Goal: Task Accomplishment & Management: Complete application form

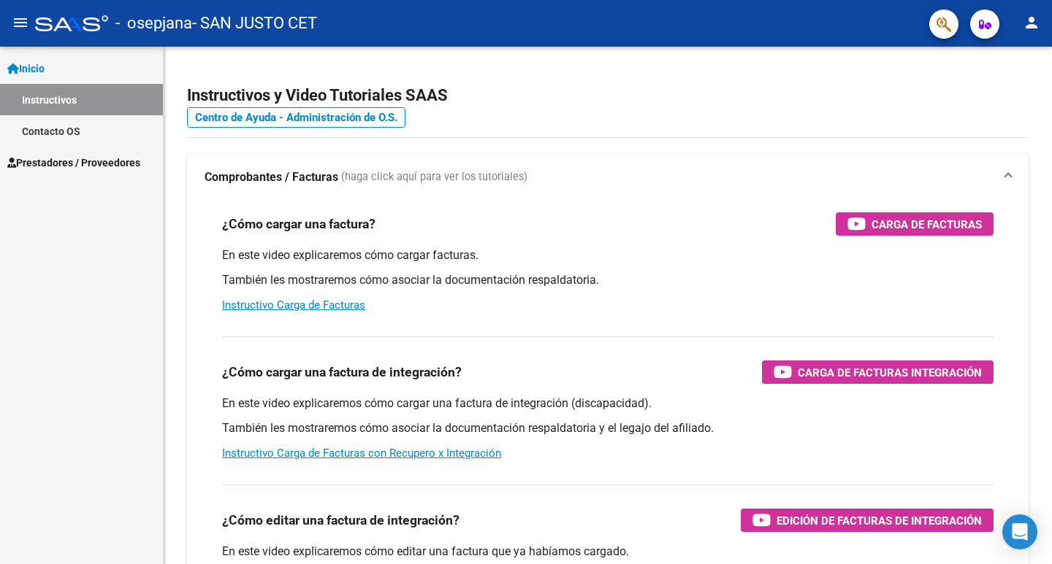
click at [79, 161] on span "Prestadores / Proveedores" at bounding box center [73, 163] width 133 height 16
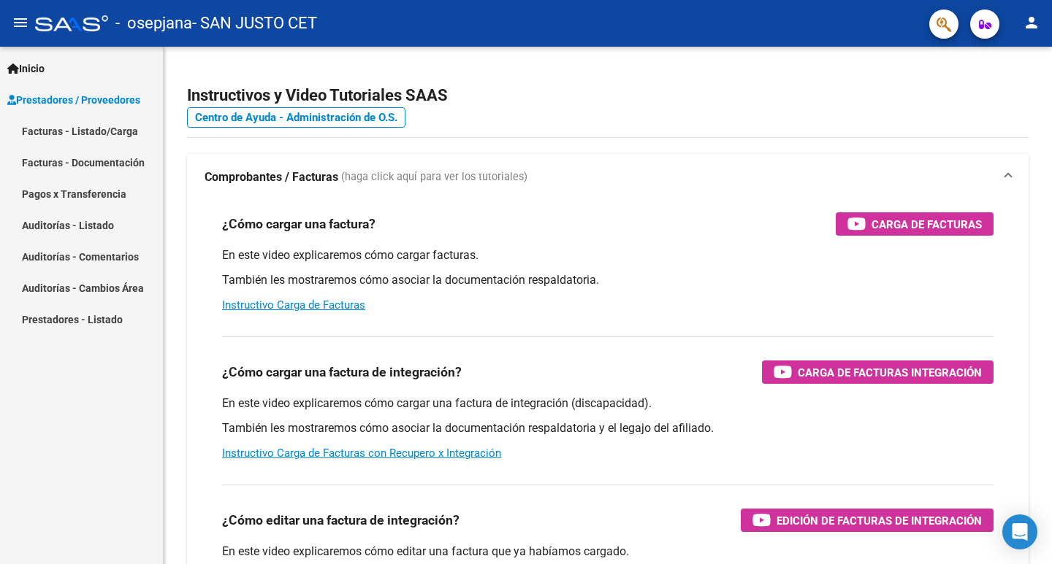
click at [82, 134] on link "Facturas - Listado/Carga" at bounding box center [81, 130] width 163 height 31
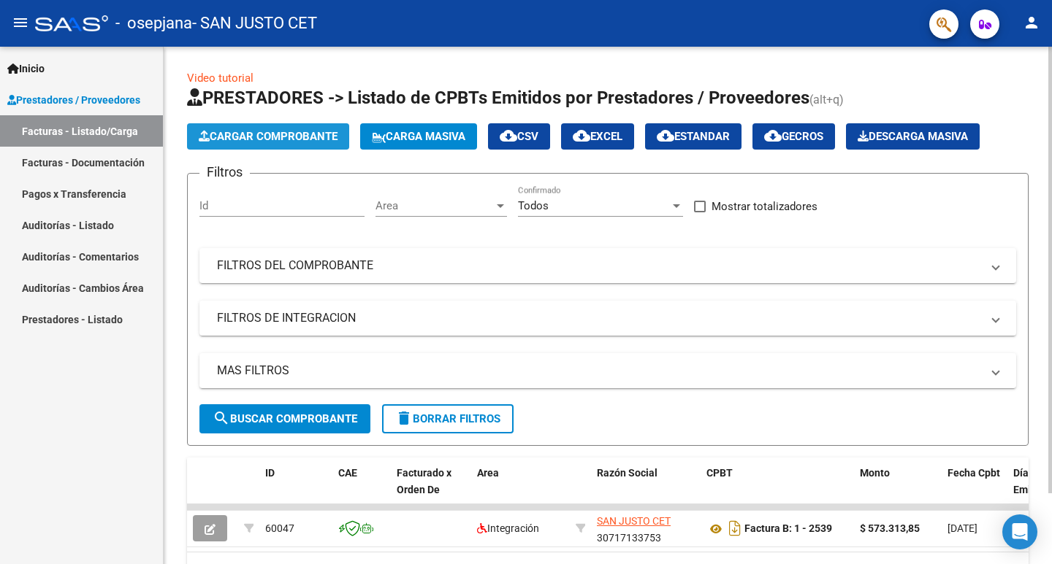
click at [300, 140] on span "Cargar Comprobante" at bounding box center [268, 136] width 139 height 13
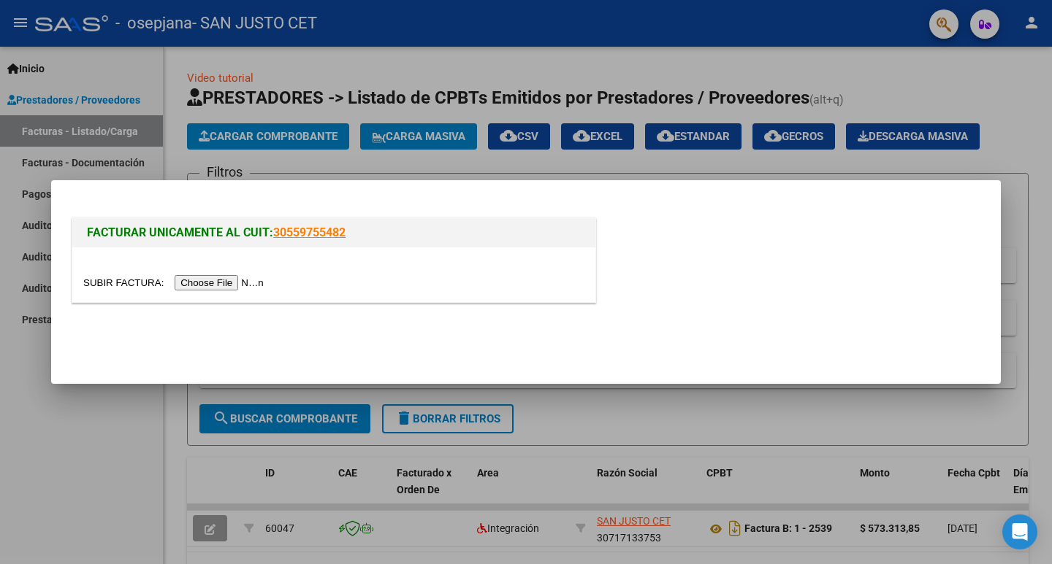
click at [268, 283] on input "file" at bounding box center [175, 282] width 185 height 15
click at [914, 64] on div at bounding box center [526, 282] width 1052 height 564
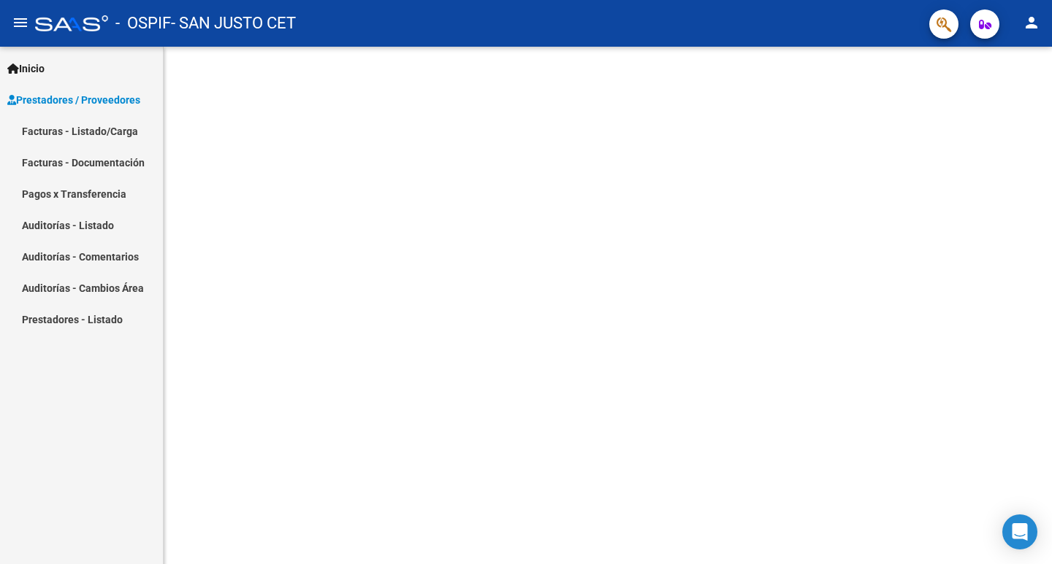
click at [101, 131] on link "Facturas - Listado/Carga" at bounding box center [81, 130] width 163 height 31
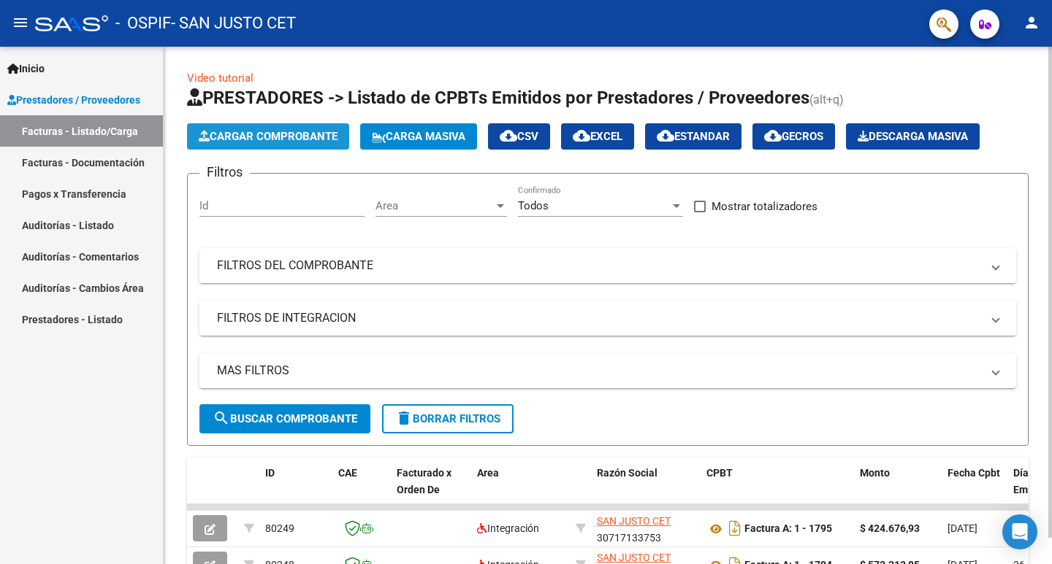
click at [306, 128] on button "Cargar Comprobante" at bounding box center [268, 136] width 162 height 26
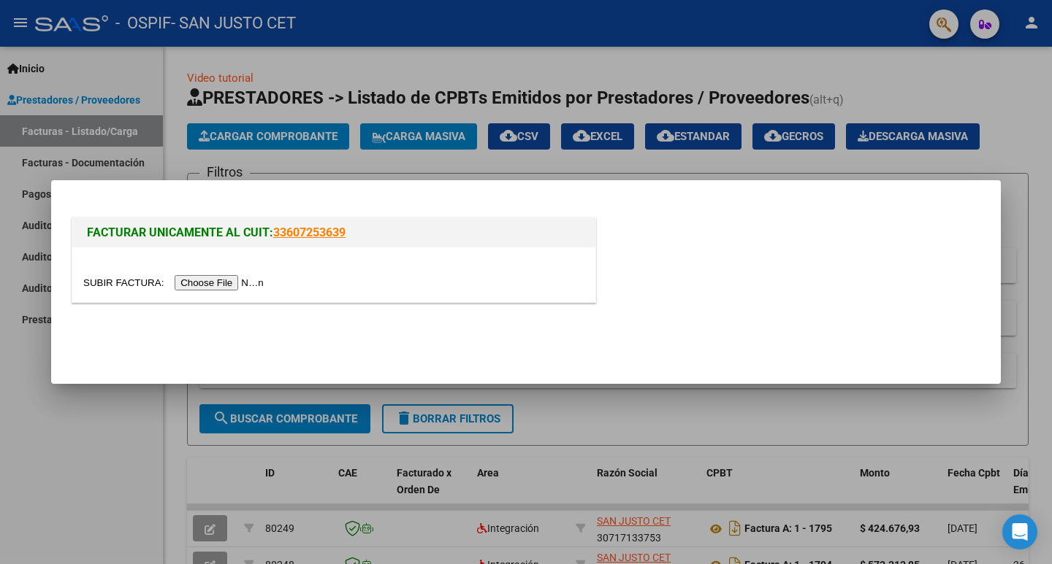
click at [268, 283] on input "file" at bounding box center [175, 282] width 185 height 15
click at [268, 286] on input "file" at bounding box center [175, 282] width 185 height 15
click at [390, 319] on mat-dialog-actions at bounding box center [526, 338] width 914 height 55
click at [268, 287] on input "file" at bounding box center [175, 282] width 185 height 15
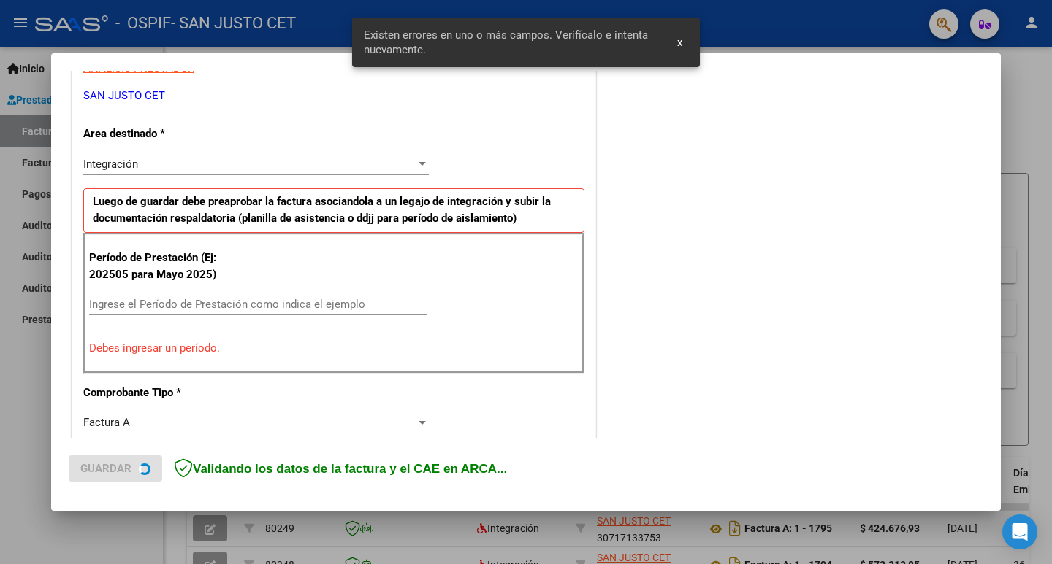
scroll to position [298, 0]
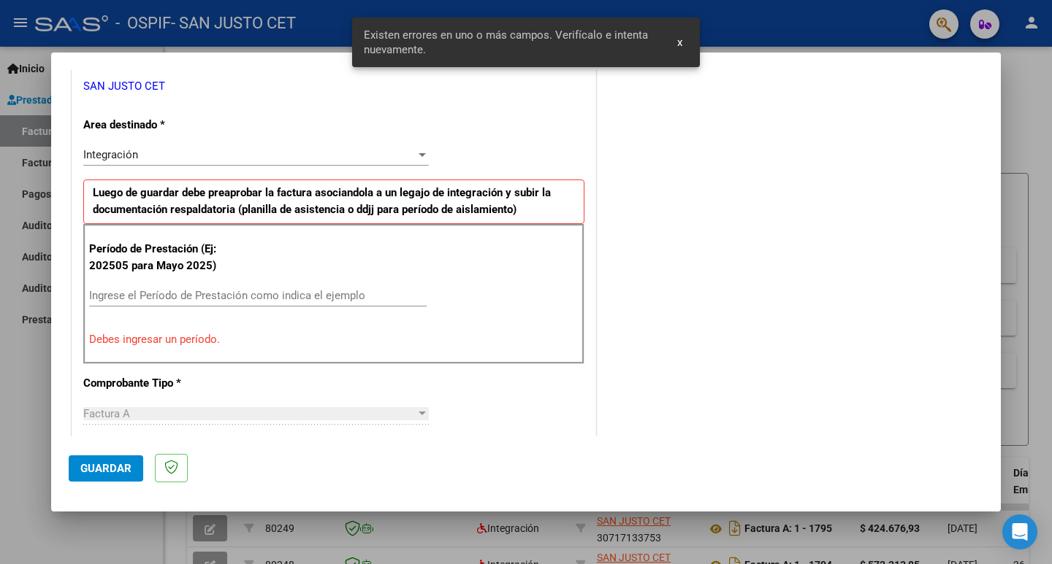
click at [252, 282] on div "Período de Prestación (Ej: 202505 para Mayo 2025) Ingrese el Período de Prestac…" at bounding box center [333, 294] width 501 height 140
click at [249, 305] on div "Ingrese el Período de Prestación como indica el ejemplo" at bounding box center [257, 296] width 337 height 22
click at [239, 301] on input "Ingrese el Período de Prestación como indica el ejemplo" at bounding box center [257, 295] width 337 height 13
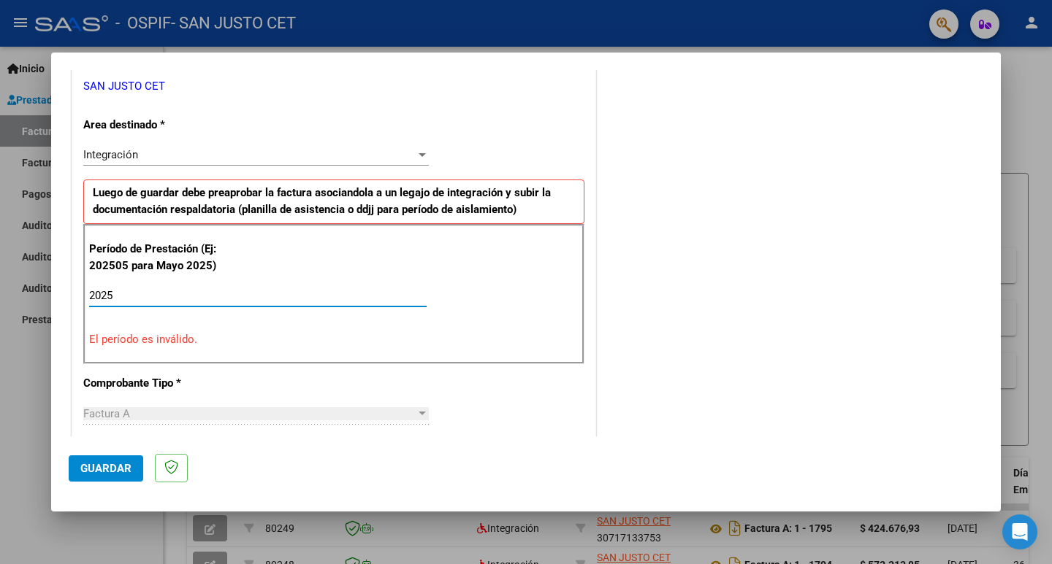
click at [239, 301] on input "2025" at bounding box center [257, 295] width 337 height 13
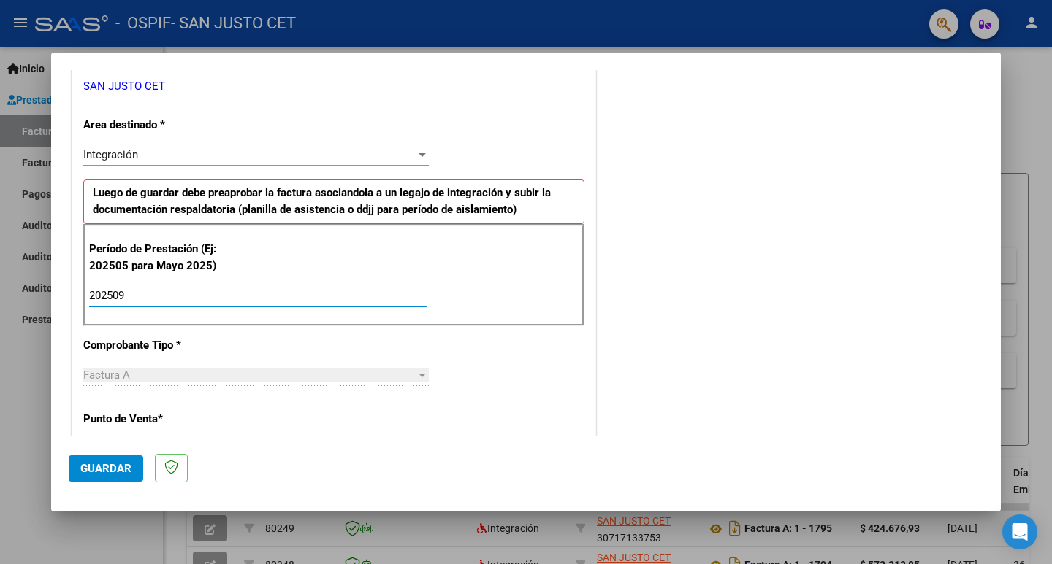
type input "202509"
click at [118, 464] on span "Guardar" at bounding box center [105, 468] width 51 height 13
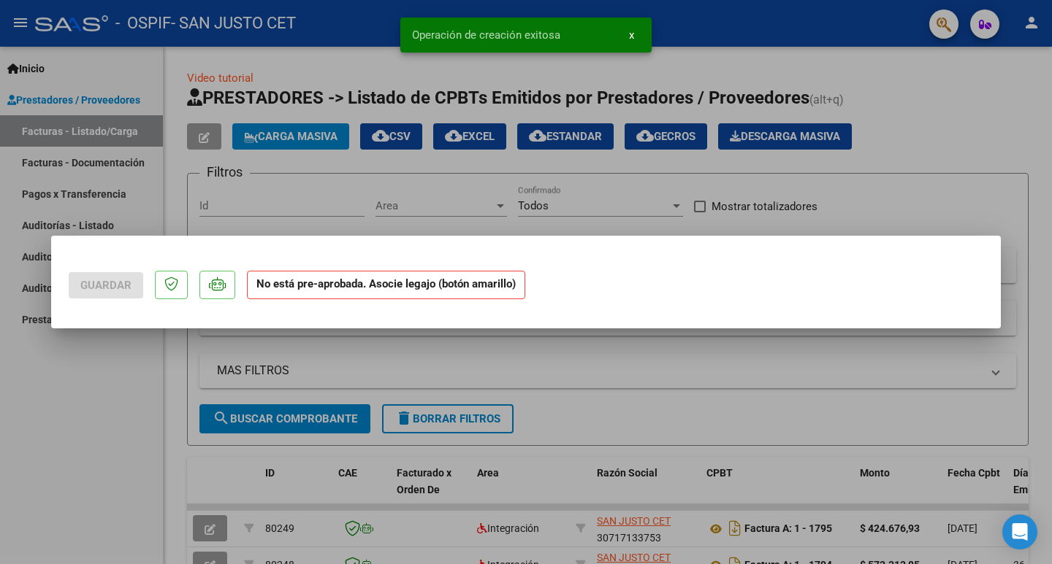
scroll to position [0, 0]
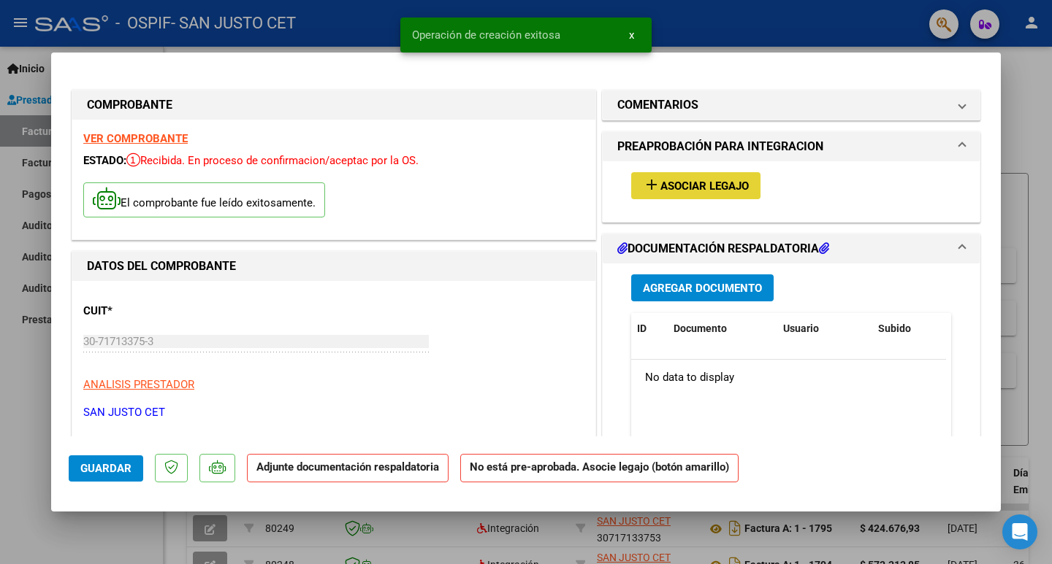
click at [721, 188] on span "Asociar Legajo" at bounding box center [704, 186] width 88 height 13
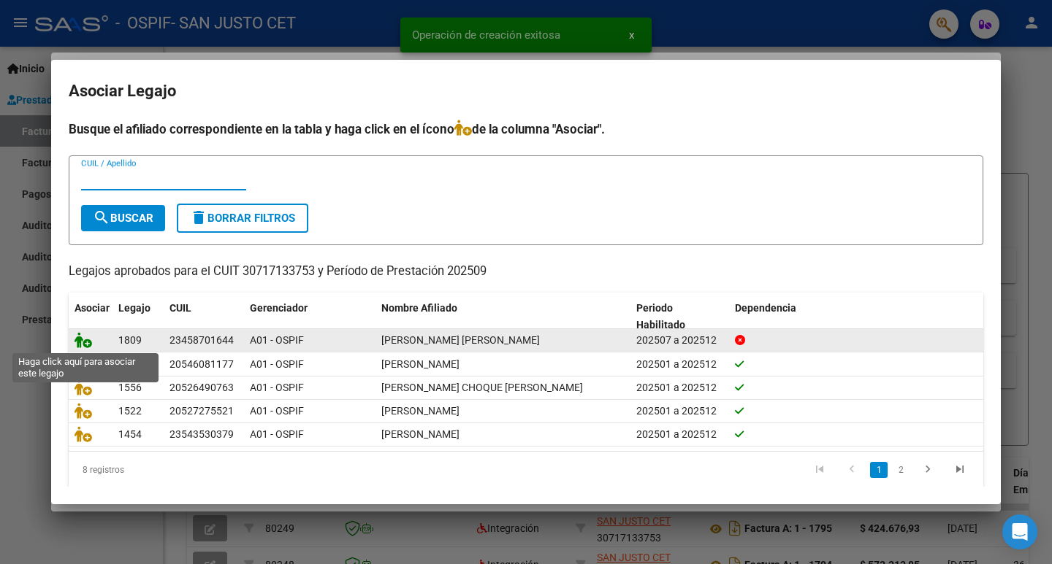
click at [81, 340] on icon at bounding box center [83, 340] width 18 height 16
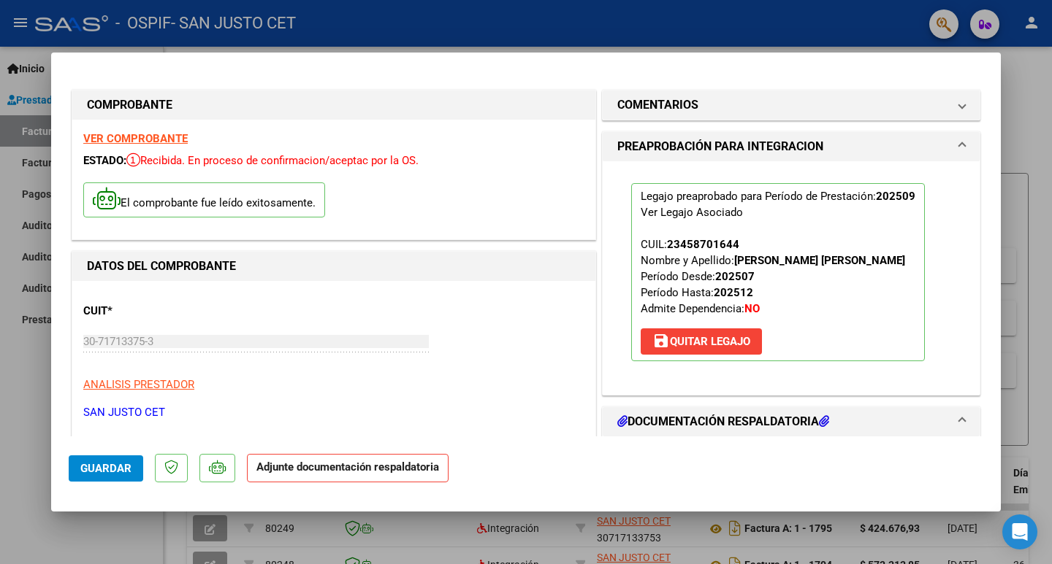
scroll to position [219, 0]
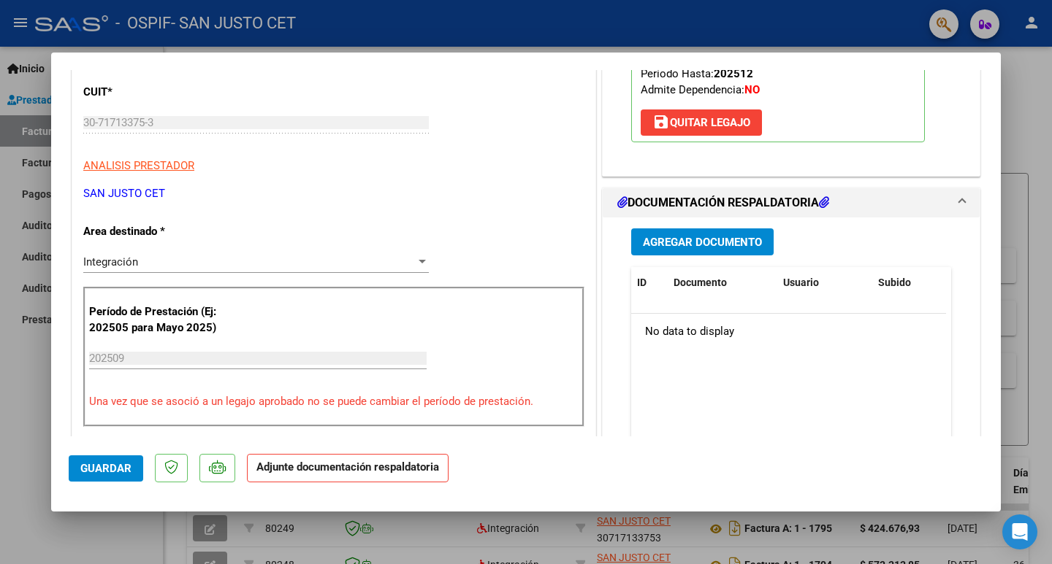
click at [694, 237] on span "Agregar Documento" at bounding box center [702, 242] width 119 height 13
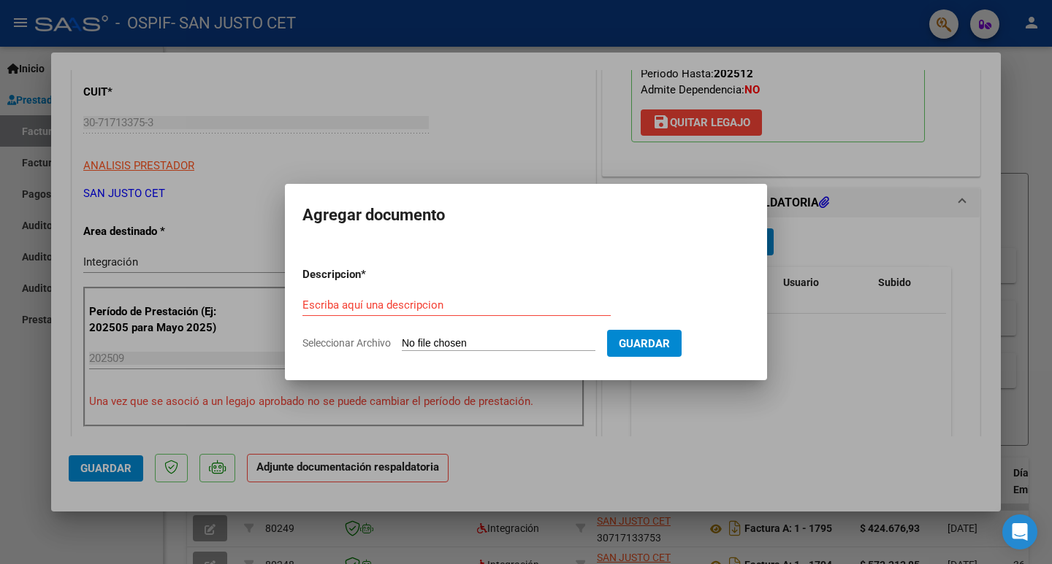
click at [427, 337] on input "Seleccionar Archivo" at bounding box center [499, 344] width 194 height 14
type input "C:\fakepath\AUT 2025 CET JS - GALEANO LUDMILA - OSPIF.pdf"
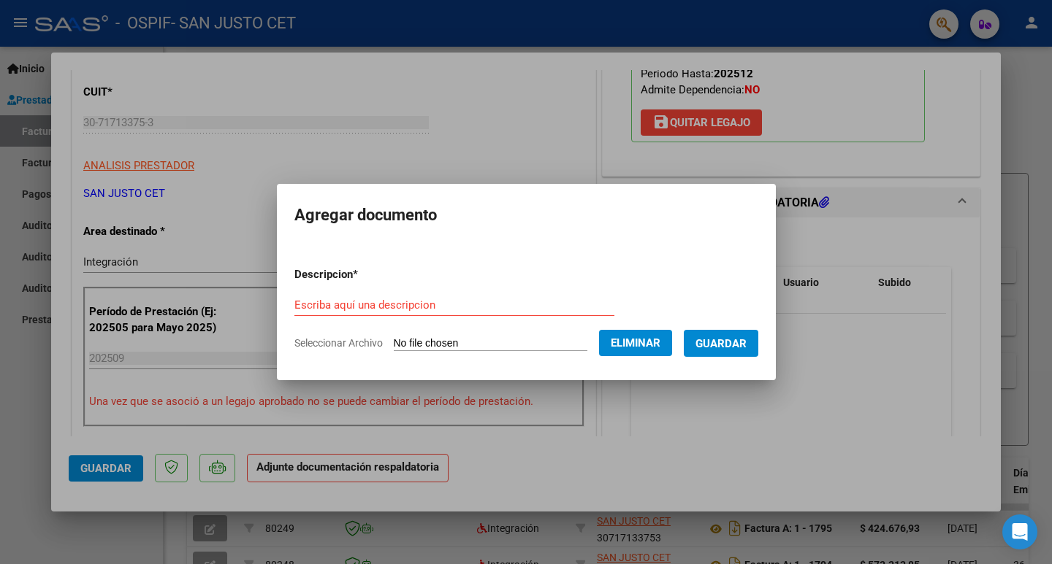
click at [328, 291] on form "Descripcion * Escriba aquí una descripcion Seleccionar Archivo Eliminar Guardar" at bounding box center [526, 309] width 464 height 107
click at [329, 305] on input "Escriba aquí una descripcion" at bounding box center [454, 305] width 320 height 13
type input "AUTORIZACION GALEANO"
click at [718, 348] on span "Guardar" at bounding box center [720, 343] width 51 height 13
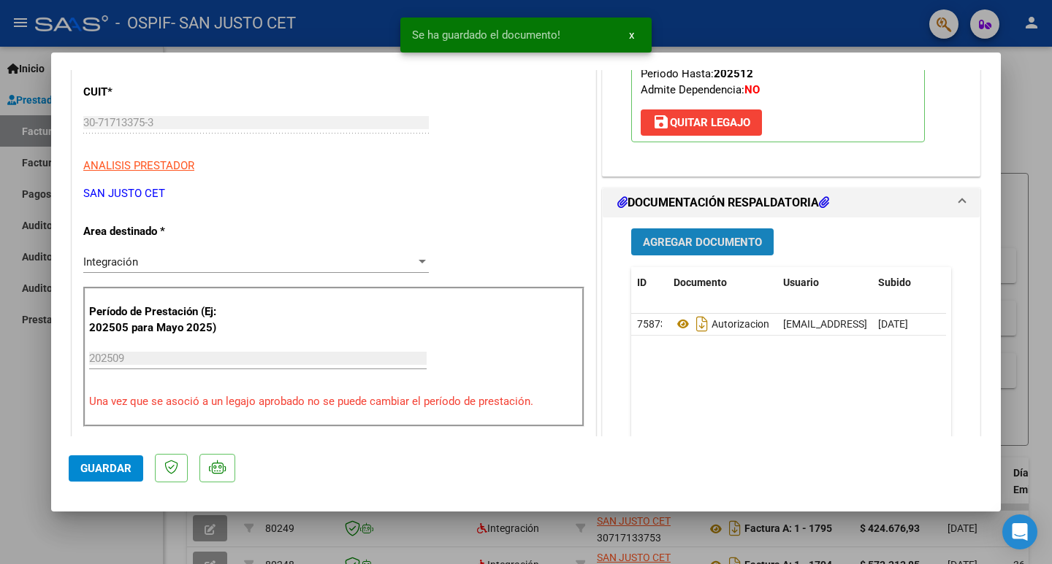
click at [674, 240] on span "Agregar Documento" at bounding box center [702, 242] width 119 height 13
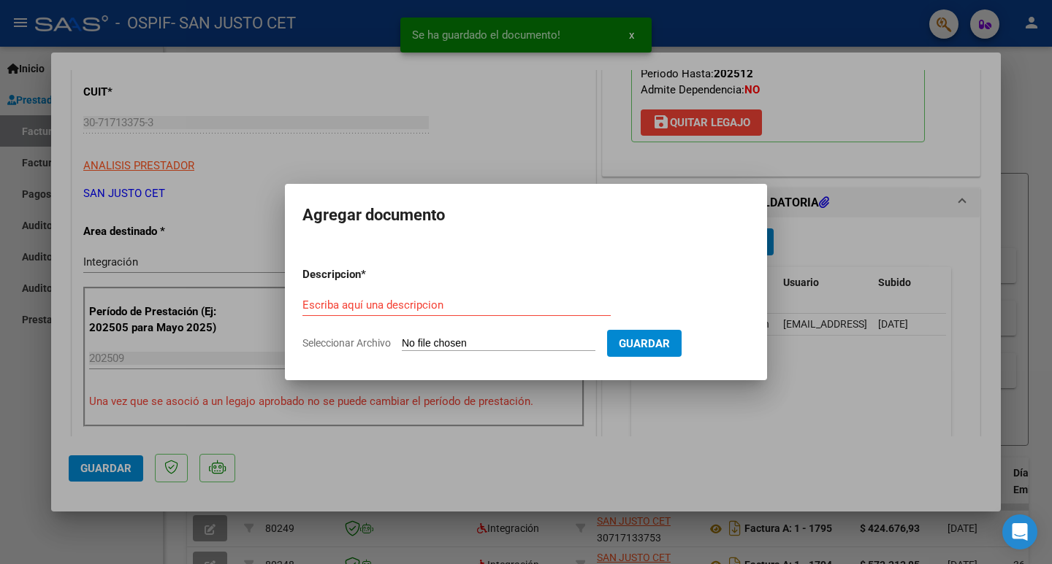
click at [445, 340] on input "Seleccionar Archivo" at bounding box center [499, 344] width 194 height 14
type input "C:\fakepath\CAE FC 1852.pdf"
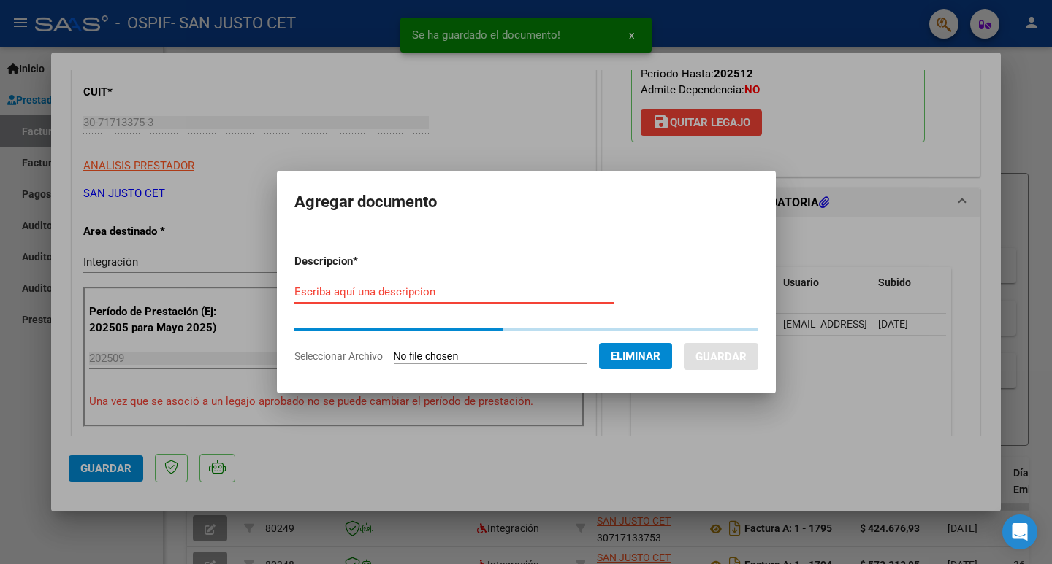
click at [355, 297] on input "Escriba aquí una descripcion" at bounding box center [454, 292] width 320 height 13
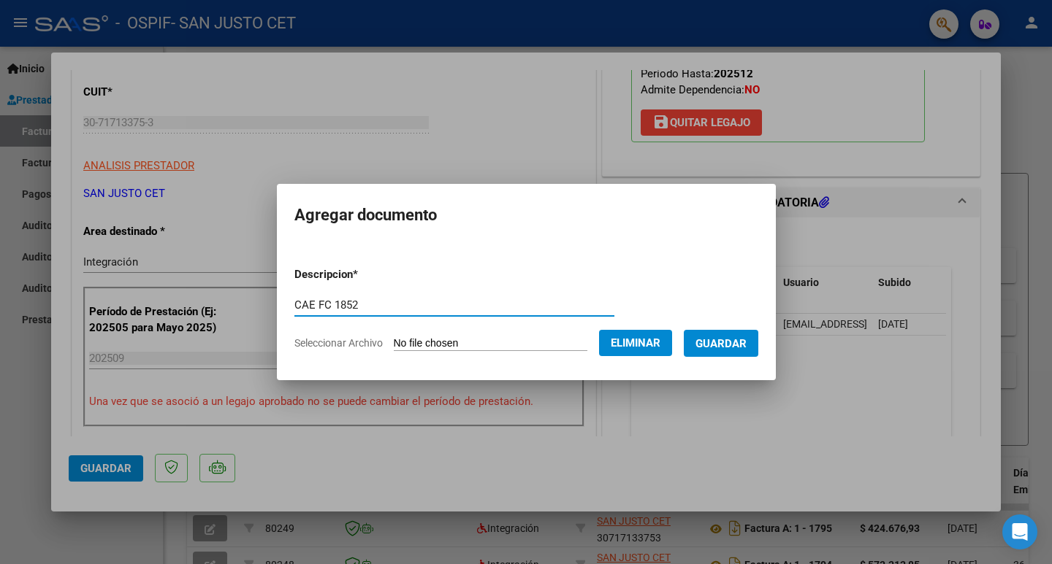
type input "CAE FC 1852"
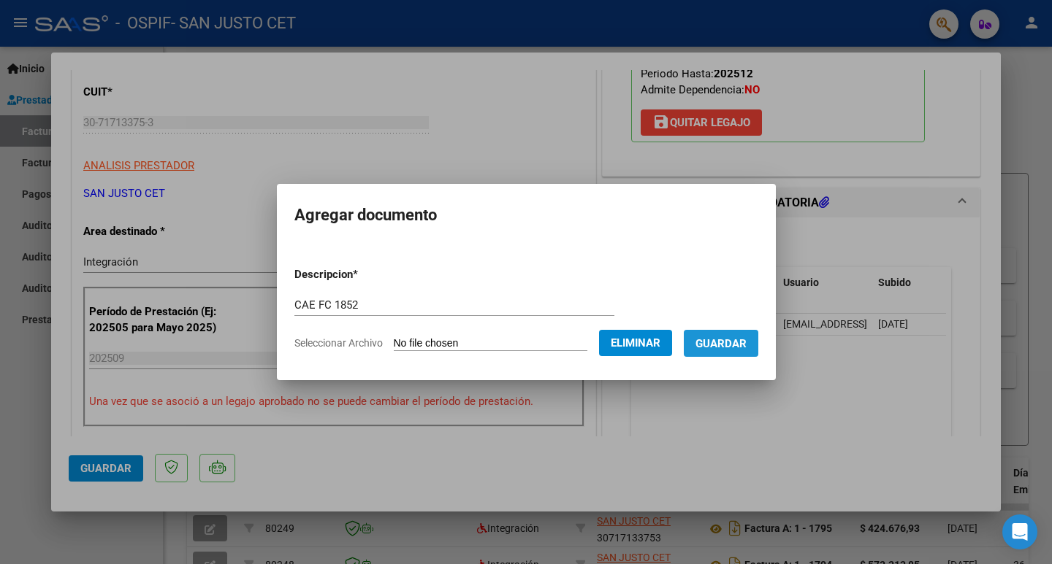
click at [741, 340] on span "Guardar" at bounding box center [720, 343] width 51 height 13
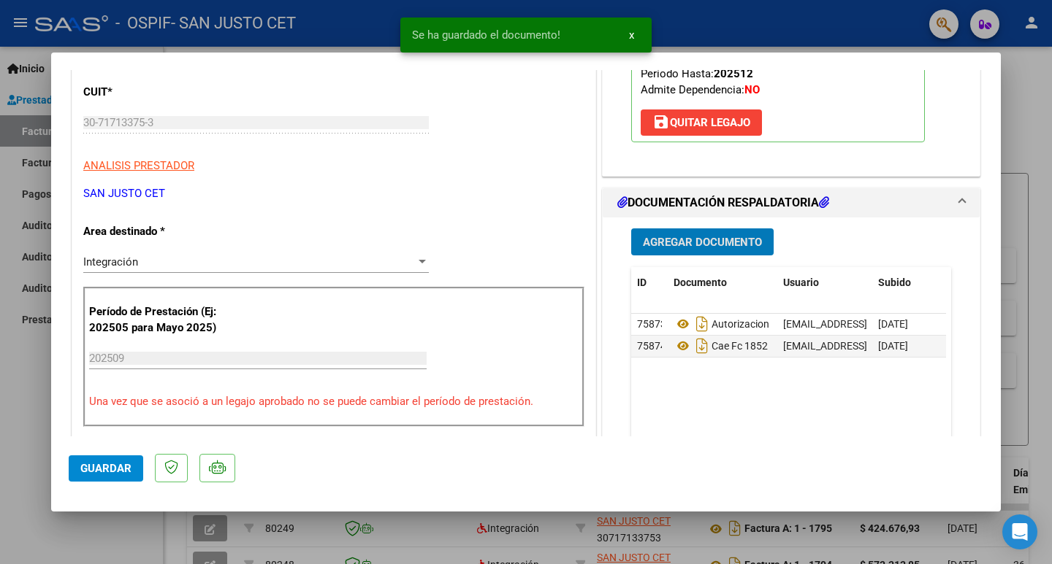
click at [670, 246] on span "Agregar Documento" at bounding box center [702, 242] width 119 height 13
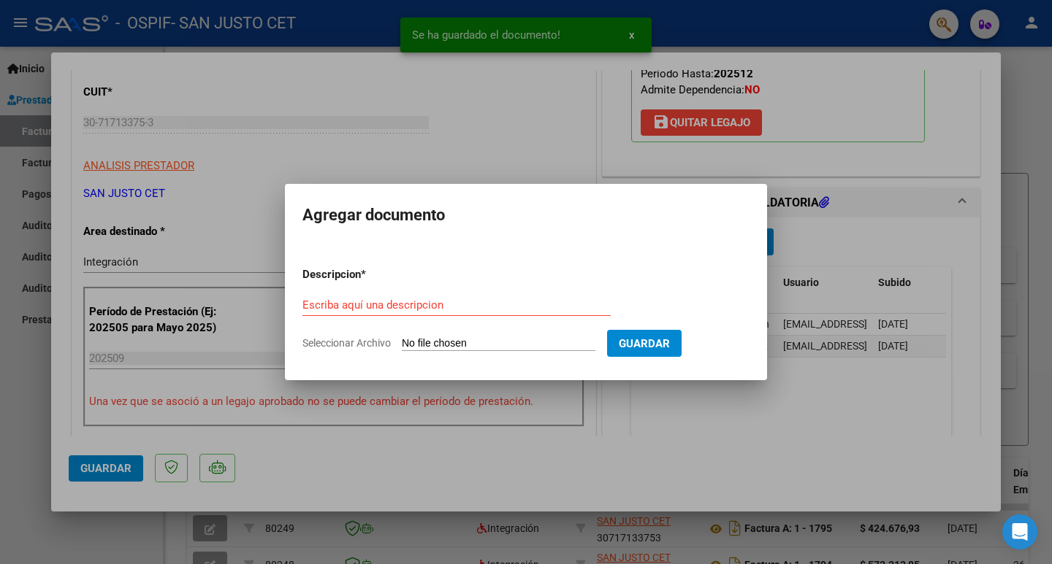
click at [445, 341] on input "Seleccionar Archivo" at bounding box center [499, 344] width 194 height 14
type input "C:\fakepath\FC OSPIF [PERSON_NAME] [DATE].pdf"
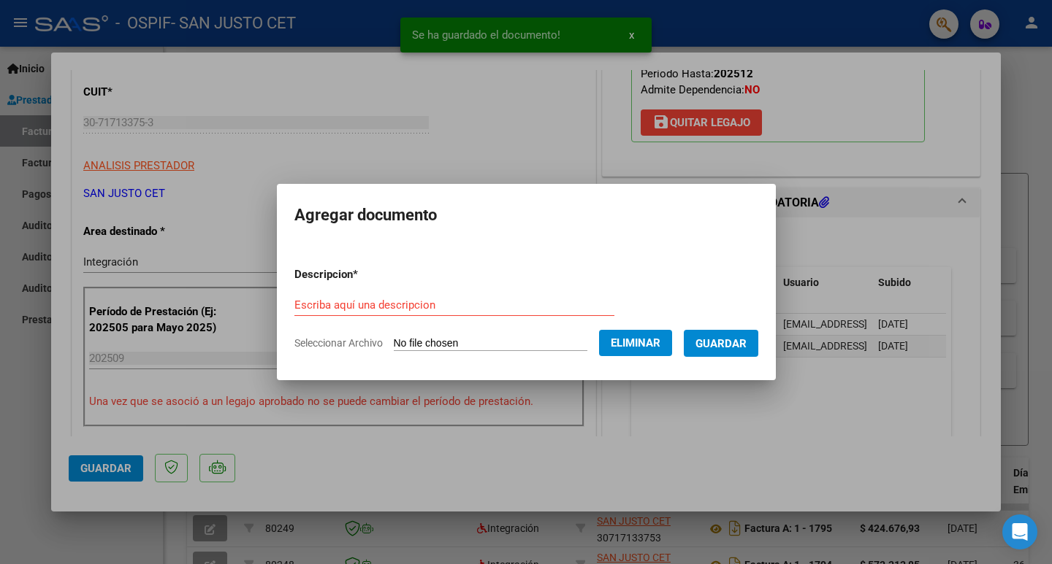
click at [319, 288] on form "Descripcion * Escriba aquí una descripcion Seleccionar Archivo Eliminar Guardar" at bounding box center [526, 309] width 464 height 107
click at [314, 308] on input "Escriba aquí una descripcion" at bounding box center [454, 305] width 320 height 13
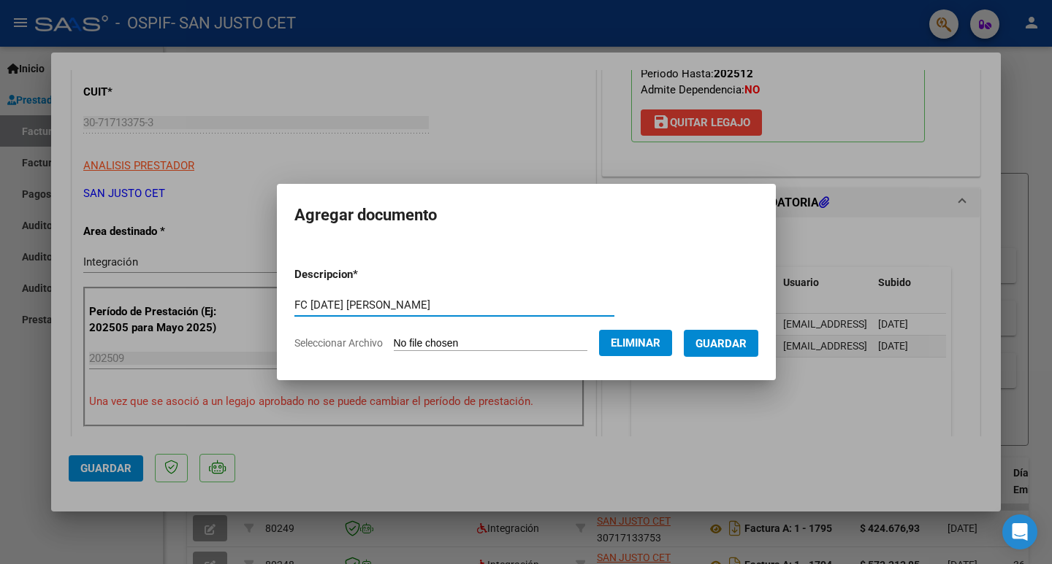
type input "FC [DATE] [PERSON_NAME]"
click at [741, 348] on span "Guardar" at bounding box center [720, 343] width 51 height 13
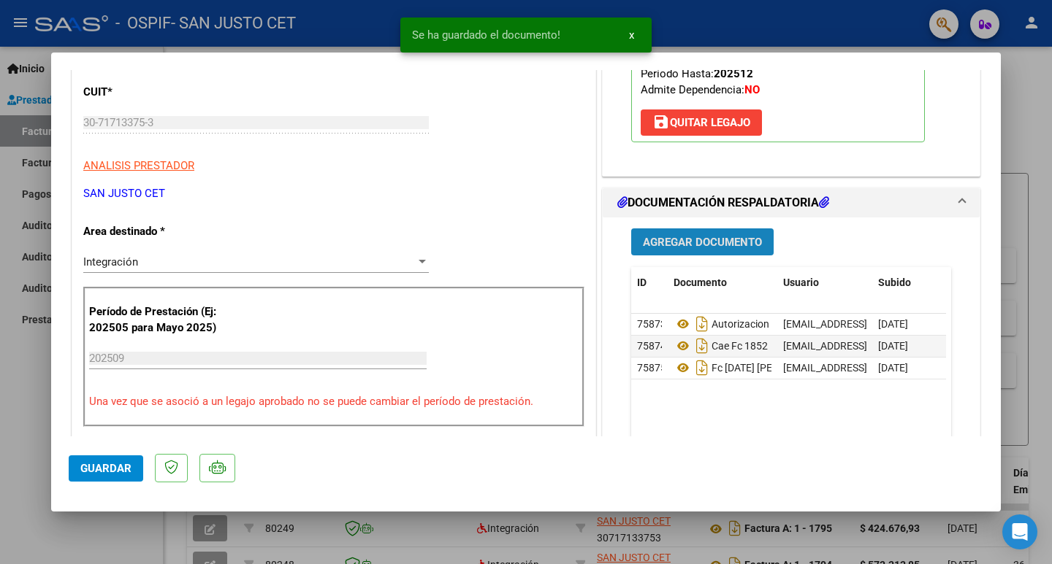
click at [667, 240] on span "Agregar Documento" at bounding box center [702, 242] width 119 height 13
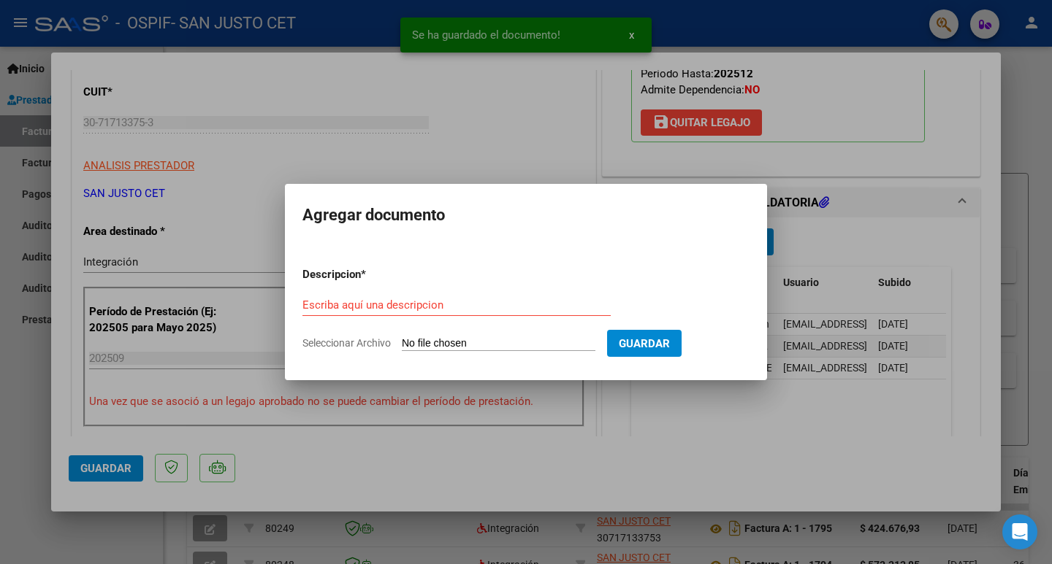
click at [444, 342] on input "Seleccionar Archivo" at bounding box center [499, 344] width 194 height 14
type input "C:\fakepath\SEPT ASIST - GALEANO LUDMILA (OSPIF).PDF"
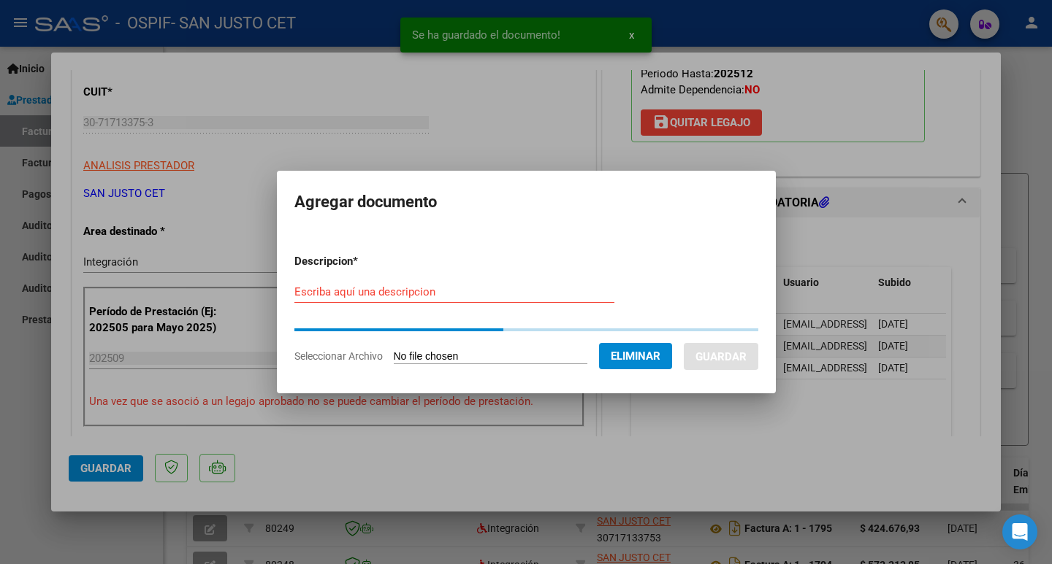
click at [353, 295] on input "Escriba aquí una descripcion" at bounding box center [454, 292] width 320 height 13
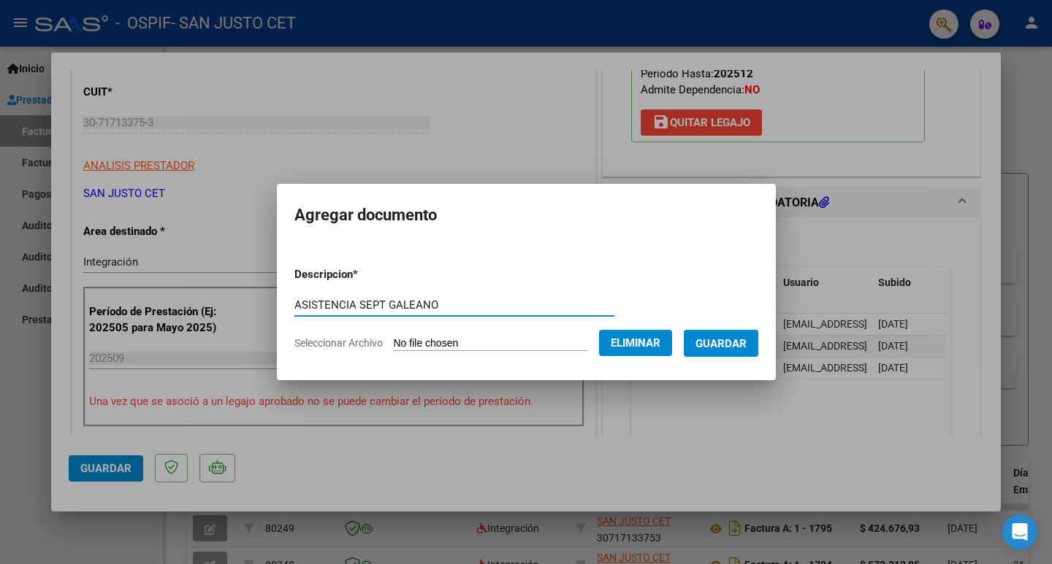
type input "ASISTENCIA SEPT GALEANO"
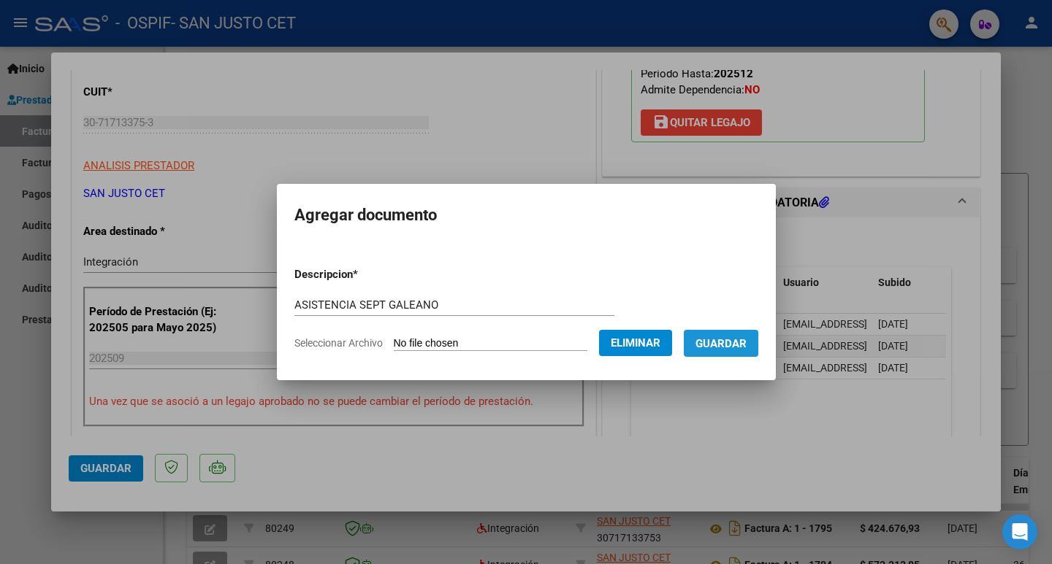
click at [746, 337] on span "Guardar" at bounding box center [720, 343] width 51 height 13
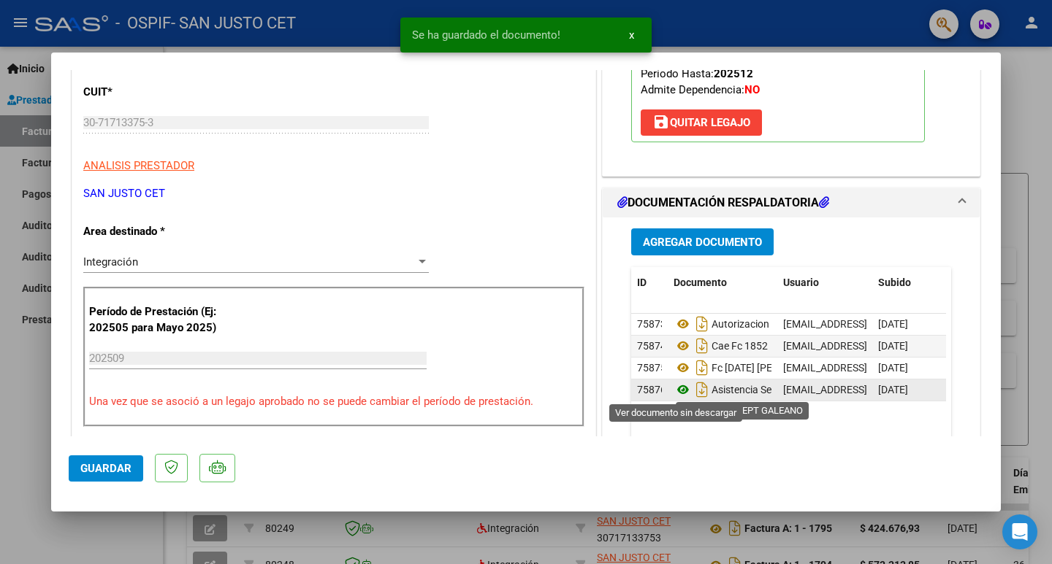
click at [675, 395] on icon at bounding box center [682, 390] width 19 height 18
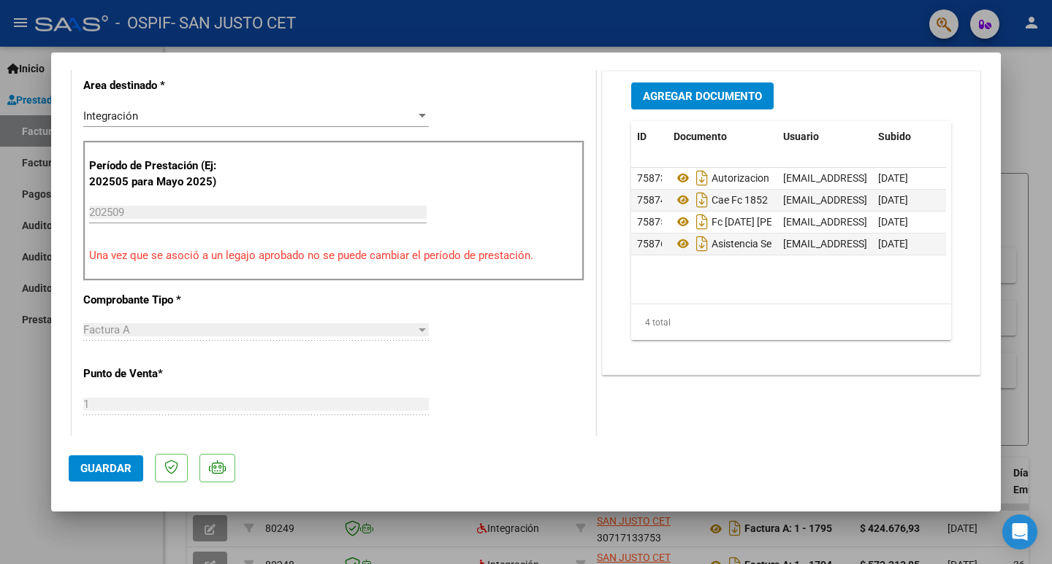
scroll to position [0, 0]
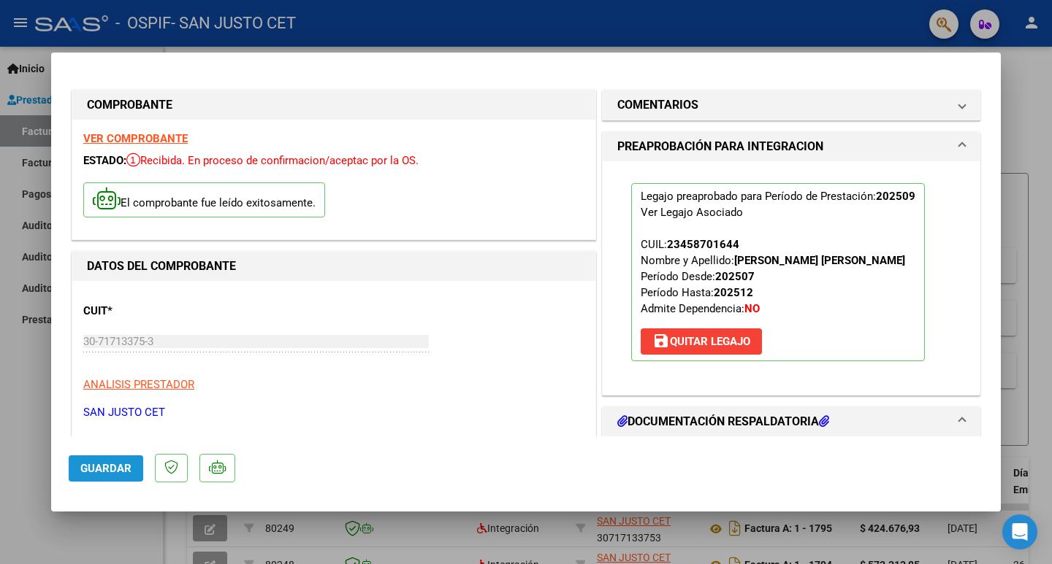
click at [115, 467] on span "Guardar" at bounding box center [105, 468] width 51 height 13
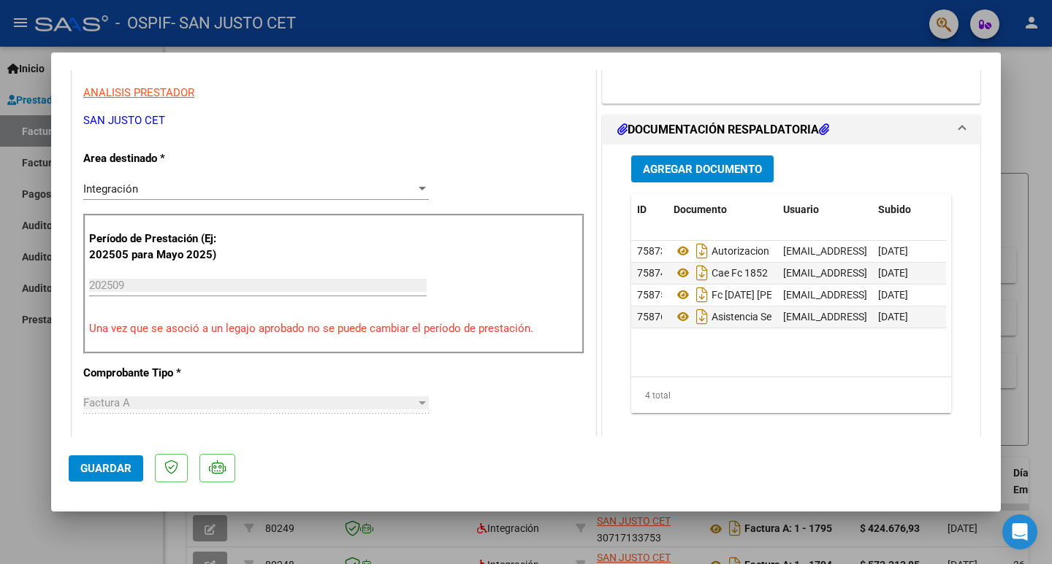
scroll to position [584, 0]
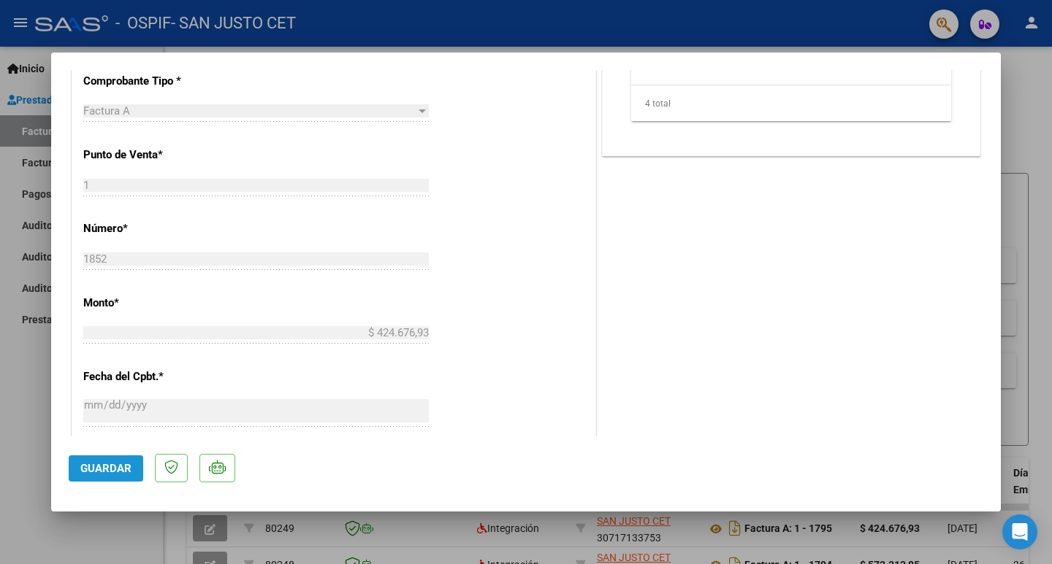
click at [108, 469] on span "Guardar" at bounding box center [105, 468] width 51 height 13
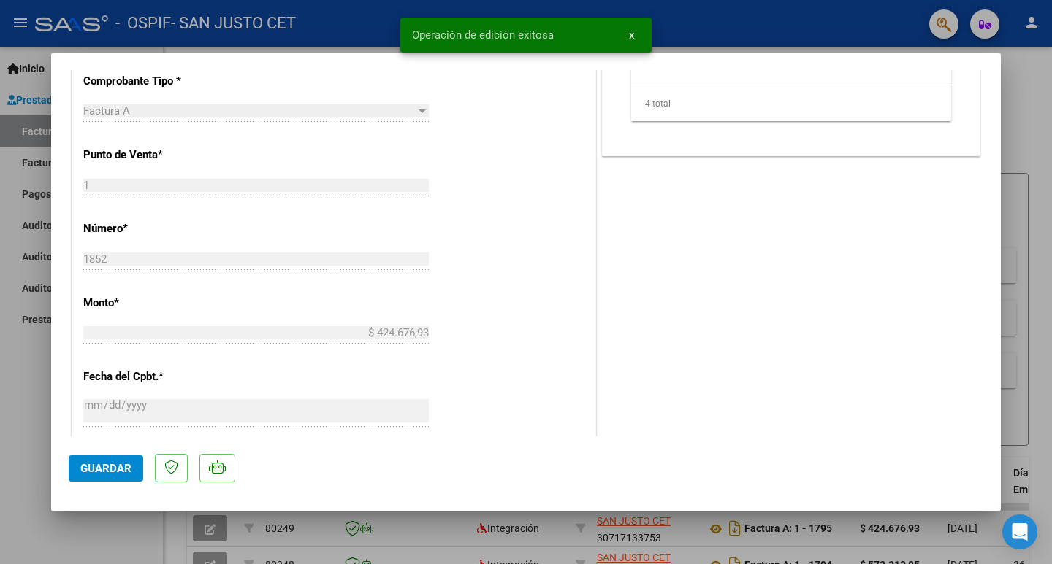
click at [12, 409] on div at bounding box center [526, 282] width 1052 height 564
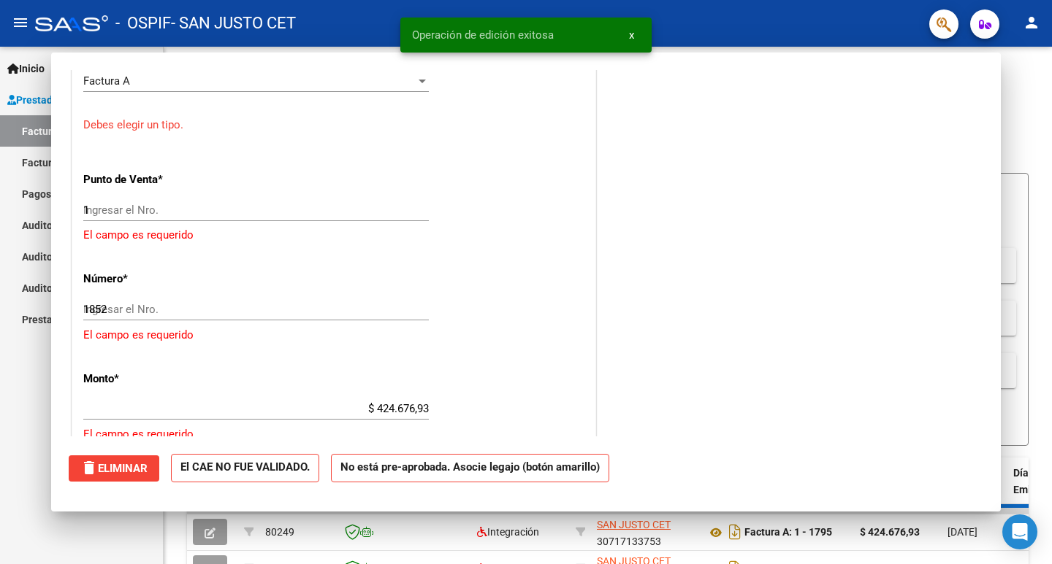
type input "$ 0,00"
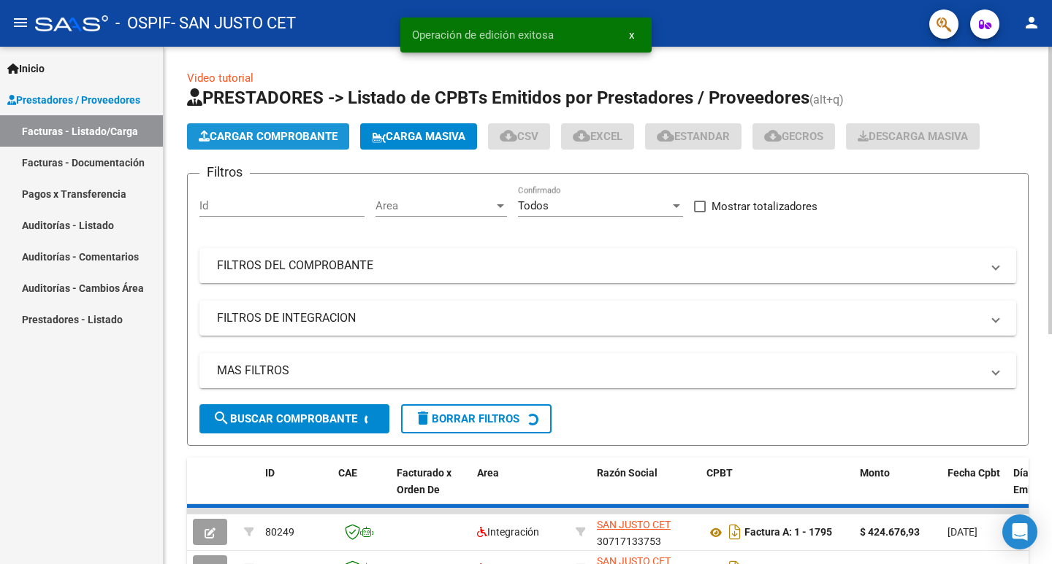
click at [293, 124] on button "Cargar Comprobante" at bounding box center [268, 136] width 162 height 26
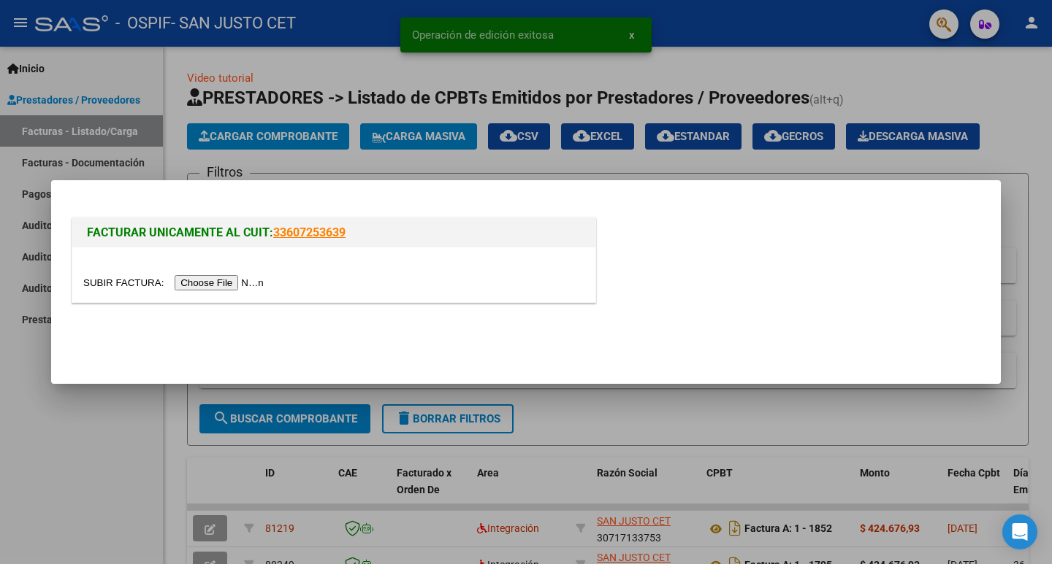
click at [268, 284] on input "file" at bounding box center [175, 282] width 185 height 15
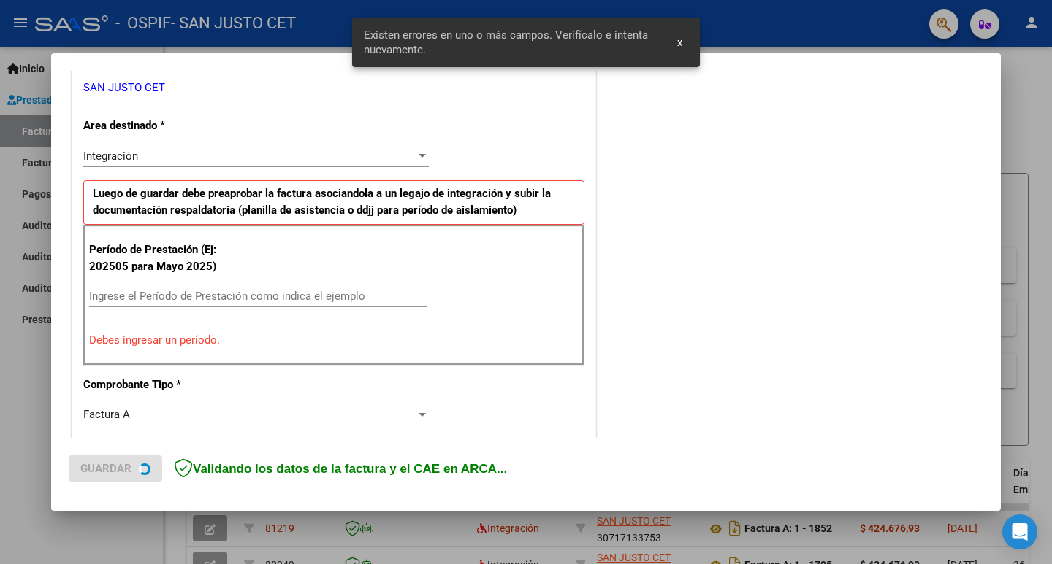
scroll to position [412, 0]
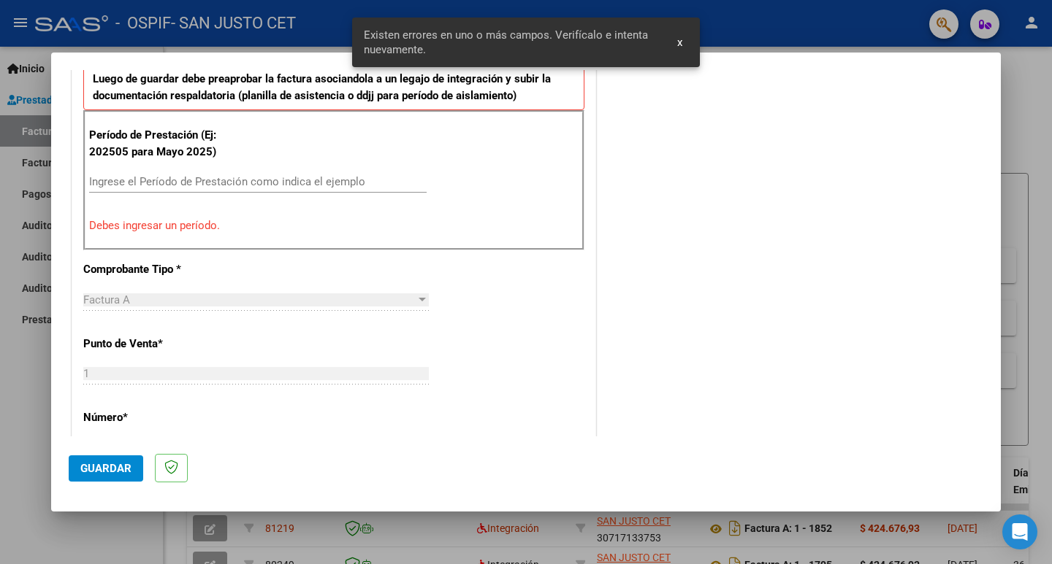
click at [171, 181] on input "Ingrese el Período de Prestación como indica el ejemplo" at bounding box center [257, 181] width 337 height 13
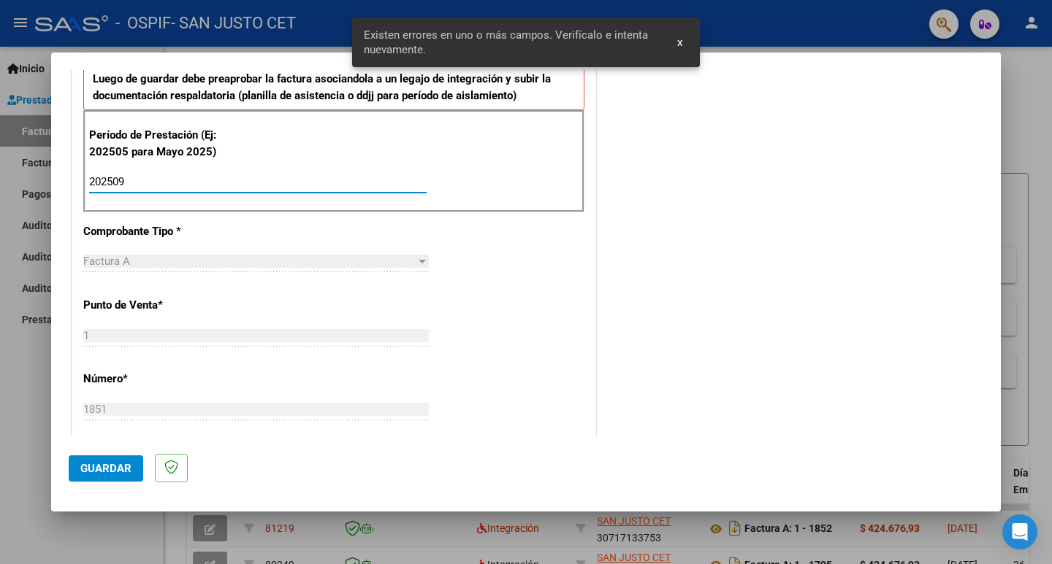
type input "202509"
click at [104, 481] on button "Guardar" at bounding box center [106, 469] width 74 height 26
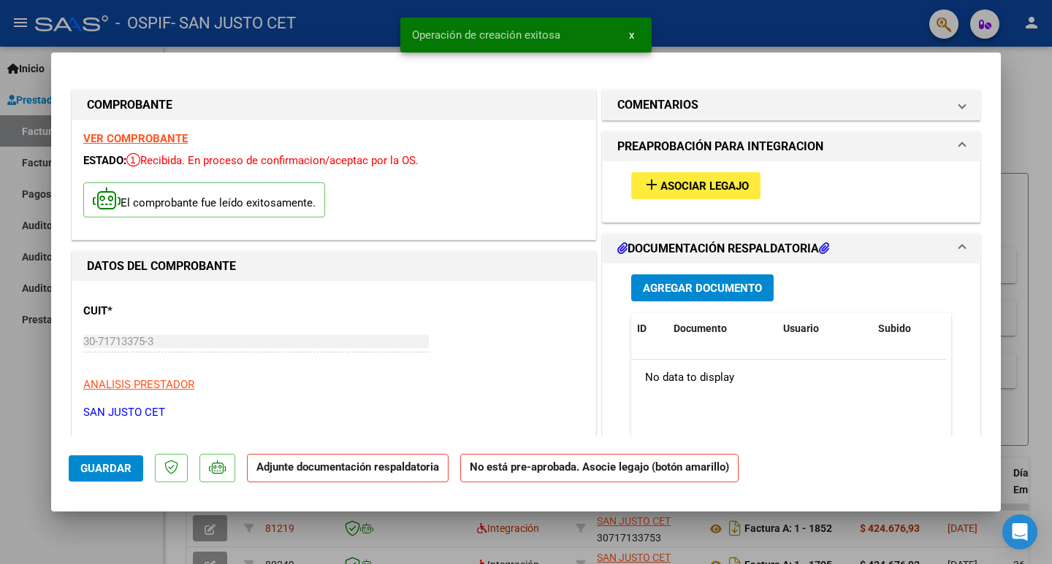
click at [703, 182] on span "Asociar Legajo" at bounding box center [704, 186] width 88 height 13
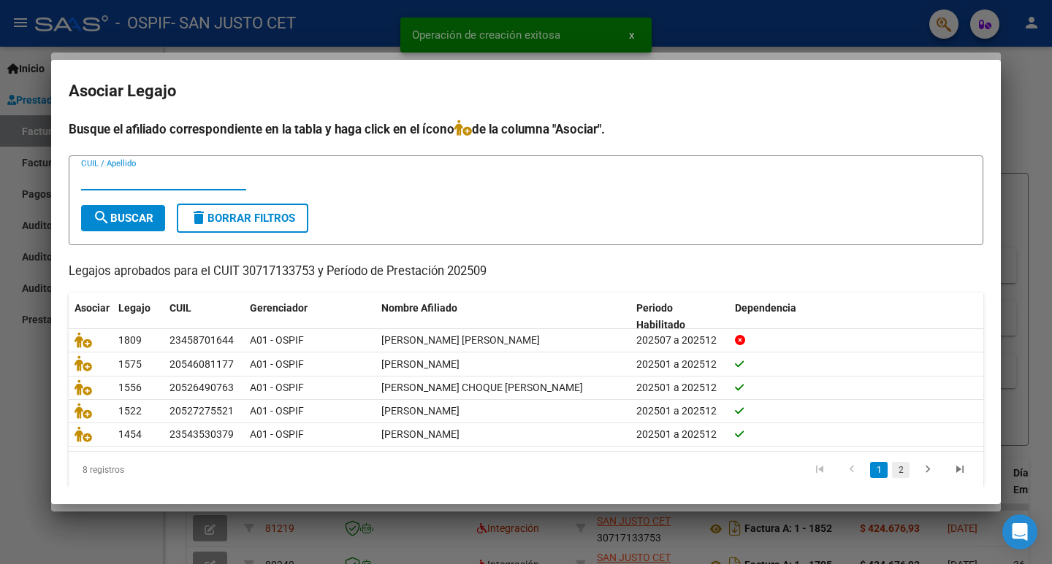
click at [895, 475] on link "2" at bounding box center [901, 470] width 18 height 16
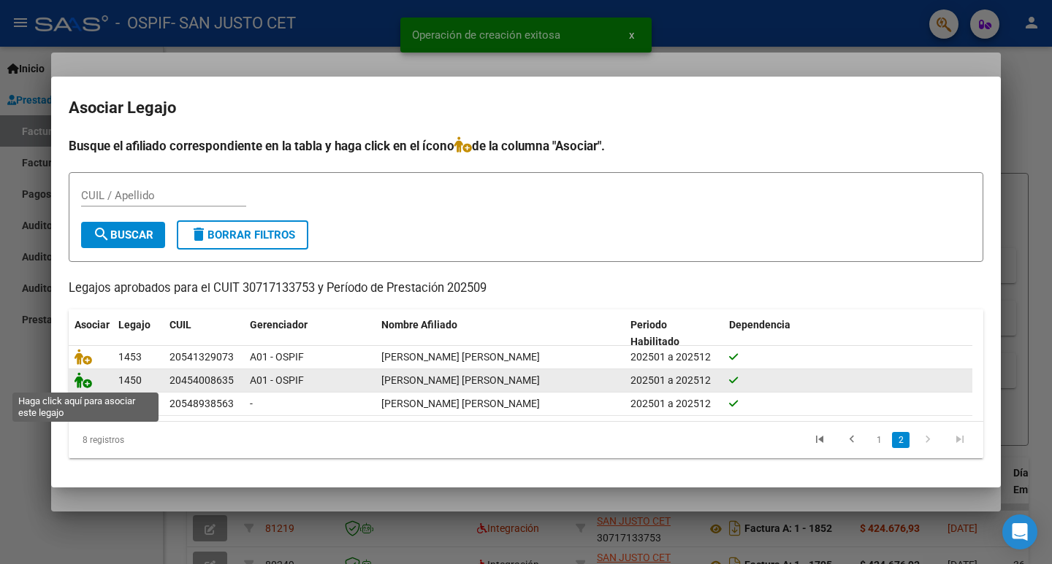
click at [78, 382] on icon at bounding box center [83, 380] width 18 height 16
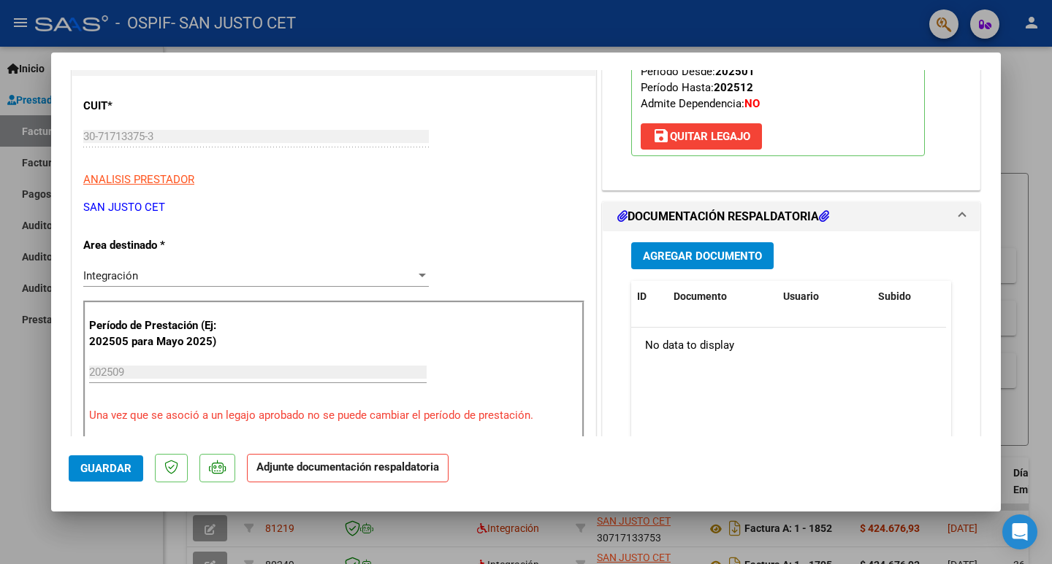
scroll to position [292, 0]
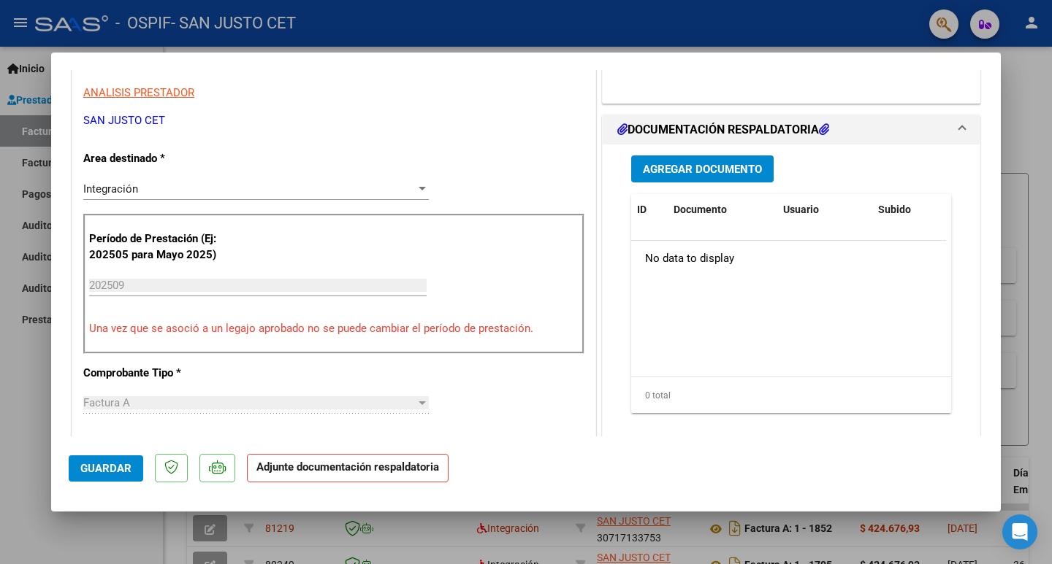
click at [687, 165] on span "Agregar Documento" at bounding box center [702, 169] width 119 height 13
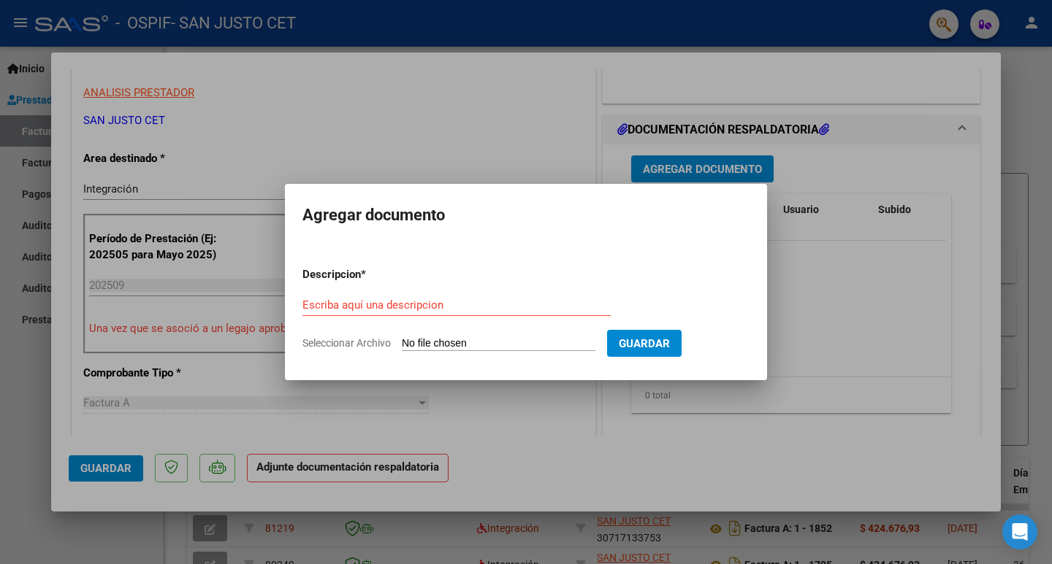
click at [437, 342] on input "Seleccionar Archivo" at bounding box center [499, 344] width 194 height 14
type input "C:\fakepath\FC OSPIF [PERSON_NAME] [DATE].pdf"
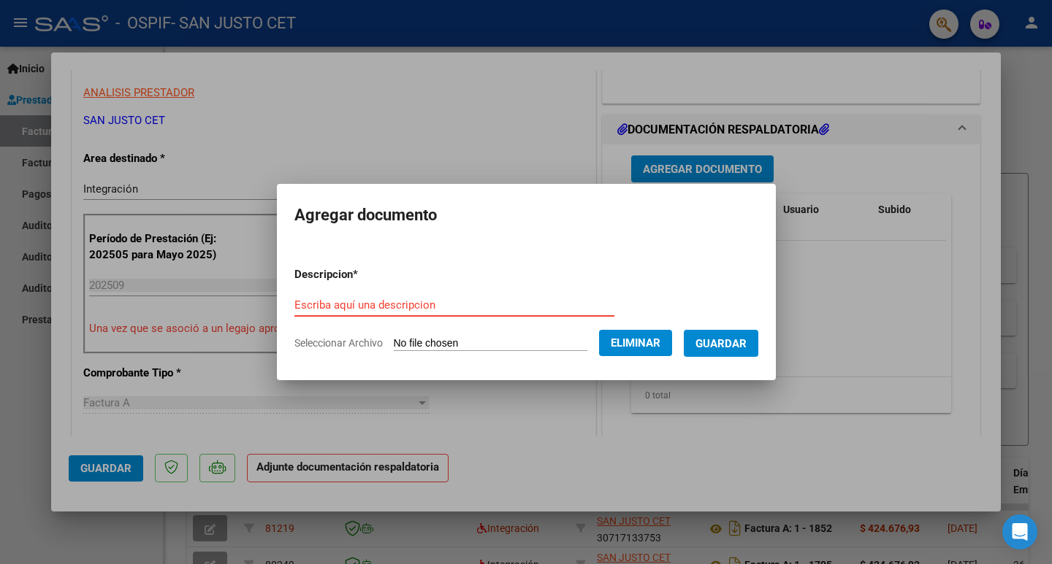
click at [326, 304] on input "Escriba aquí una descripcion" at bounding box center [454, 305] width 320 height 13
type input "R"
type input "FC SEPT RIOS"
click at [742, 343] on span "Guardar" at bounding box center [720, 343] width 51 height 13
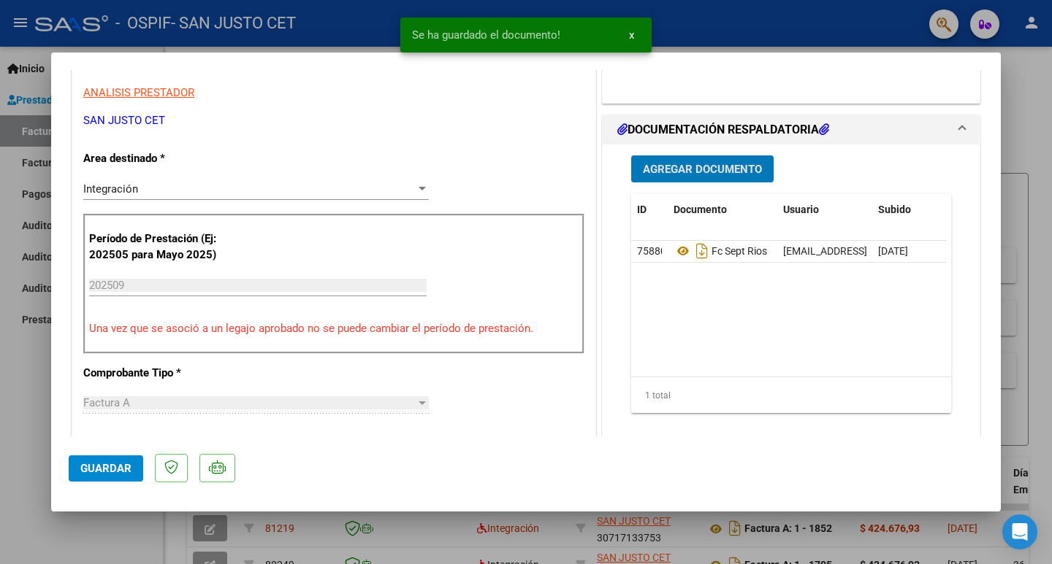
click at [662, 166] on span "Agregar Documento" at bounding box center [702, 169] width 119 height 13
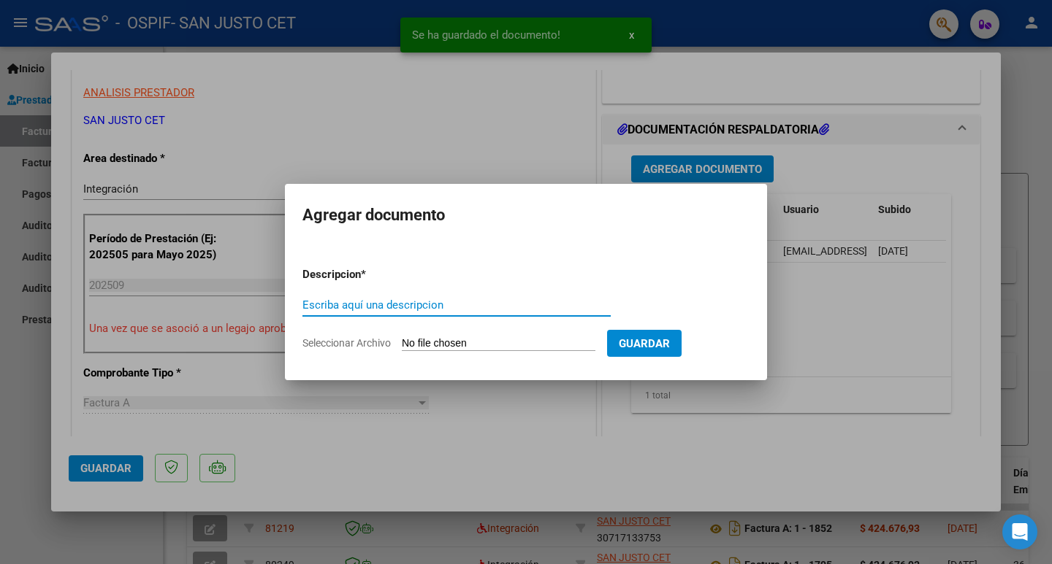
click at [441, 343] on input "Seleccionar Archivo" at bounding box center [499, 344] width 194 height 14
type input "C:\fakepath\AUT CET 2025 [PERSON_NAME].pdf"
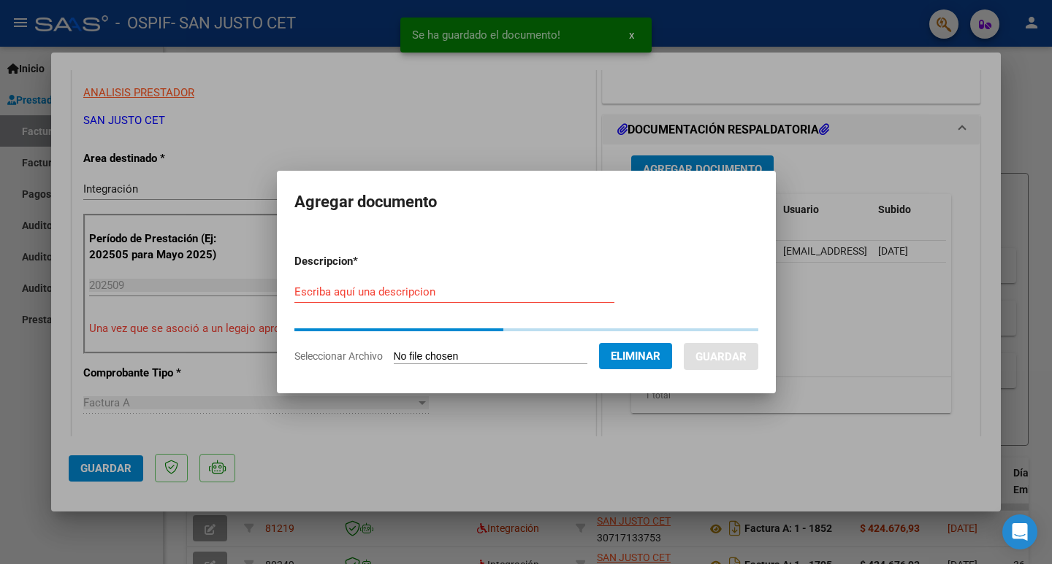
click at [336, 297] on div "Escriba aquí una descripcion" at bounding box center [454, 292] width 320 height 22
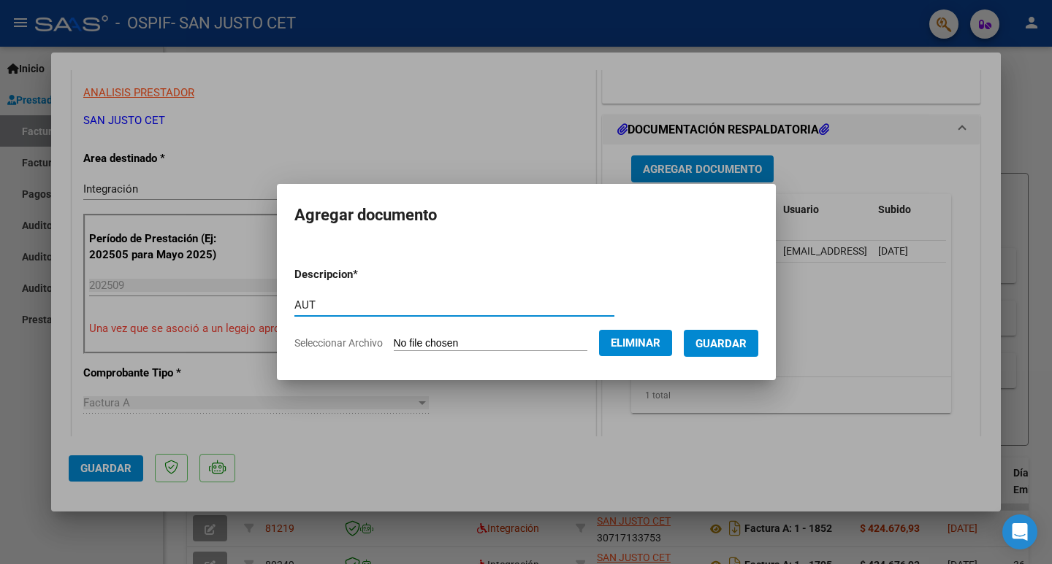
type input "AUT"
click at [736, 352] on button "Guardar" at bounding box center [720, 343] width 74 height 27
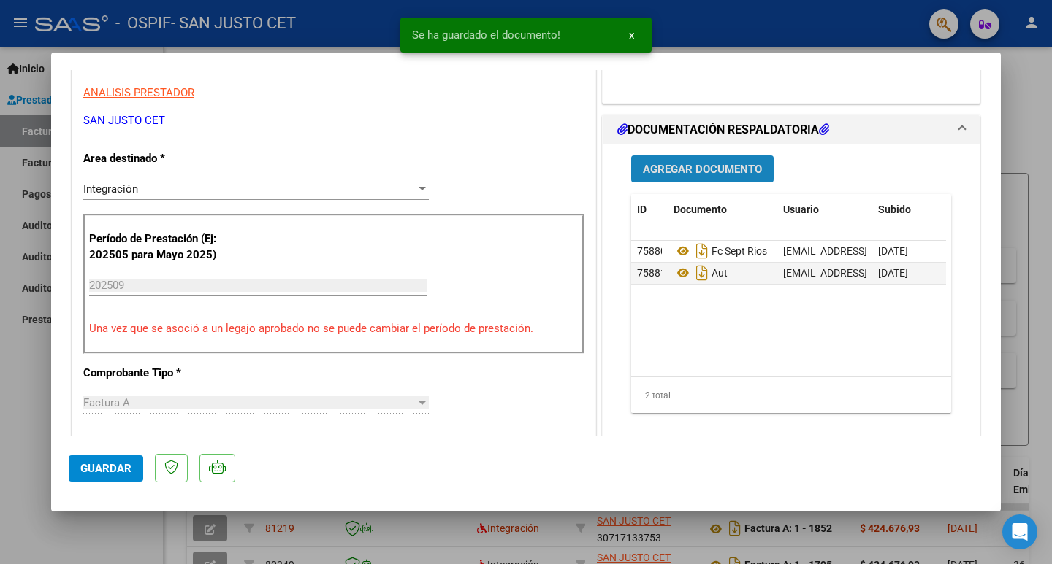
click at [674, 175] on span "Agregar Documento" at bounding box center [702, 169] width 119 height 13
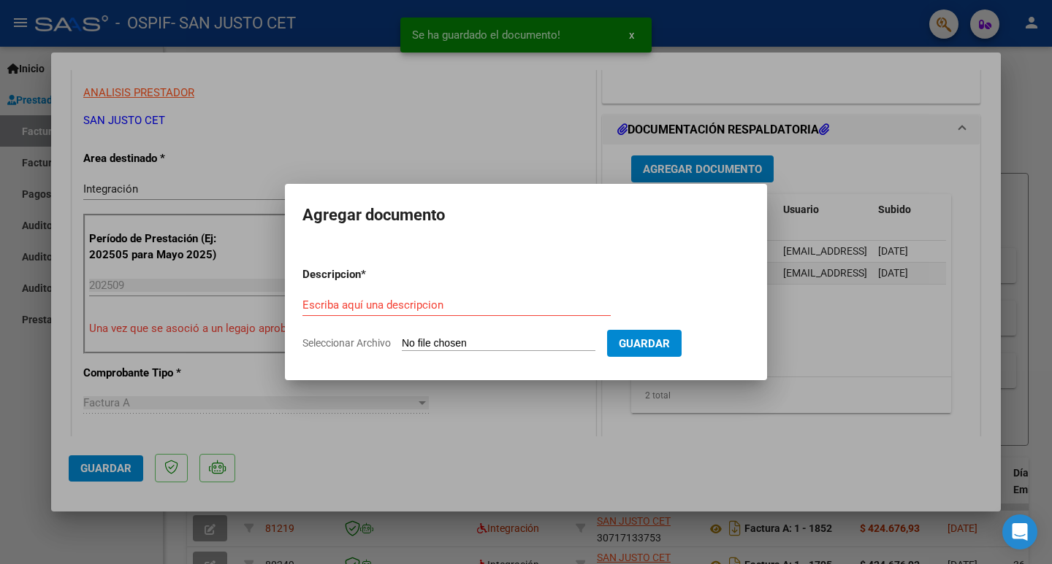
click at [434, 340] on input "Seleccionar Archivo" at bounding box center [499, 344] width 194 height 14
type input "C:\fakepath\CAE FC 1851.pdf"
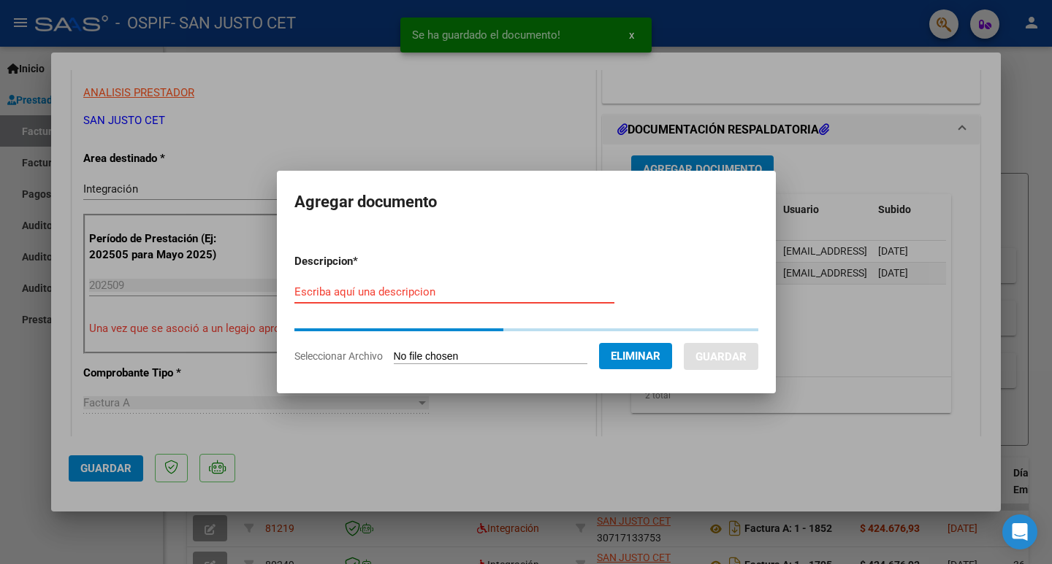
click at [332, 298] on input "Escriba aquí una descripcion" at bounding box center [454, 292] width 320 height 13
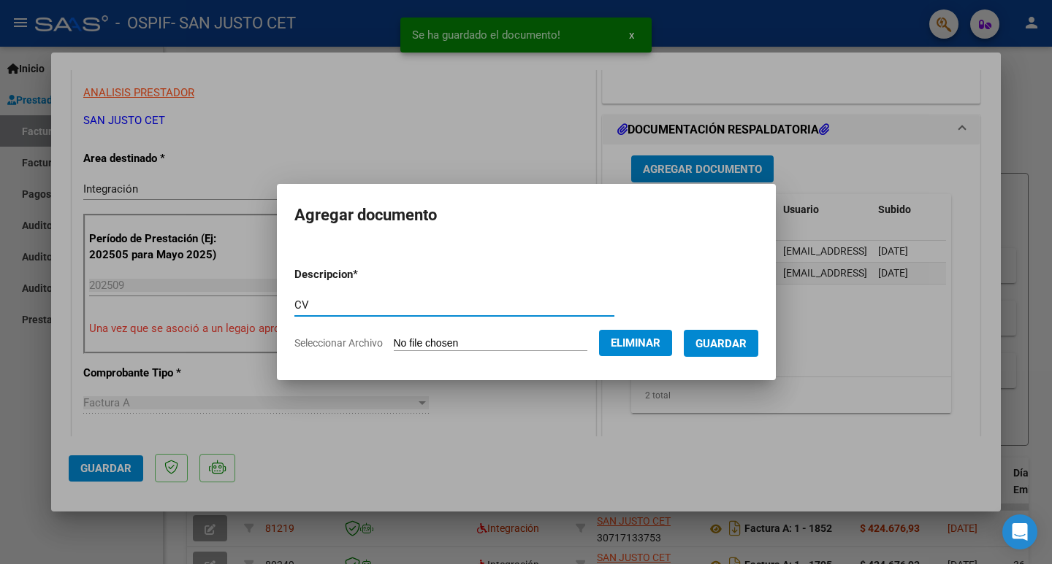
type input "C"
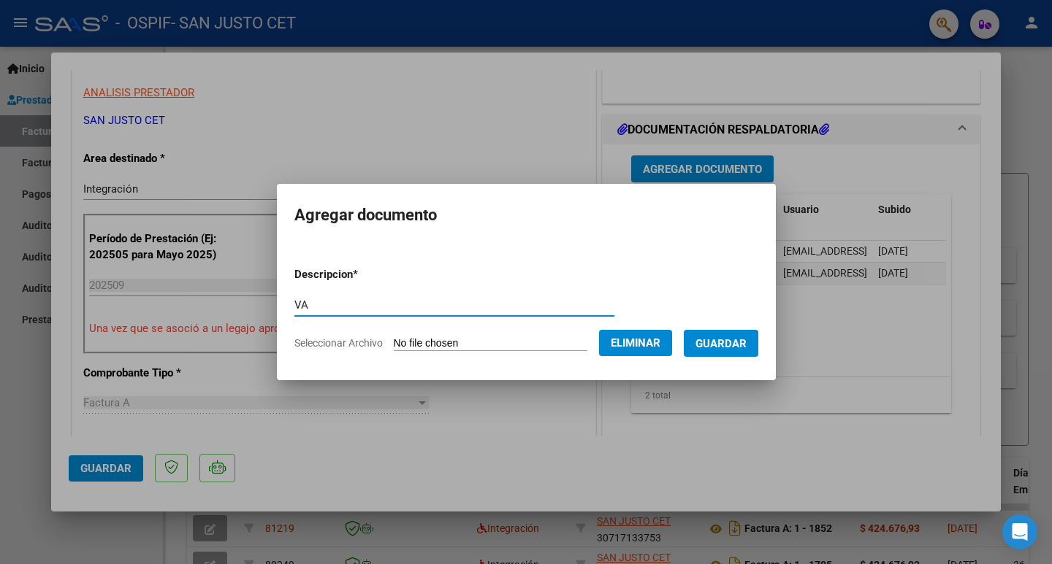
type input "V"
type input "CAE FC 1851"
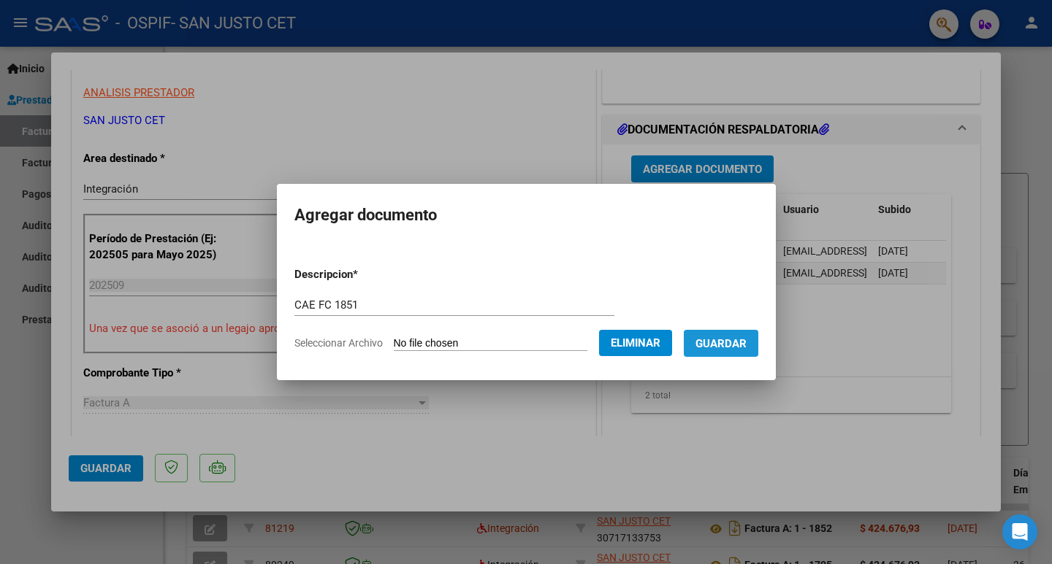
drag, startPoint x: 739, startPoint y: 339, endPoint x: 701, endPoint y: 245, distance: 100.9
click at [738, 340] on span "Guardar" at bounding box center [720, 343] width 51 height 13
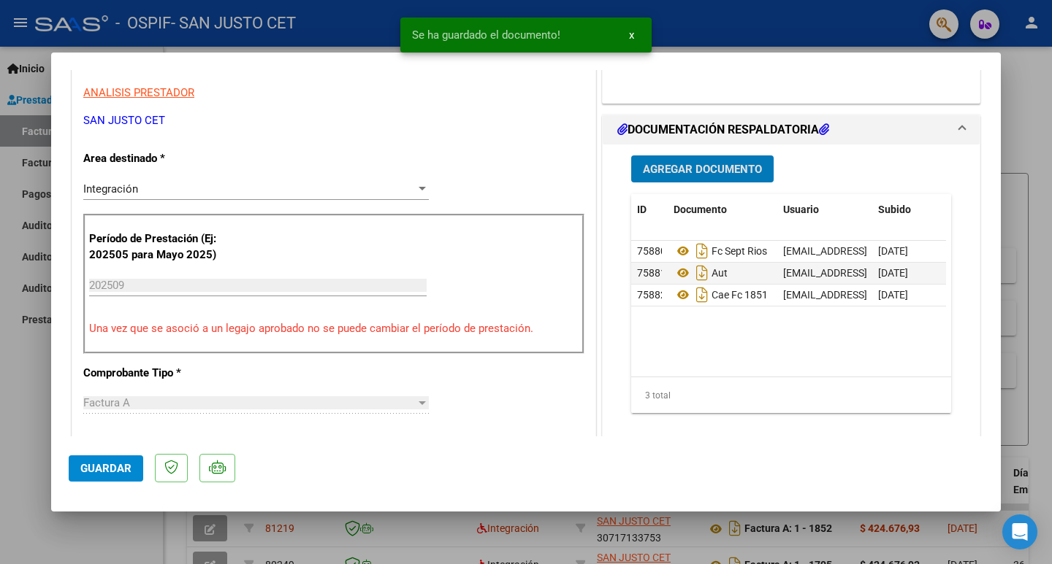
click at [690, 173] on span "Agregar Documento" at bounding box center [702, 169] width 119 height 13
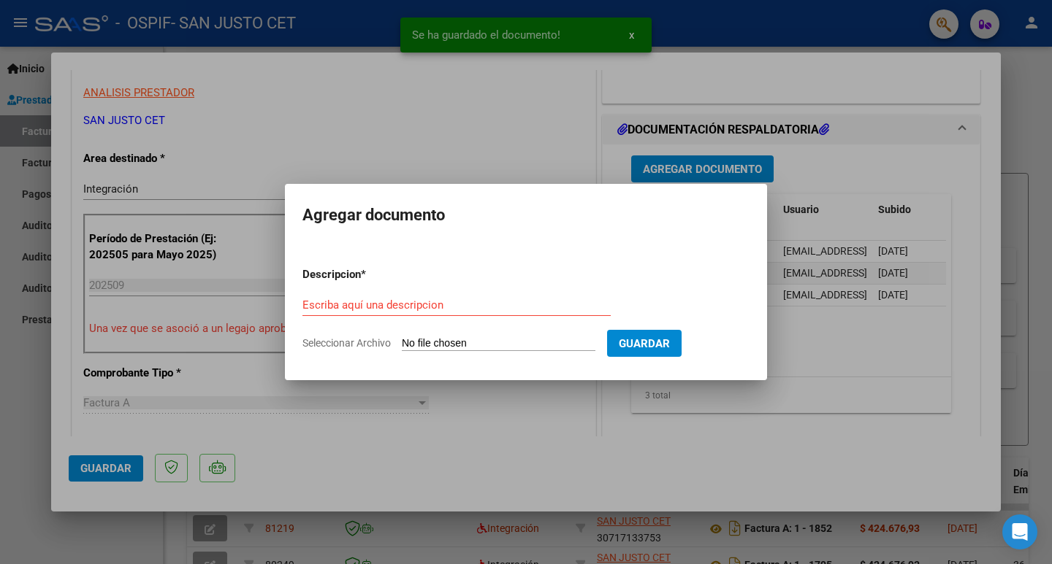
click at [448, 348] on input "Seleccionar Archivo" at bounding box center [499, 344] width 194 height 14
type input "C:\fakepath\SEPT ASIST - [PERSON_NAME] (OSPIF).PDF"
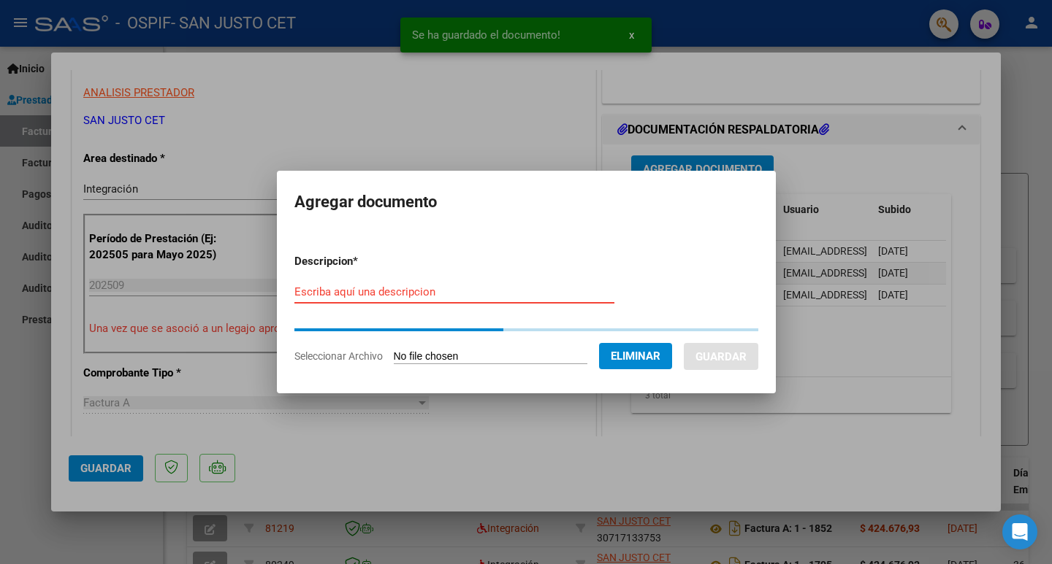
click at [337, 296] on input "Escriba aquí una descripcion" at bounding box center [454, 292] width 320 height 13
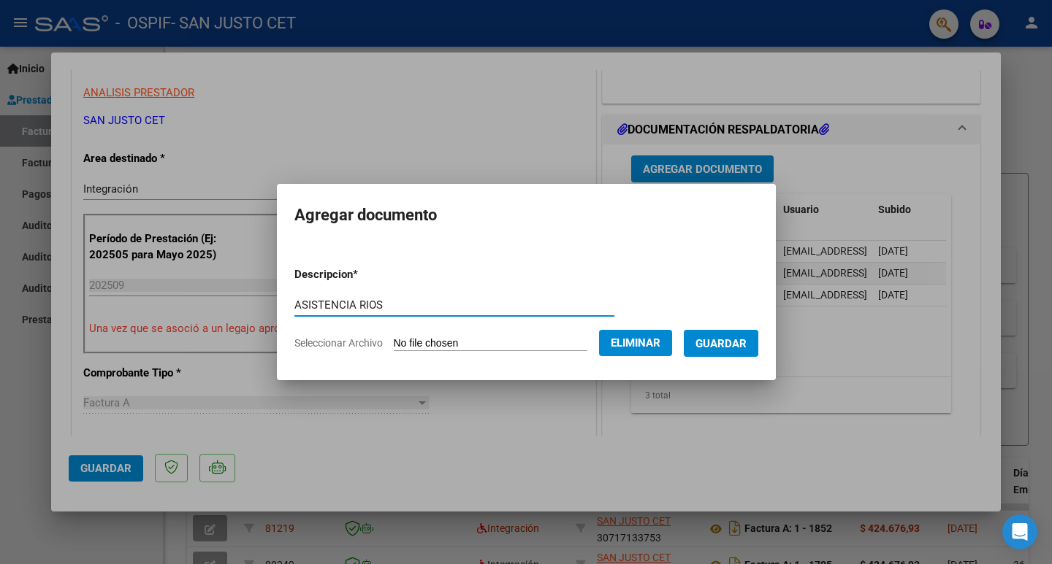
type input "ASISTENCIA RIOS"
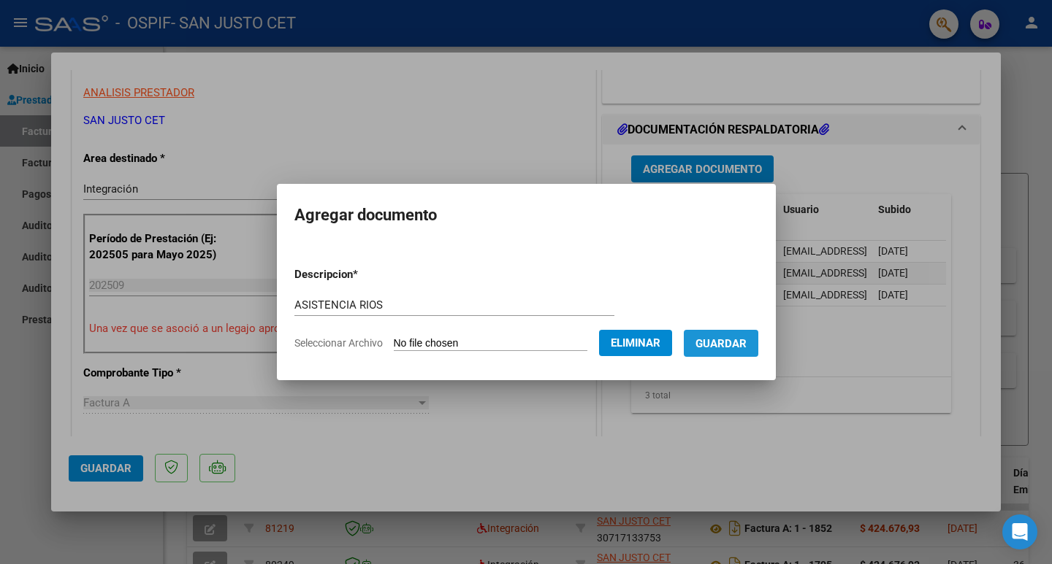
click at [746, 345] on span "Guardar" at bounding box center [720, 343] width 51 height 13
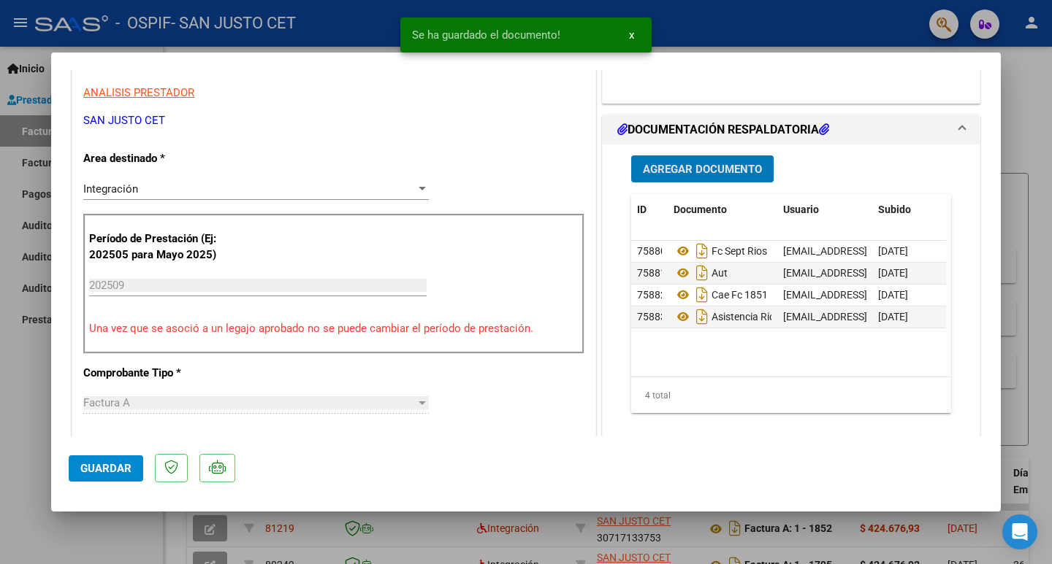
click at [694, 180] on button "Agregar Documento" at bounding box center [702, 169] width 142 height 27
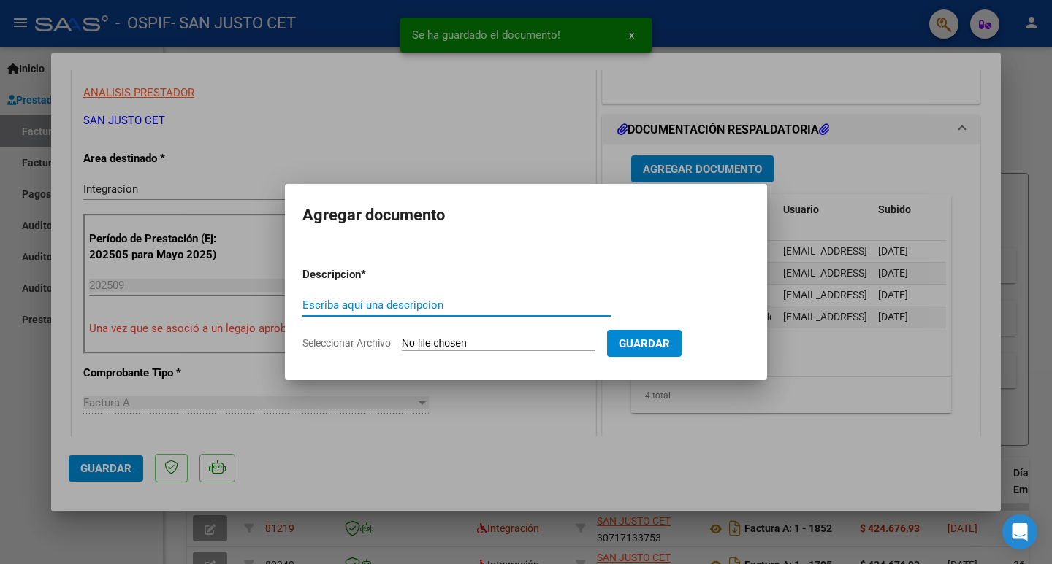
click at [439, 343] on input "Seleccionar Archivo" at bounding box center [499, 344] width 194 height 14
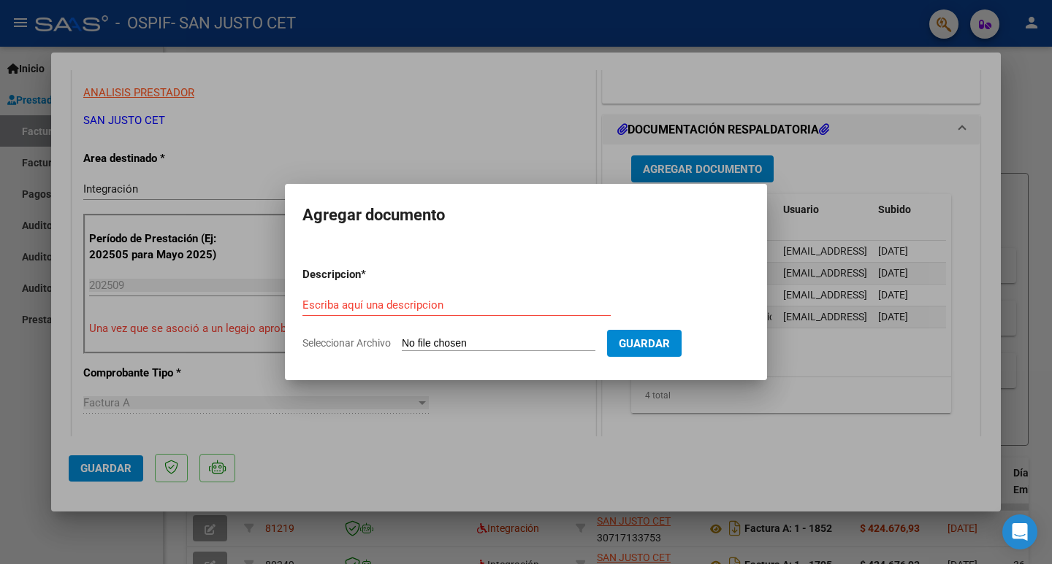
click at [716, 448] on div at bounding box center [526, 282] width 1052 height 564
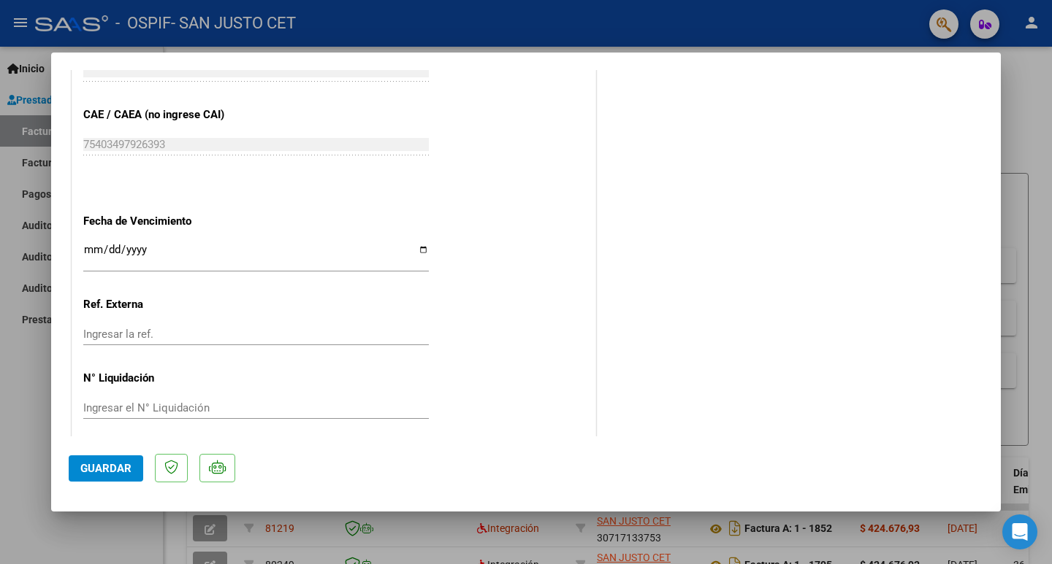
scroll to position [941, 0]
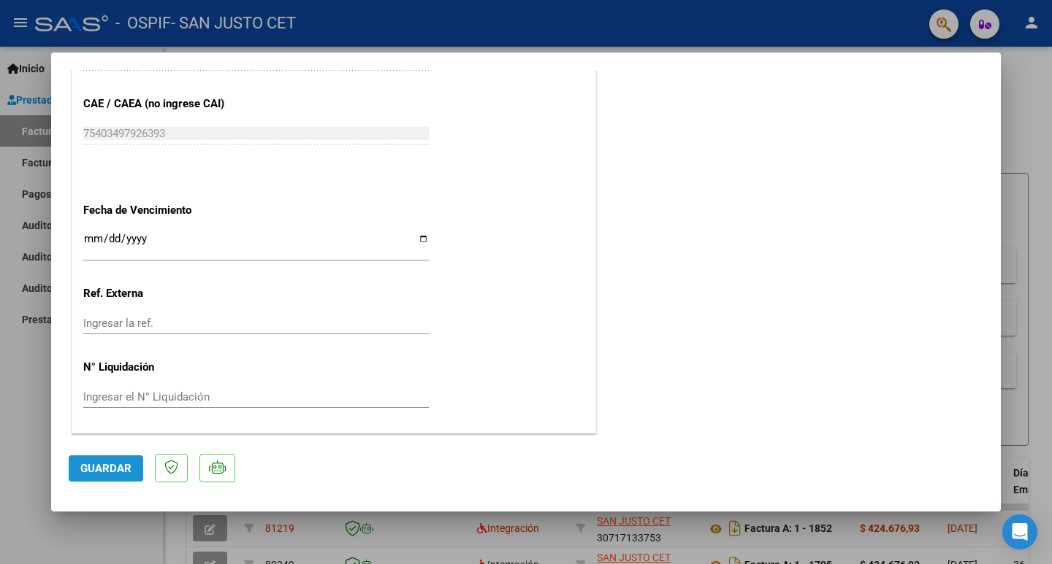
click at [99, 474] on span "Guardar" at bounding box center [105, 468] width 51 height 13
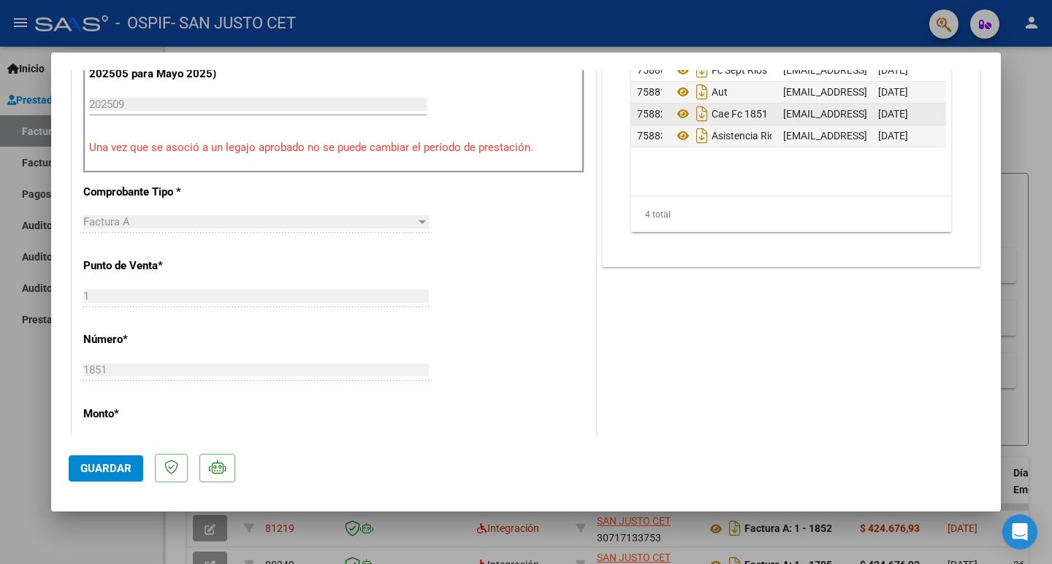
scroll to position [356, 0]
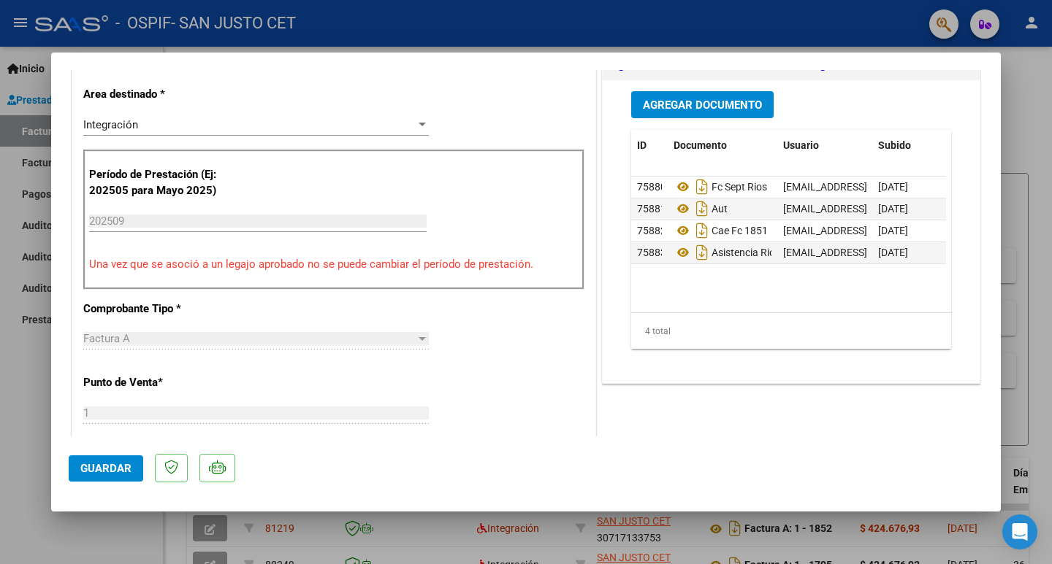
click at [1, 375] on div at bounding box center [526, 282] width 1052 height 564
type input "$ 0,00"
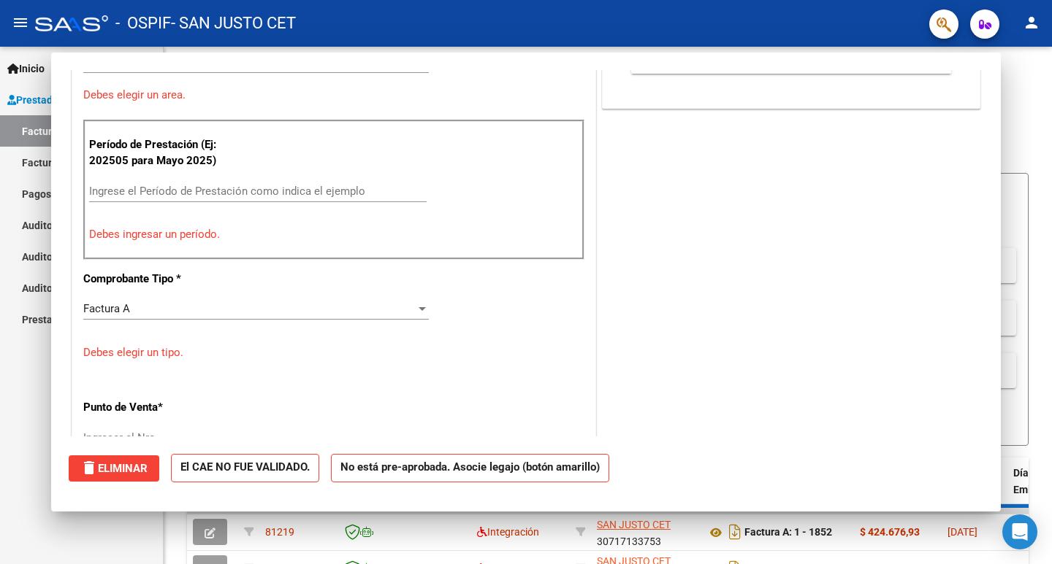
scroll to position [326, 0]
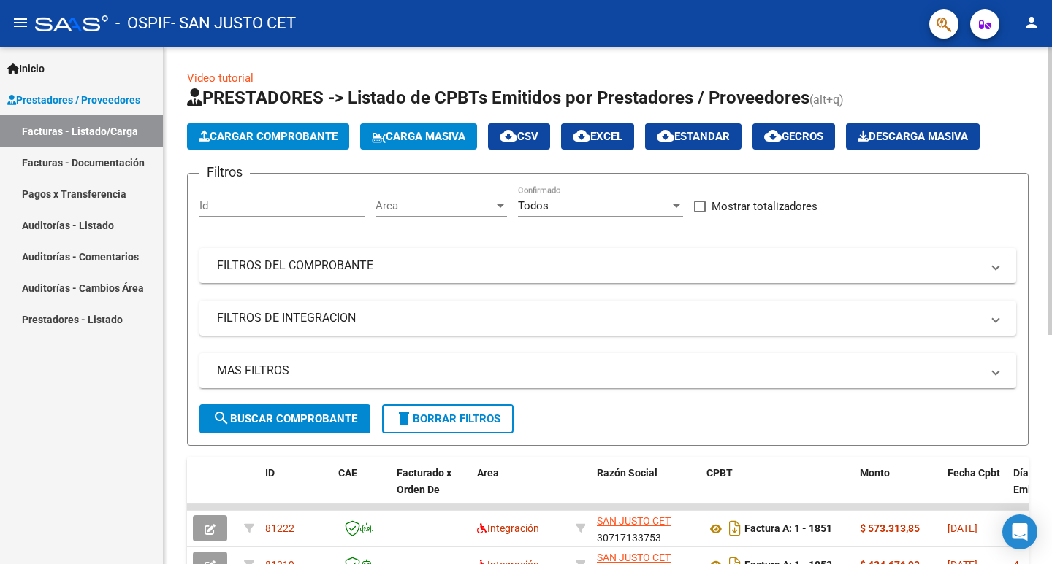
click at [294, 139] on span "Cargar Comprobante" at bounding box center [268, 136] width 139 height 13
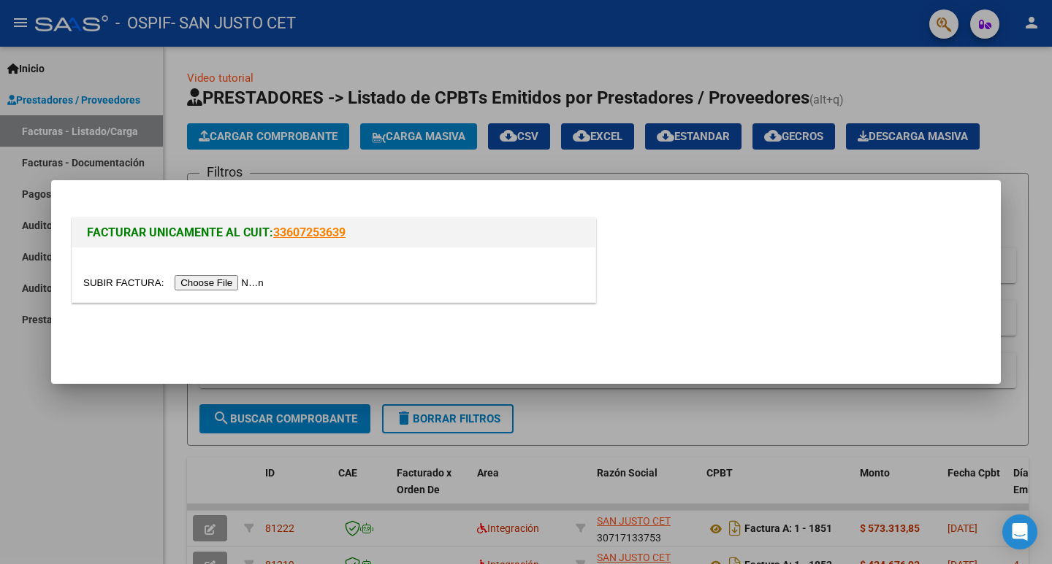
click at [268, 280] on input "file" at bounding box center [175, 282] width 185 height 15
click at [137, 468] on div at bounding box center [526, 282] width 1052 height 564
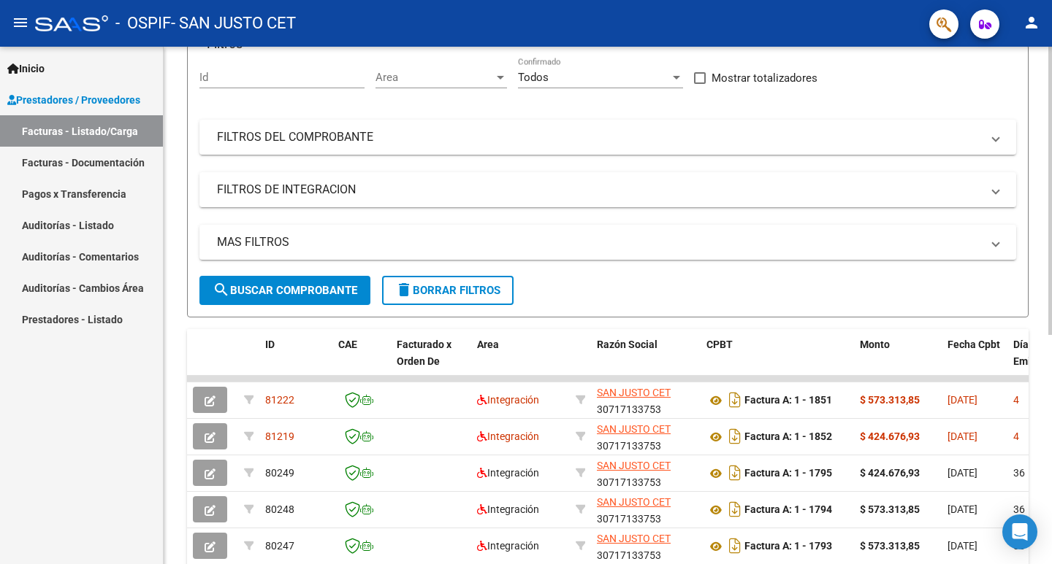
scroll to position [292, 0]
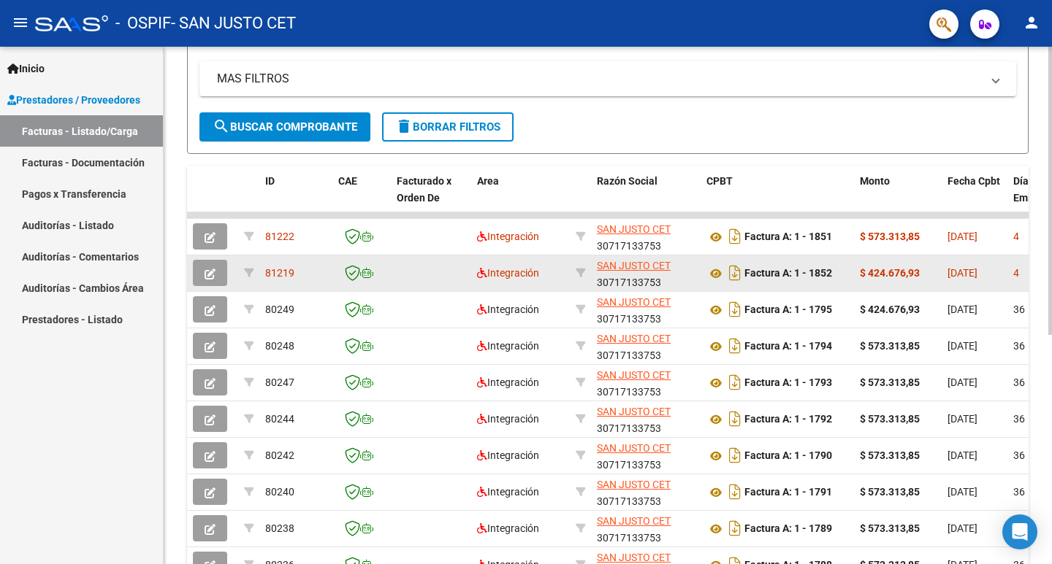
click at [212, 271] on icon "button" at bounding box center [209, 274] width 11 height 11
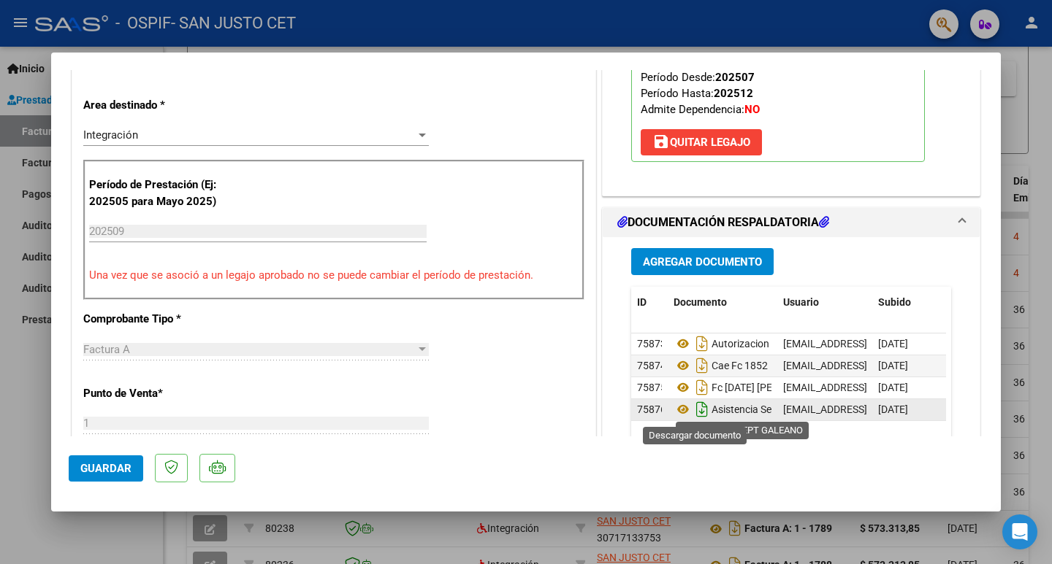
click at [692, 410] on icon "Descargar documento" at bounding box center [701, 409] width 19 height 23
click at [39, 493] on div at bounding box center [526, 282] width 1052 height 564
type input "$ 0,00"
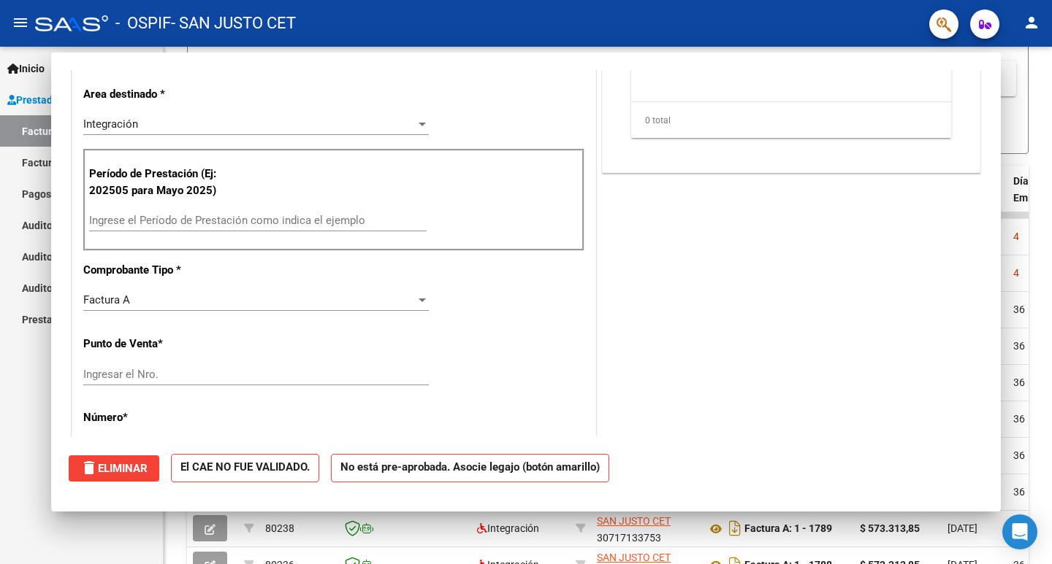
scroll to position [0, 0]
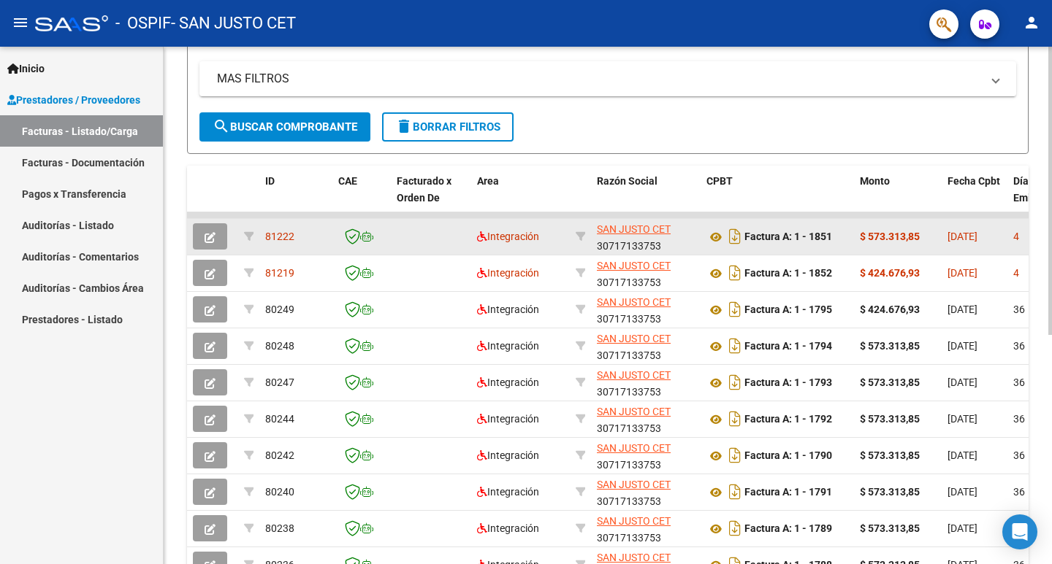
click at [217, 234] on button "button" at bounding box center [210, 236] width 34 height 26
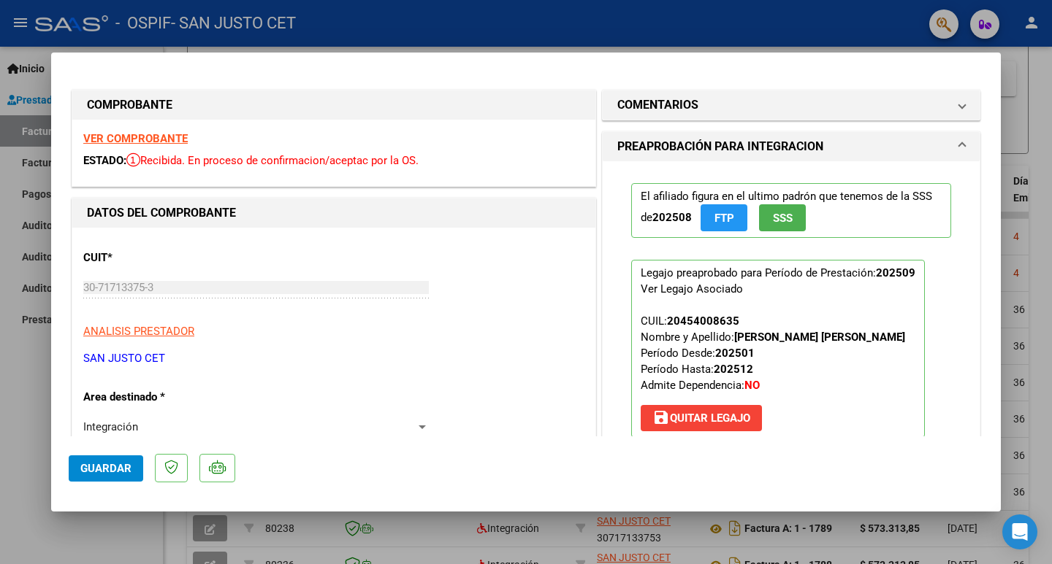
click at [0, 464] on div at bounding box center [526, 282] width 1052 height 564
type input "$ 0,00"
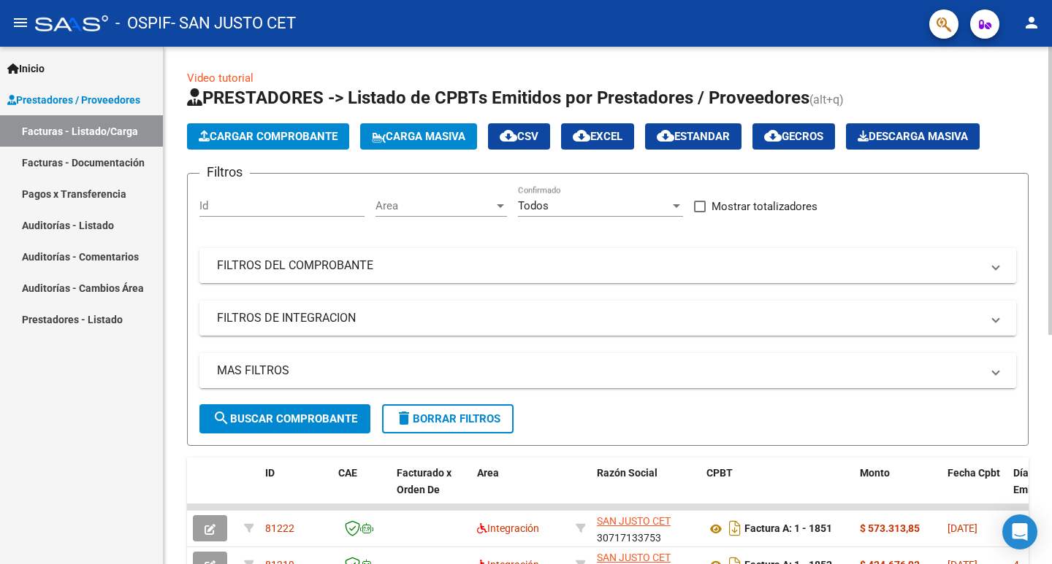
click at [250, 139] on span "Cargar Comprobante" at bounding box center [268, 136] width 139 height 13
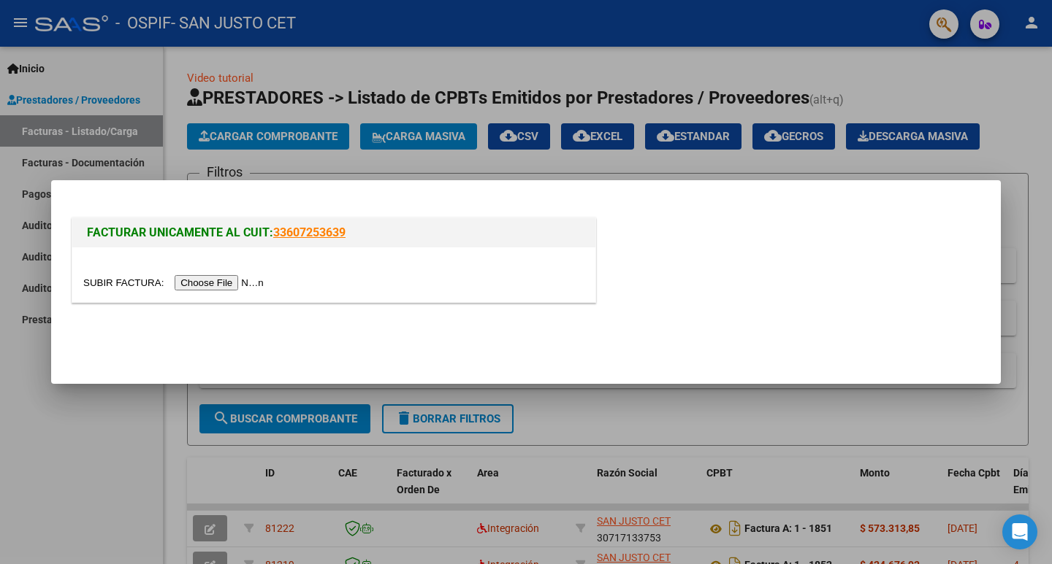
click at [268, 288] on input "file" at bounding box center [175, 282] width 185 height 15
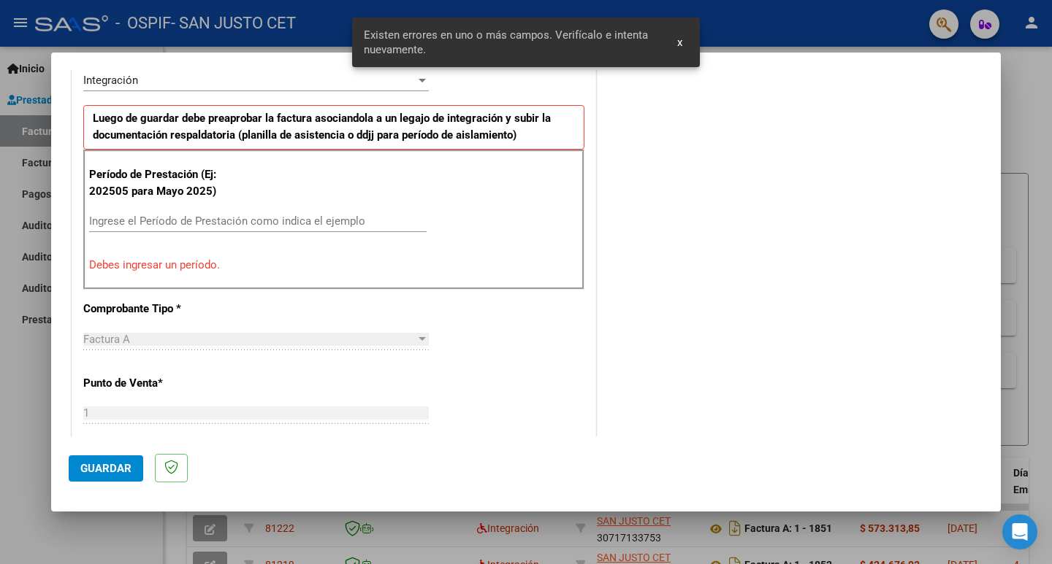
scroll to position [371, 0]
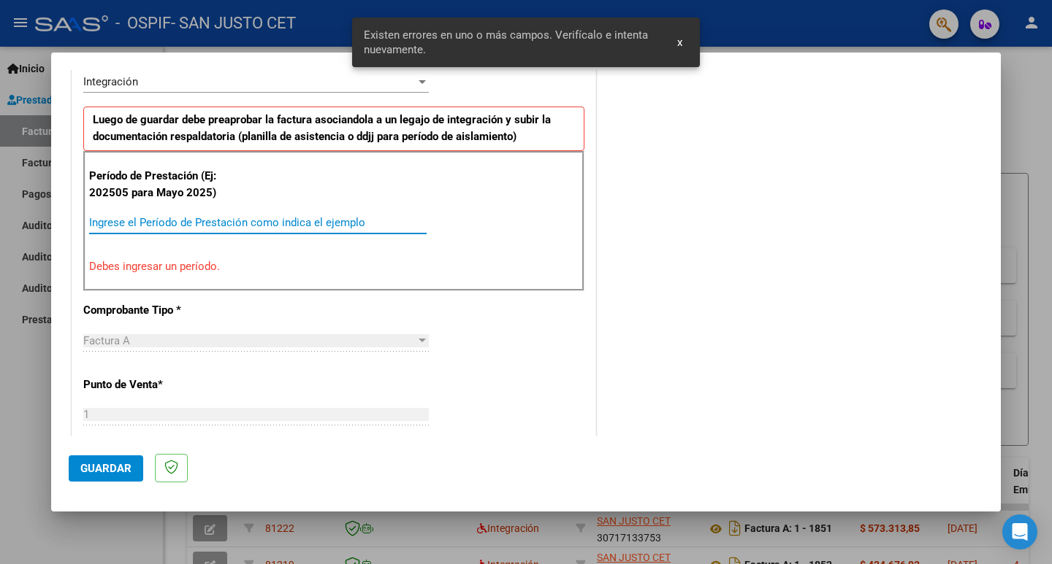
click at [174, 229] on input "Ingrese el Período de Prestación como indica el ejemplo" at bounding box center [257, 222] width 337 height 13
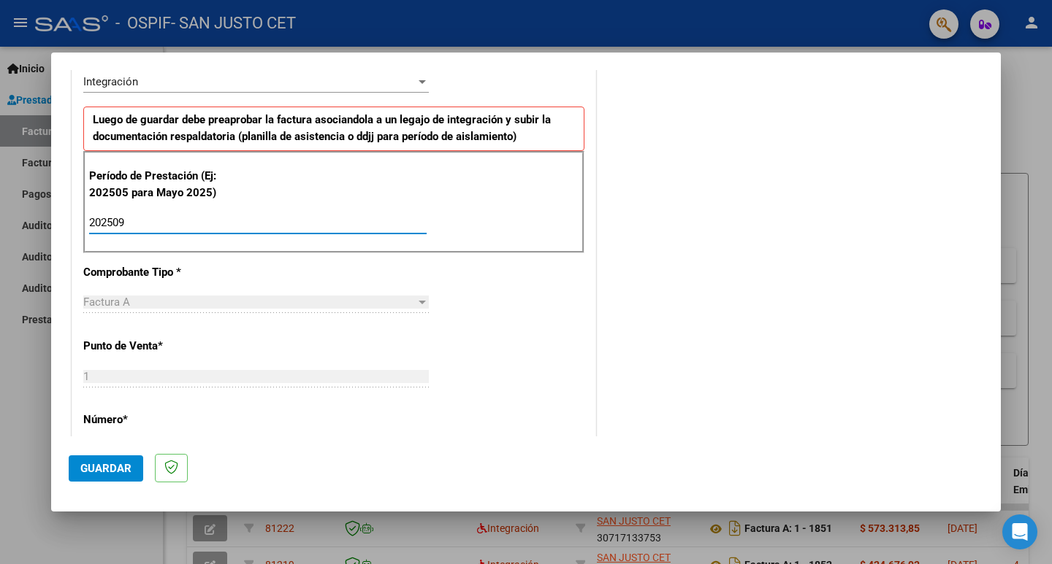
type input "202509"
click at [119, 476] on button "Guardar" at bounding box center [106, 469] width 74 height 26
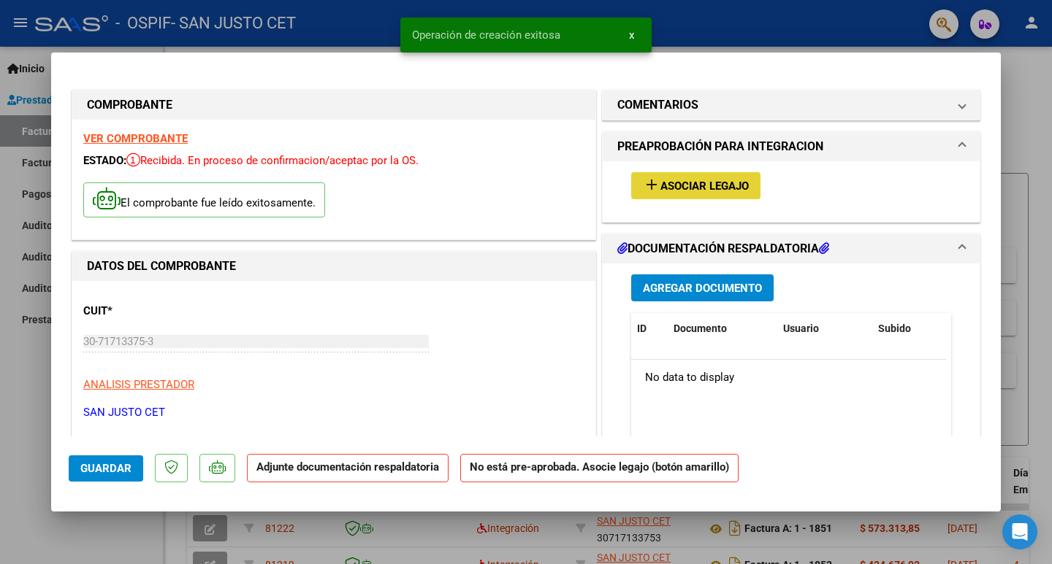
click at [702, 183] on span "Asociar Legajo" at bounding box center [704, 186] width 88 height 13
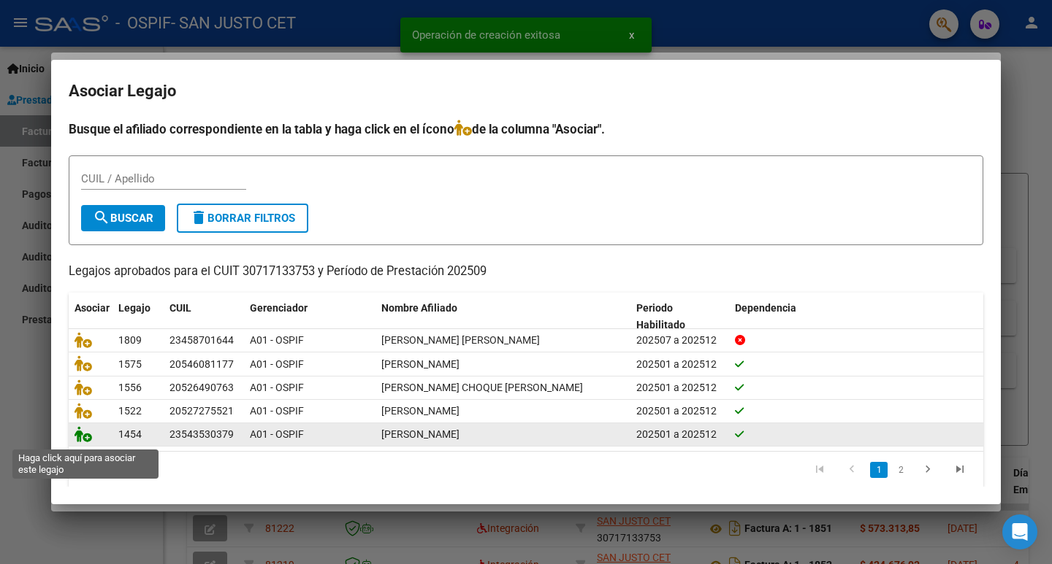
click at [88, 436] on icon at bounding box center [83, 434] width 18 height 16
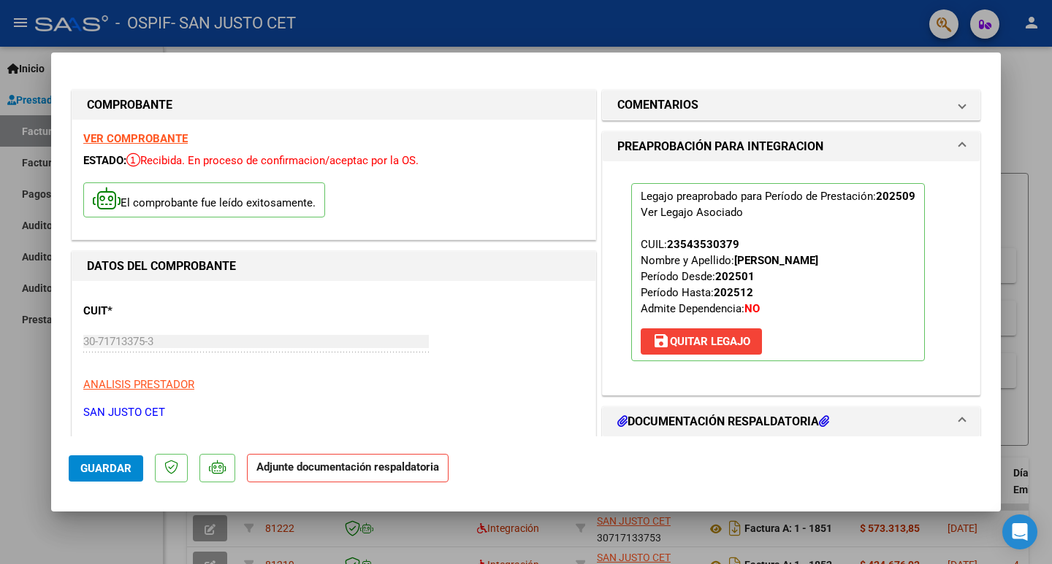
scroll to position [219, 0]
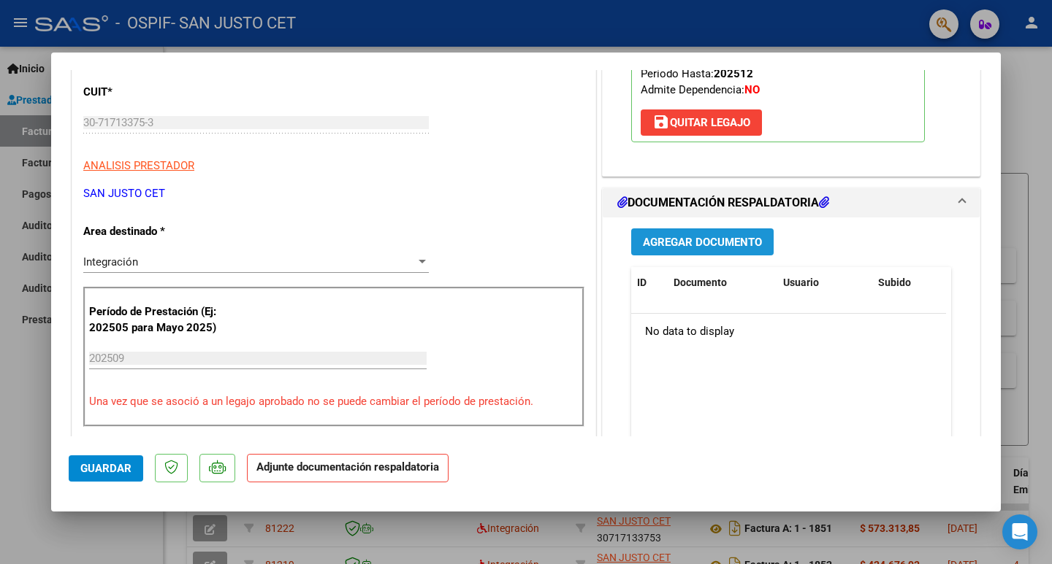
click at [719, 245] on span "Agregar Documento" at bounding box center [702, 242] width 119 height 13
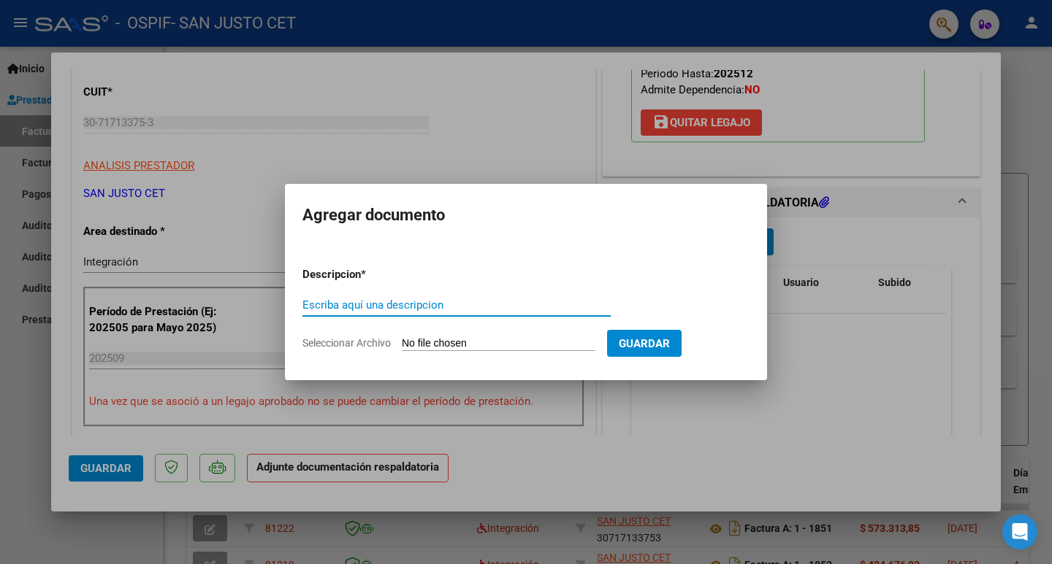
click at [476, 346] on input "Seleccionar Archivo" at bounding box center [499, 344] width 194 height 14
type input "C:\fakepath\AUT CET 2025 [PERSON_NAME].pdf"
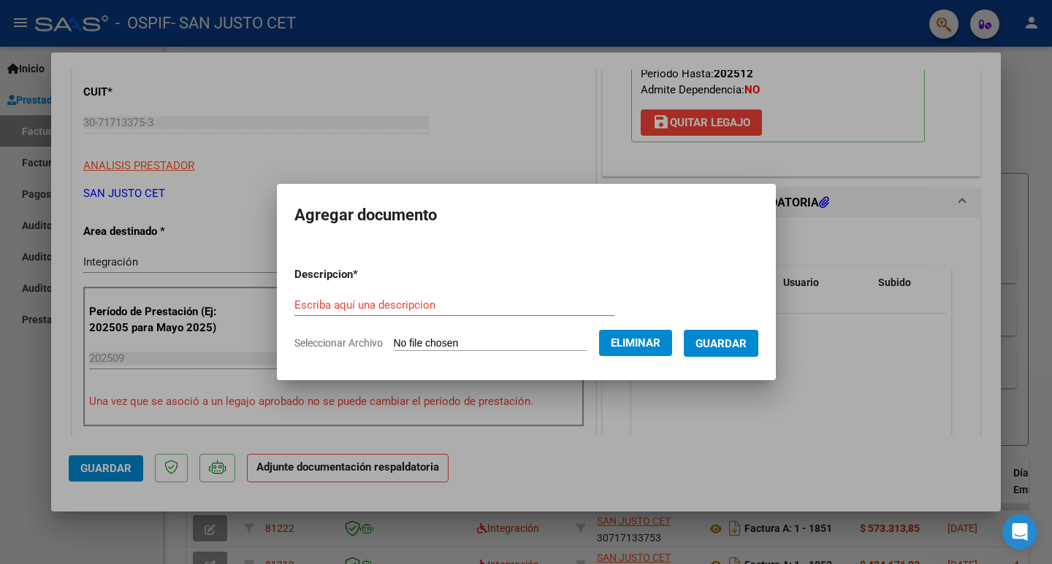
click at [339, 297] on div "Escriba aquí una descripcion" at bounding box center [454, 305] width 320 height 22
click at [340, 307] on input "Escriba aquí una descripcion" at bounding box center [454, 305] width 320 height 13
type input "AUTORIZACION RIOS"
click at [672, 349] on button "Eliminar" at bounding box center [635, 343] width 73 height 26
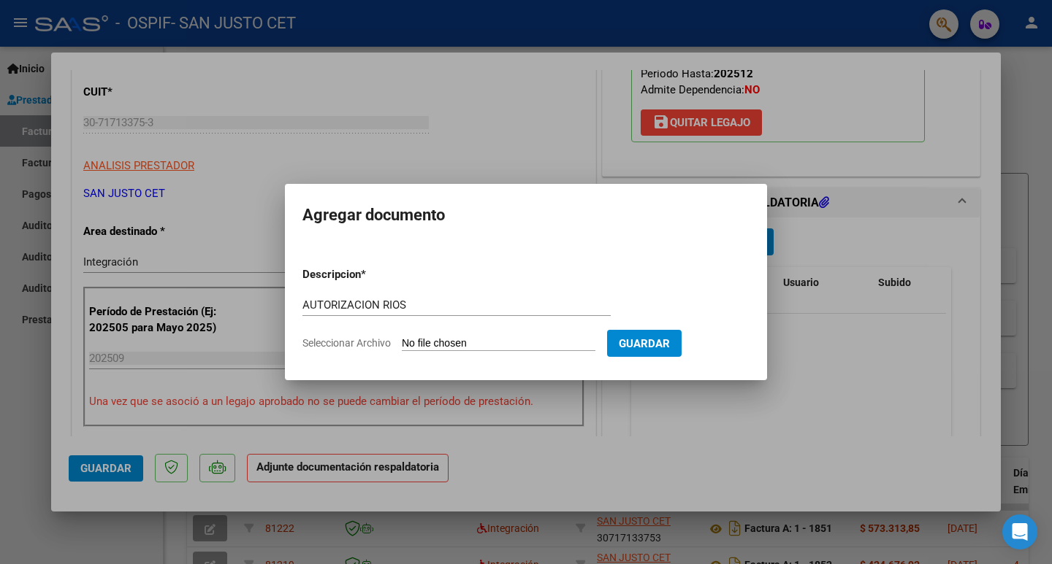
click at [673, 412] on div at bounding box center [526, 282] width 1052 height 564
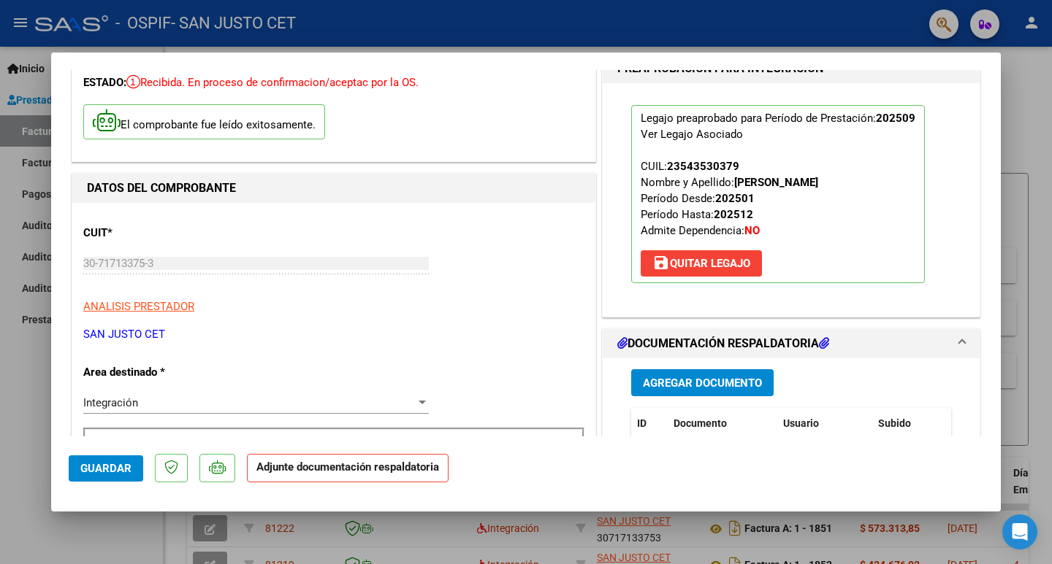
scroll to position [73, 0]
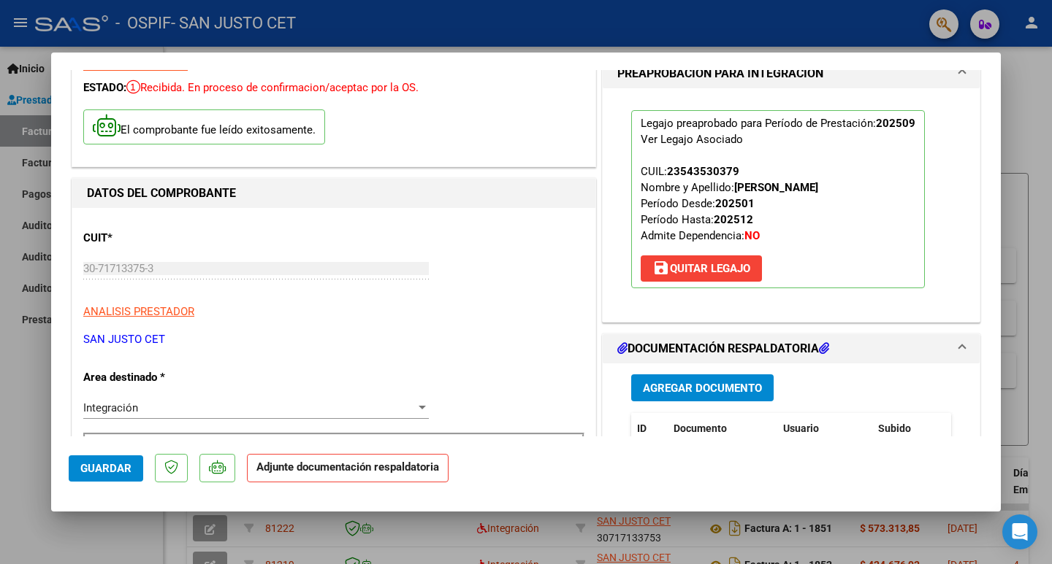
click at [696, 386] on span "Agregar Documento" at bounding box center [702, 388] width 119 height 13
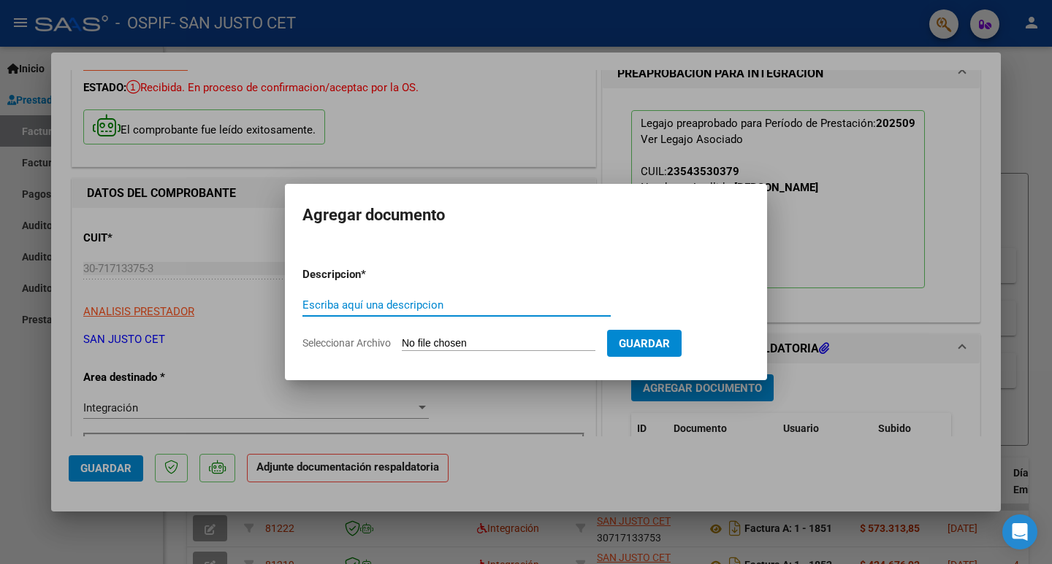
click at [443, 348] on input "Seleccionar Archivo" at bounding box center [499, 344] width 194 height 14
type input "C:\fakepath\AUT 2025 [PERSON_NAME].pdf"
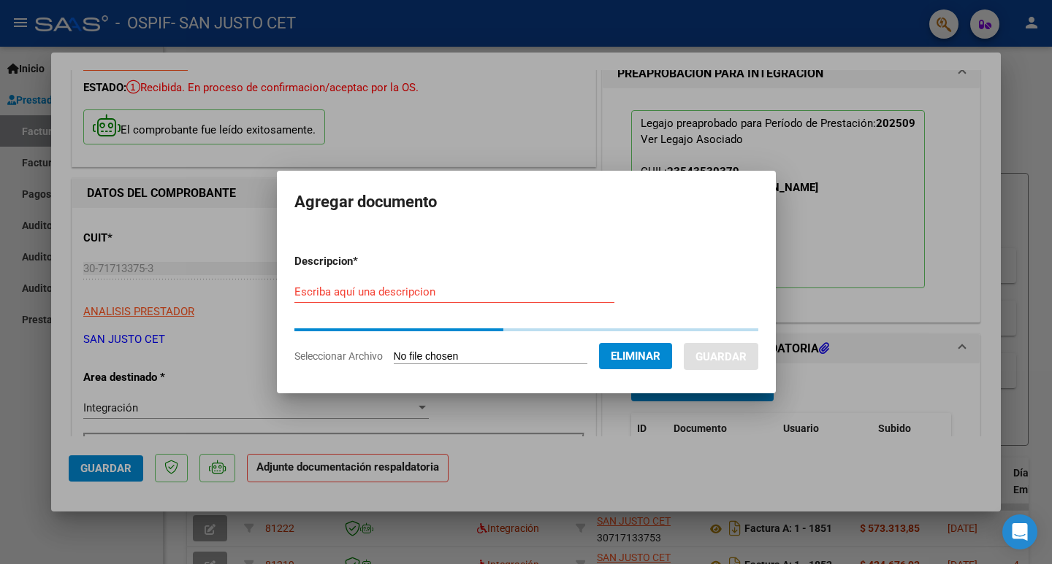
click at [324, 299] on input "Escriba aquí una descripcion" at bounding box center [454, 292] width 320 height 13
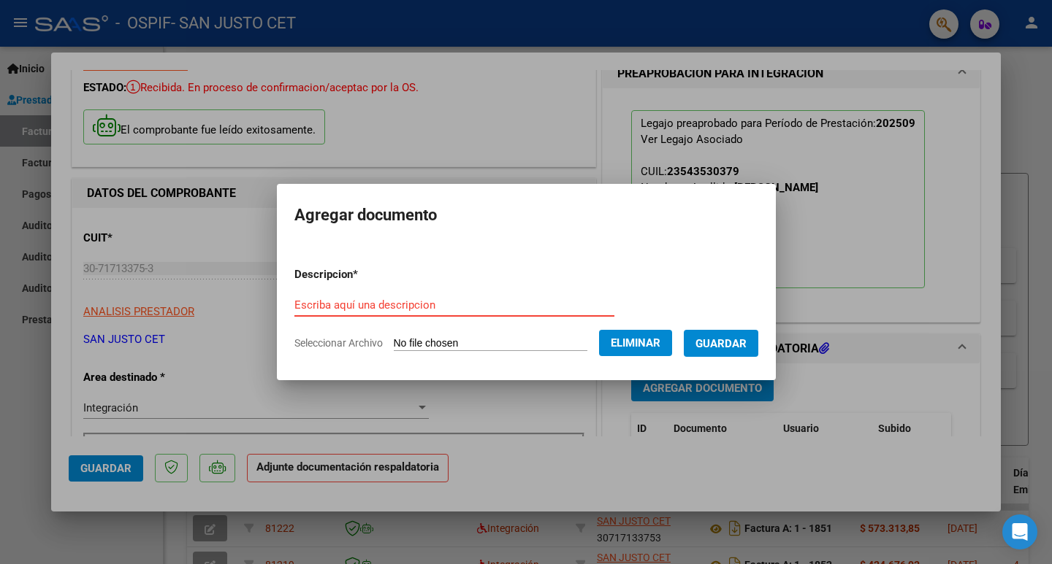
click at [324, 301] on input "Escriba aquí una descripcion" at bounding box center [454, 305] width 320 height 13
type input "AUTORIZACION JIMENEZ"
click at [746, 343] on span "Guardar" at bounding box center [720, 343] width 51 height 13
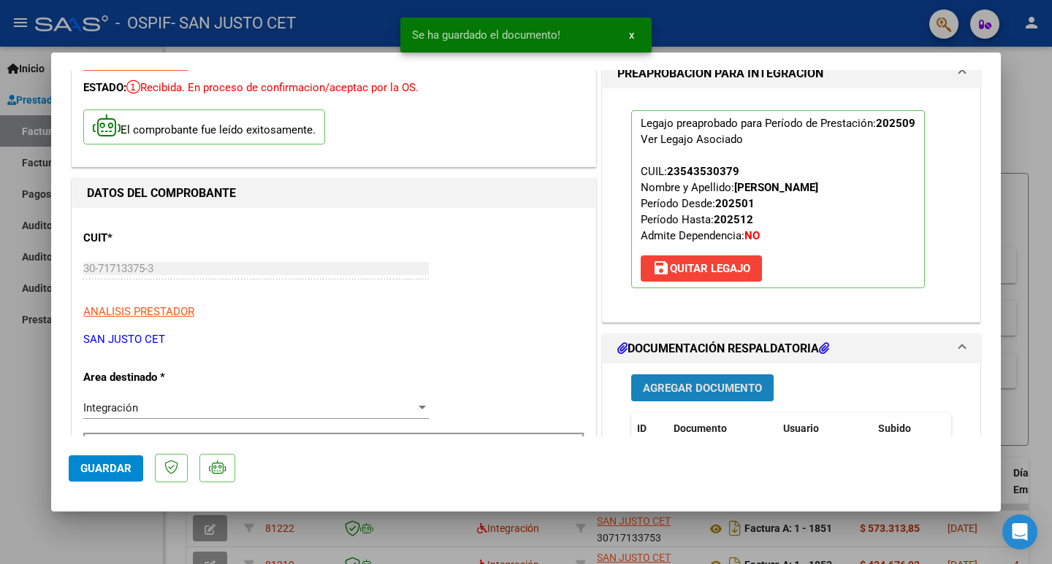
click at [663, 388] on span "Agregar Documento" at bounding box center [702, 388] width 119 height 13
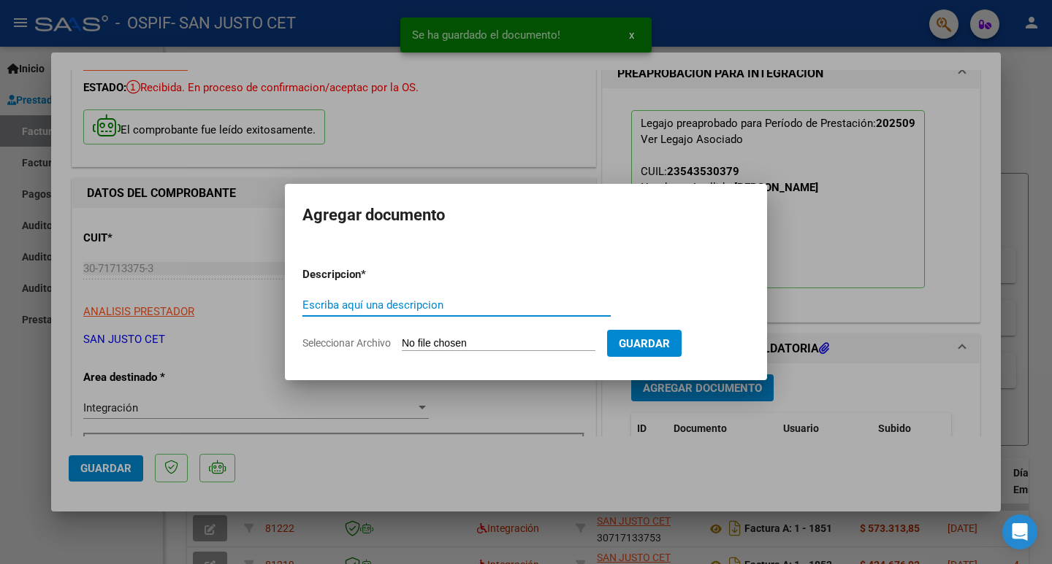
click at [454, 351] on form "Descripcion * Escriba aquí una descripcion Seleccionar Archivo Guardar" at bounding box center [525, 309] width 447 height 107
click at [447, 348] on input "Seleccionar Archivo" at bounding box center [499, 344] width 194 height 14
type input "C:\fakepath\CAE FC 1850.pdf"
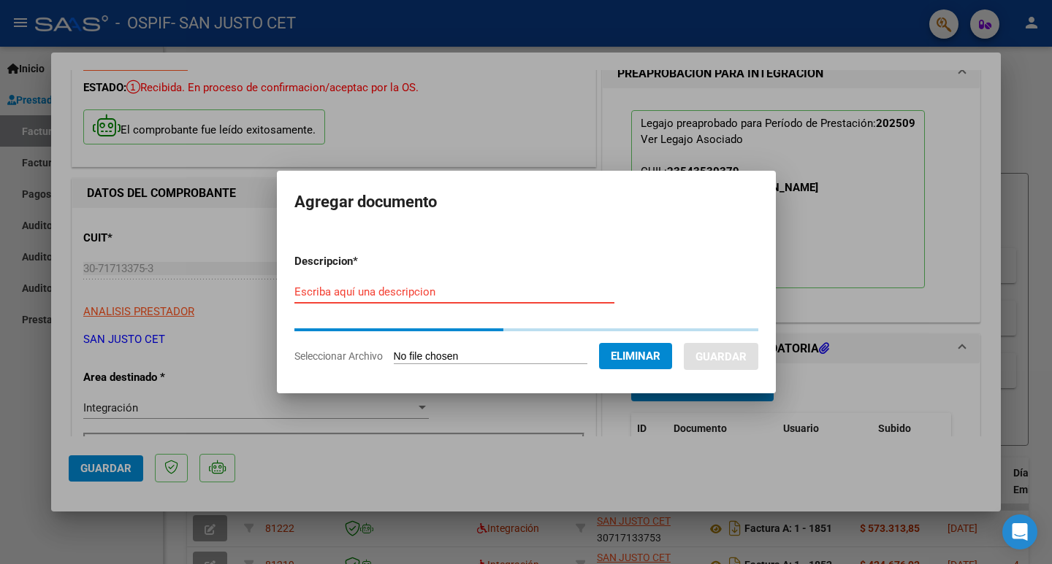
click at [345, 295] on input "Escriba aquí una descripcion" at bounding box center [454, 292] width 320 height 13
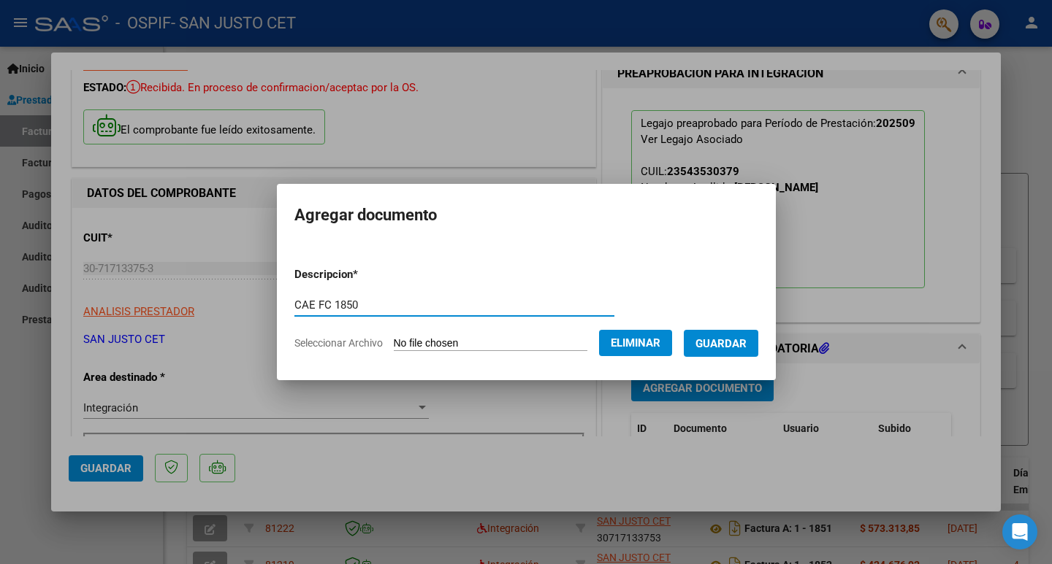
type input "CAE FC 1850"
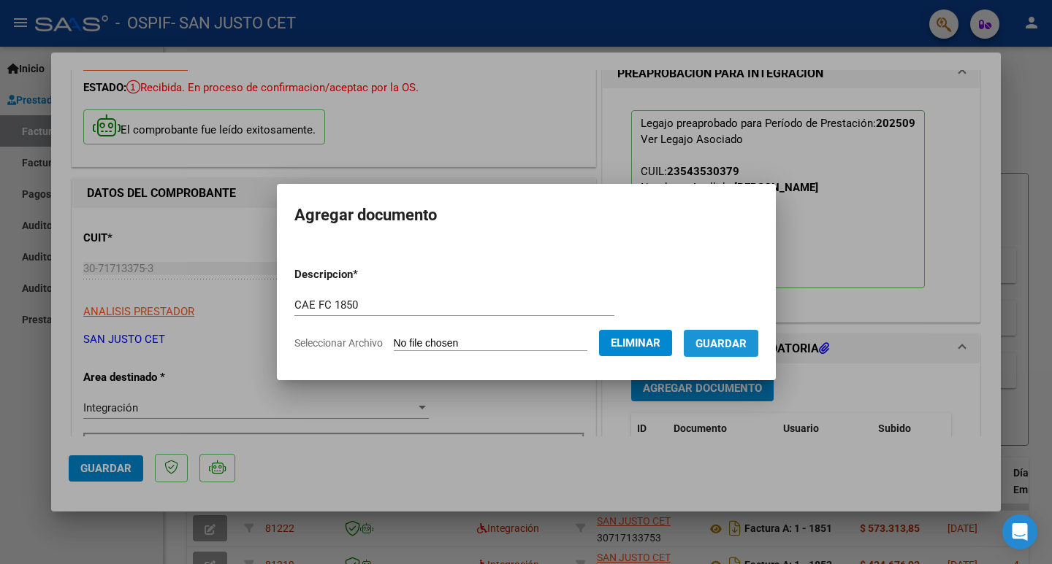
click at [720, 345] on span "Guardar" at bounding box center [720, 343] width 51 height 13
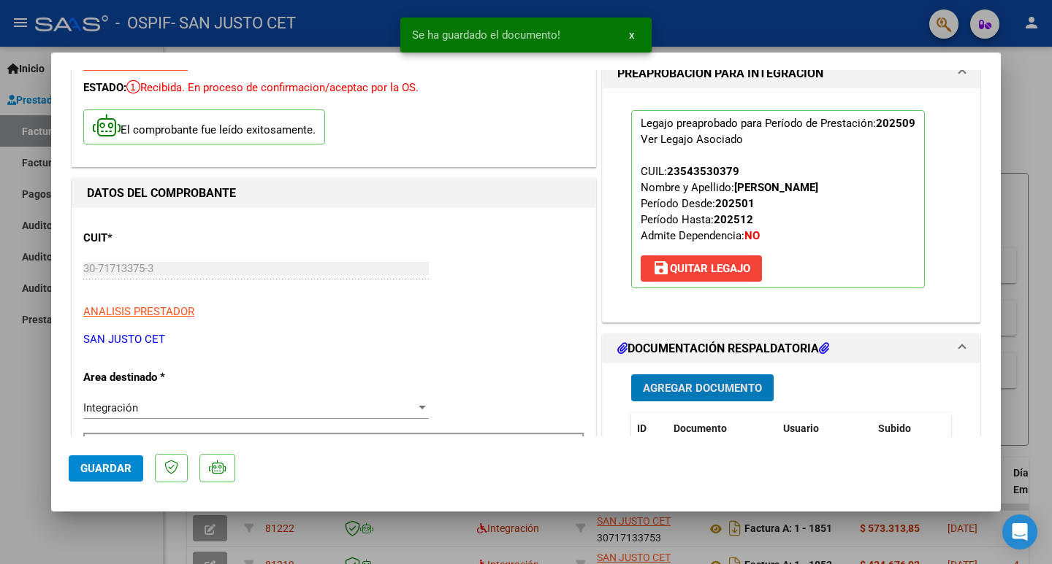
click at [668, 378] on button "Agregar Documento" at bounding box center [702, 388] width 142 height 27
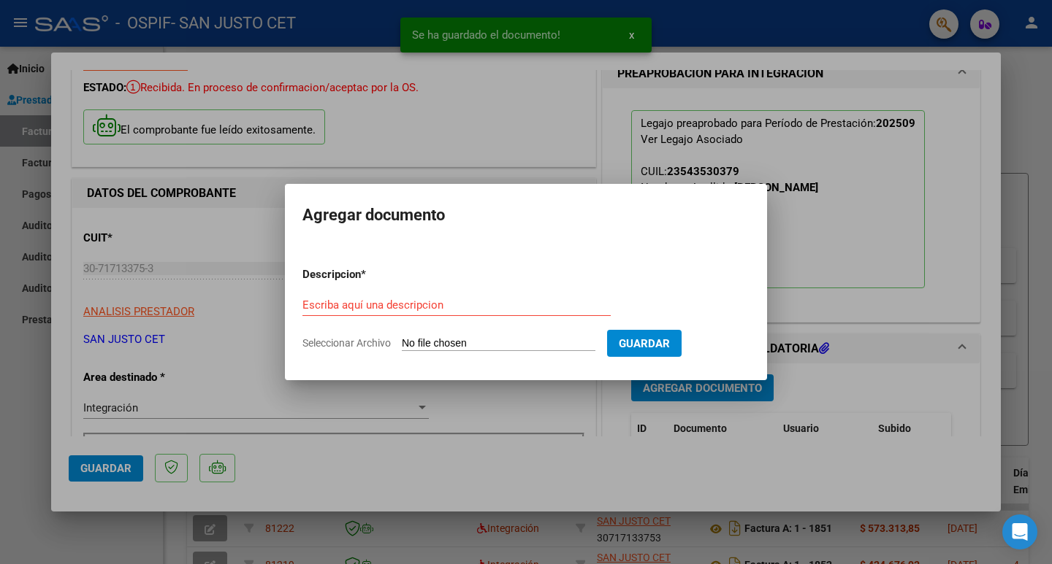
click at [439, 343] on input "Seleccionar Archivo" at bounding box center [499, 344] width 194 height 14
type input "C:\fakepath\FC OSPIF [PERSON_NAME] [DATE].pdf"
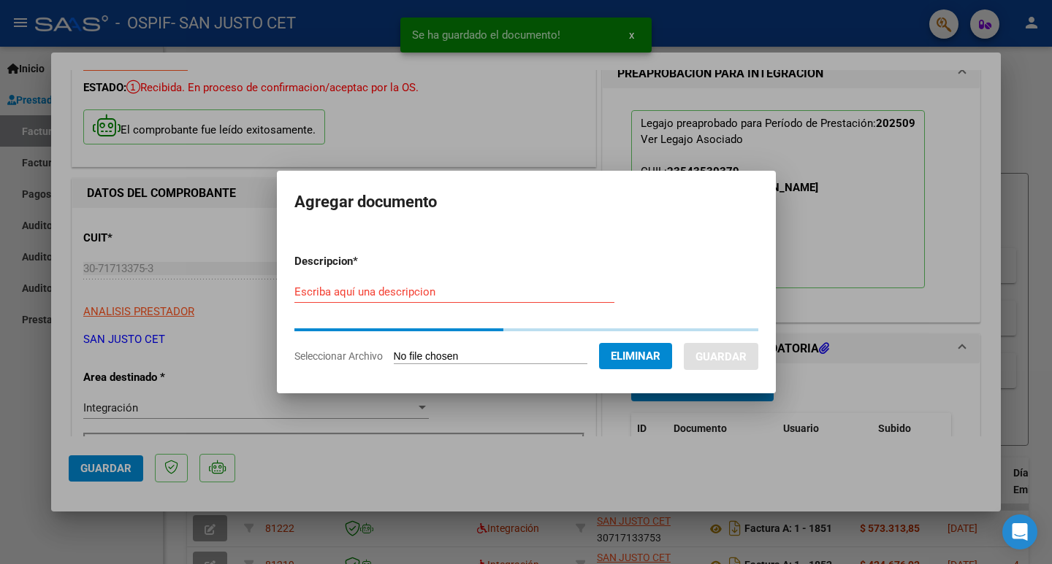
click at [378, 293] on form "Descripcion * Escriba aquí una descripcion Seleccionar Archivo Eliminar Guardar" at bounding box center [526, 308] width 464 height 133
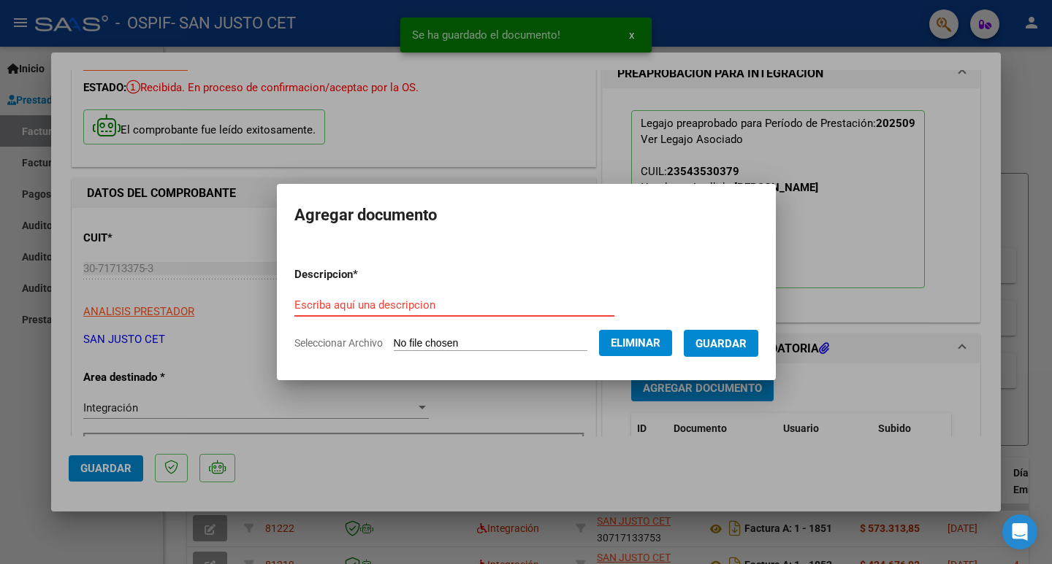
click at [367, 305] on input "Escriba aquí una descripcion" at bounding box center [454, 305] width 320 height 13
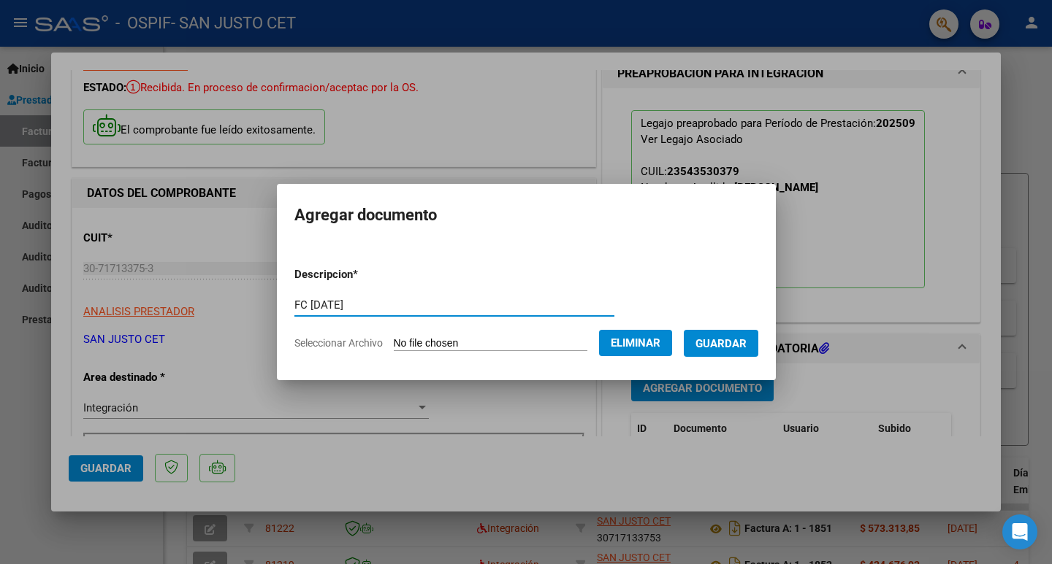
type input "FC [DATE]"
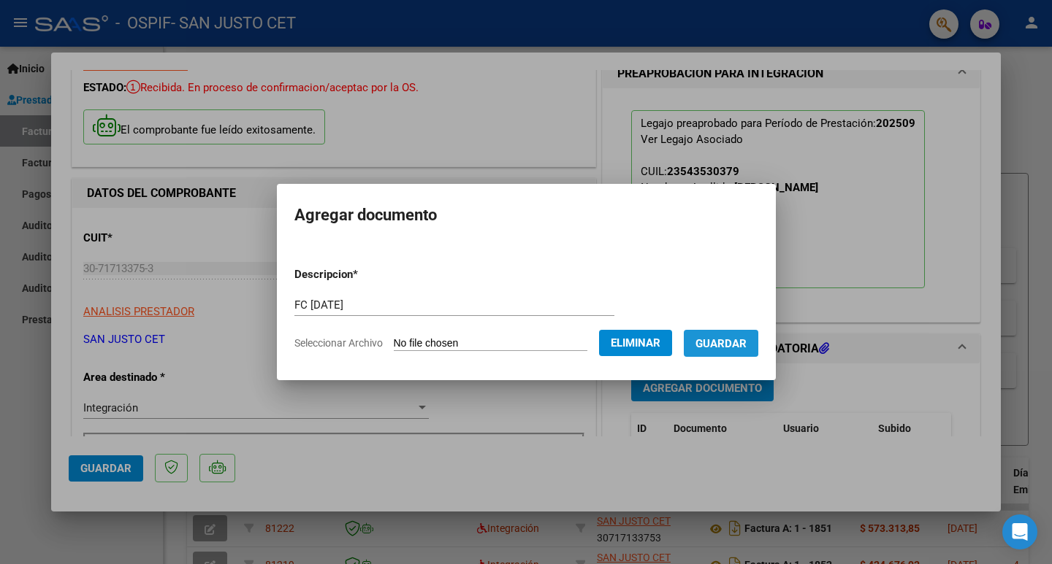
click at [725, 335] on button "Guardar" at bounding box center [720, 343] width 74 height 27
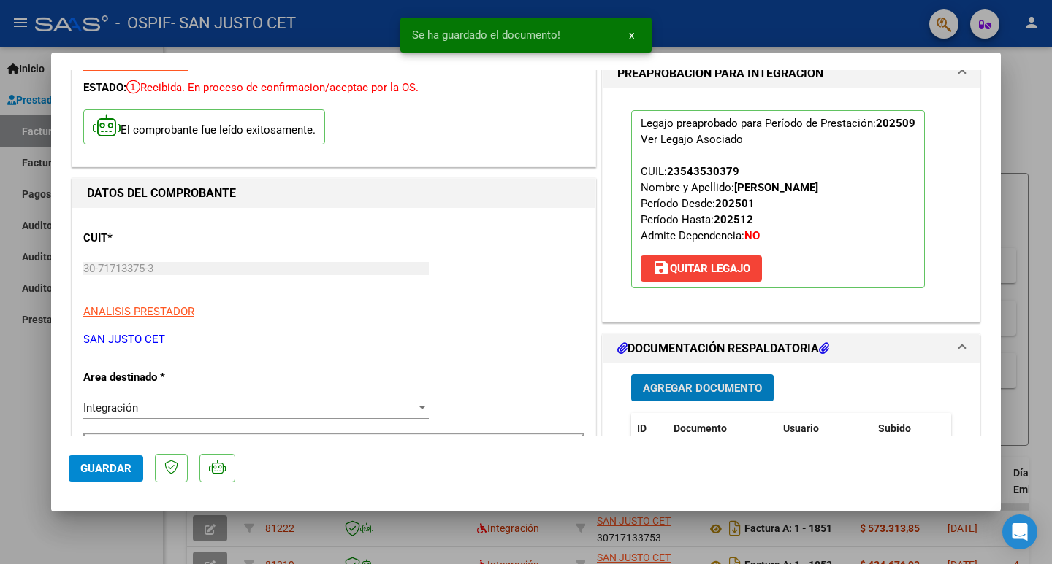
click at [662, 393] on span "Agregar Documento" at bounding box center [702, 388] width 119 height 13
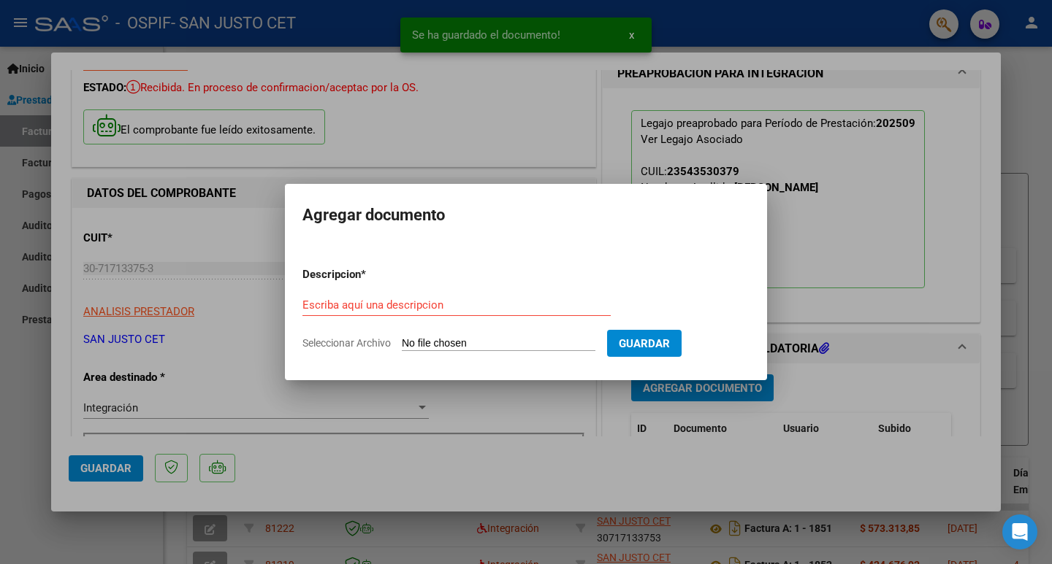
click at [482, 346] on input "Seleccionar Archivo" at bounding box center [499, 344] width 194 height 14
type input "C:\fakepath\RESERVA [PERSON_NAME] [PERSON_NAME].pdf"
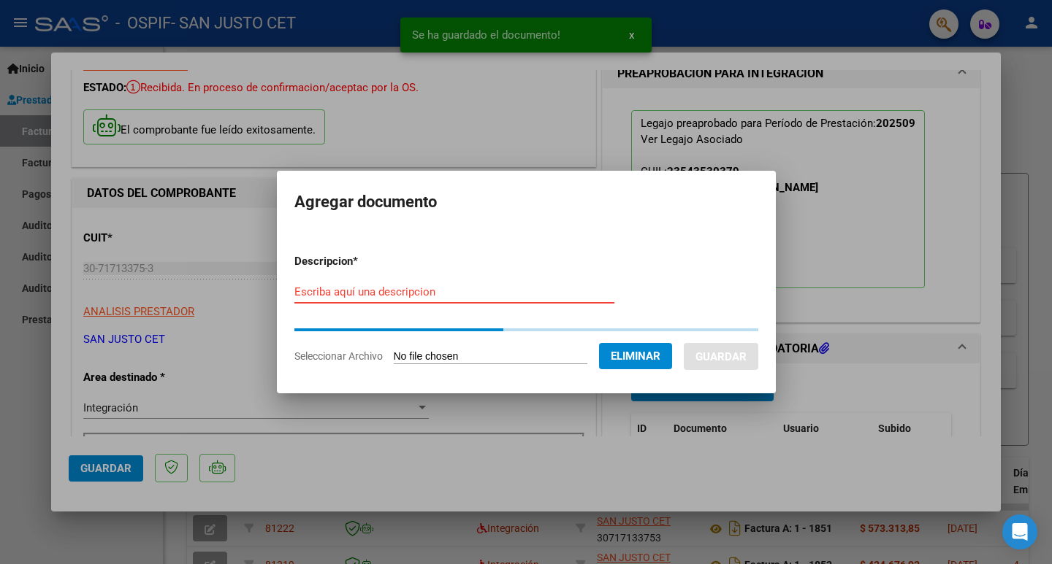
click at [364, 295] on input "Escriba aquí una descripcion" at bounding box center [454, 292] width 320 height 13
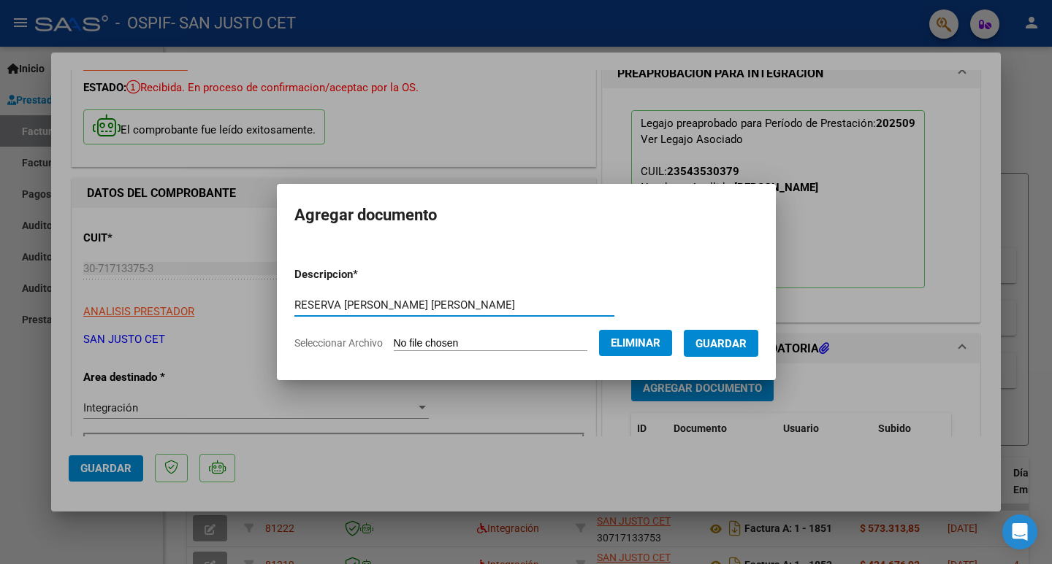
type input "RESERVA [PERSON_NAME] [PERSON_NAME]"
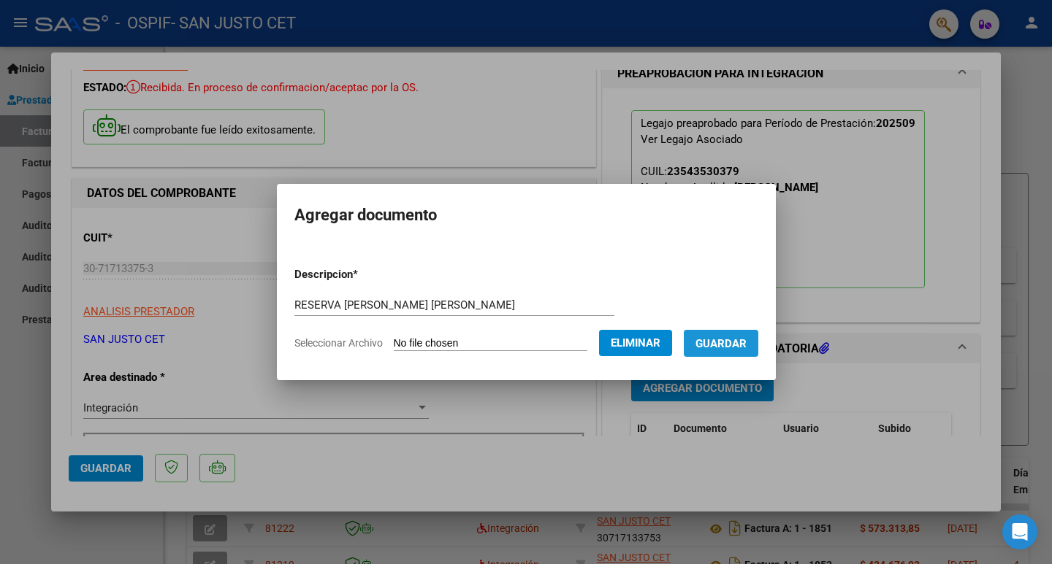
click at [758, 341] on button "Guardar" at bounding box center [720, 343] width 74 height 27
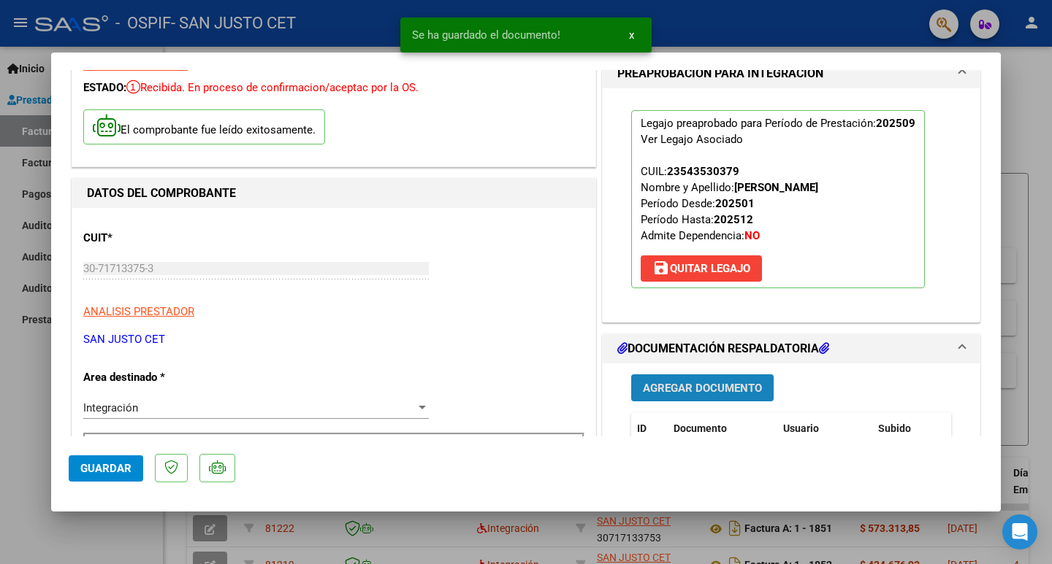
click at [659, 384] on span "Agregar Documento" at bounding box center [702, 388] width 119 height 13
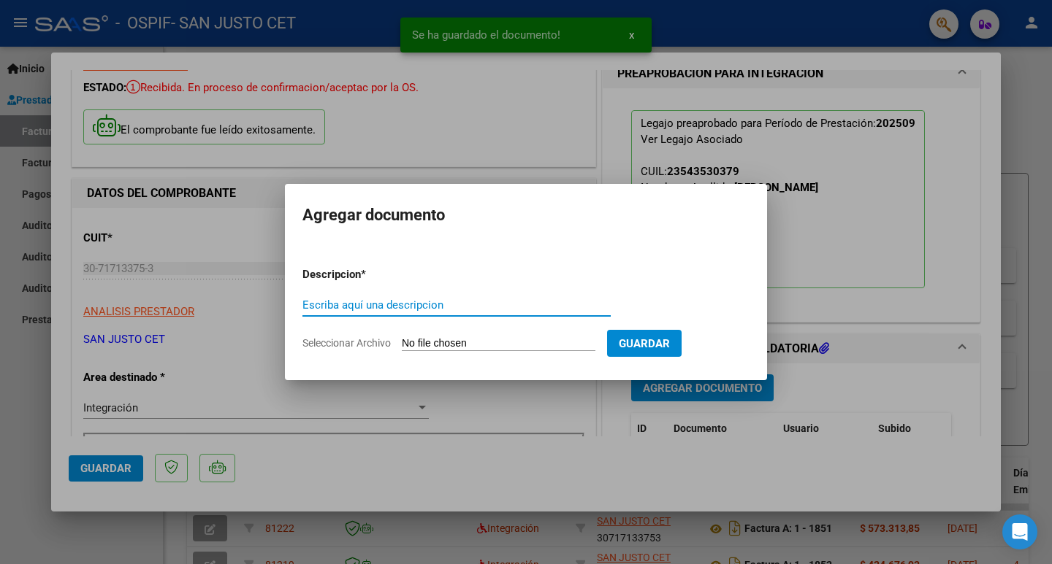
click at [442, 349] on input "Seleccionar Archivo" at bounding box center [499, 344] width 194 height 14
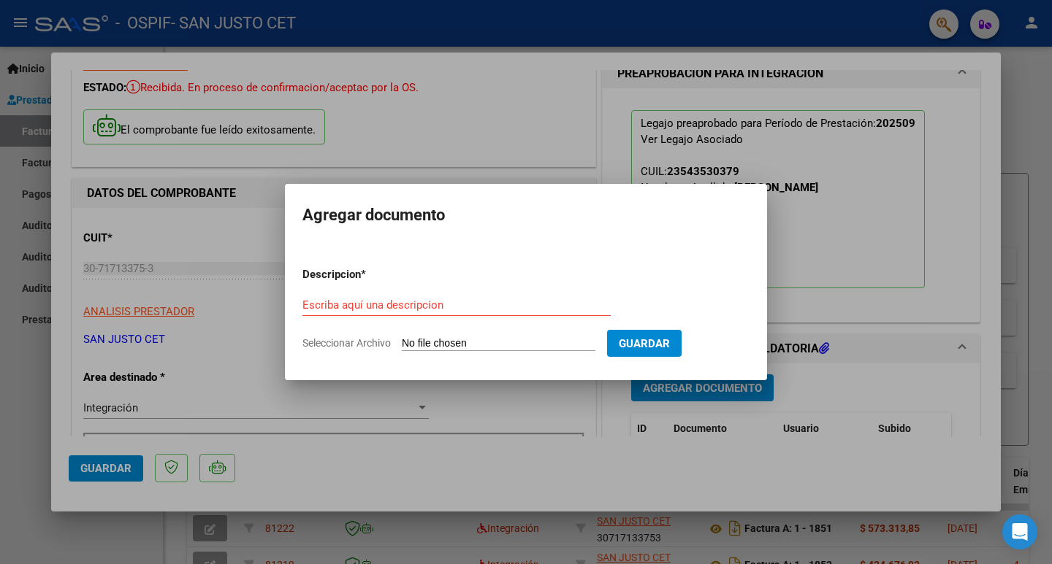
type input "C:\fakepath\SEPT ASIST - [PERSON_NAME] (OSPIF).PDF"
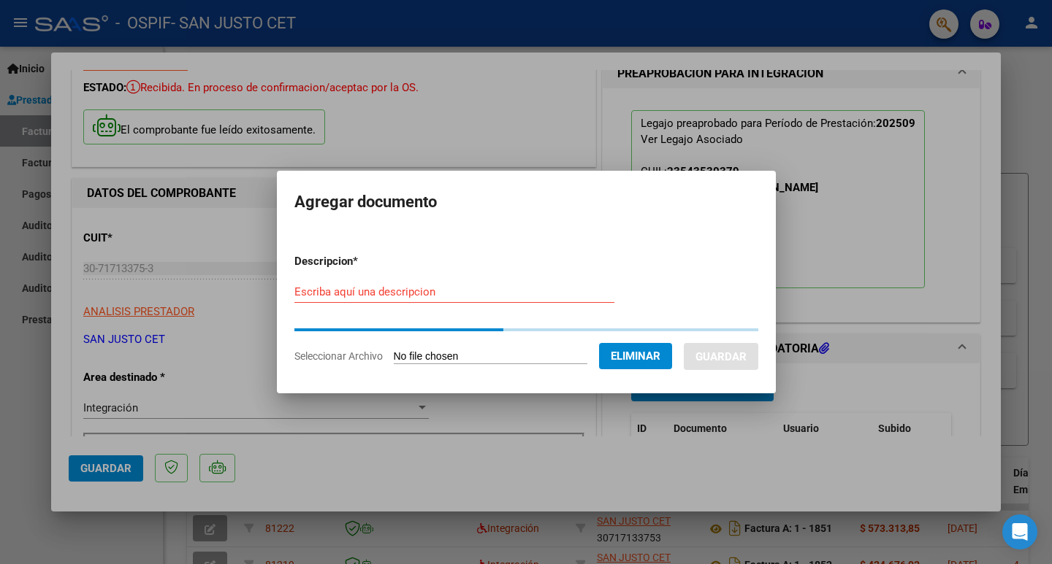
drag, startPoint x: 340, startPoint y: 310, endPoint x: 337, endPoint y: 291, distance: 19.9
click at [340, 305] on div "Escriba aquí una descripcion" at bounding box center [454, 299] width 320 height 36
click at [337, 291] on input "Escriba aquí una descripcion" at bounding box center [454, 292] width 320 height 13
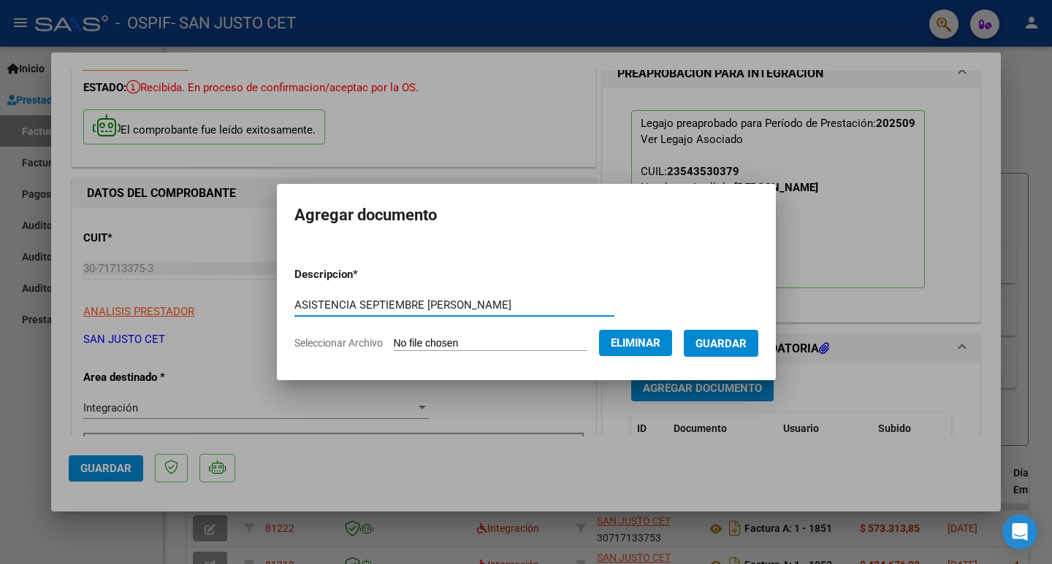
type input "ASISTENCIA SEPTIEMBRE [PERSON_NAME]"
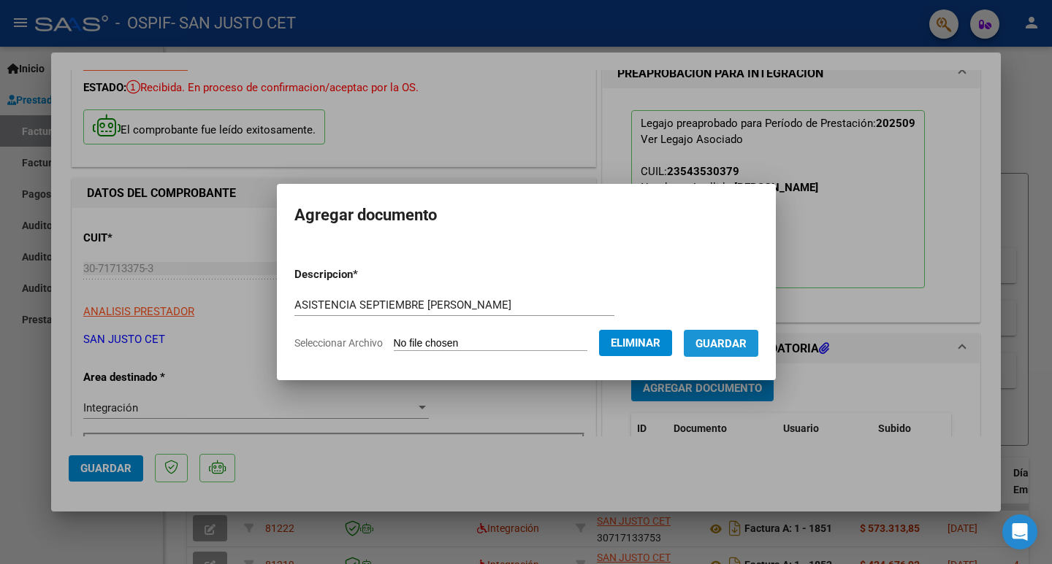
click at [748, 332] on button "Guardar" at bounding box center [720, 343] width 74 height 27
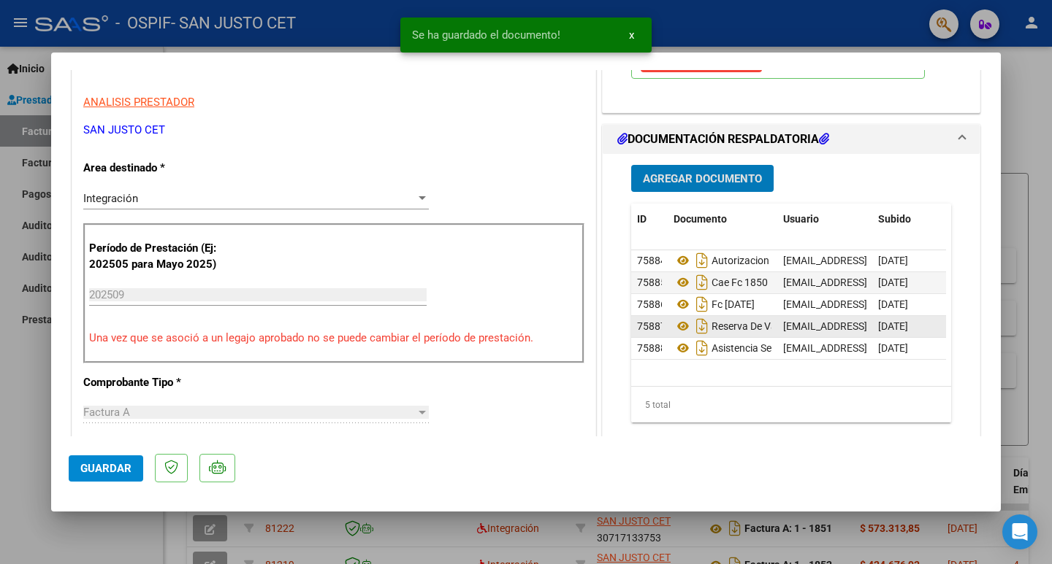
scroll to position [292, 0]
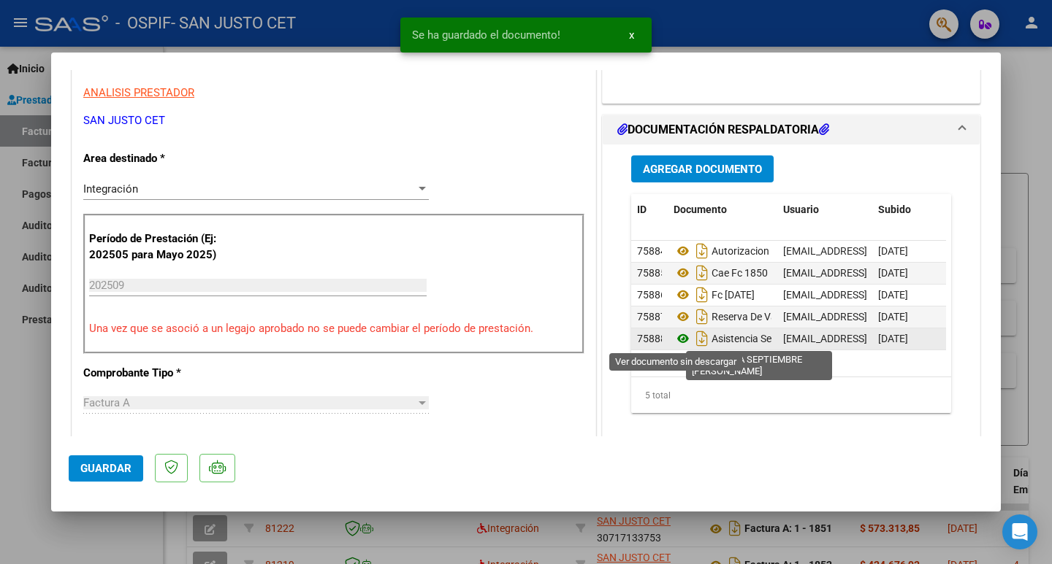
click at [673, 340] on icon at bounding box center [682, 339] width 19 height 18
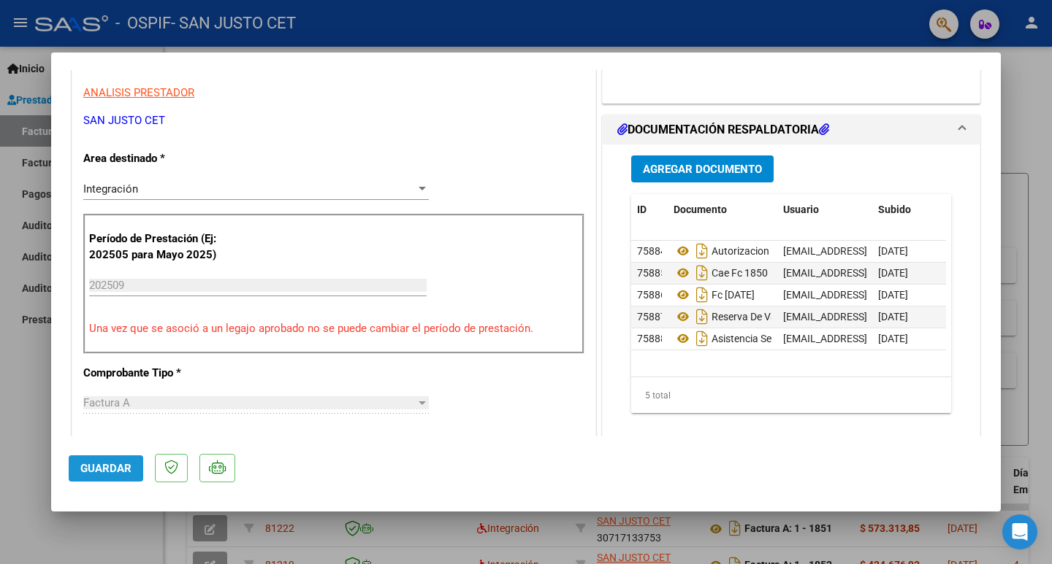
click at [95, 476] on button "Guardar" at bounding box center [106, 469] width 74 height 26
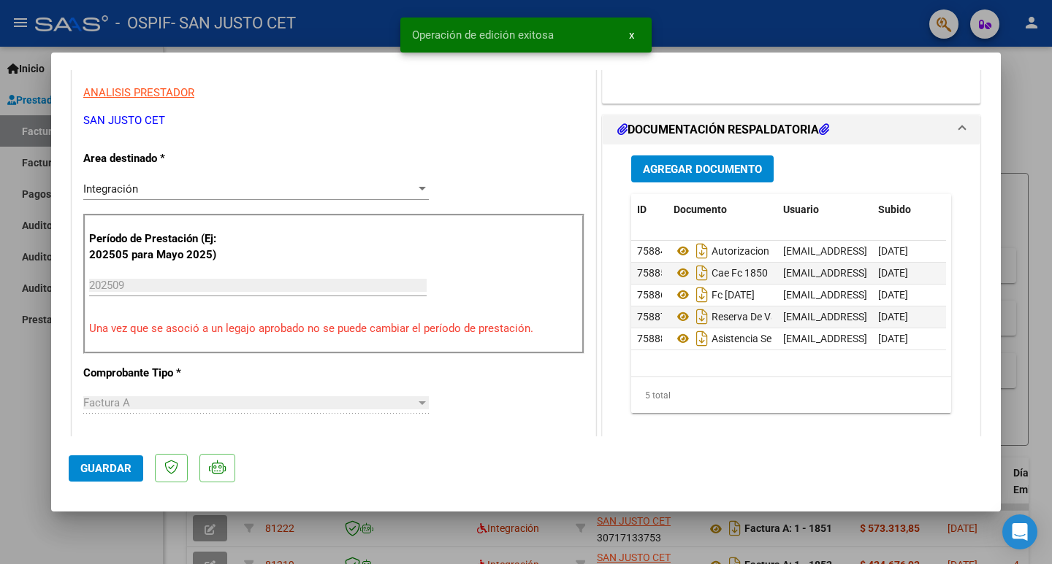
scroll to position [0, 0]
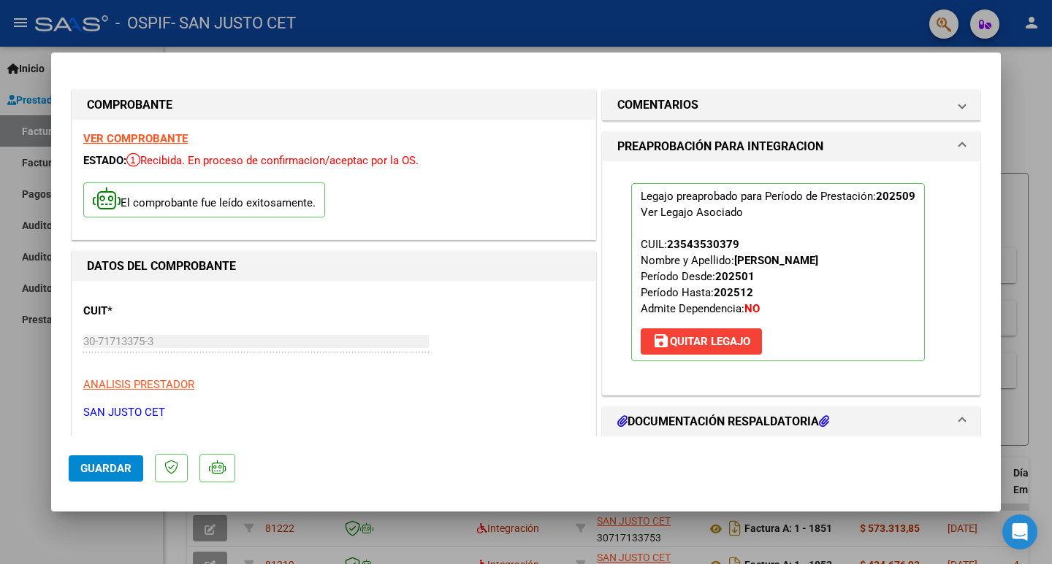
click at [0, 383] on div at bounding box center [526, 282] width 1052 height 564
type input "$ 0,00"
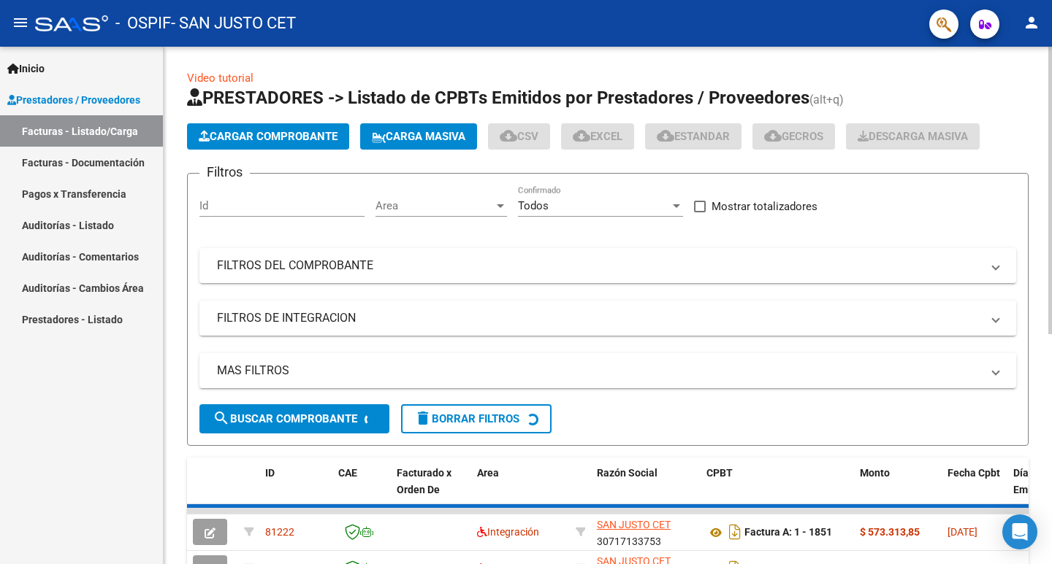
click at [266, 134] on span "Cargar Comprobante" at bounding box center [268, 136] width 139 height 13
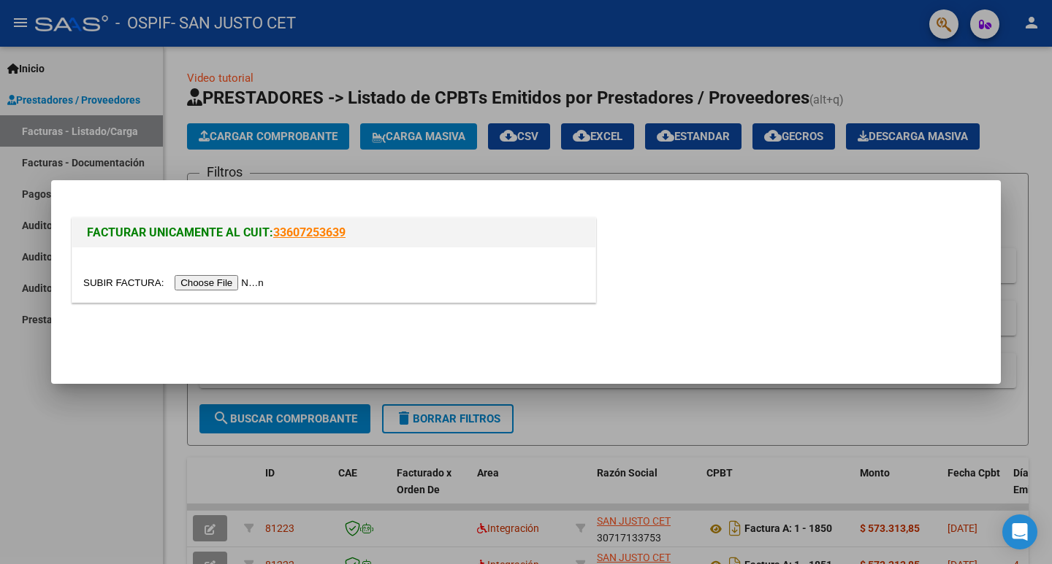
click at [268, 286] on input "file" at bounding box center [175, 282] width 185 height 15
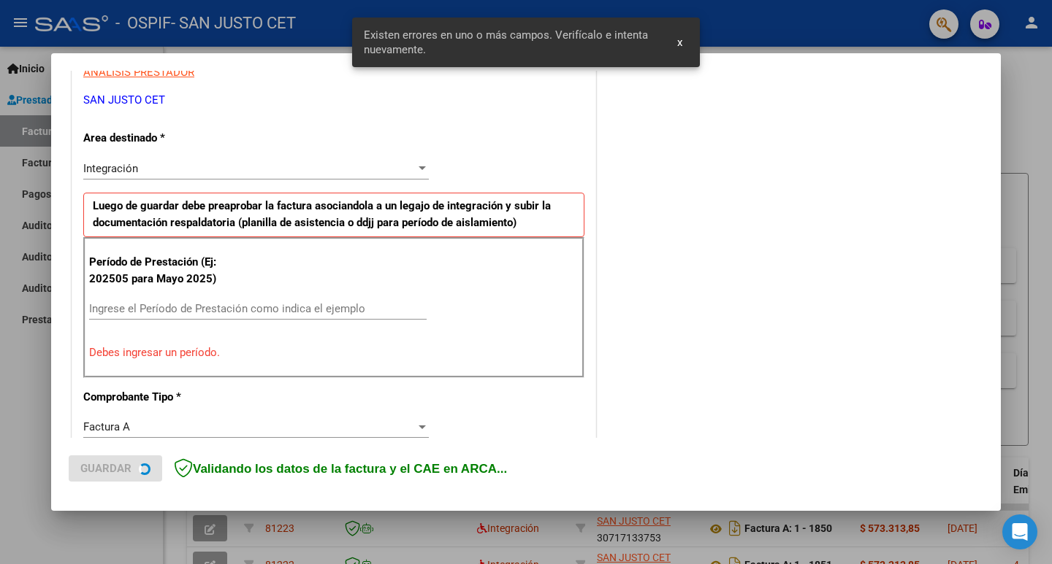
scroll to position [298, 0]
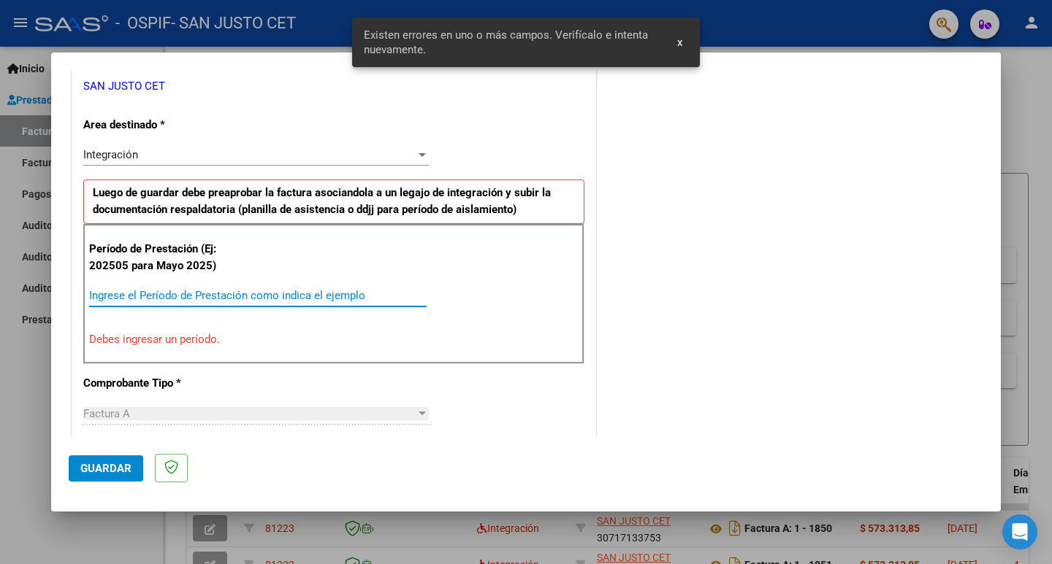
click at [168, 297] on input "Ingrese el Período de Prestación como indica el ejemplo" at bounding box center [257, 295] width 337 height 13
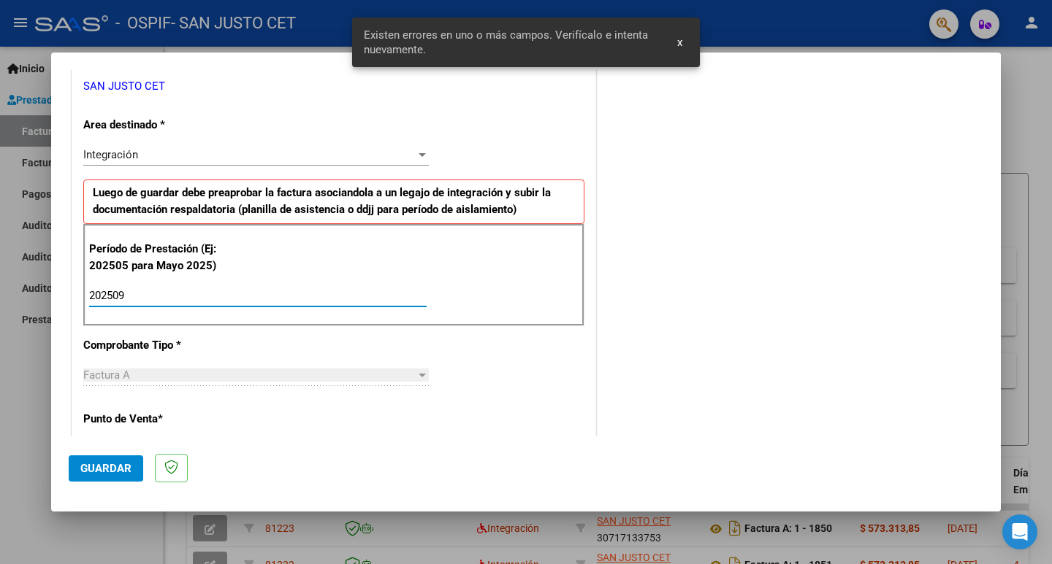
type input "202509"
click at [107, 463] on span "Guardar" at bounding box center [105, 468] width 51 height 13
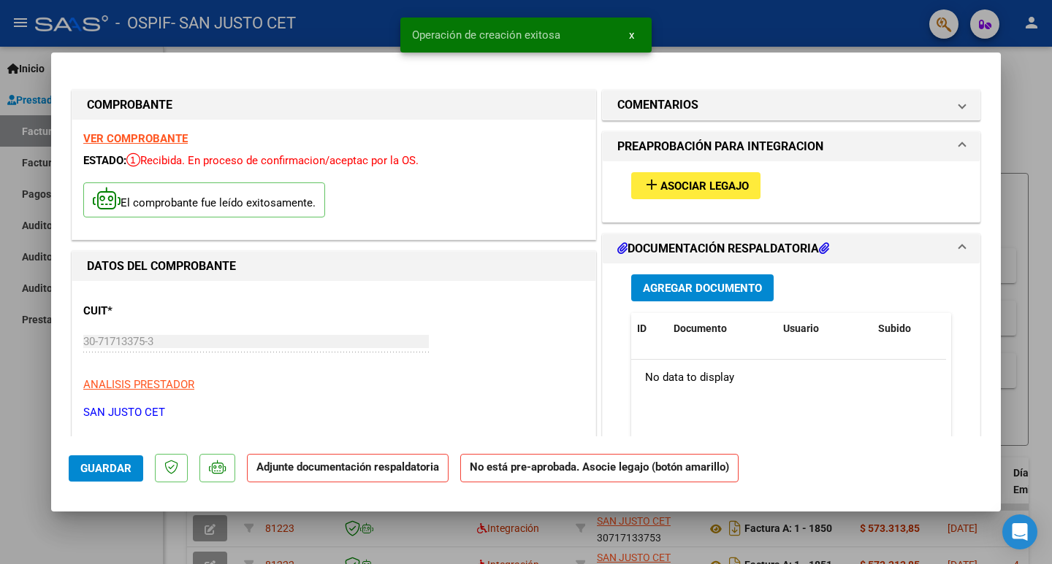
click at [708, 186] on span "Asociar Legajo" at bounding box center [704, 186] width 88 height 13
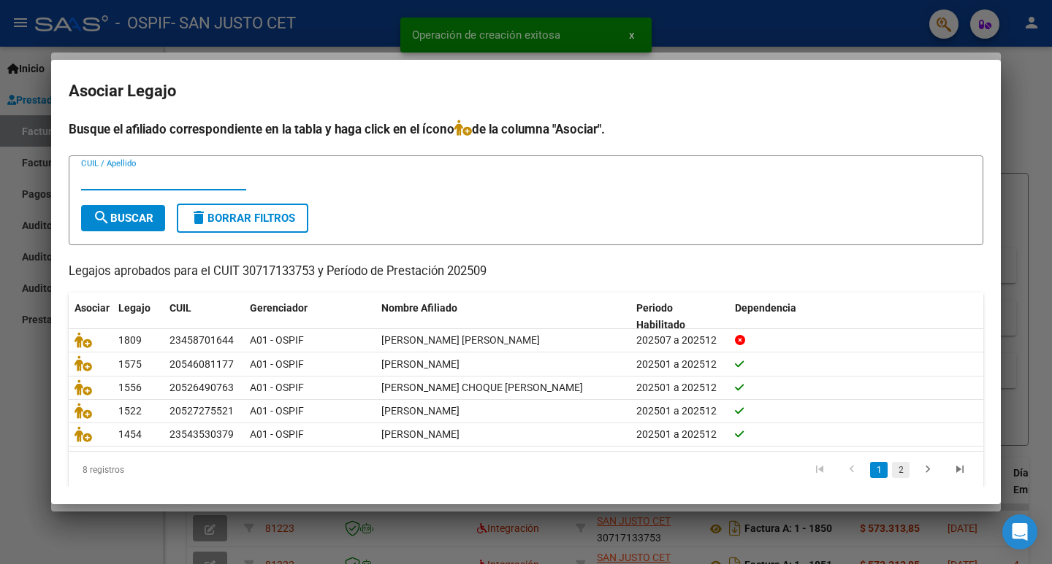
click at [897, 467] on link "2" at bounding box center [901, 470] width 18 height 16
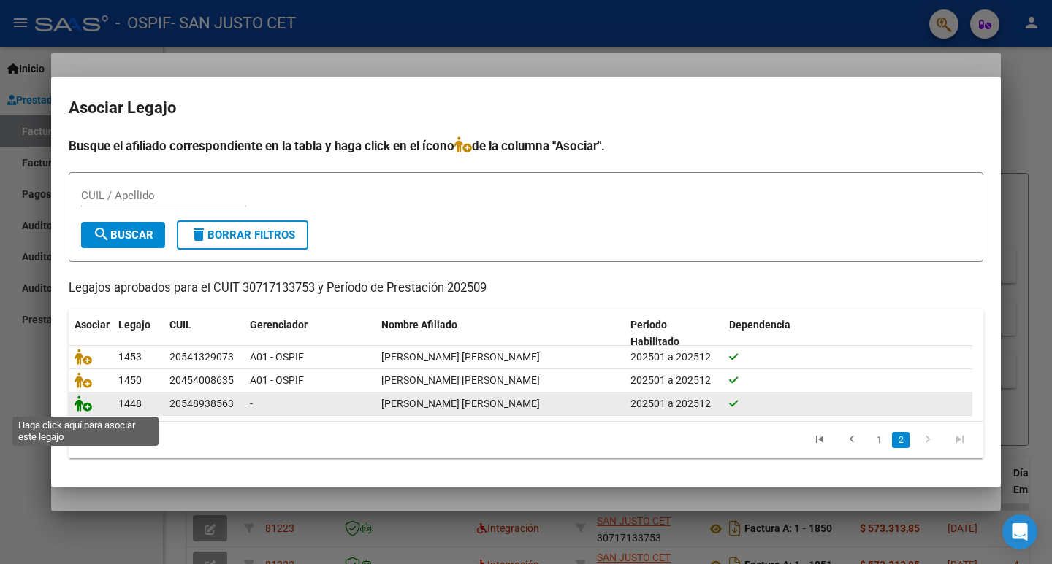
click at [87, 410] on icon at bounding box center [83, 404] width 18 height 16
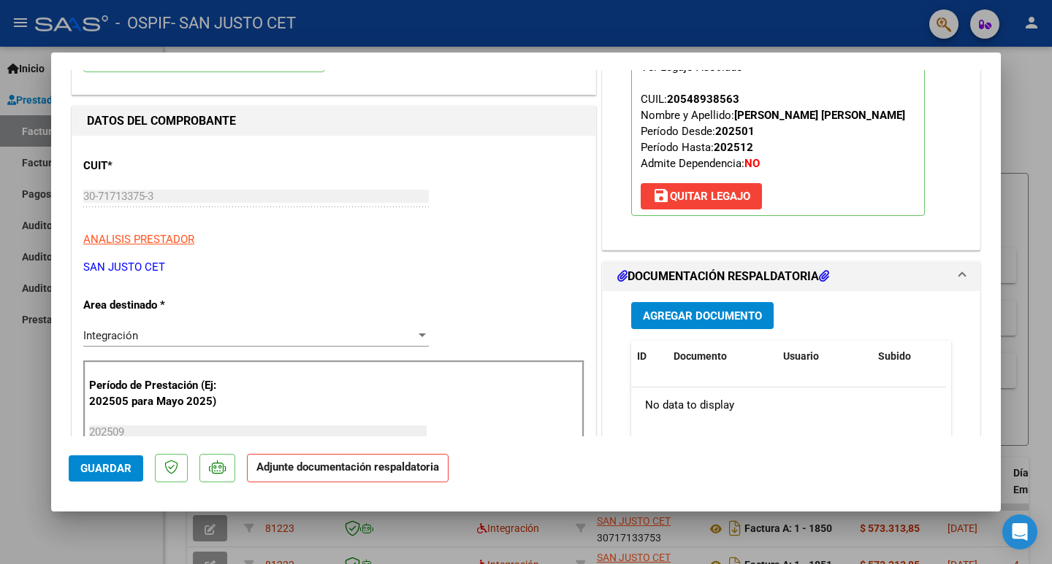
scroll to position [146, 0]
click at [689, 315] on span "Agregar Documento" at bounding box center [702, 315] width 119 height 13
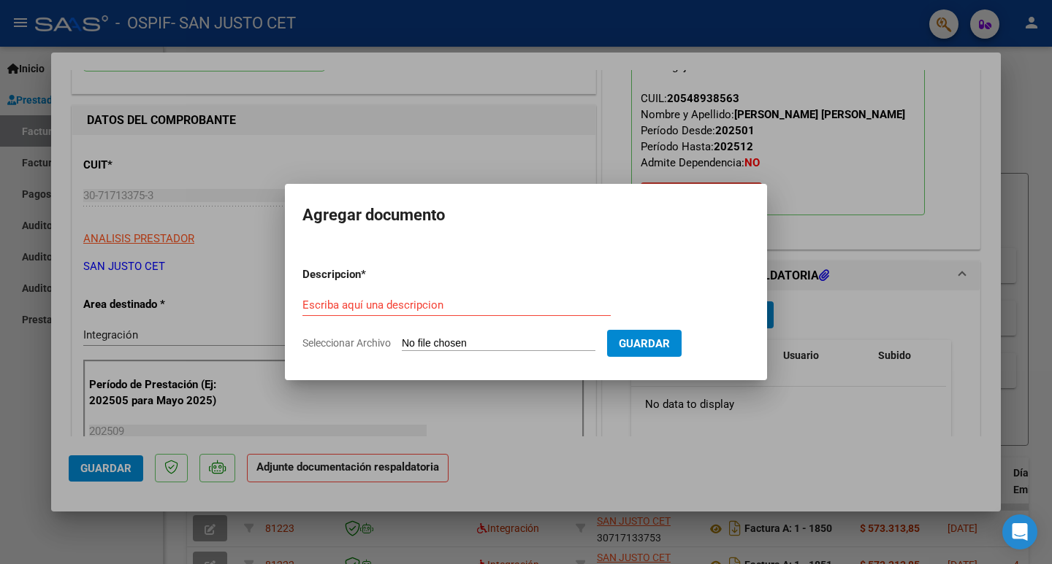
click at [440, 336] on form "Descripcion * Escriba aquí una descripcion Seleccionar Archivo Guardar" at bounding box center [525, 309] width 447 height 107
click at [444, 348] on input "Seleccionar Archivo" at bounding box center [499, 344] width 194 height 14
type input "C:\fakepath\AUT 2025 - [PERSON_NAME] - OSPIF.pdf"
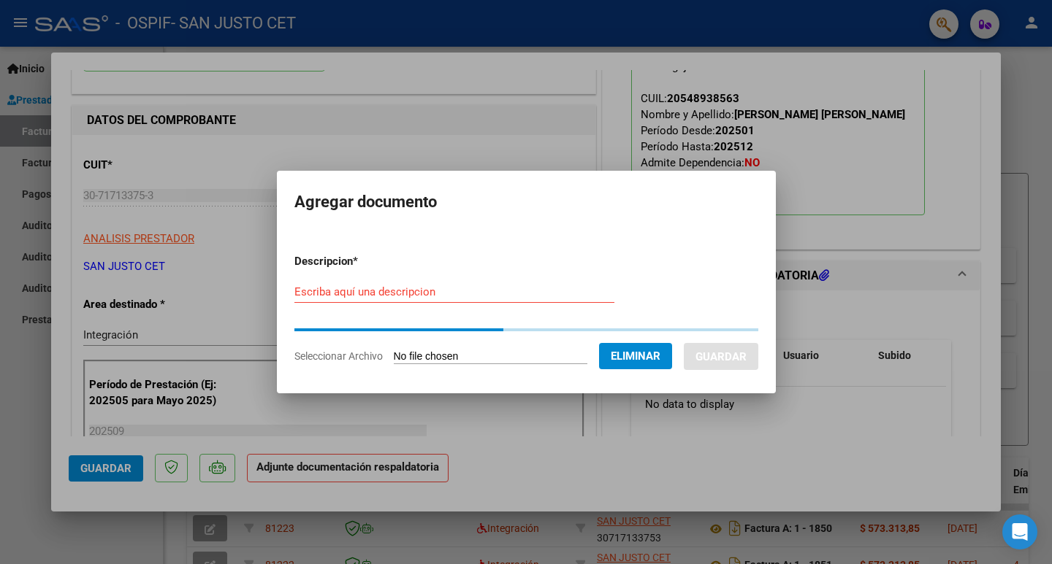
click at [332, 293] on form "Descripcion * Escriba aquí una descripcion Seleccionar Archivo Eliminar Guardar" at bounding box center [526, 308] width 464 height 133
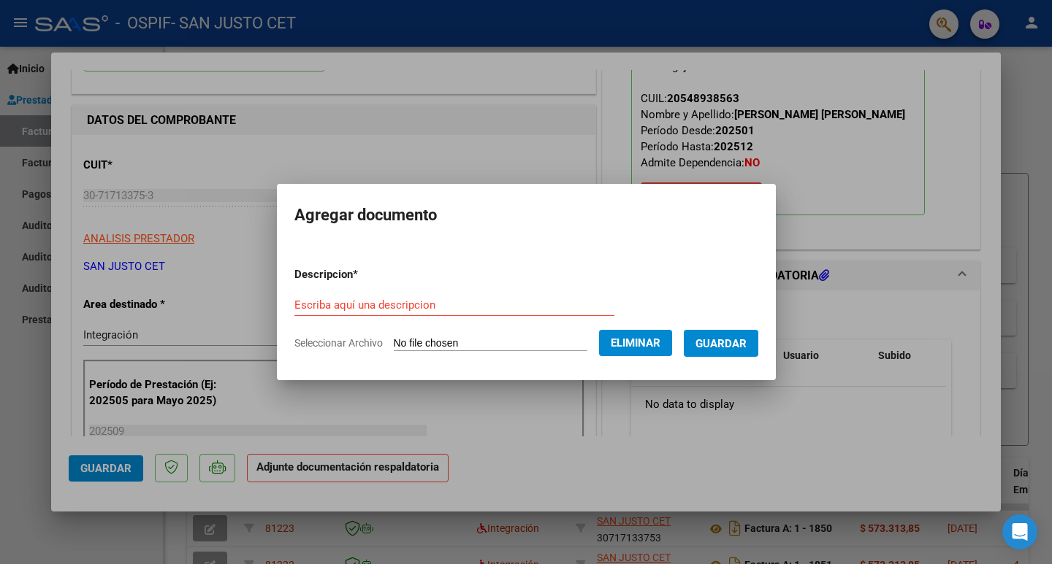
click at [332, 297] on div "Escriba aquí una descripcion" at bounding box center [454, 305] width 320 height 22
type input "AUTORIZACION [PERSON_NAME]"
click at [758, 347] on button "Guardar" at bounding box center [720, 343] width 74 height 27
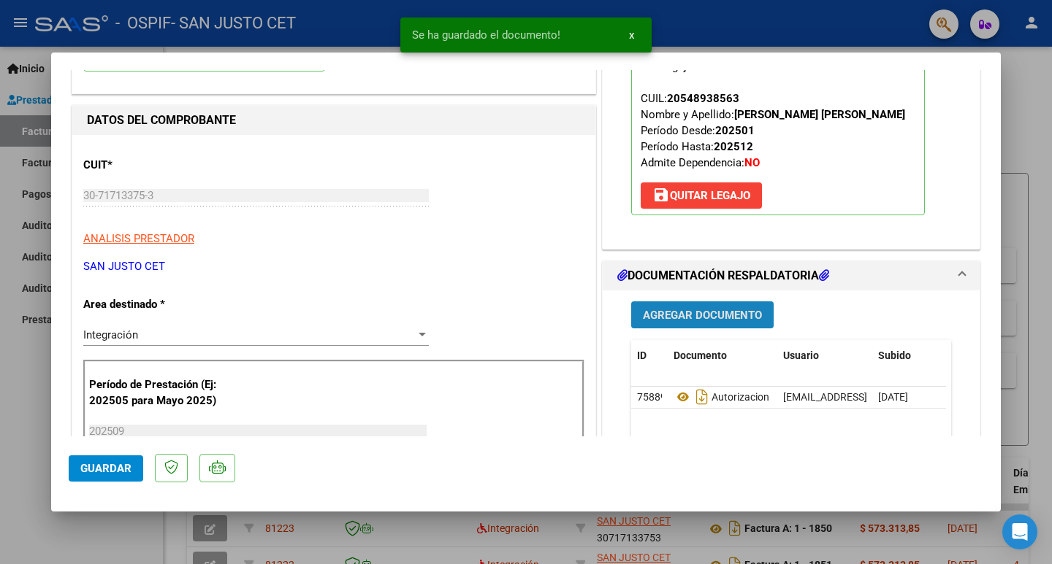
click at [683, 321] on span "Agregar Documento" at bounding box center [702, 315] width 119 height 13
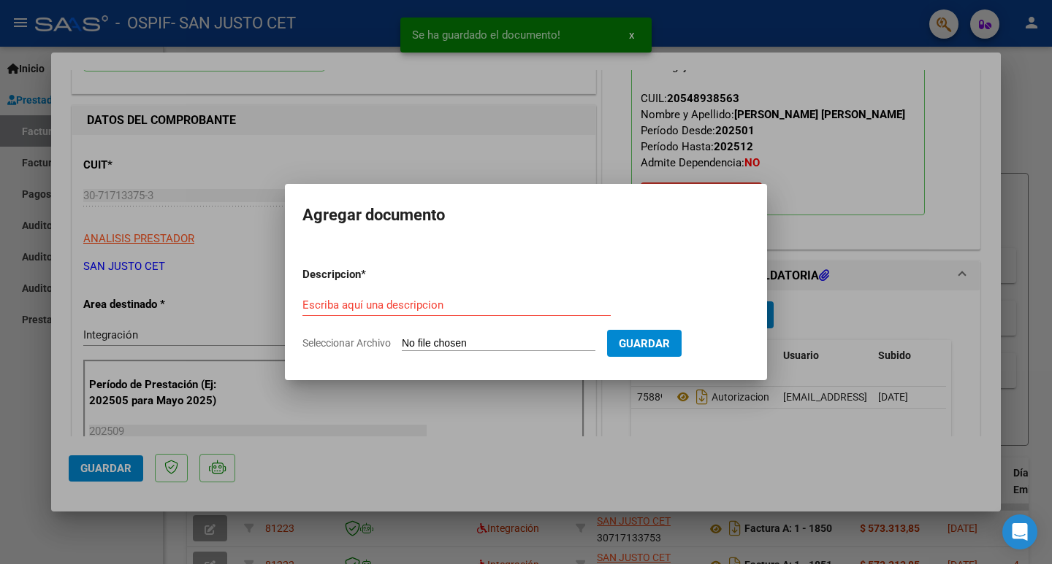
click at [429, 343] on input "Seleccionar Archivo" at bounding box center [499, 344] width 194 height 14
type input "C:\fakepath\CAE FC 1849.pdf"
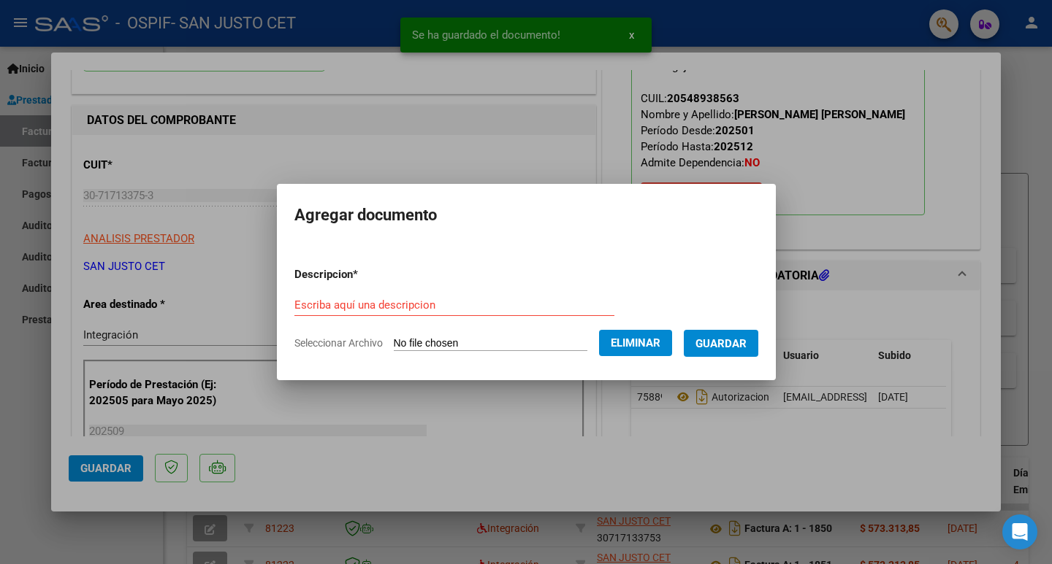
click at [331, 299] on div "Escriba aquí una descripcion" at bounding box center [454, 305] width 320 height 22
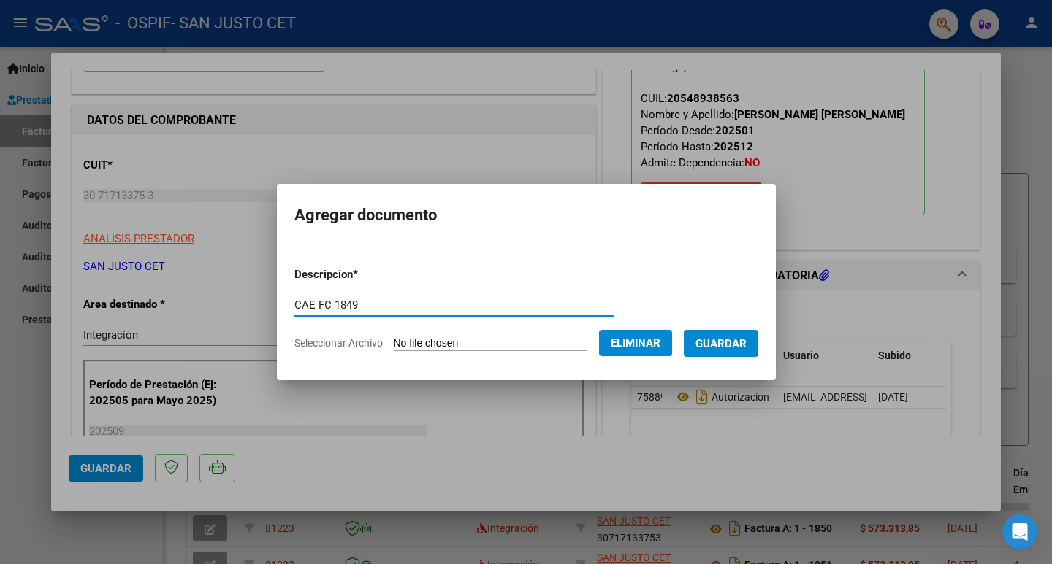
type input "CAE FC 1849"
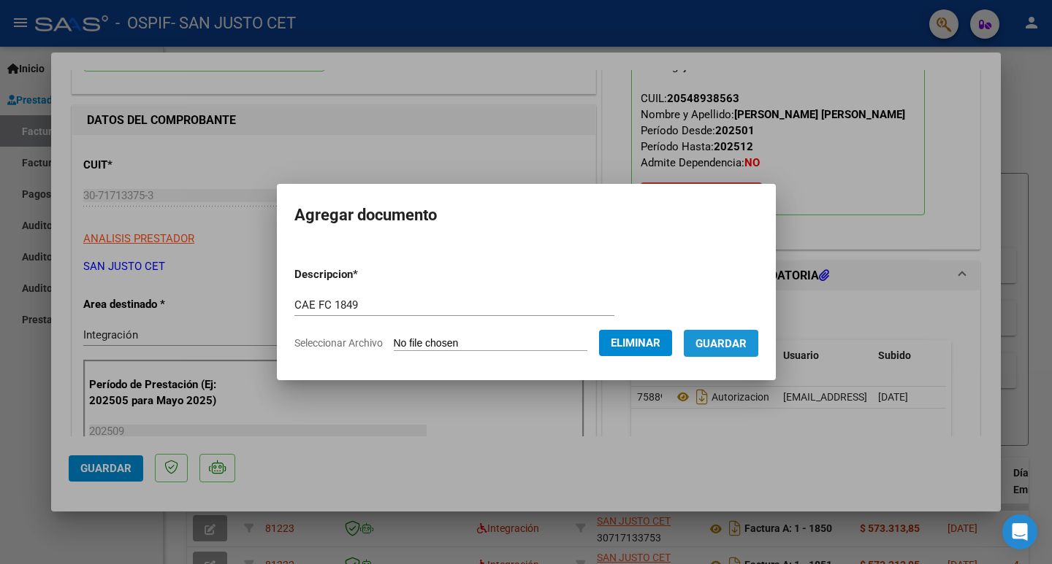
click at [725, 347] on span "Guardar" at bounding box center [720, 343] width 51 height 13
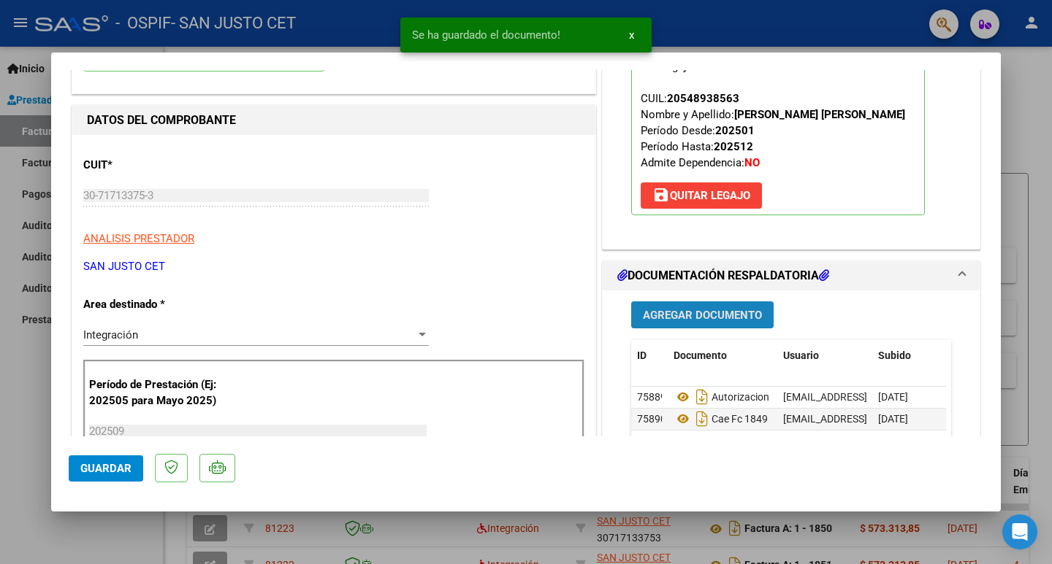
click at [664, 309] on span "Agregar Documento" at bounding box center [702, 315] width 119 height 13
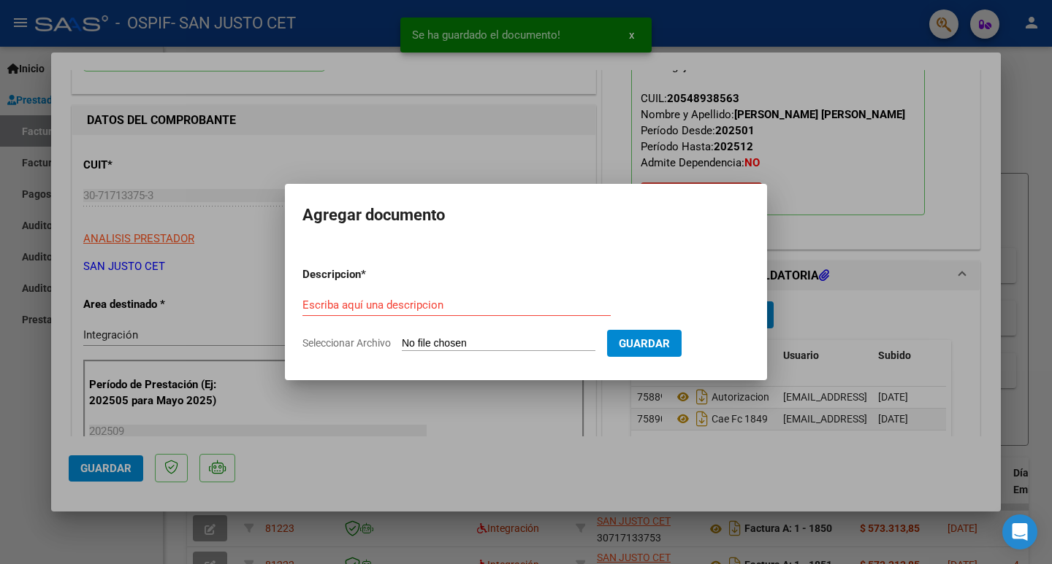
click at [445, 341] on input "Seleccionar Archivo" at bounding box center [499, 344] width 194 height 14
type input "C:\fakepath\FC [PERSON_NAME] [DATE].pdf"
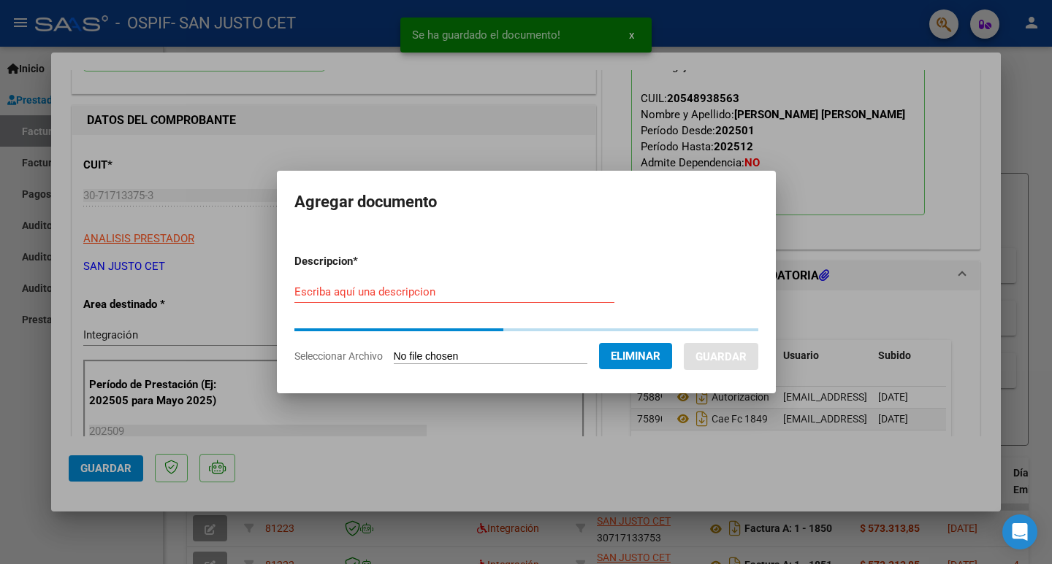
click at [352, 298] on div "Escriba aquí una descripcion" at bounding box center [454, 292] width 320 height 22
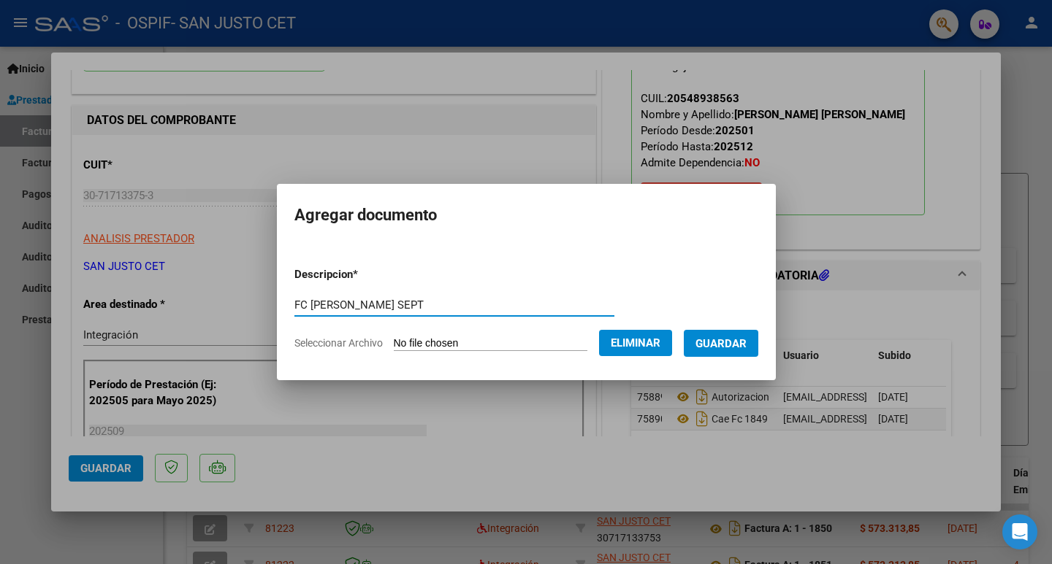
type input "FC [PERSON_NAME] SEPT"
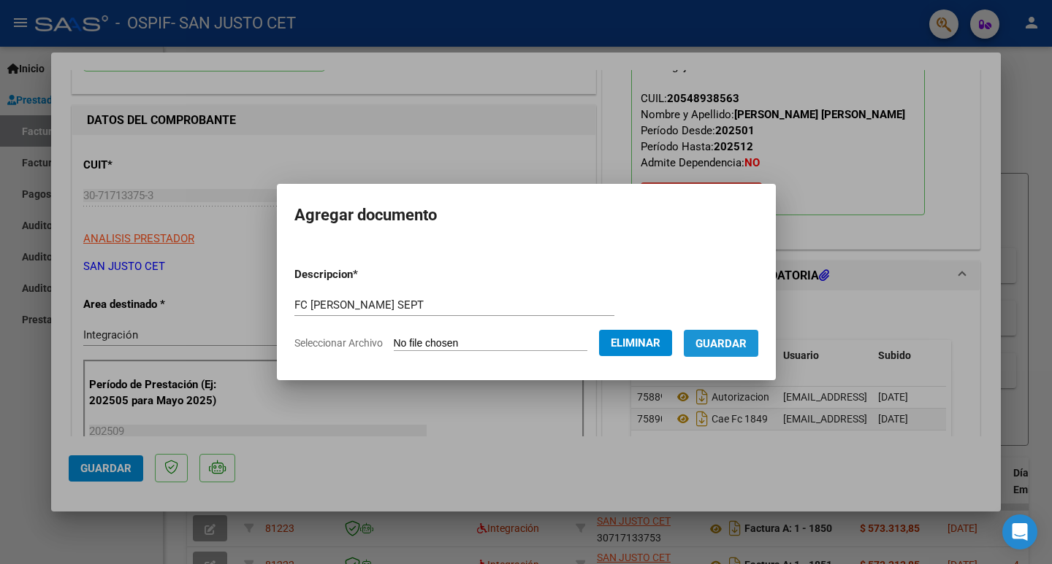
click at [758, 341] on button "Guardar" at bounding box center [720, 343] width 74 height 27
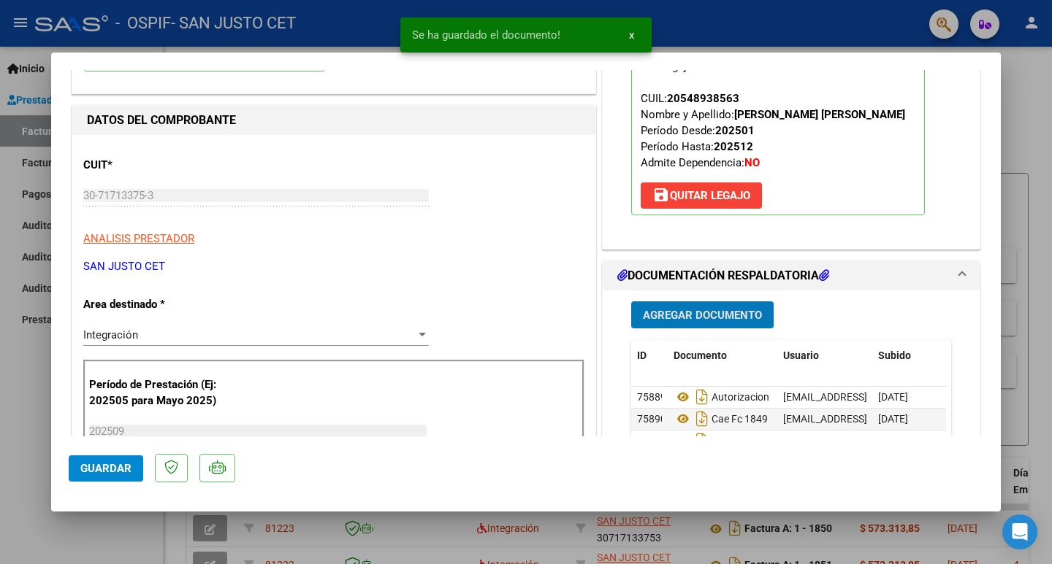
click at [696, 323] on button "Agregar Documento" at bounding box center [702, 315] width 142 height 27
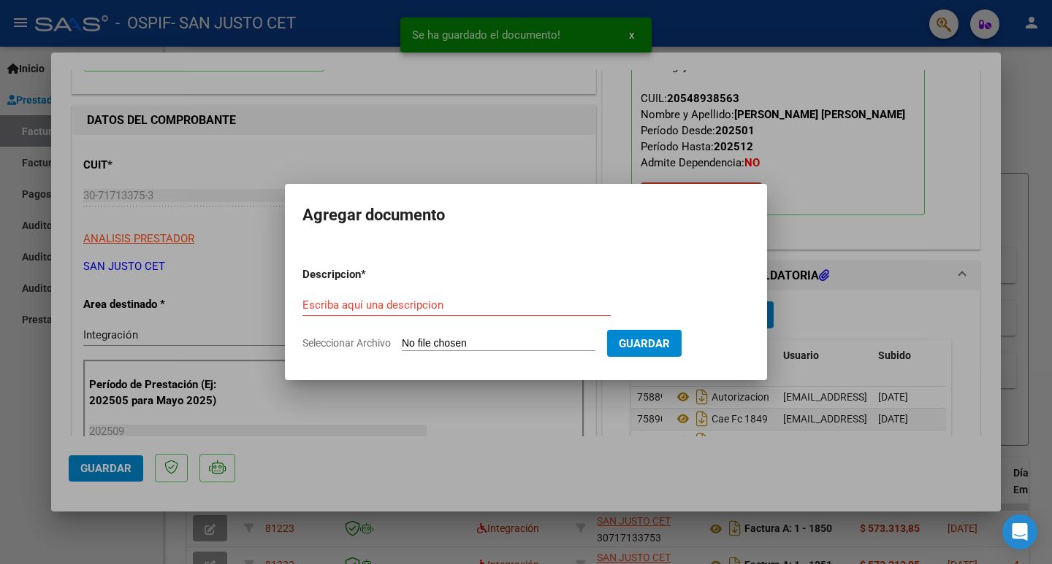
click at [432, 345] on input "Seleccionar Archivo" at bounding box center [499, 344] width 194 height 14
type input "C:\fakepath\SEPT [PERSON_NAME] (OSPIF).PDF"
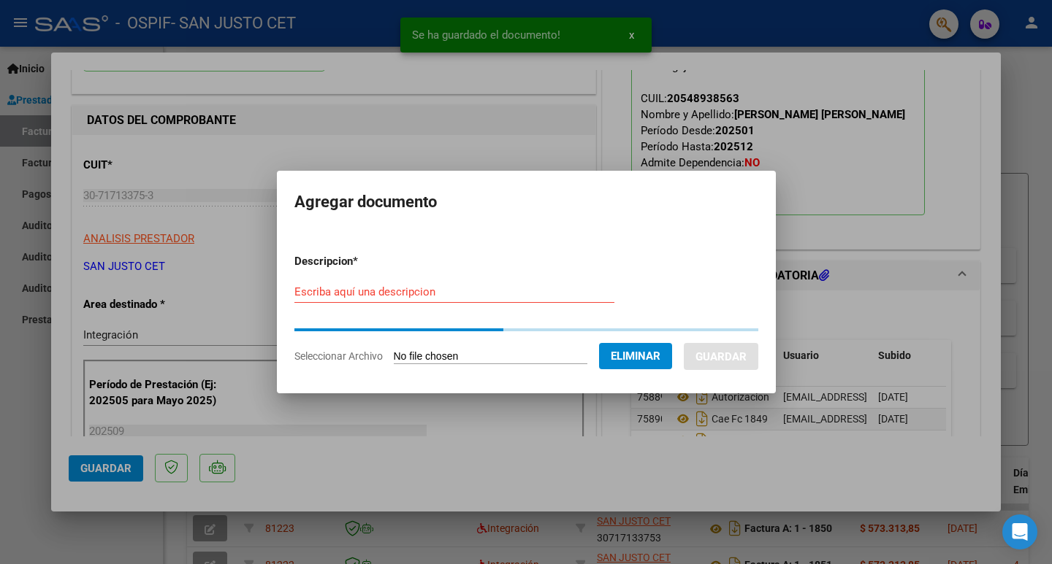
click at [397, 291] on input "Escriba aquí una descripcion" at bounding box center [454, 292] width 320 height 13
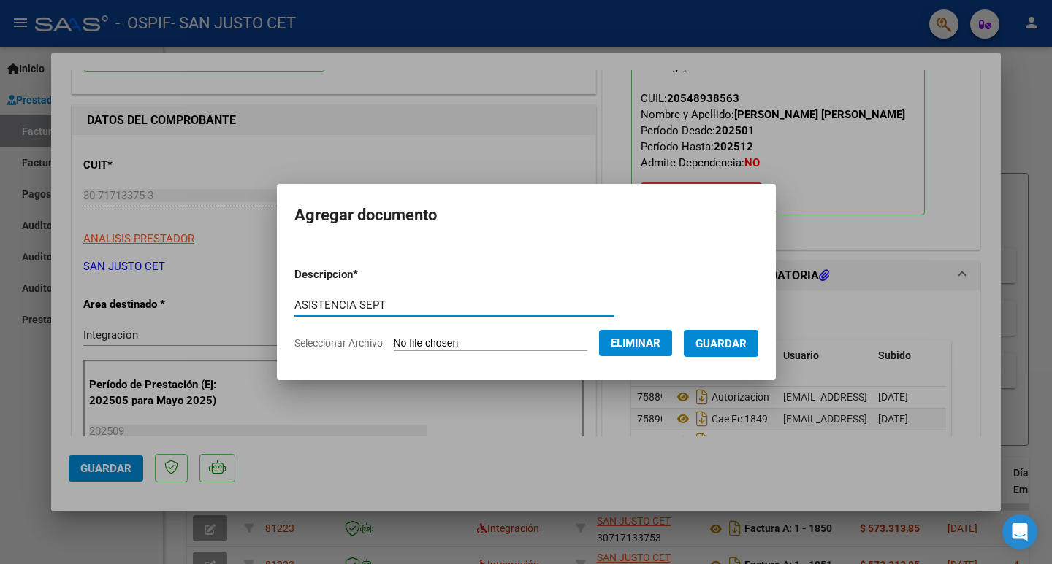
type input "ASISTENCIA SEPT"
click at [727, 325] on form "Descripcion * ASISTENCIA SEPT Escriba aquí una descripcion Seleccionar Archivo …" at bounding box center [526, 309] width 464 height 107
click at [727, 337] on span "Guardar" at bounding box center [720, 343] width 51 height 13
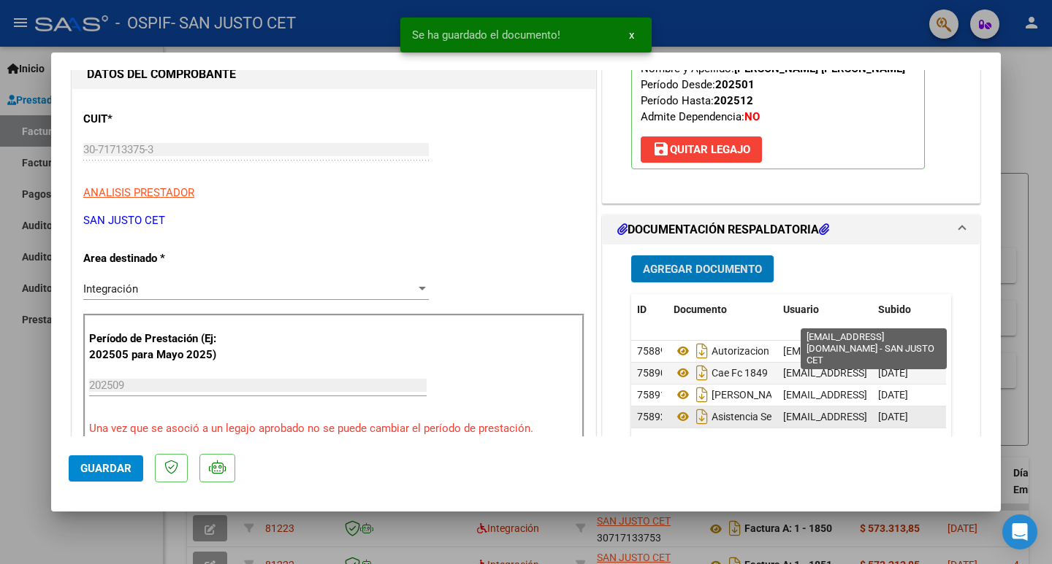
scroll to position [292, 0]
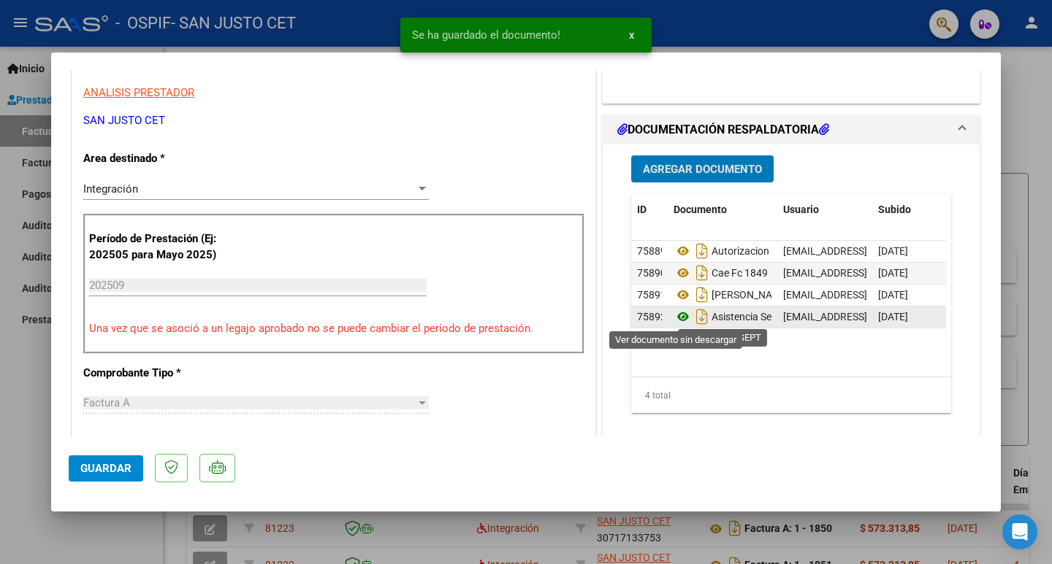
click at [675, 315] on icon at bounding box center [682, 317] width 19 height 18
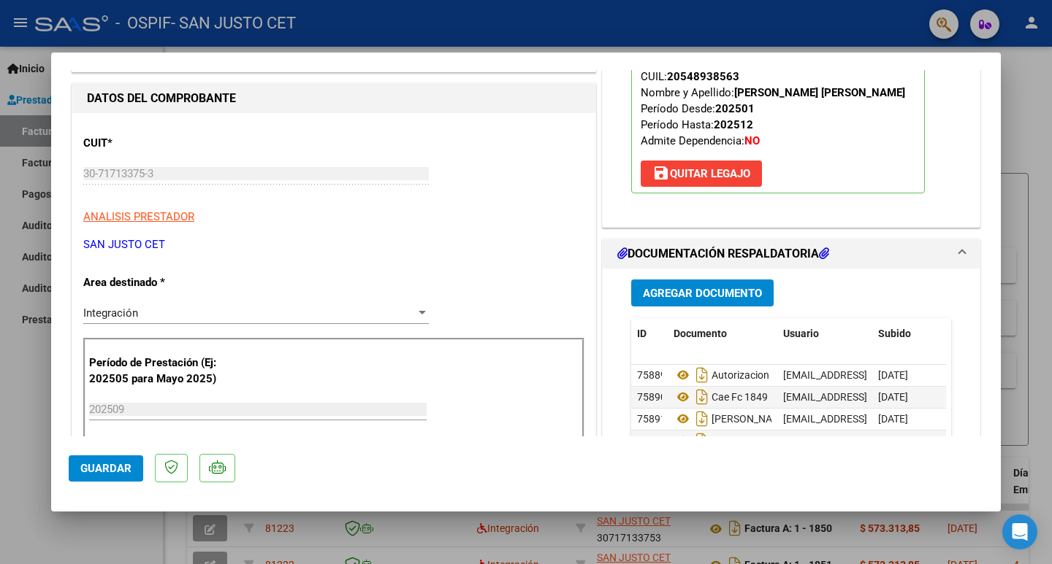
scroll to position [0, 0]
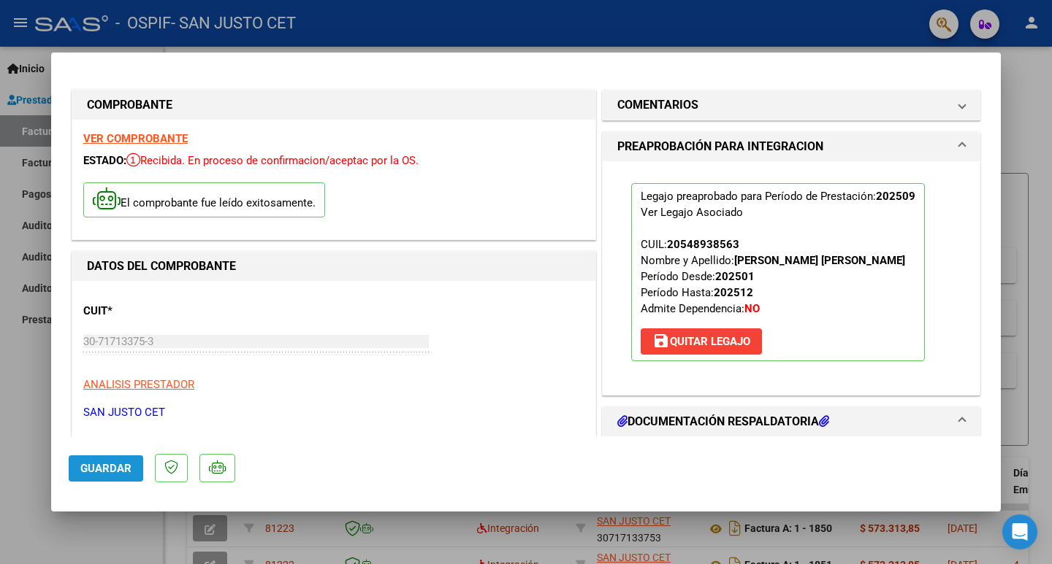
click at [111, 475] on button "Guardar" at bounding box center [106, 469] width 74 height 26
click at [31, 413] on div at bounding box center [526, 282] width 1052 height 564
type input "$ 0,00"
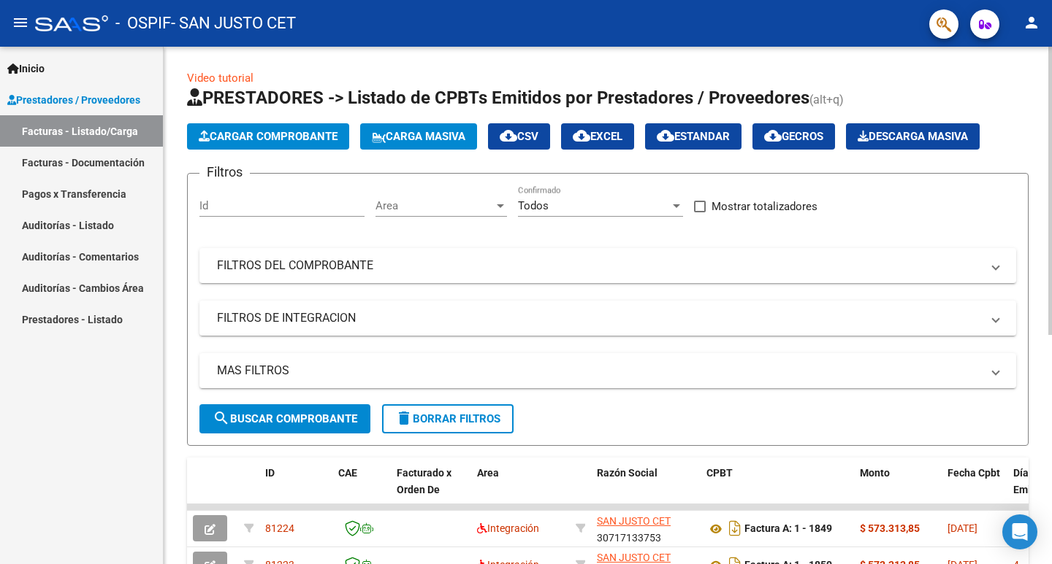
click at [305, 137] on span "Cargar Comprobante" at bounding box center [268, 136] width 139 height 13
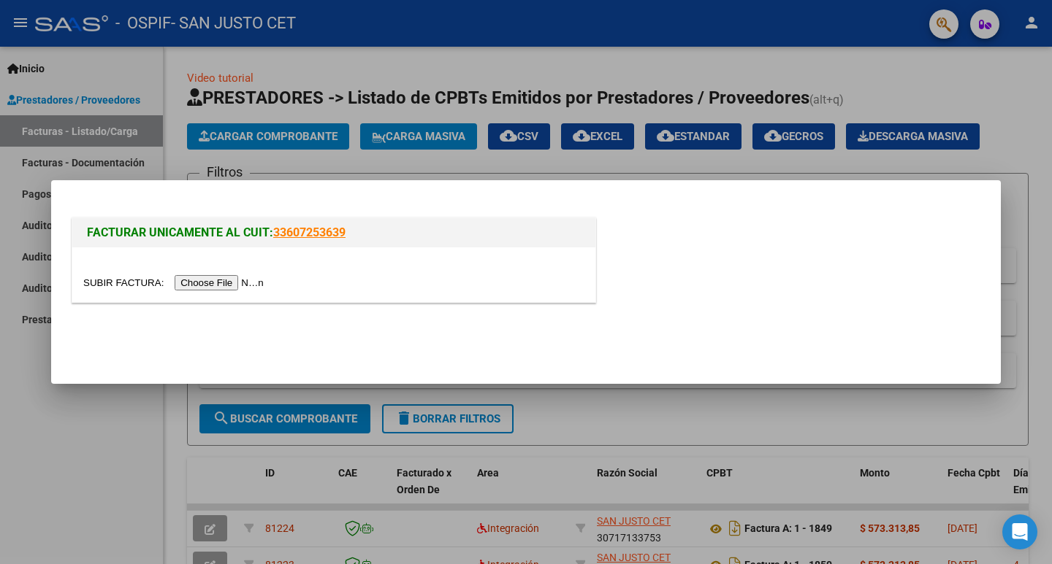
click at [268, 291] on input "file" at bounding box center [175, 282] width 185 height 15
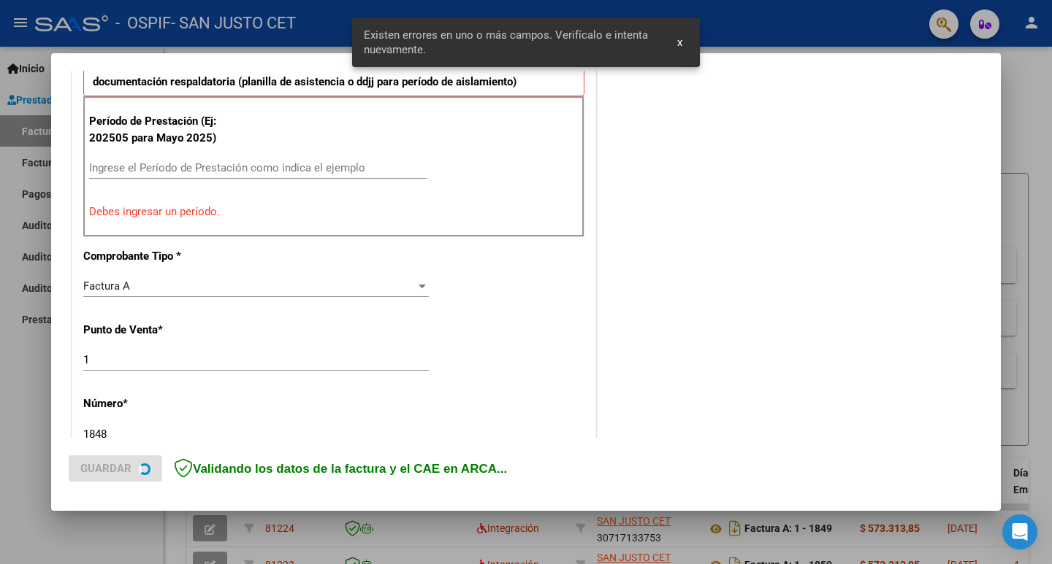
scroll to position [432, 0]
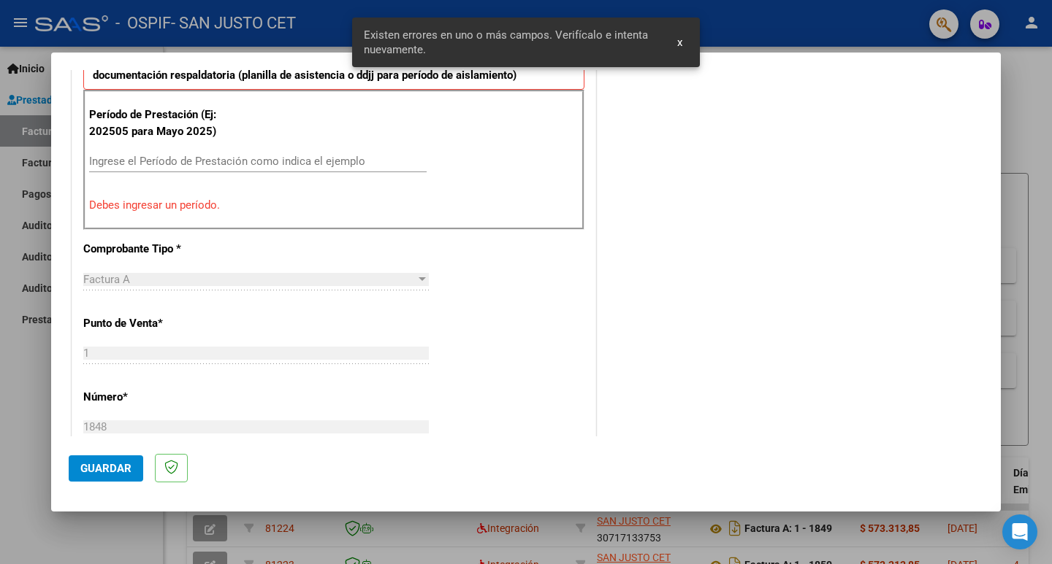
click at [169, 164] on input "Ingrese el Período de Prestación como indica el ejemplo" at bounding box center [257, 161] width 337 height 13
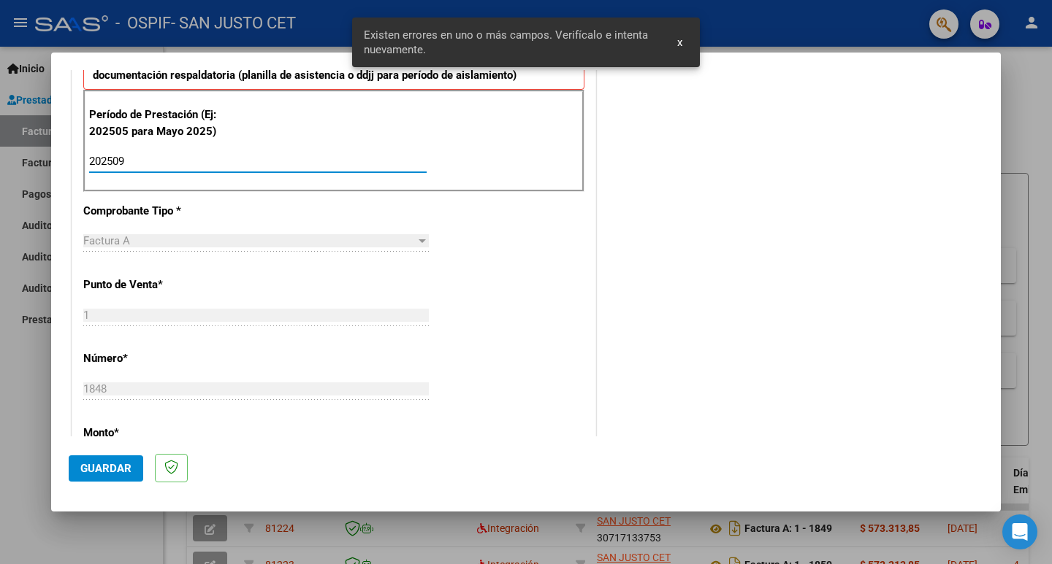
type input "202509"
click at [109, 479] on button "Guardar" at bounding box center [106, 469] width 74 height 26
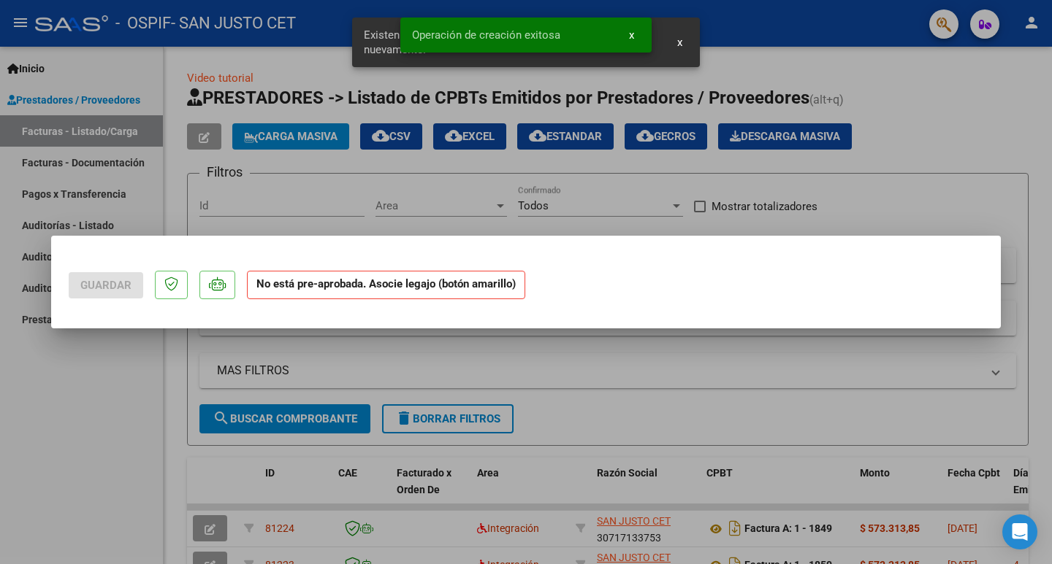
scroll to position [0, 0]
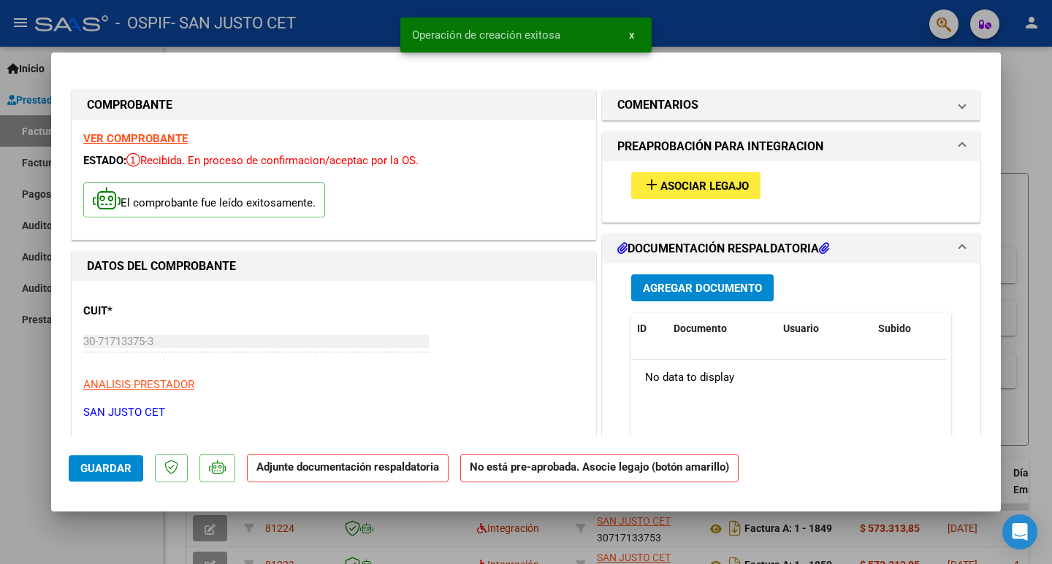
click at [711, 182] on span "Asociar Legajo" at bounding box center [704, 186] width 88 height 13
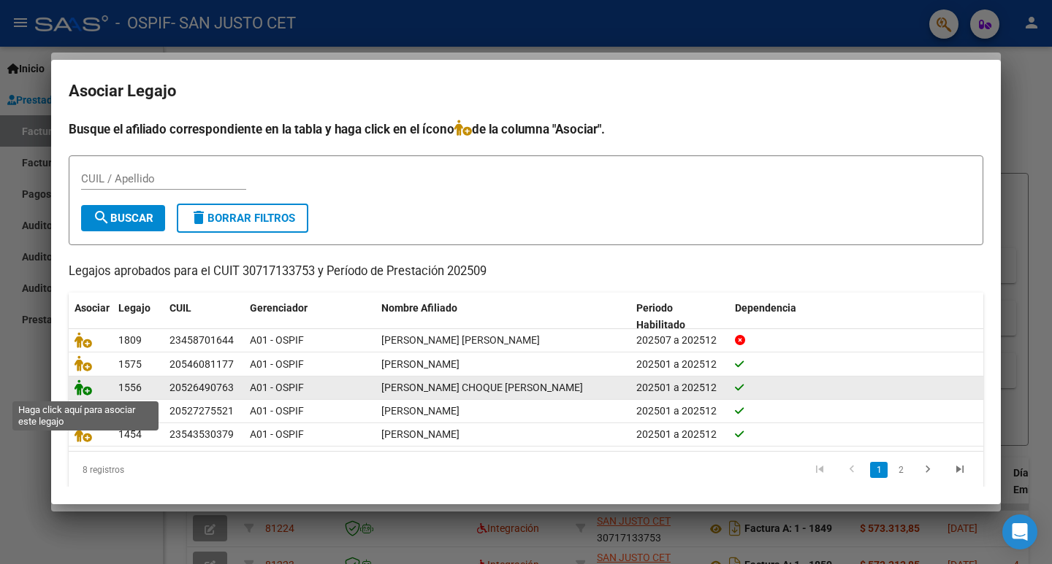
click at [87, 388] on icon at bounding box center [83, 388] width 18 height 16
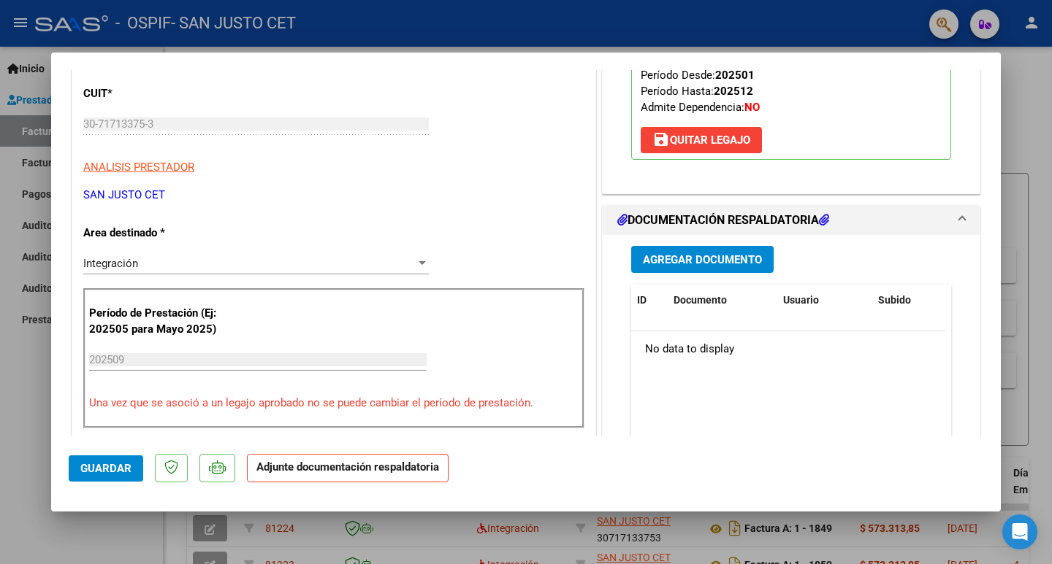
scroll to position [219, 0]
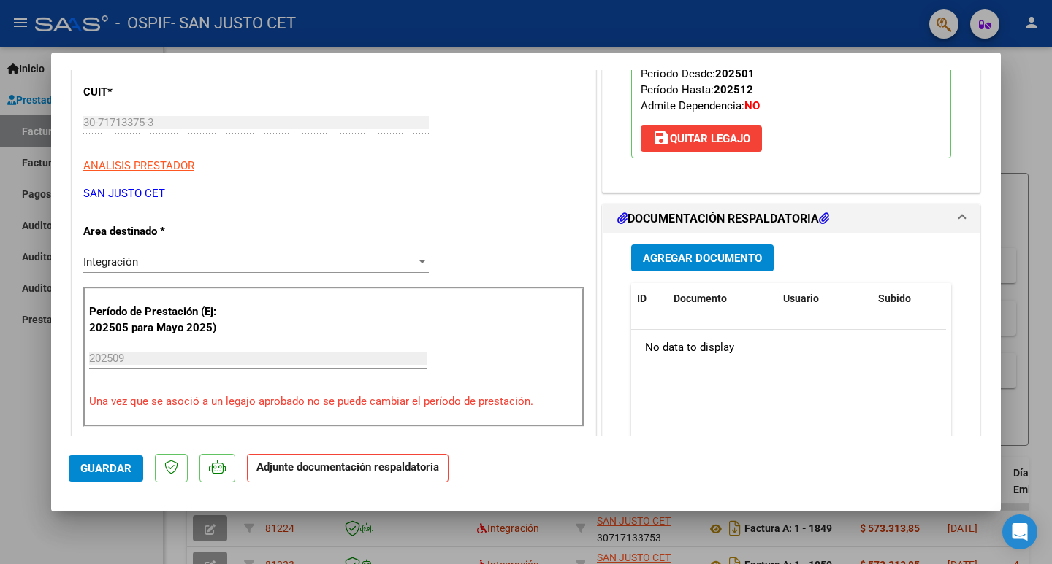
click at [683, 252] on span "Agregar Documento" at bounding box center [702, 258] width 119 height 13
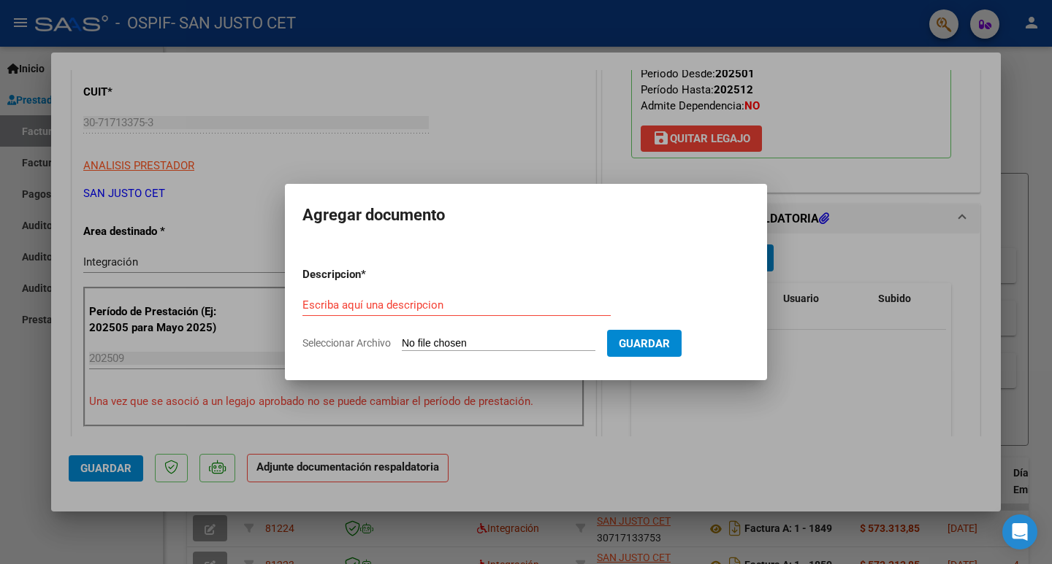
click at [453, 343] on input "Seleccionar Archivo" at bounding box center [499, 344] width 194 height 14
type input "C:\fakepath\FC OSPIF [PERSON_NAME] CHOQUE [DATE].pdf"
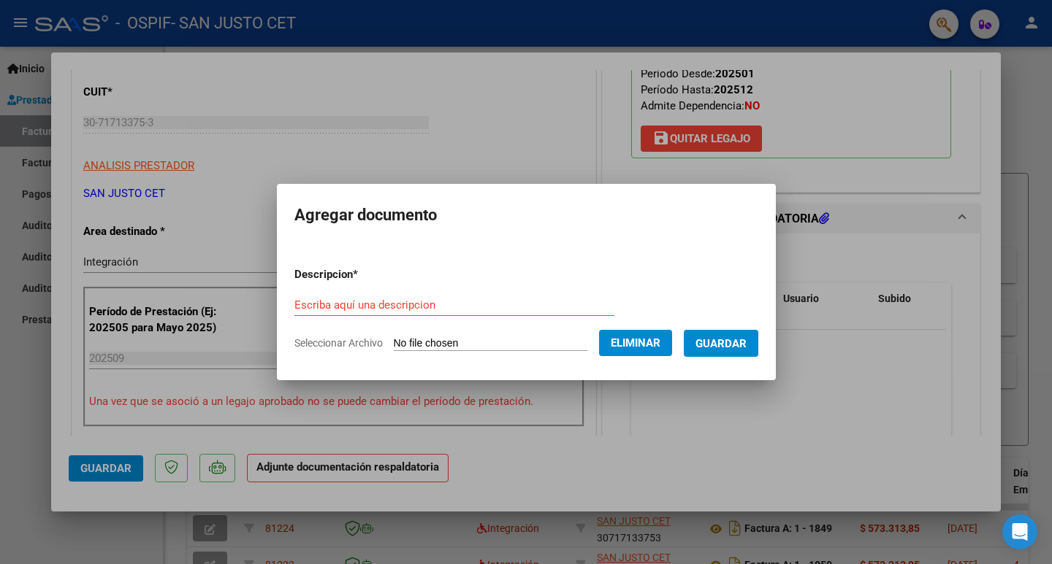
click at [635, 345] on span "Eliminar" at bounding box center [635, 343] width 50 height 13
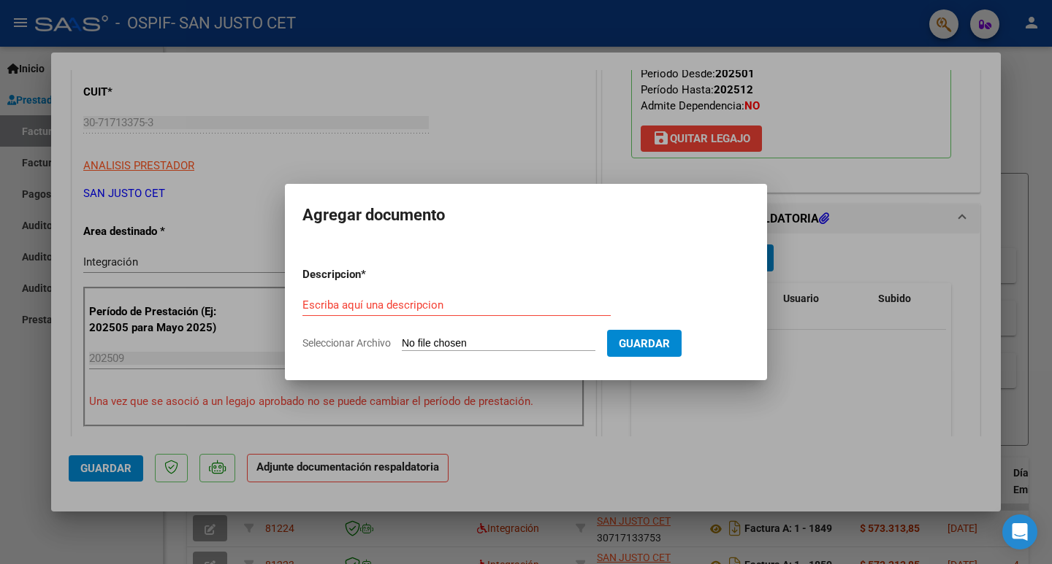
click at [434, 349] on input "Seleccionar Archivo" at bounding box center [499, 344] width 194 height 14
click at [0, 421] on div at bounding box center [526, 282] width 1052 height 564
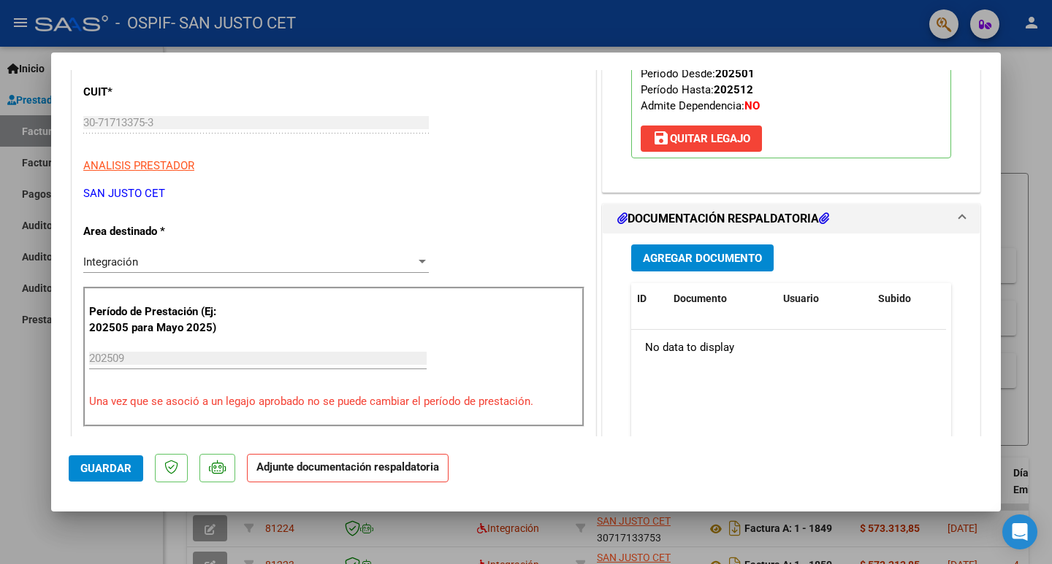
click at [0, 394] on div at bounding box center [526, 282] width 1052 height 564
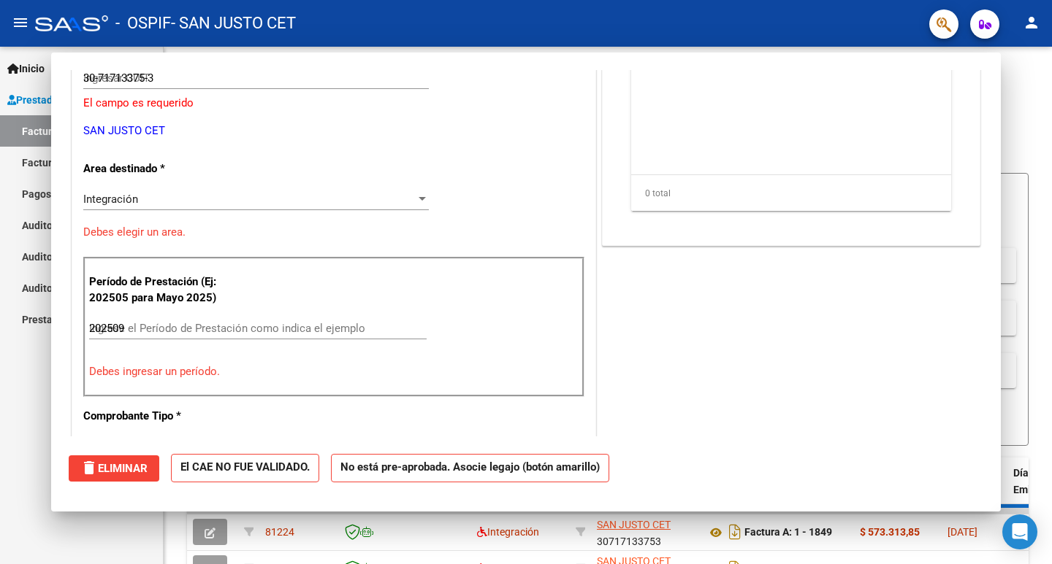
type input "$ 0,00"
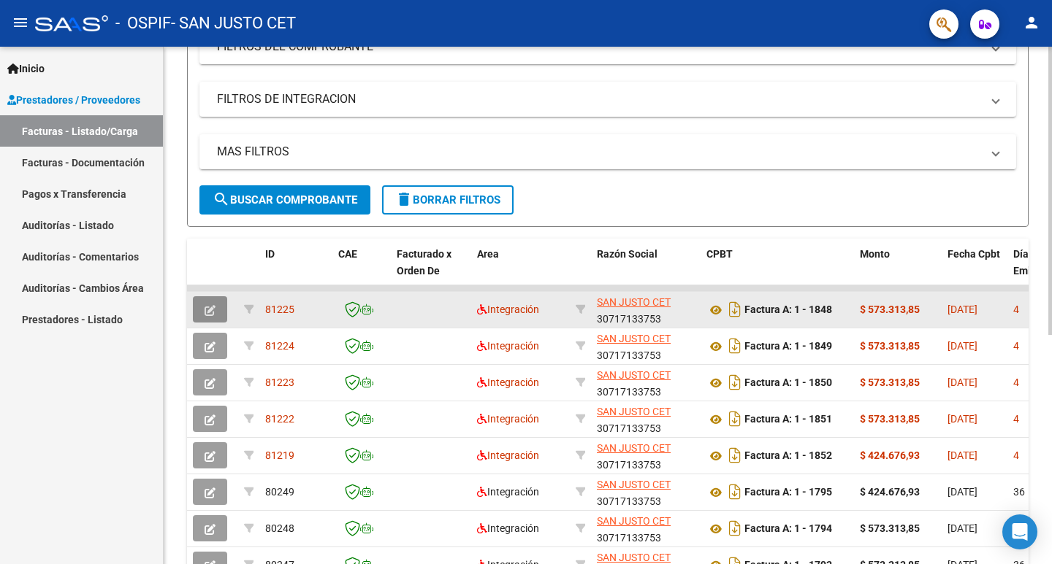
click at [219, 309] on button "button" at bounding box center [210, 309] width 34 height 26
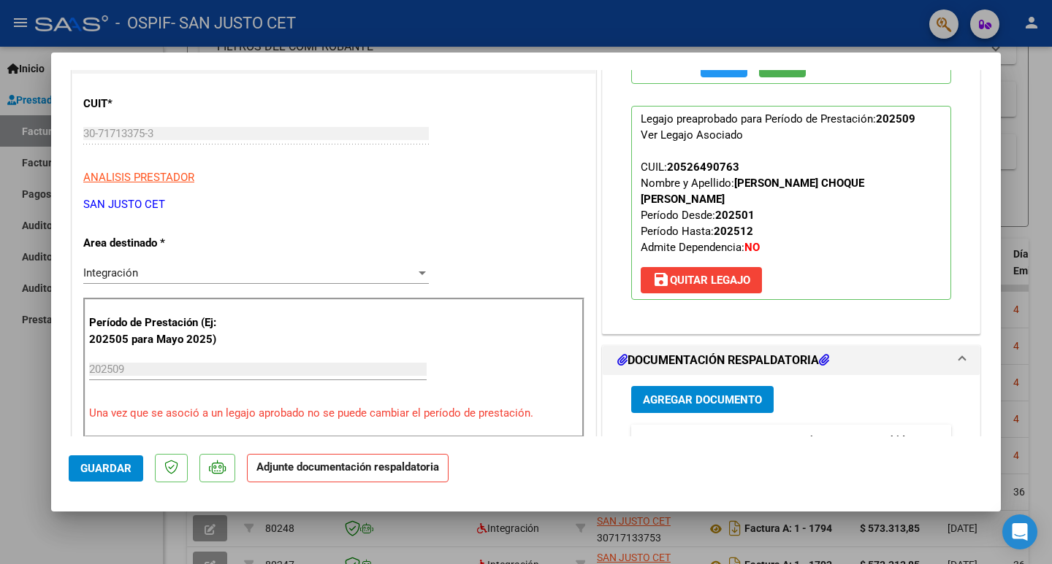
scroll to position [146, 0]
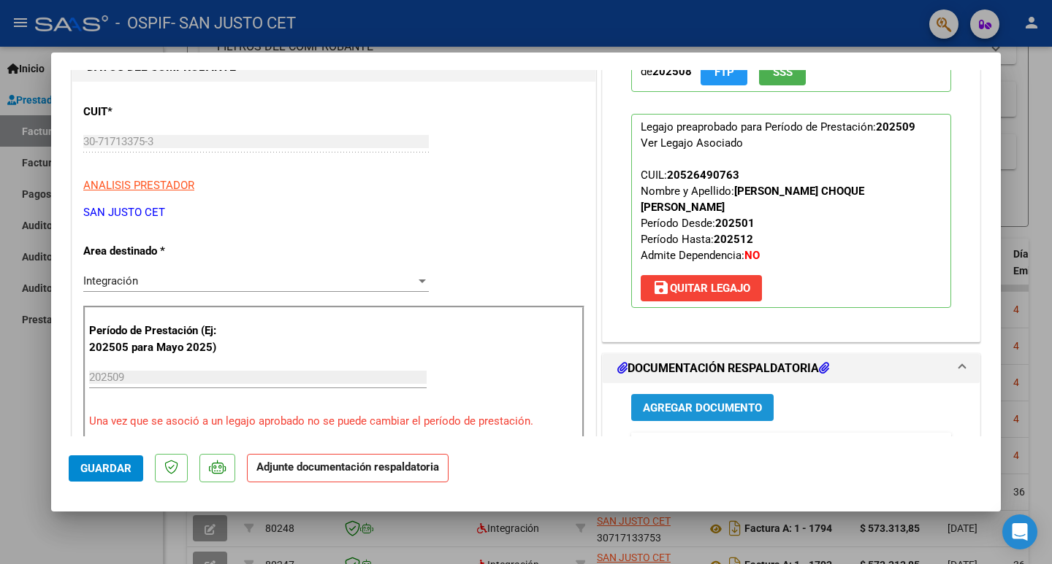
click at [691, 402] on span "Agregar Documento" at bounding box center [702, 408] width 119 height 13
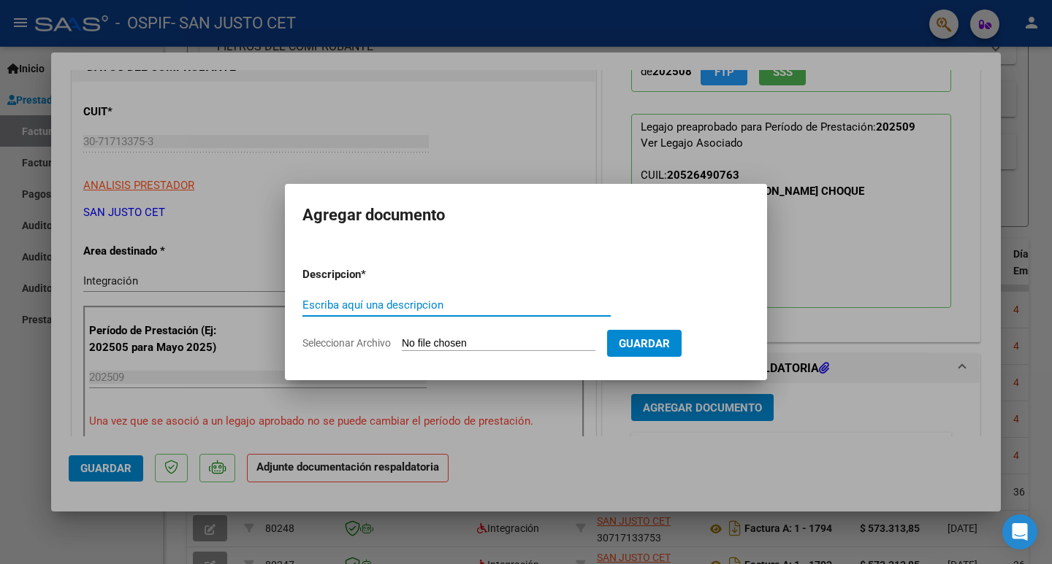
click at [470, 345] on input "Seleccionar Archivo" at bounding box center [499, 344] width 194 height 14
type input "C:\fakepath\AUT 2025 - [PERSON_NAME] - OSPIF.pdf"
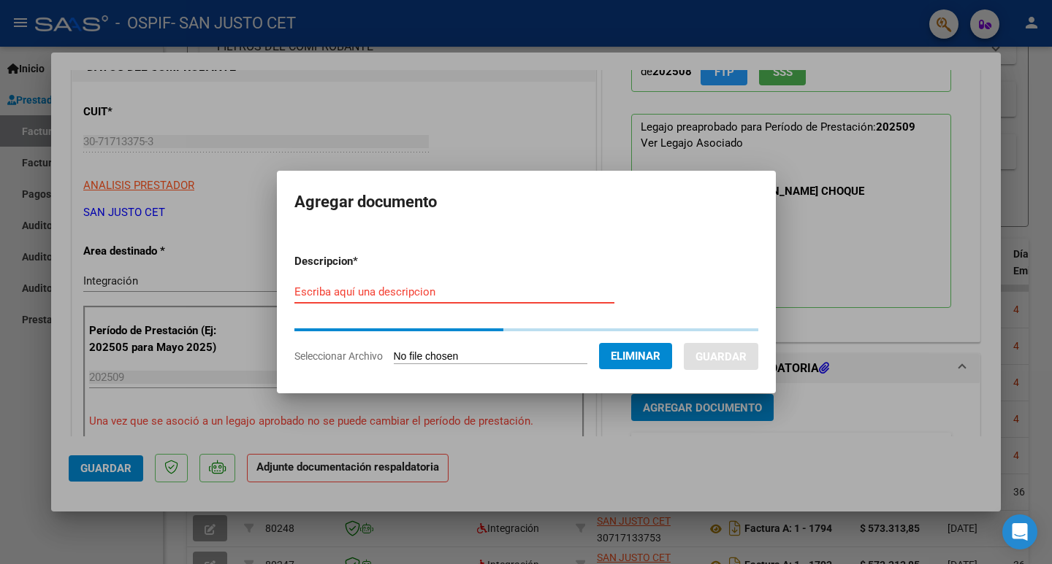
click at [336, 298] on input "Escriba aquí una descripcion" at bounding box center [454, 292] width 320 height 13
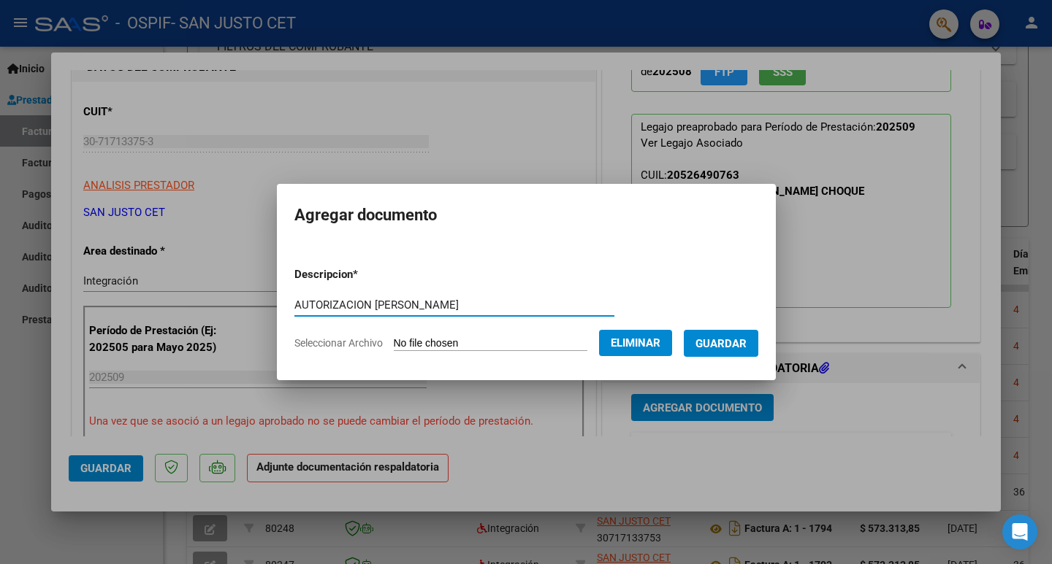
type input "AUTORIZACION [PERSON_NAME]"
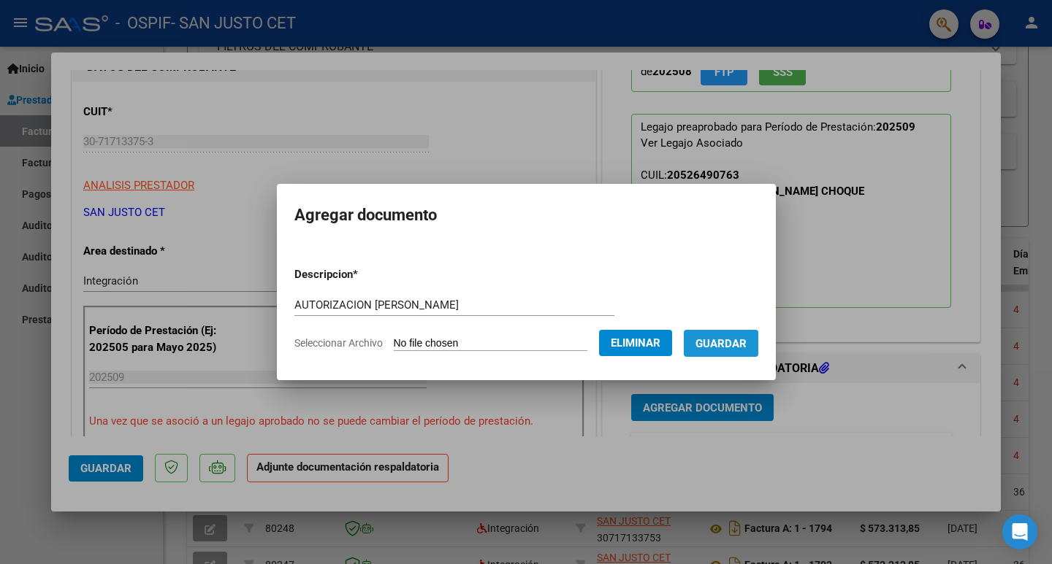
click at [735, 351] on button "Guardar" at bounding box center [720, 343] width 74 height 27
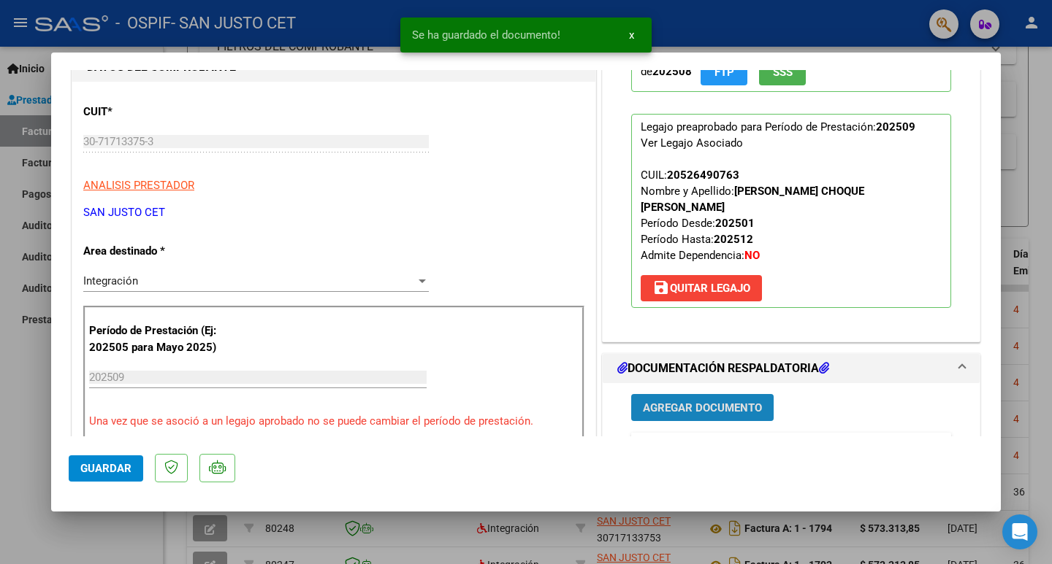
click at [681, 402] on span "Agregar Documento" at bounding box center [702, 408] width 119 height 13
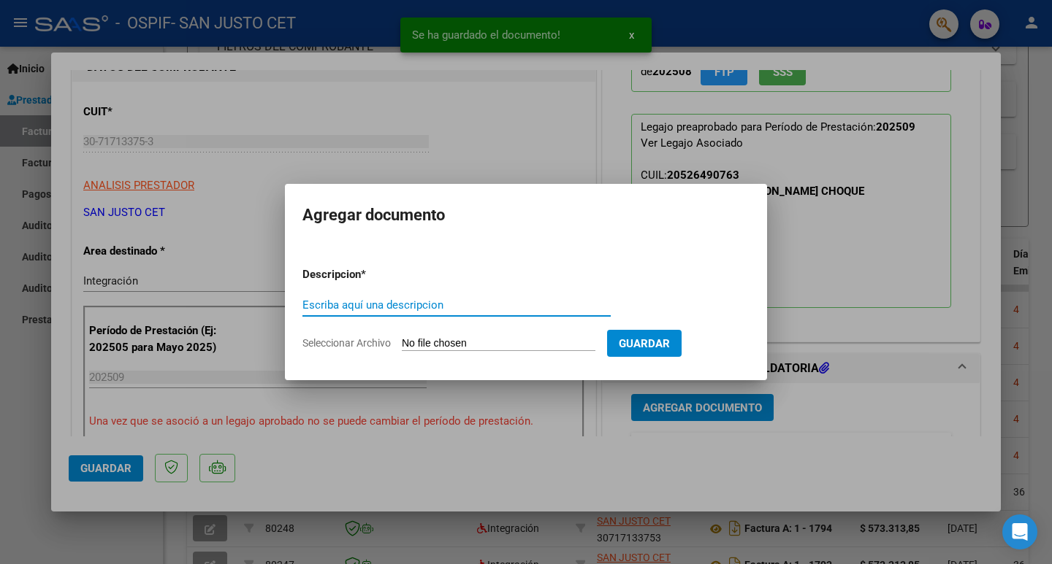
click at [487, 347] on input "Seleccionar Archivo" at bounding box center [499, 344] width 194 height 14
type input "C:\fakepath\CAE FC 1848.pdf"
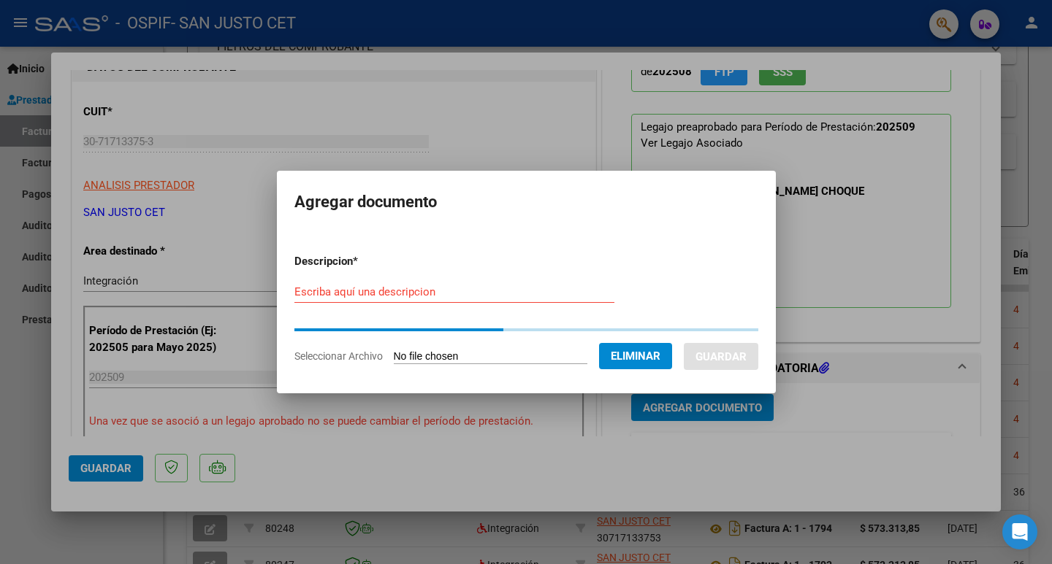
click at [351, 297] on input "Escriba aquí una descripcion" at bounding box center [454, 292] width 320 height 13
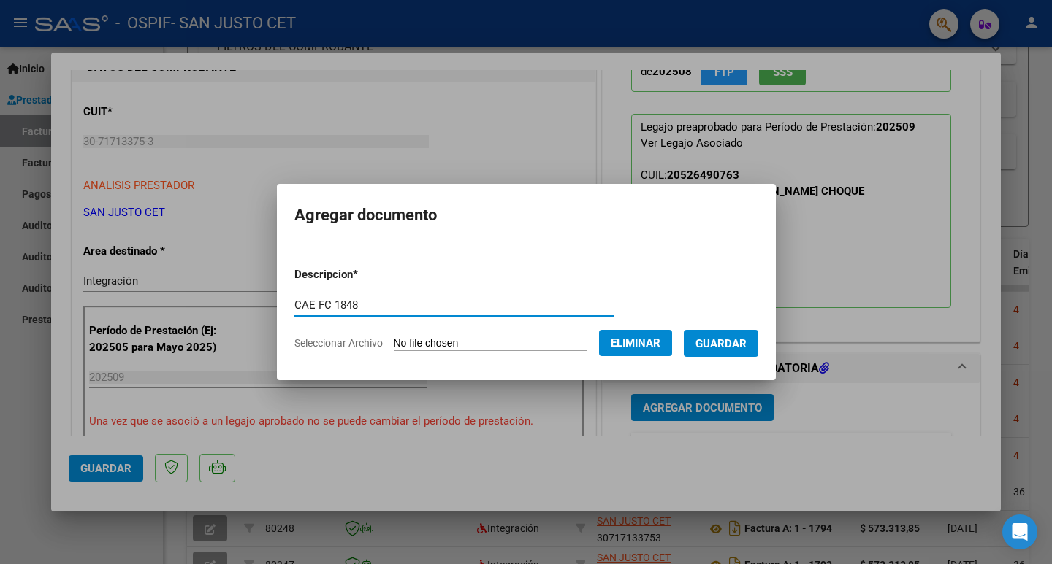
type input "CAE FC 1848"
click at [735, 339] on span "Guardar" at bounding box center [720, 343] width 51 height 13
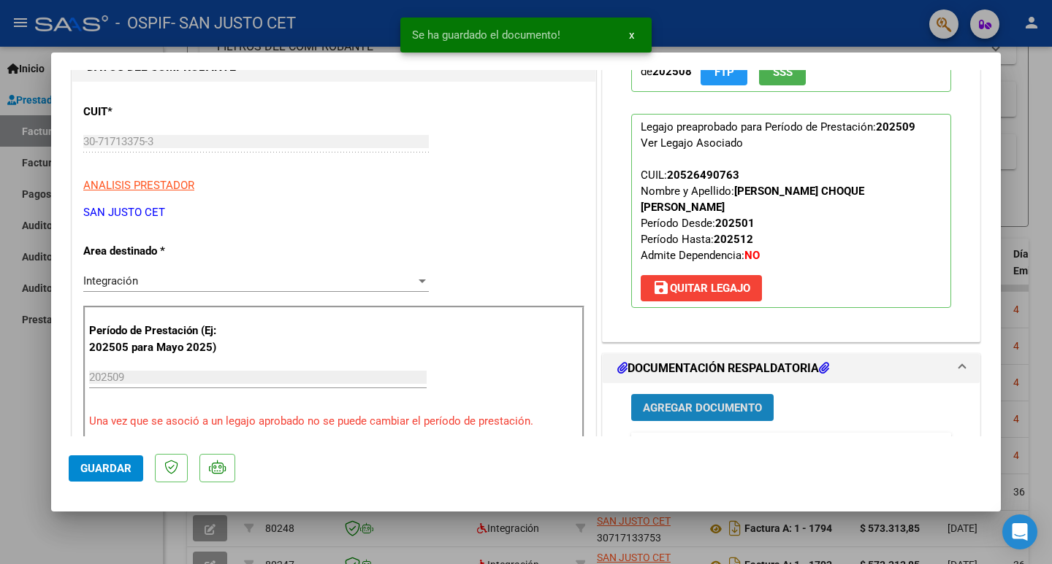
click at [673, 402] on span "Agregar Documento" at bounding box center [702, 408] width 119 height 13
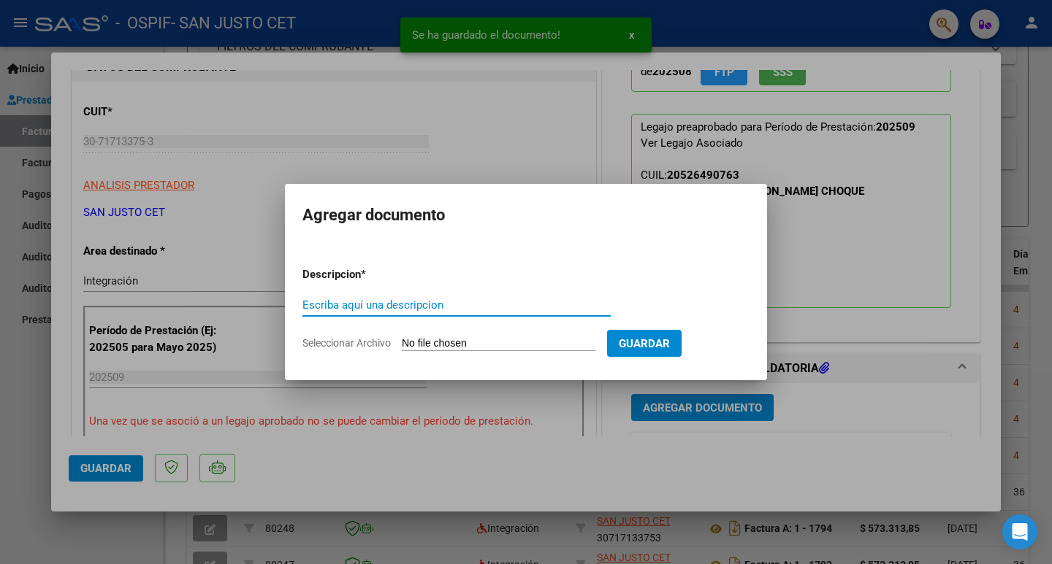
click at [420, 341] on input "Seleccionar Archivo" at bounding box center [499, 344] width 194 height 14
type input "C:\fakepath\FC OSPIF [PERSON_NAME] CHOQUE [DATE].pdf"
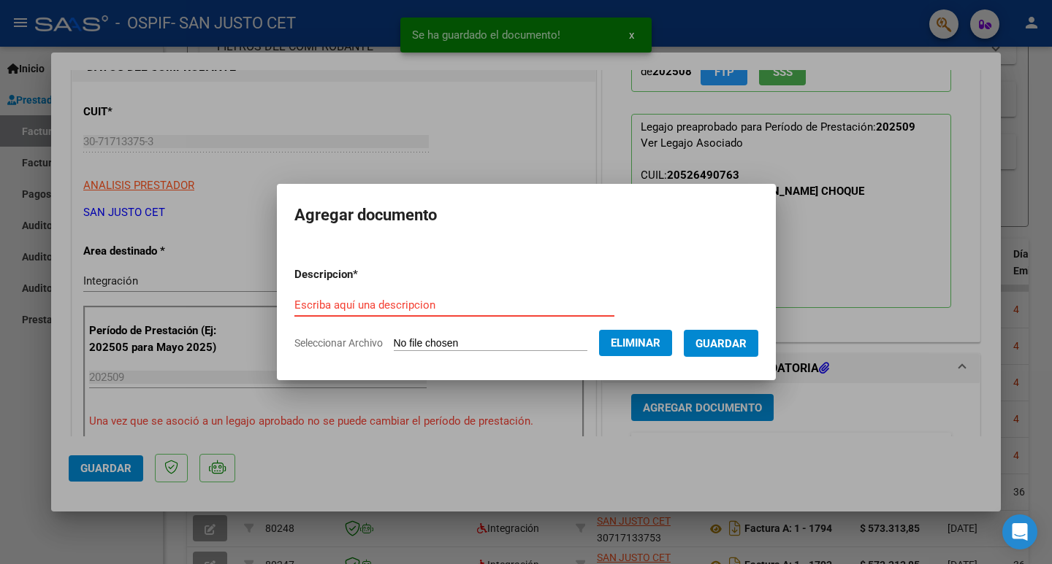
click at [345, 299] on input "Escriba aquí una descripcion" at bounding box center [454, 305] width 320 height 13
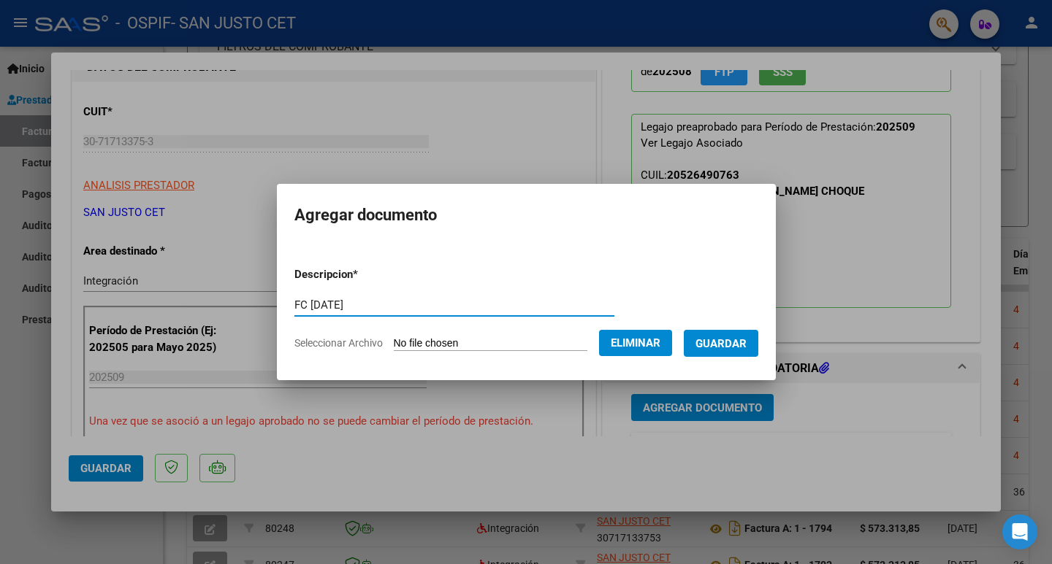
type input "FC [DATE]"
drag, startPoint x: 650, startPoint y: 351, endPoint x: 700, endPoint y: 276, distance: 89.5
click at [700, 276] on form "Descripcion * FC [DATE] Escriba aquí una descripcion Seleccionar Archivo Elimin…" at bounding box center [526, 309] width 464 height 107
click at [719, 346] on span "Guardar" at bounding box center [720, 343] width 51 height 13
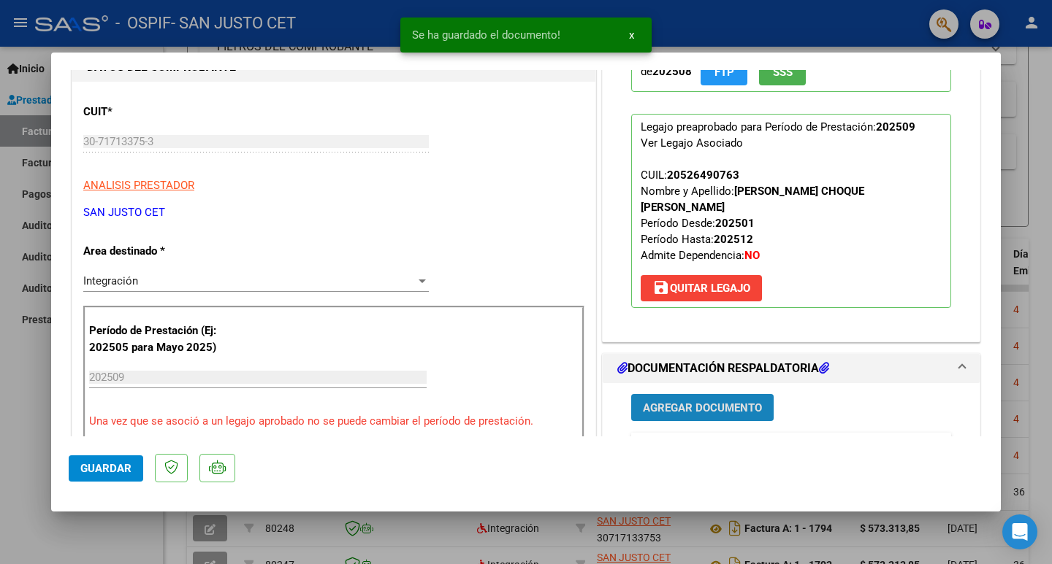
click at [667, 402] on span "Agregar Documento" at bounding box center [702, 408] width 119 height 13
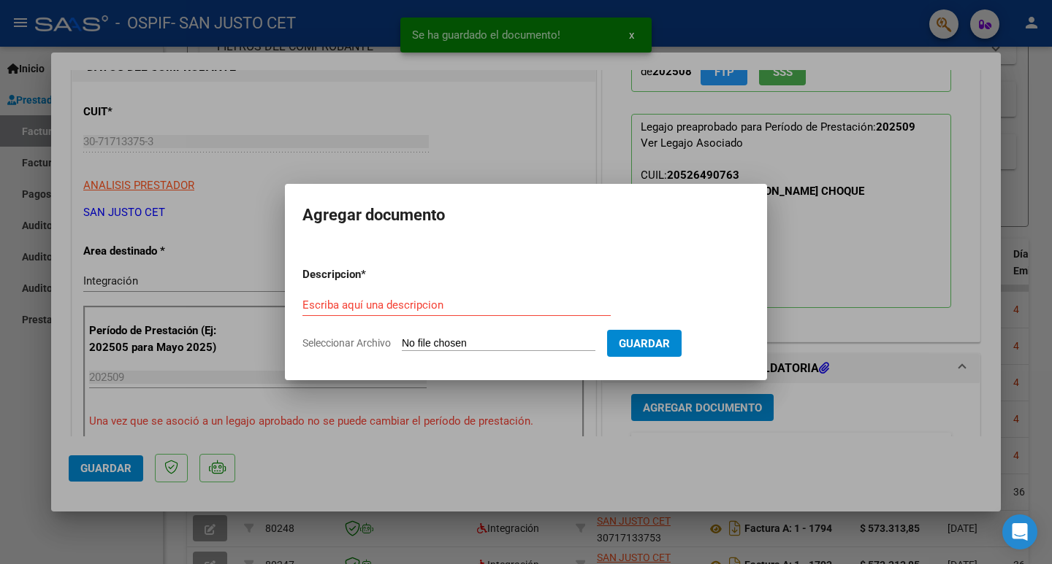
click at [435, 345] on input "Seleccionar Archivo" at bounding box center [499, 344] width 194 height 14
type input "C:\fakepath\SEPT ASIST - [PERSON_NAME] CHOQUE - OSPIF.PDF"
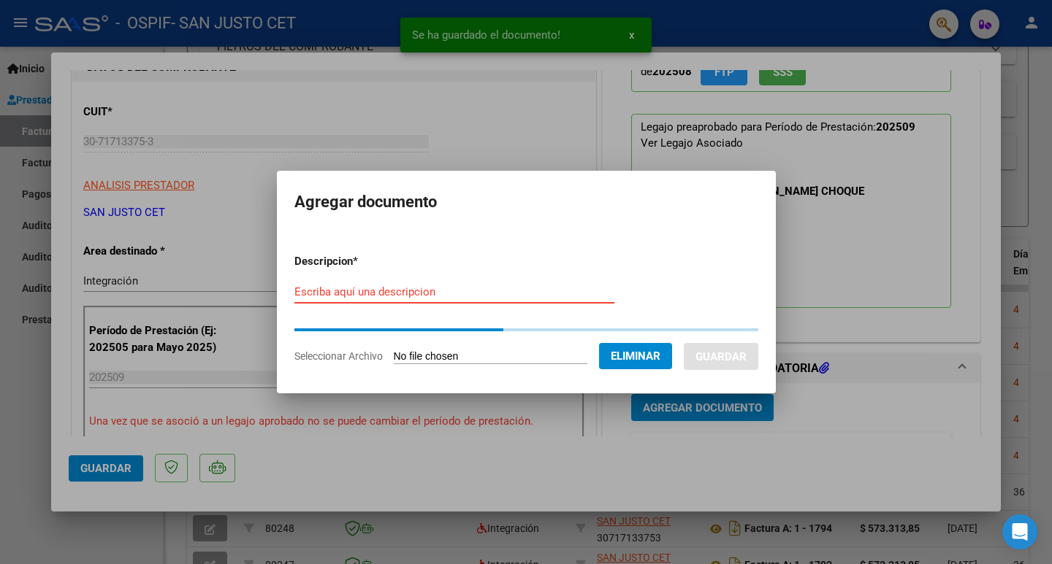
click at [326, 298] on input "Escriba aquí una descripcion" at bounding box center [454, 292] width 320 height 13
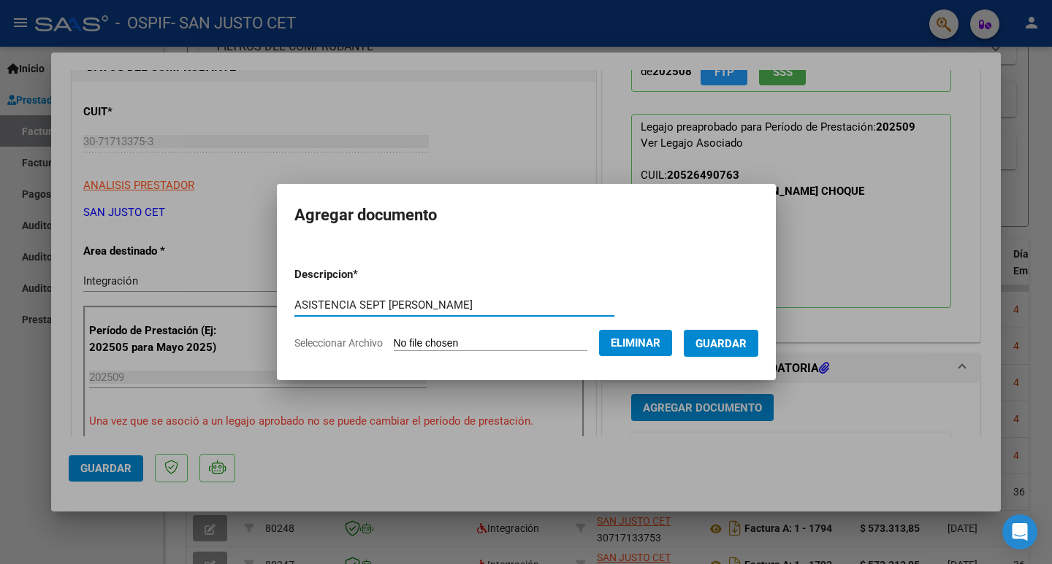
type input "ASISTENCIA SEPT [PERSON_NAME]"
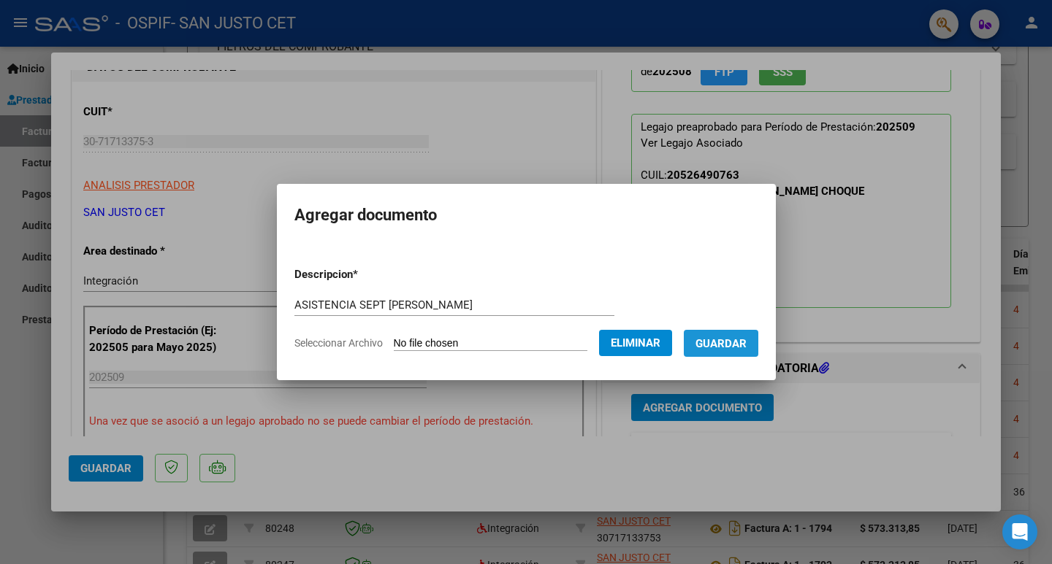
click at [746, 343] on span "Guardar" at bounding box center [720, 343] width 51 height 13
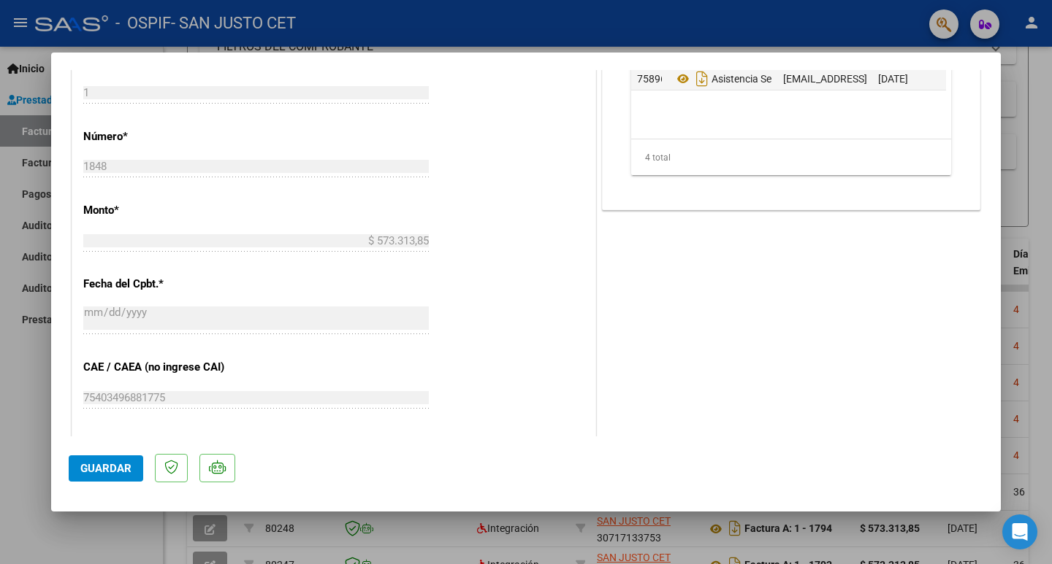
scroll to position [657, 0]
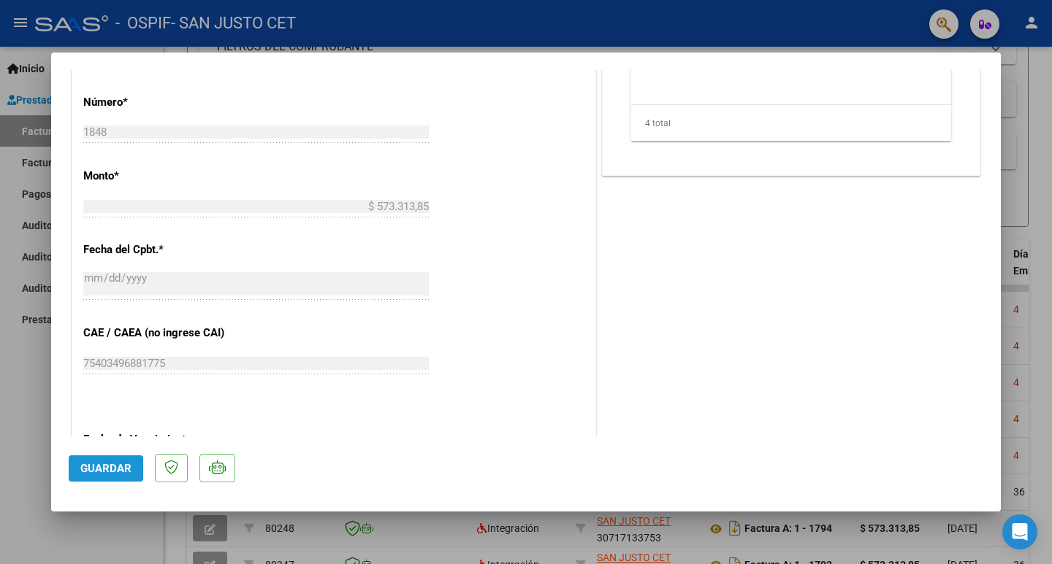
click at [96, 471] on span "Guardar" at bounding box center [105, 468] width 51 height 13
click at [0, 417] on div at bounding box center [526, 282] width 1052 height 564
type input "$ 0,00"
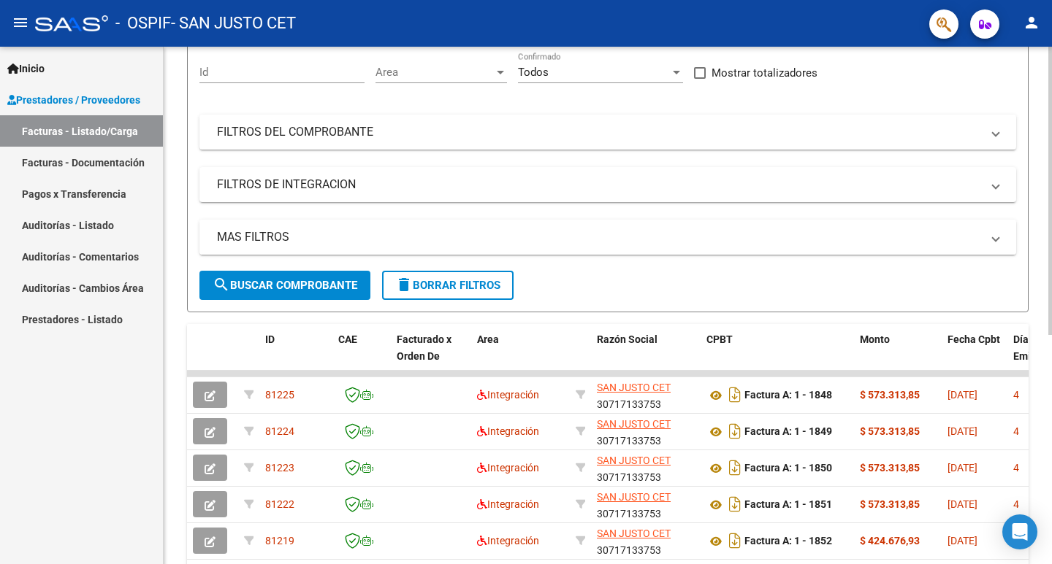
scroll to position [0, 0]
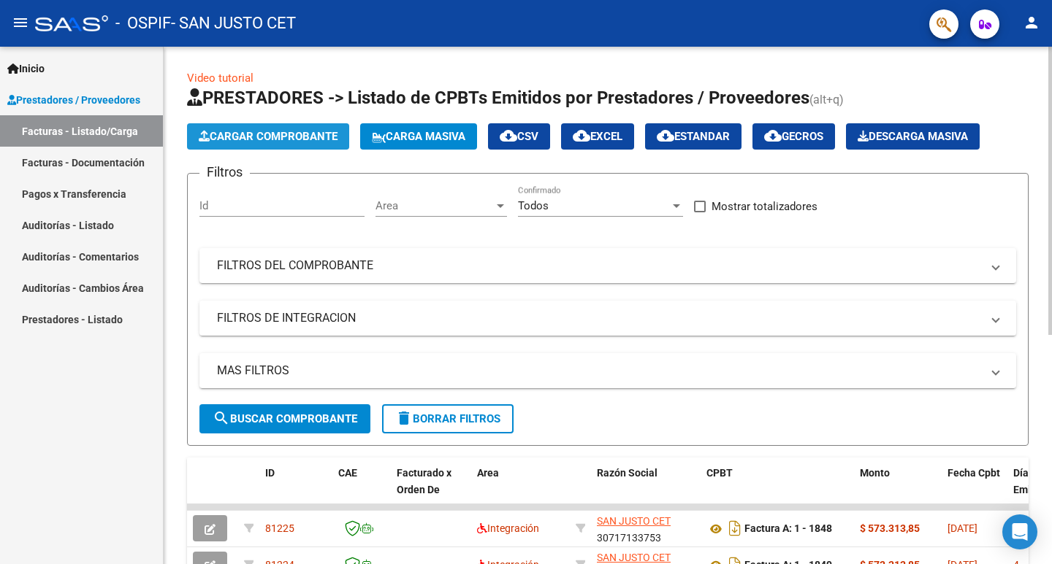
click at [311, 134] on span "Cargar Comprobante" at bounding box center [268, 136] width 139 height 13
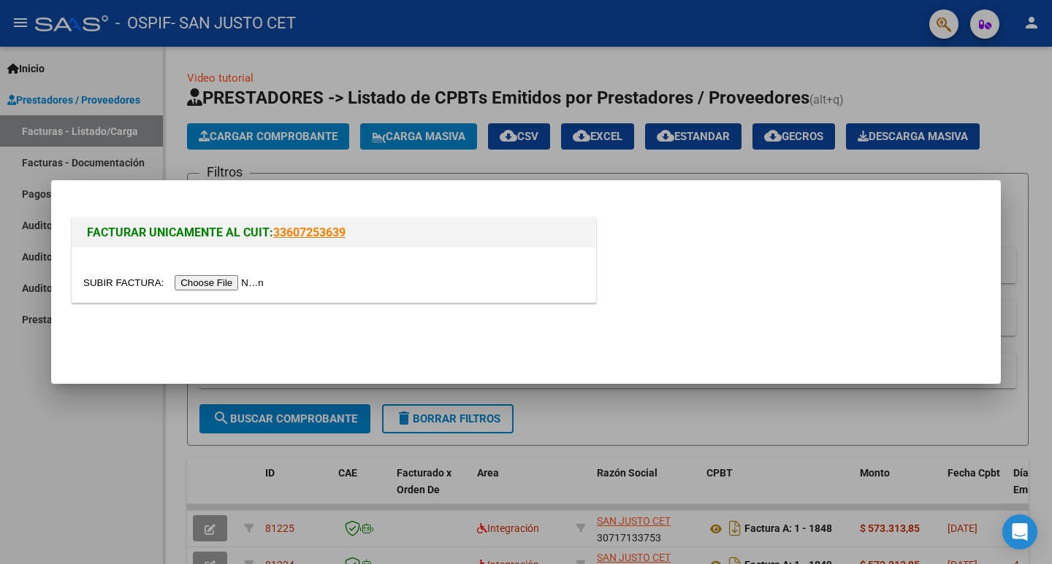
click at [253, 287] on input "file" at bounding box center [175, 282] width 185 height 15
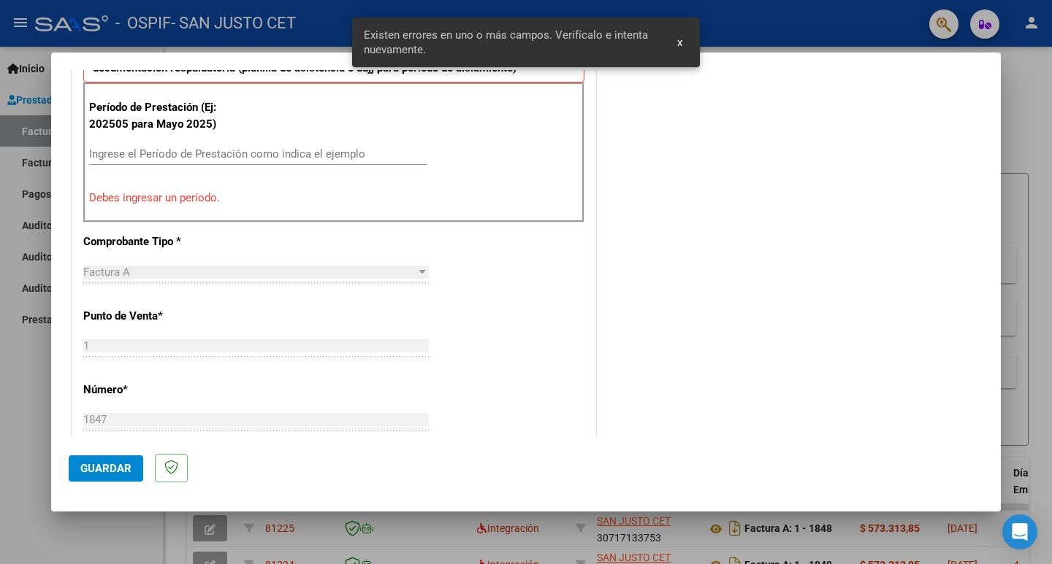
scroll to position [359, 0]
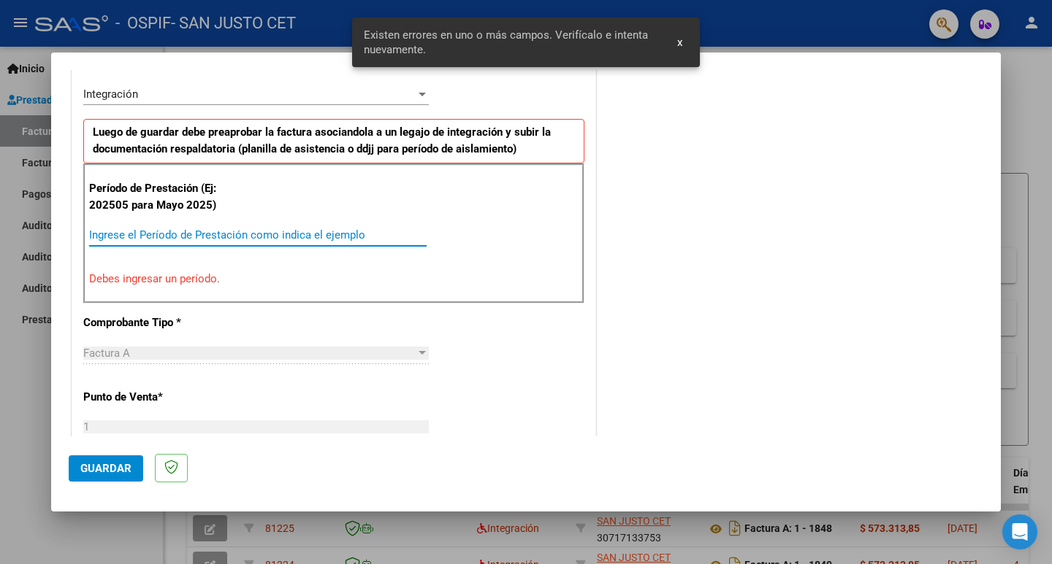
click at [148, 229] on input "Ingrese el Período de Prestación como indica el ejemplo" at bounding box center [257, 235] width 337 height 13
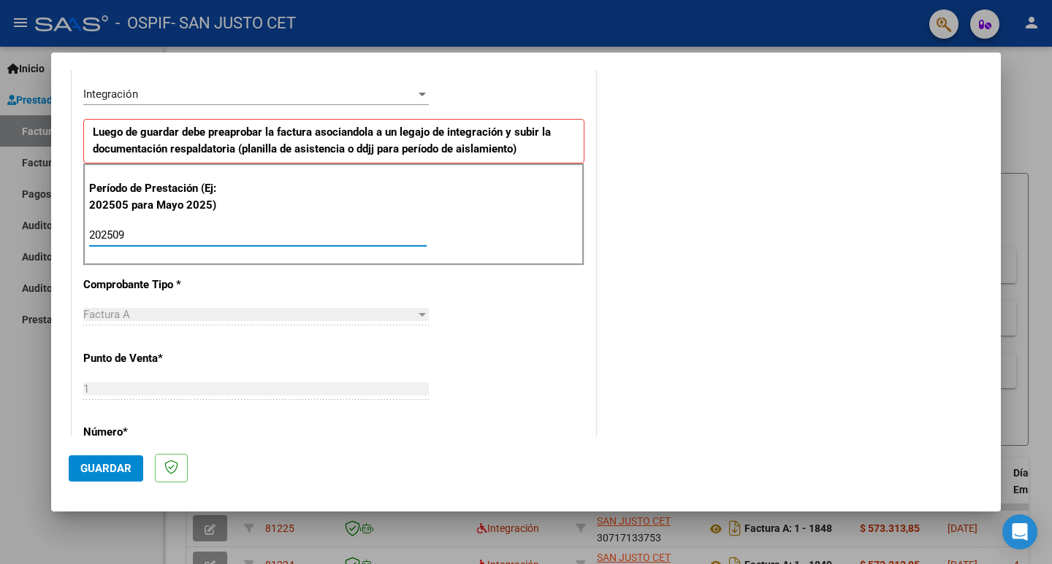
type input "202509"
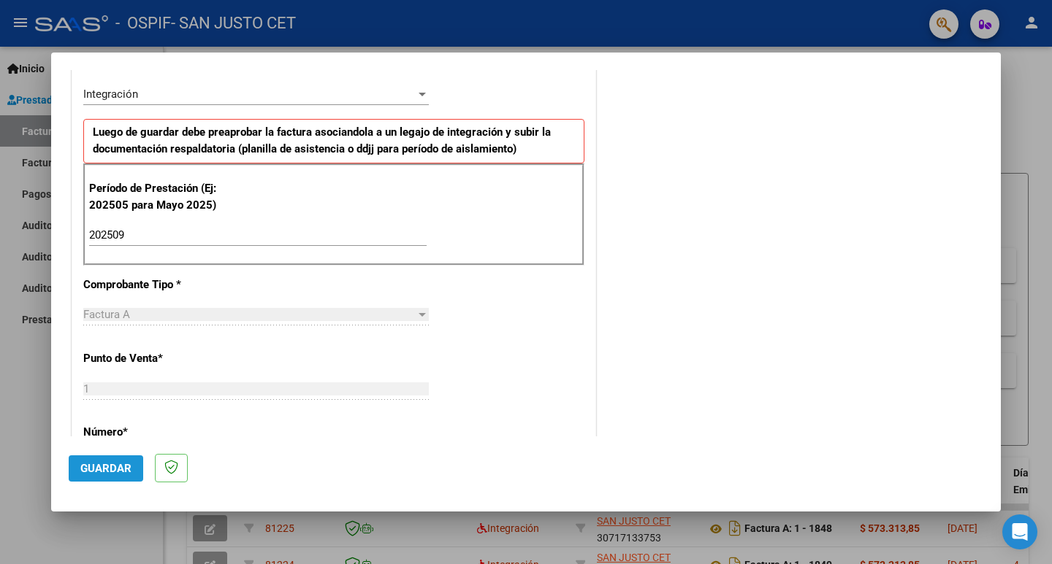
click at [115, 466] on span "Guardar" at bounding box center [105, 468] width 51 height 13
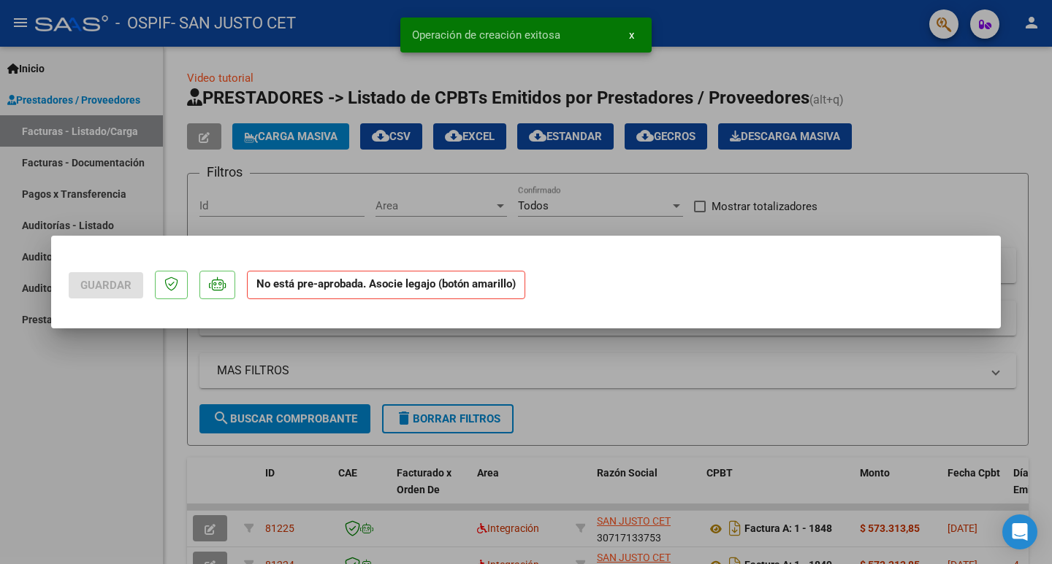
scroll to position [0, 0]
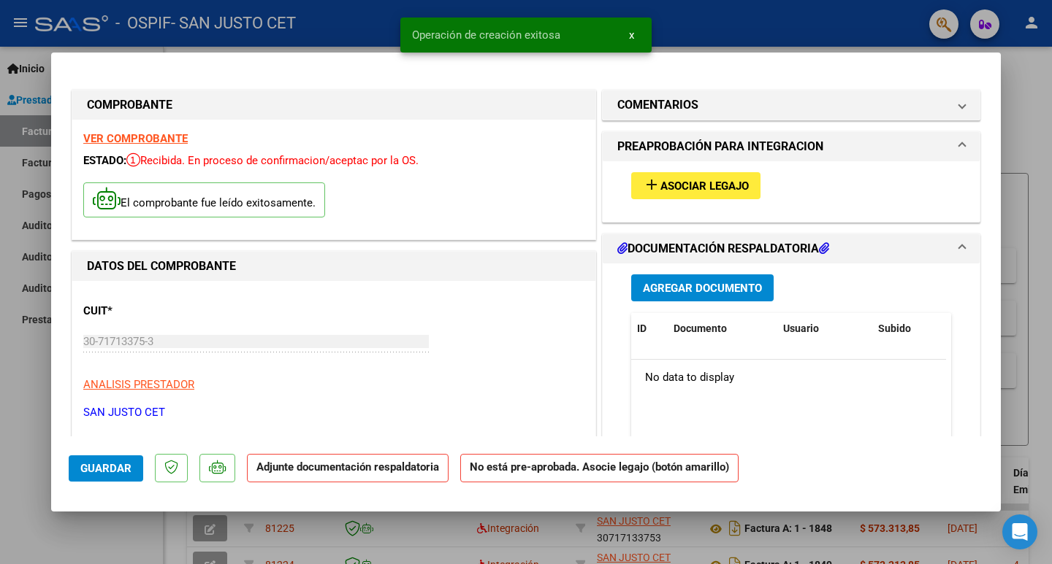
click at [696, 194] on button "add Asociar Legajo" at bounding box center [695, 185] width 129 height 27
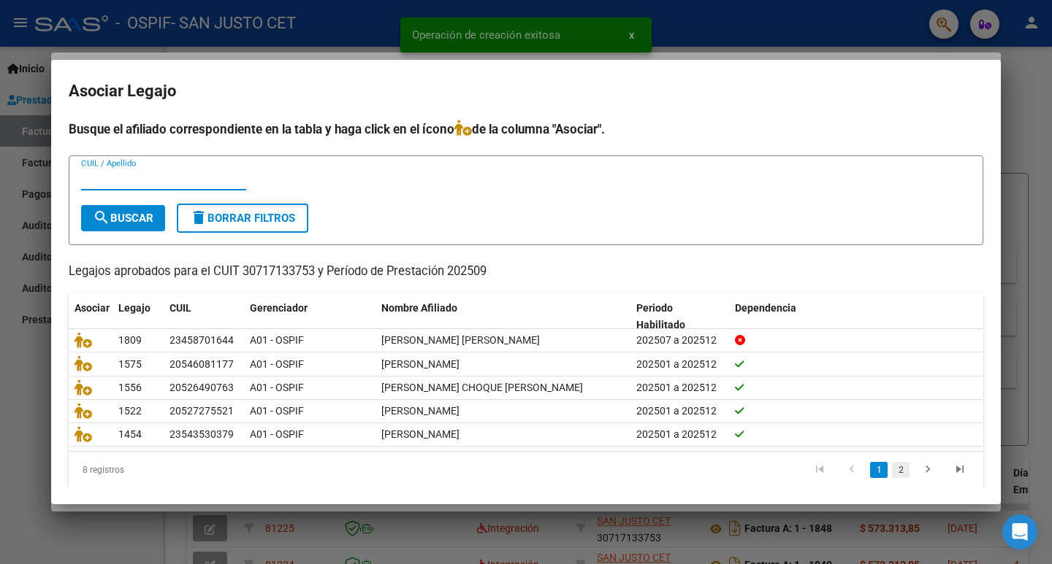
click at [892, 474] on link "2" at bounding box center [901, 470] width 18 height 16
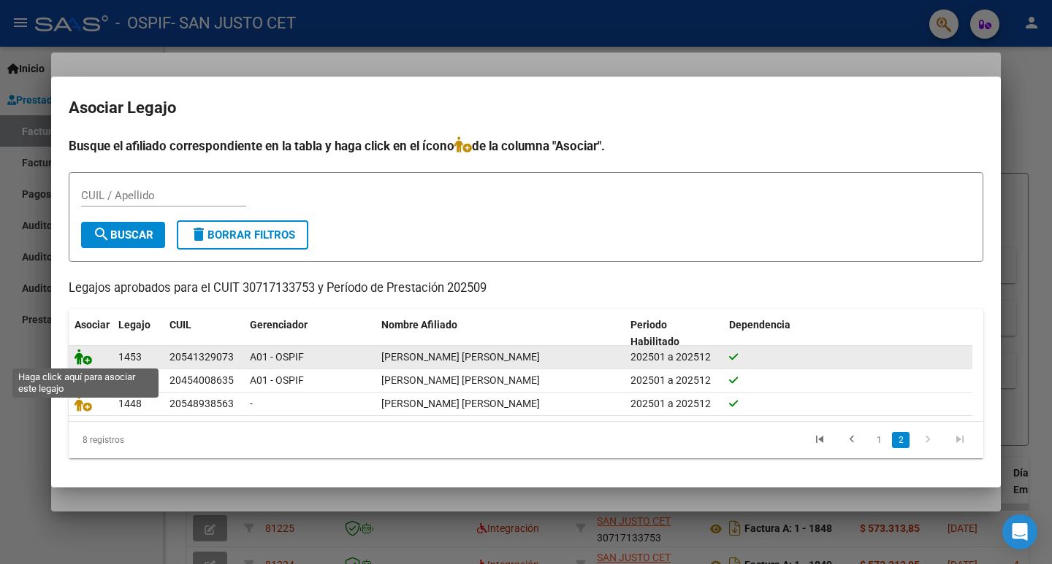
click at [84, 357] on icon at bounding box center [83, 357] width 18 height 16
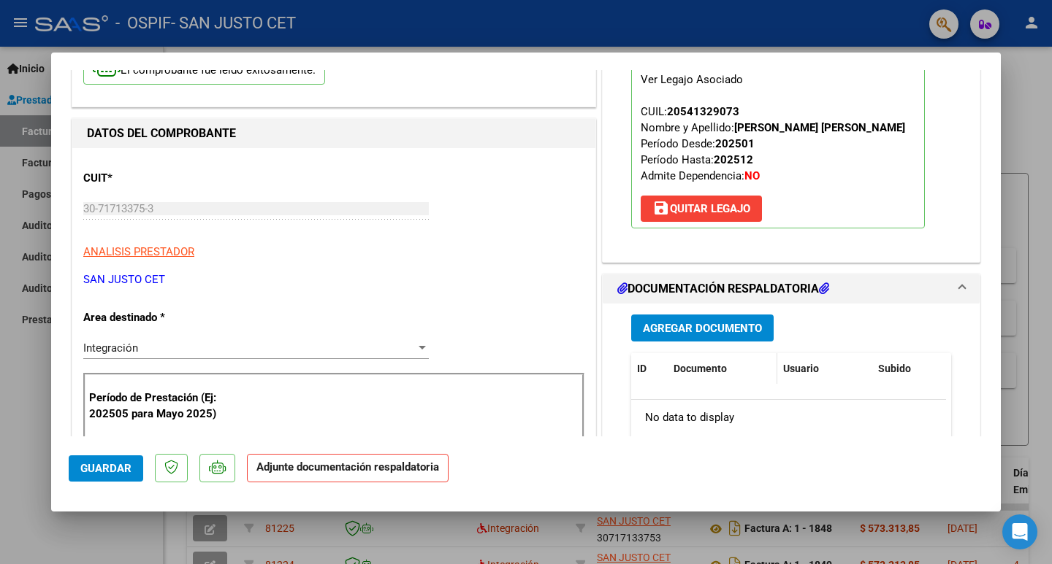
scroll to position [146, 0]
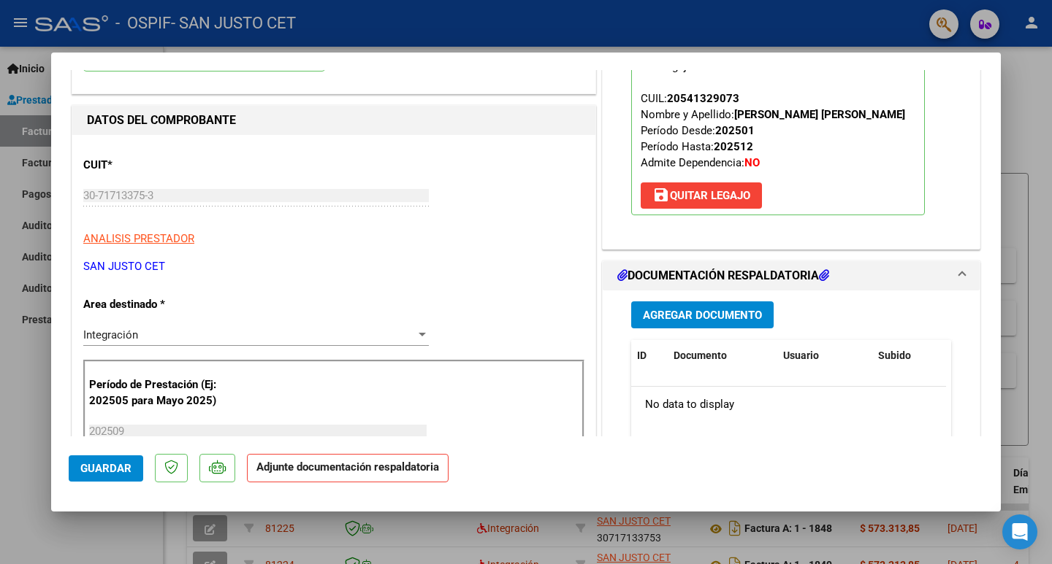
click at [675, 325] on button "Agregar Documento" at bounding box center [702, 315] width 142 height 27
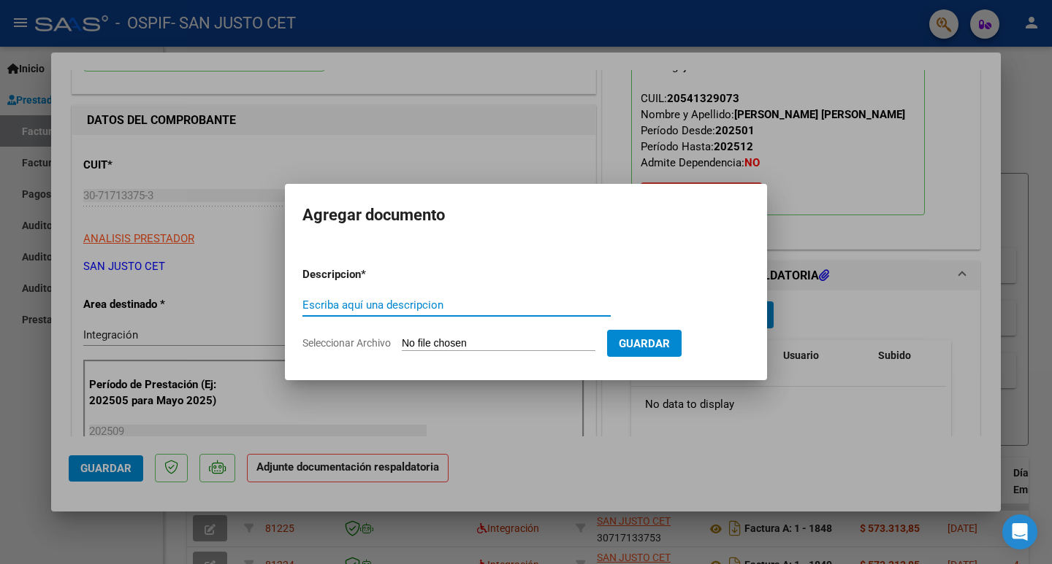
click at [417, 345] on input "Seleccionar Archivo" at bounding box center [499, 344] width 194 height 14
type input "C:\fakepath\AUT CET 2025 CARRIZO JEREMIAS.pdf"
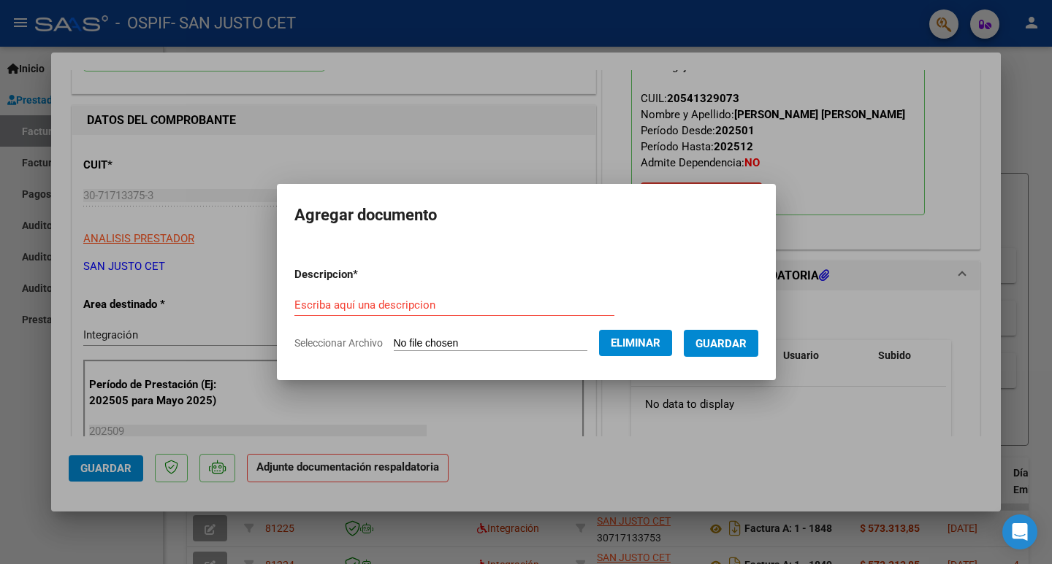
click at [342, 297] on div "Escriba aquí una descripcion" at bounding box center [454, 305] width 320 height 22
click at [341, 304] on input "Escriba aquí una descripcion" at bounding box center [454, 305] width 320 height 13
type input "AUTORIZACION CARRIZO"
click at [738, 347] on span "Guardar" at bounding box center [720, 343] width 51 height 13
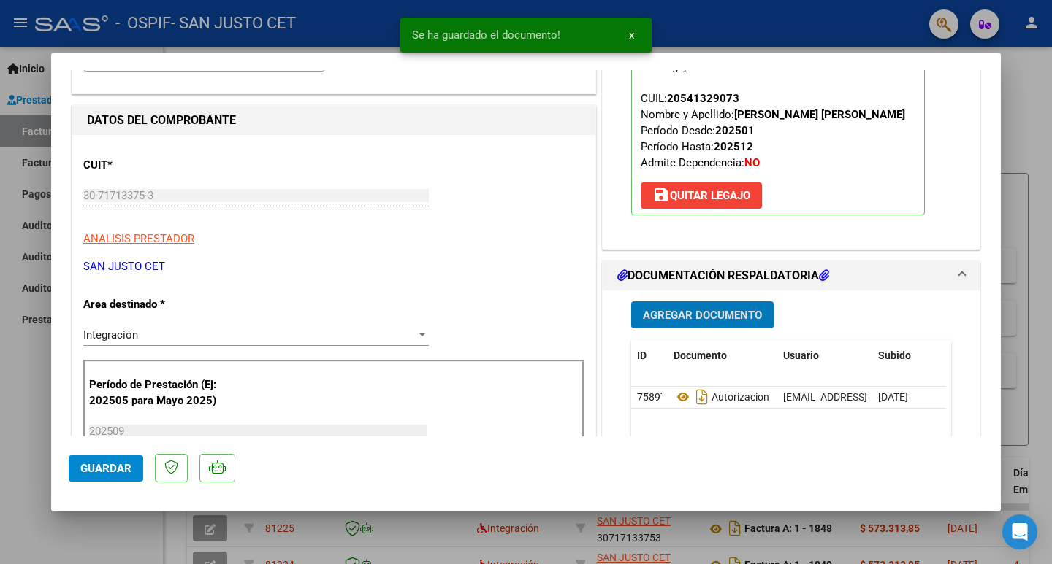
click at [661, 321] on span "Agregar Documento" at bounding box center [702, 315] width 119 height 13
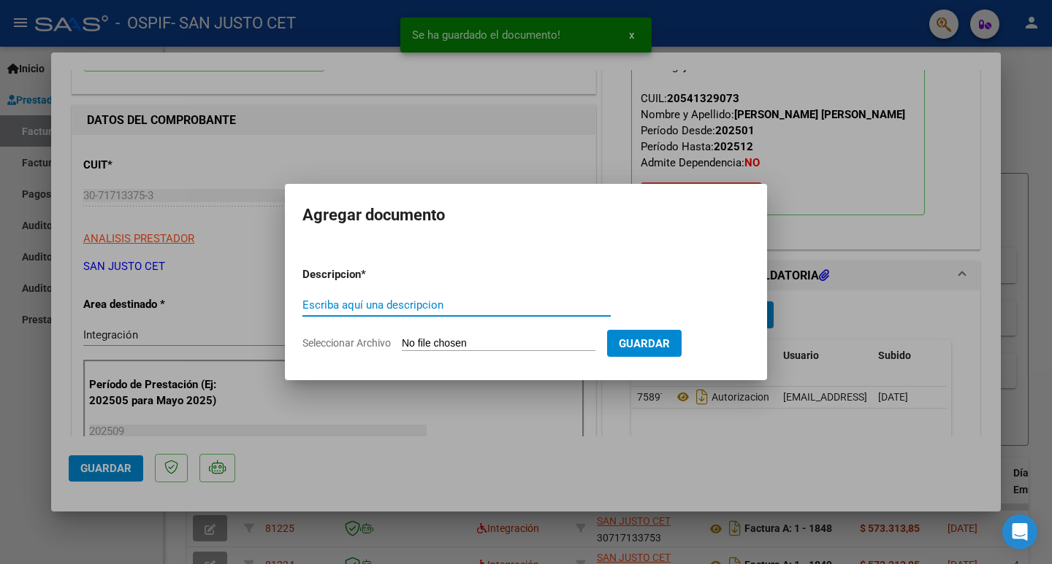
click at [456, 340] on input "Seleccionar Archivo" at bounding box center [499, 344] width 194 height 14
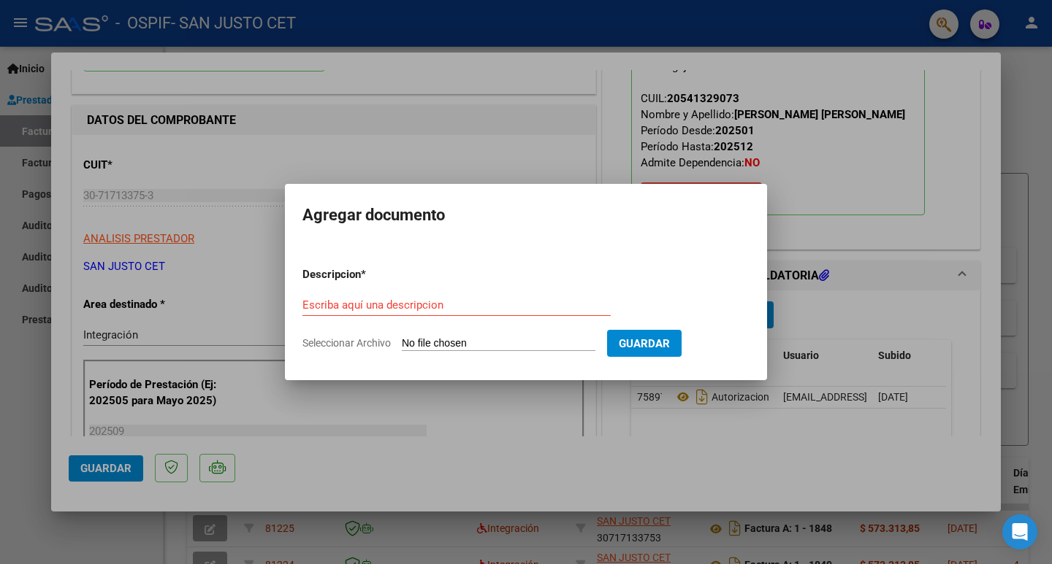
type input "C:\fakepath\CAE FC 1847.pdf"
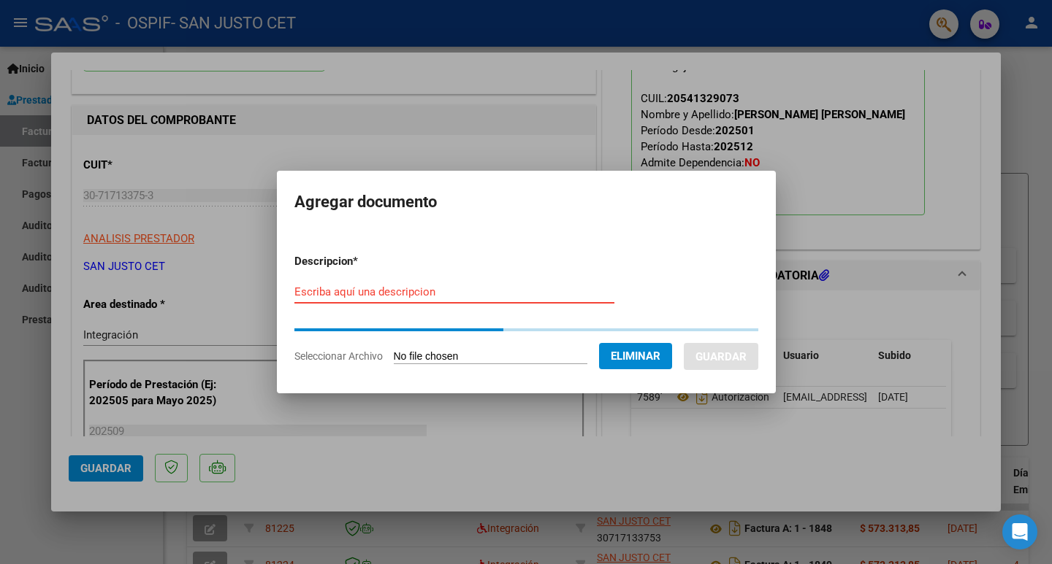
click at [372, 287] on input "Escriba aquí una descripcion" at bounding box center [454, 292] width 320 height 13
click at [375, 294] on input "Escriba aquí una descripcion" at bounding box center [454, 292] width 320 height 13
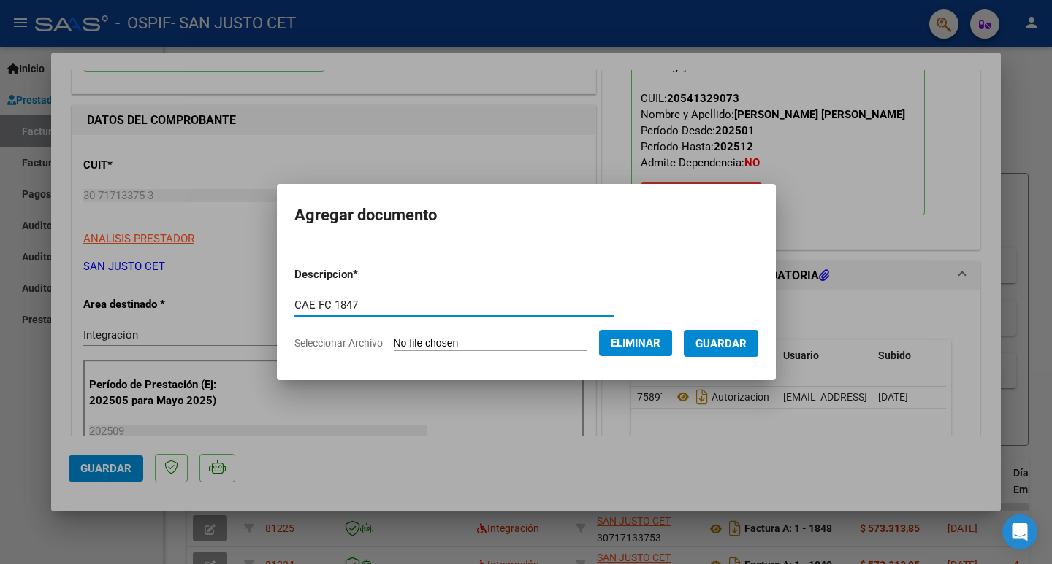
type input "CAE FC 1847"
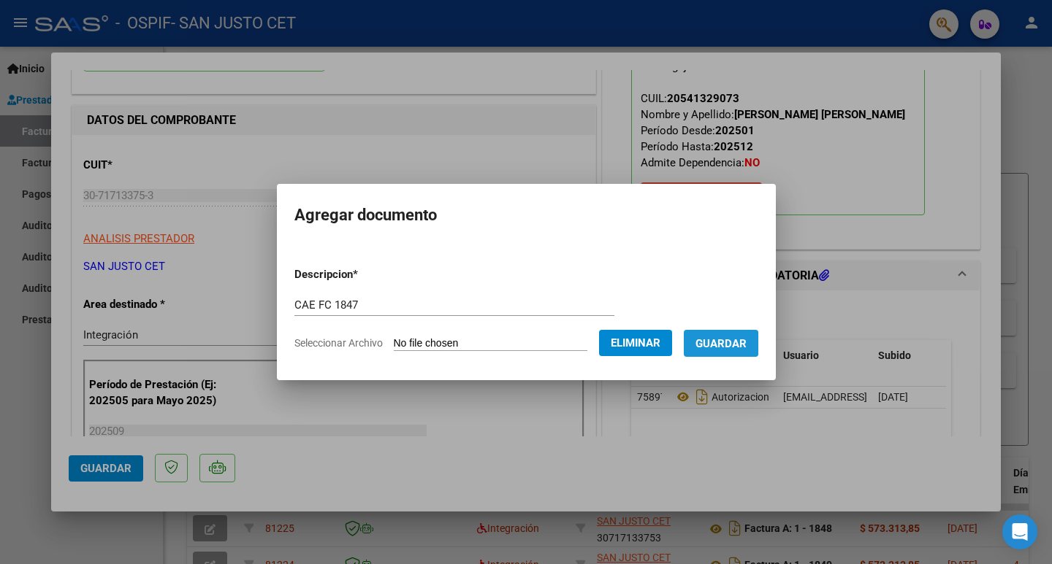
click at [740, 356] on button "Guardar" at bounding box center [720, 343] width 74 height 27
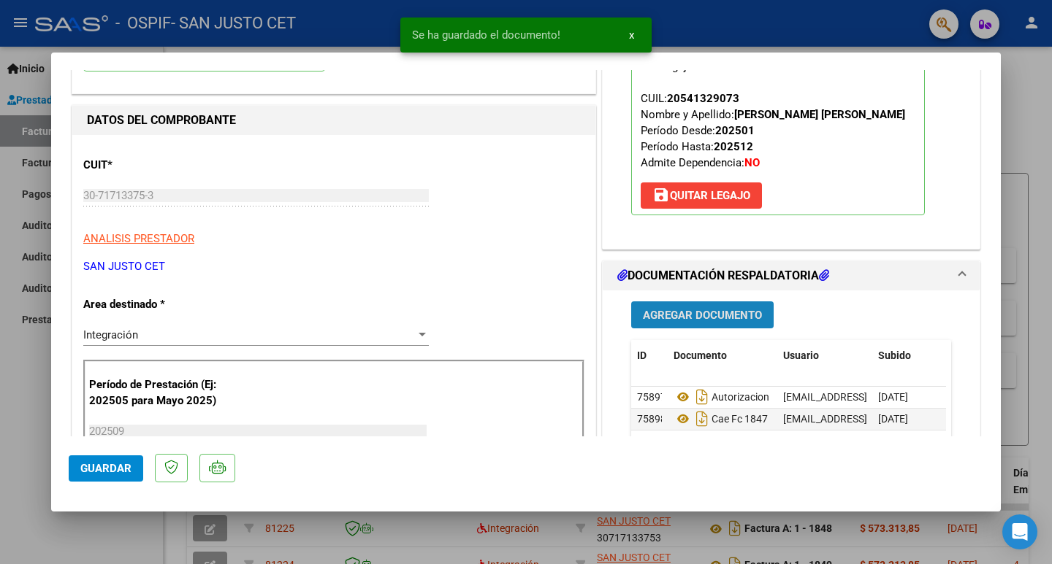
click at [686, 311] on span "Agregar Documento" at bounding box center [702, 315] width 119 height 13
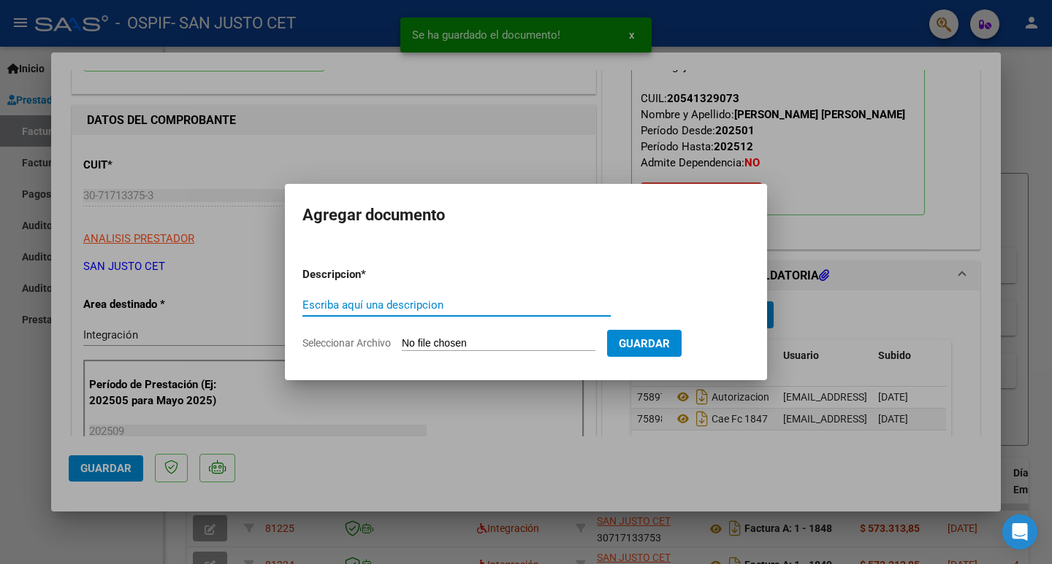
click at [414, 353] on form "Descripcion * Escriba aquí una descripcion Seleccionar Archivo Guardar" at bounding box center [525, 309] width 447 height 107
click at [414, 346] on input "Seleccionar Archivo" at bounding box center [499, 344] width 194 height 14
type input "C:\fakepath\FC OSPIF [PERSON_NAME] [DATE].pdf"
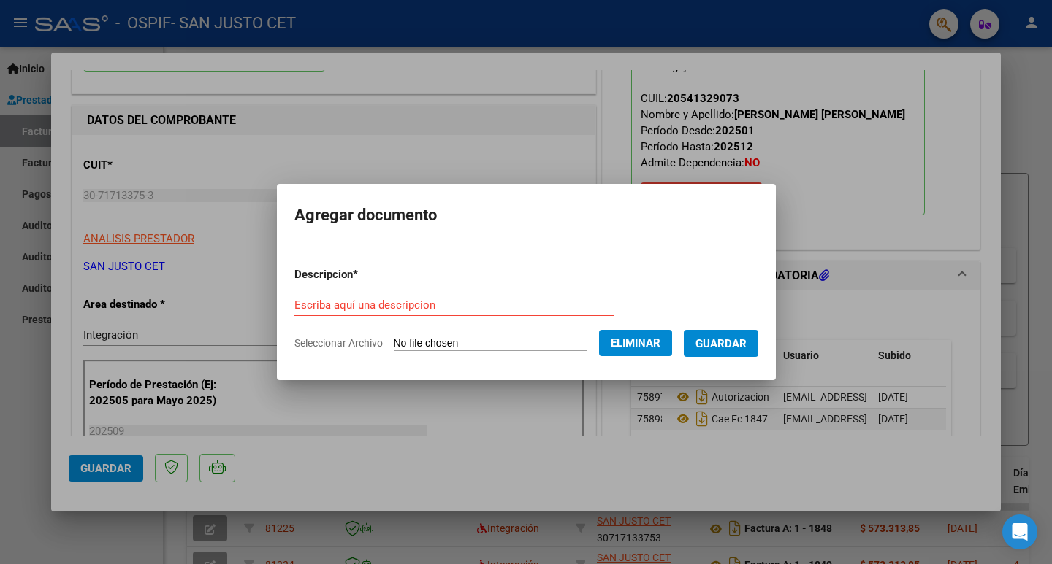
click at [318, 302] on div "Escriba aquí una descripcion" at bounding box center [454, 305] width 320 height 22
click at [318, 299] on input "Escriba aquí una descripcion" at bounding box center [454, 305] width 320 height 13
click at [315, 312] on div "Escriba aquí una descripcion" at bounding box center [454, 305] width 320 height 22
type input "FC 1847"
click at [730, 350] on span "Guardar" at bounding box center [720, 343] width 51 height 13
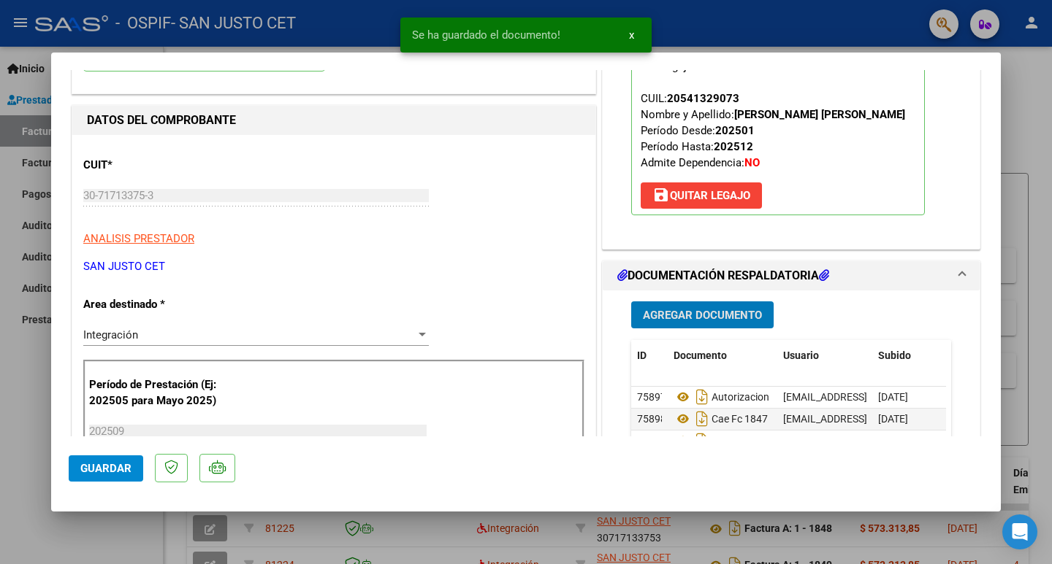
click at [685, 317] on span "Agregar Documento" at bounding box center [702, 315] width 119 height 13
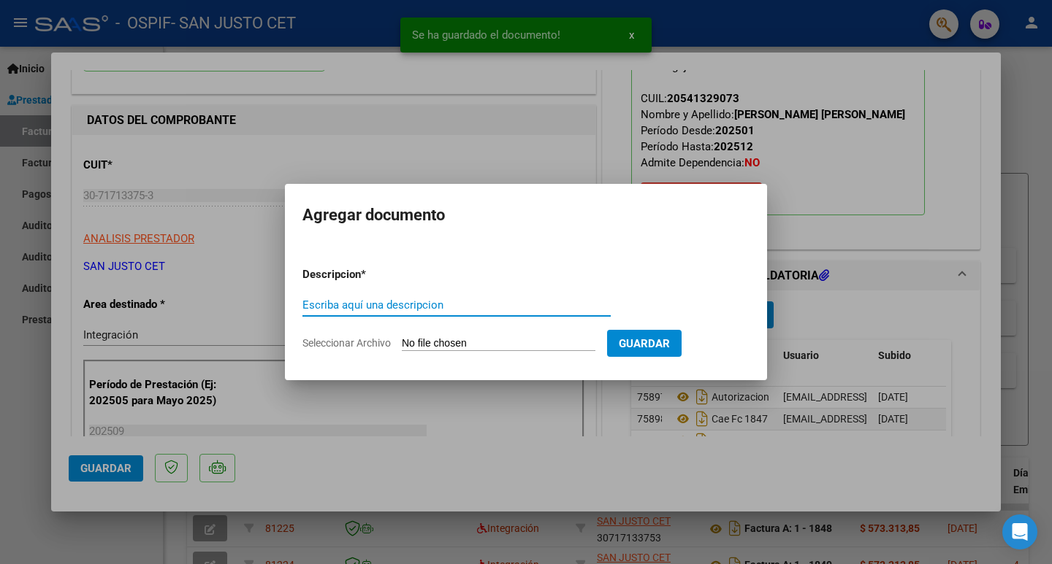
click at [419, 341] on input "Seleccionar Archivo" at bounding box center [499, 344] width 194 height 14
type input "C:\fakepath\SEPT ASIST - CARRIZO JEREMIAS (OSPIF).PDF"
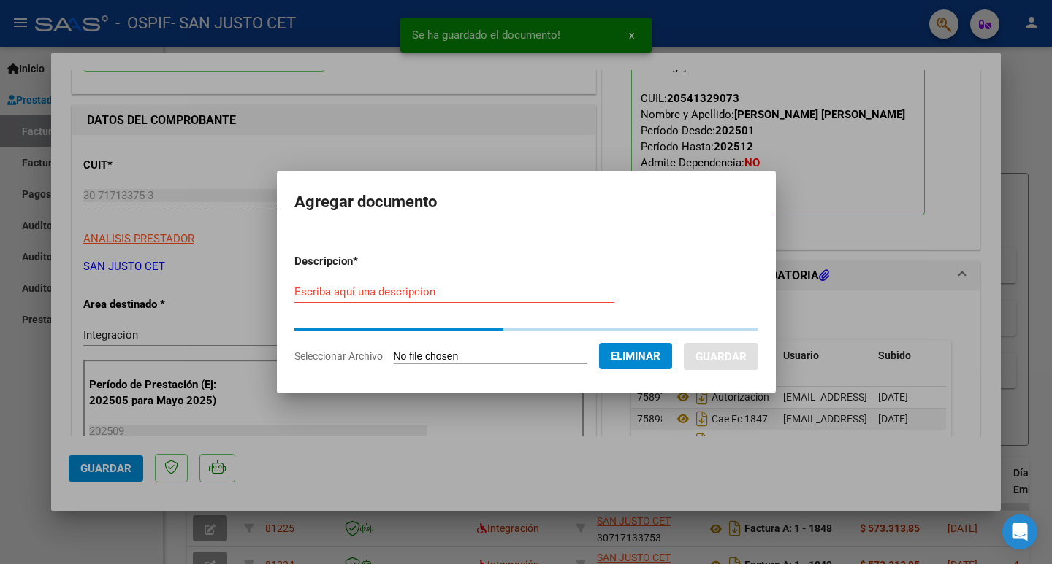
click at [341, 305] on div "Escriba aquí una descripcion" at bounding box center [454, 299] width 320 height 36
click at [336, 301] on div "Escriba aquí una descripcion" at bounding box center [454, 292] width 320 height 22
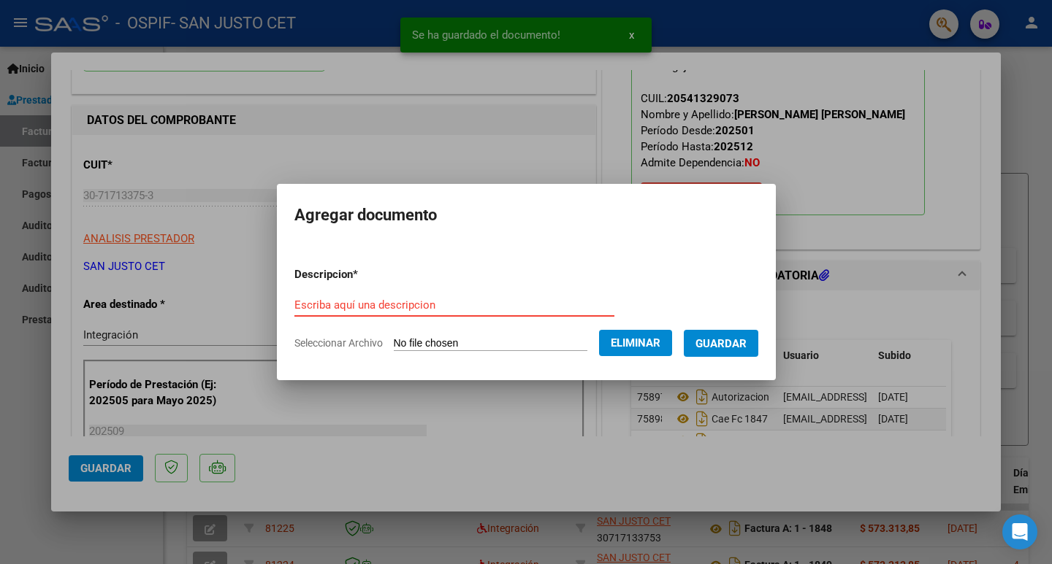
click at [332, 299] on input "Escriba aquí una descripcion" at bounding box center [454, 305] width 320 height 13
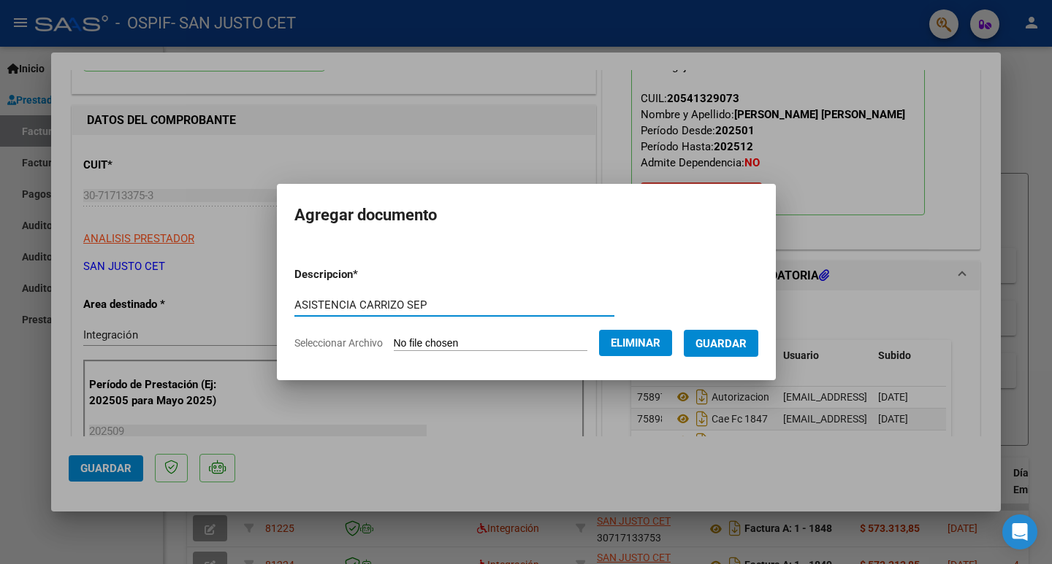
type input "ASISTENCIA CARRIZO SEP"
click at [741, 349] on span "Guardar" at bounding box center [720, 343] width 51 height 13
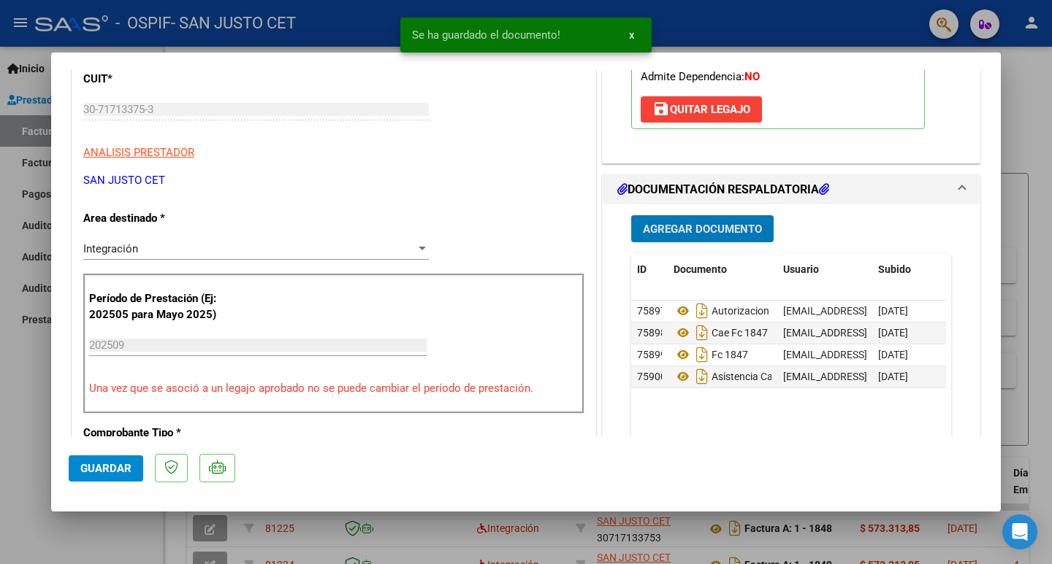
scroll to position [292, 0]
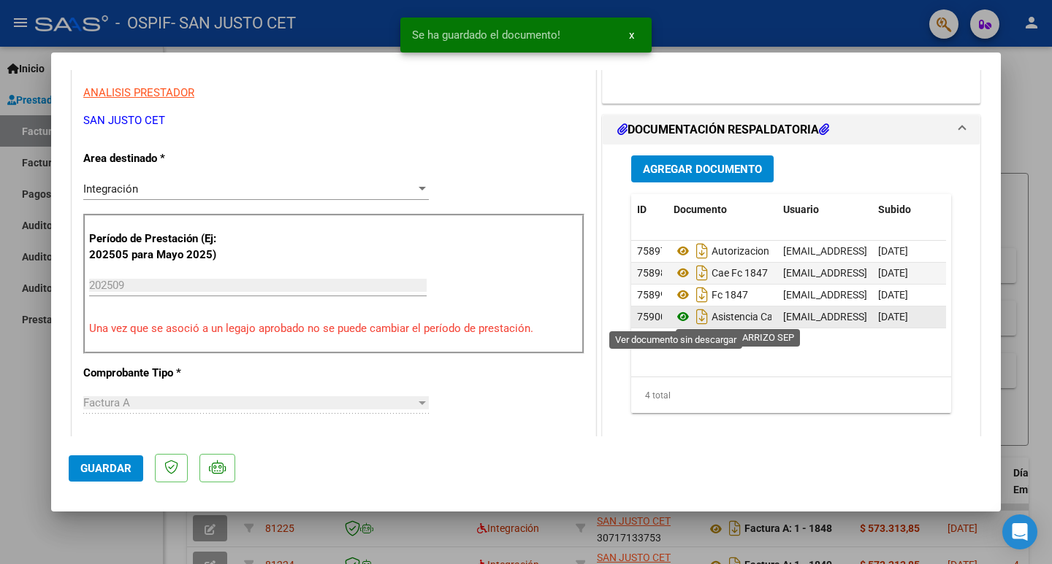
click at [678, 316] on icon at bounding box center [682, 317] width 19 height 18
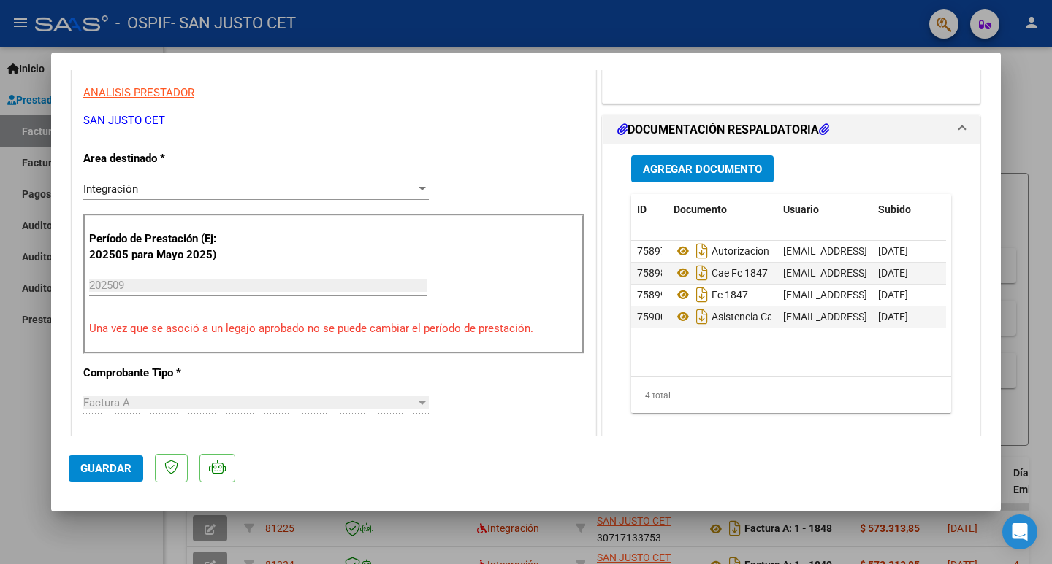
scroll to position [0, 0]
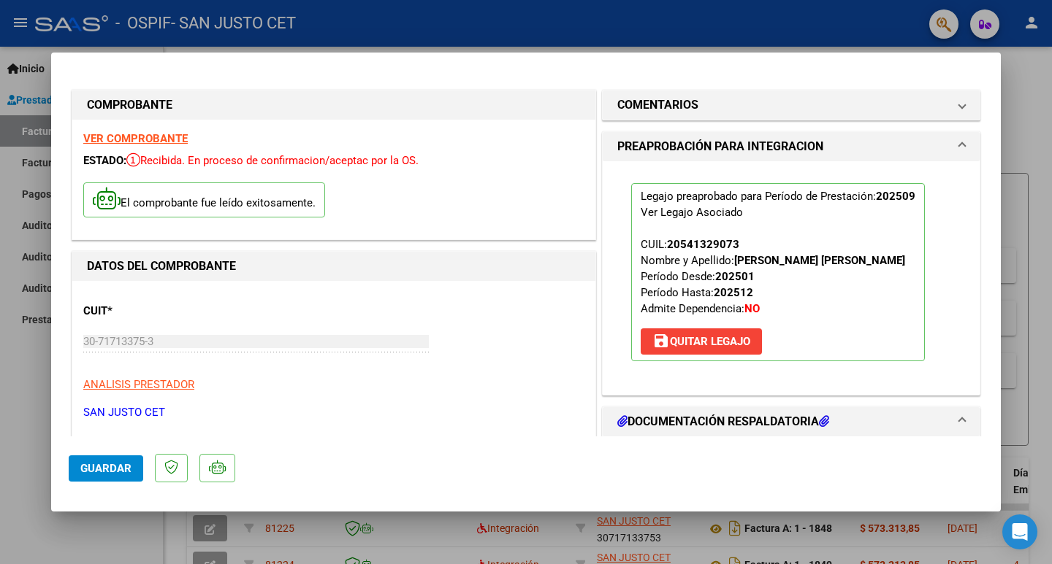
click at [95, 471] on span "Guardar" at bounding box center [105, 468] width 51 height 13
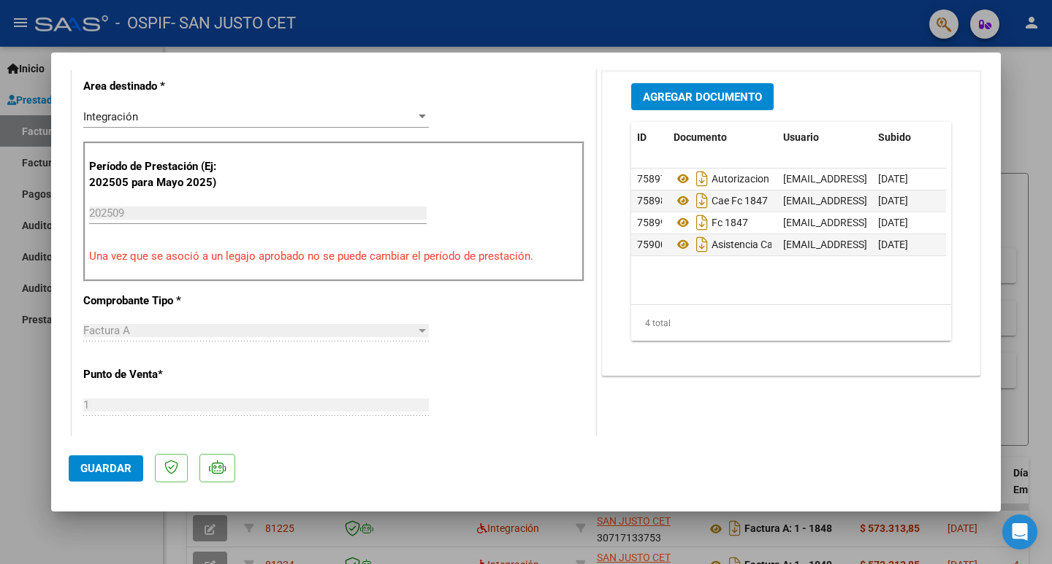
scroll to position [365, 0]
click at [112, 475] on span "Guardar" at bounding box center [105, 468] width 51 height 13
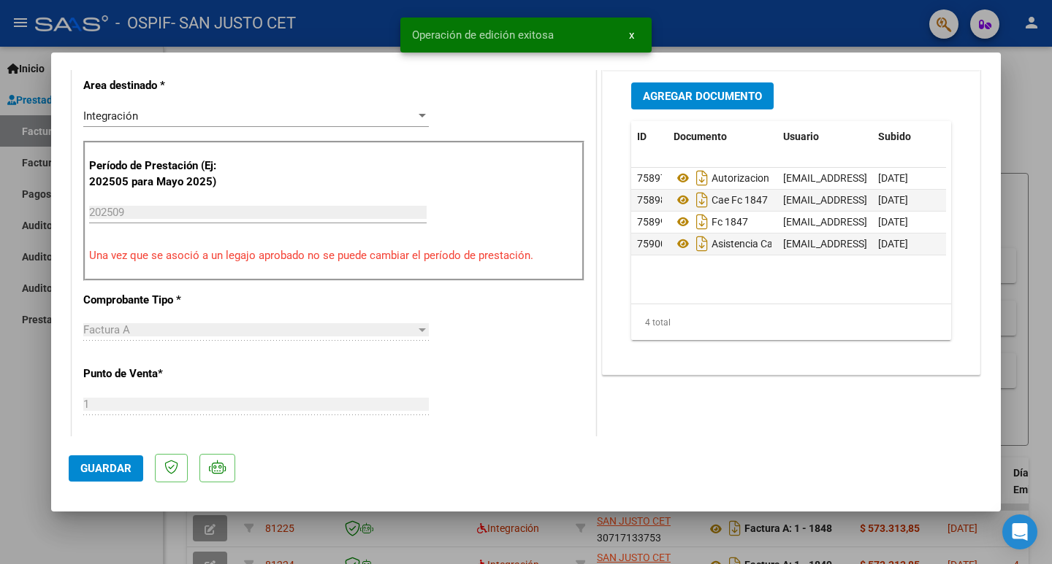
click at [14, 435] on div at bounding box center [526, 282] width 1052 height 564
type input "$ 0,00"
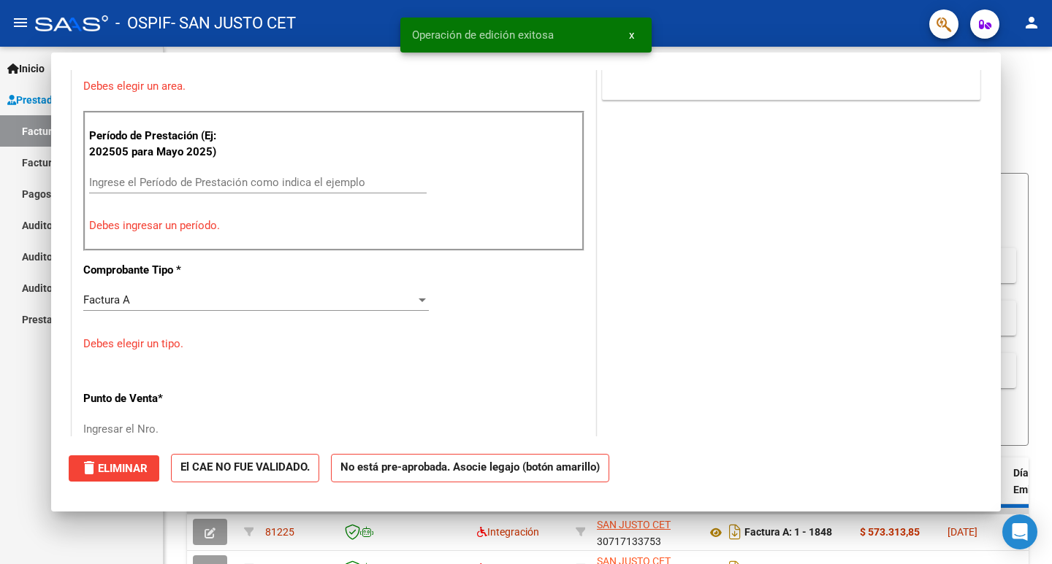
scroll to position [302, 0]
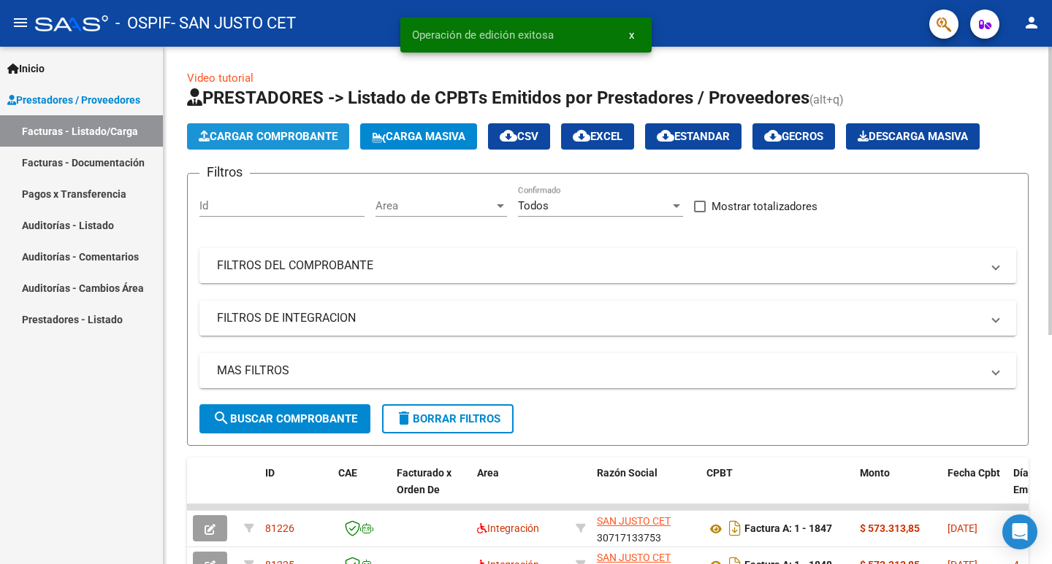
click at [275, 142] on span "Cargar Comprobante" at bounding box center [268, 136] width 139 height 13
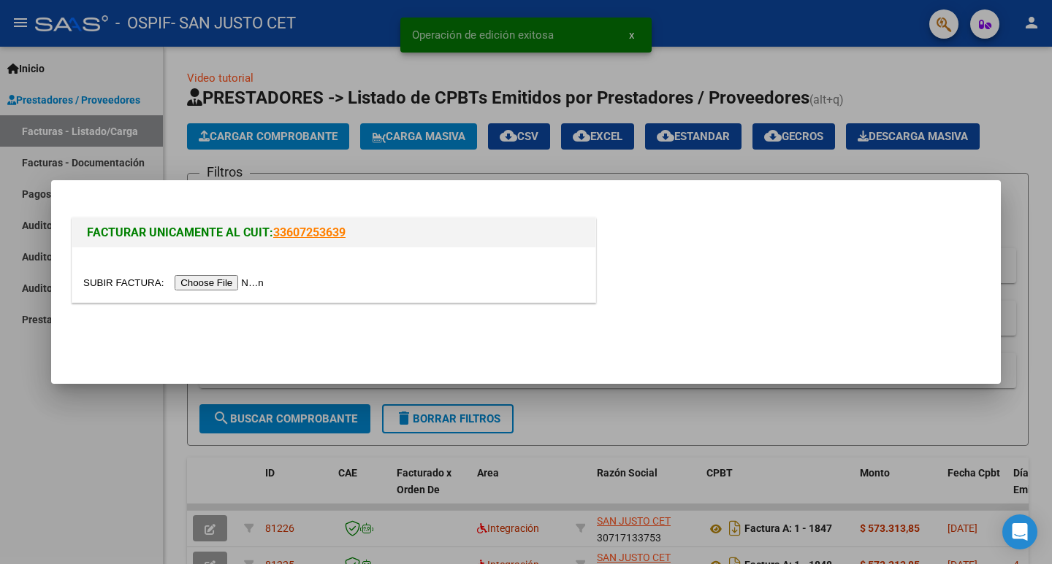
click at [258, 277] on input "file" at bounding box center [175, 282] width 185 height 15
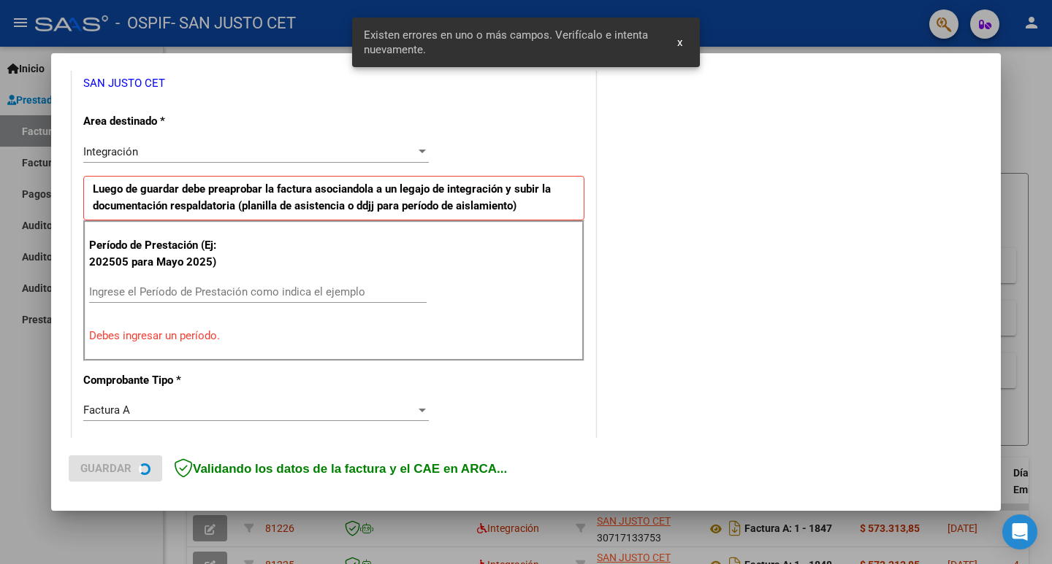
scroll to position [325, 0]
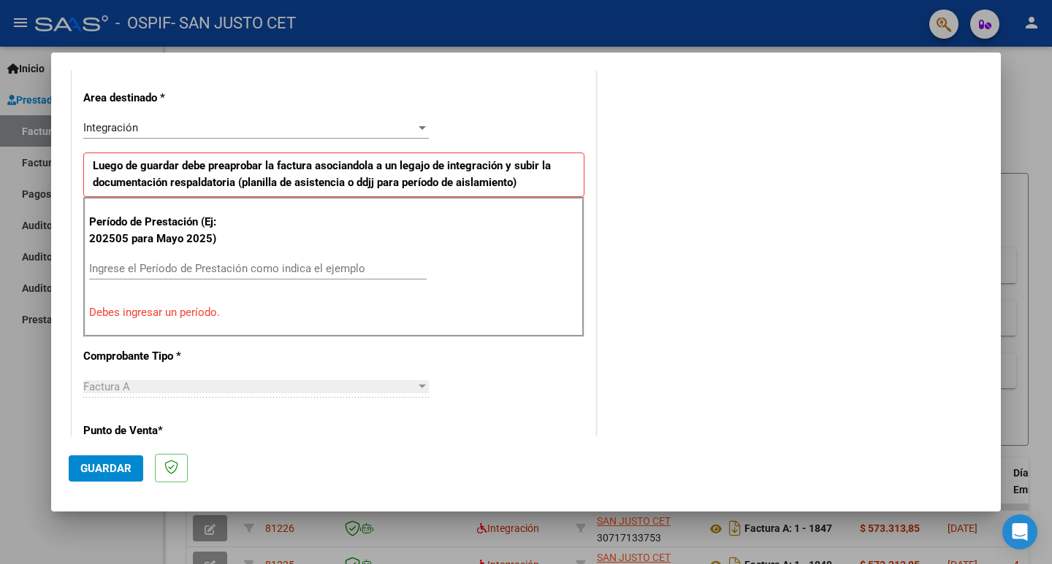
click at [200, 248] on div "Período de Prestación (Ej: 202505 para Mayo 2025) Ingrese el Período de Prestac…" at bounding box center [333, 267] width 501 height 140
click at [199, 265] on input "Ingrese el Período de Prestación como indica el ejemplo" at bounding box center [257, 268] width 337 height 13
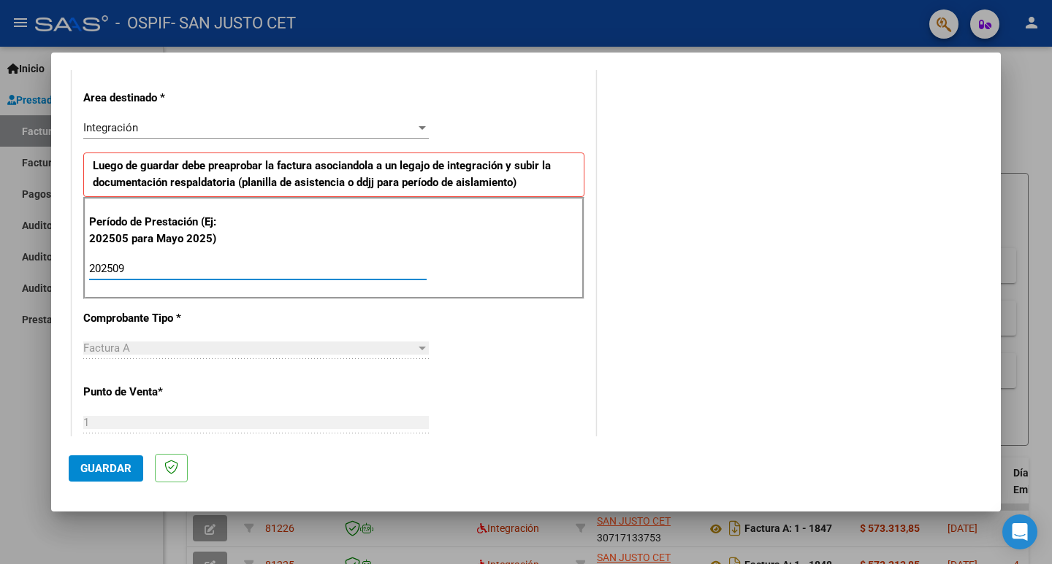
type input "202509"
click at [523, 365] on div "CUIT * 30-71713375-3 Ingresar CUIT ANALISIS PRESTADOR SAN JUSTO CET ARCA Padrón…" at bounding box center [333, 477] width 523 height 1099
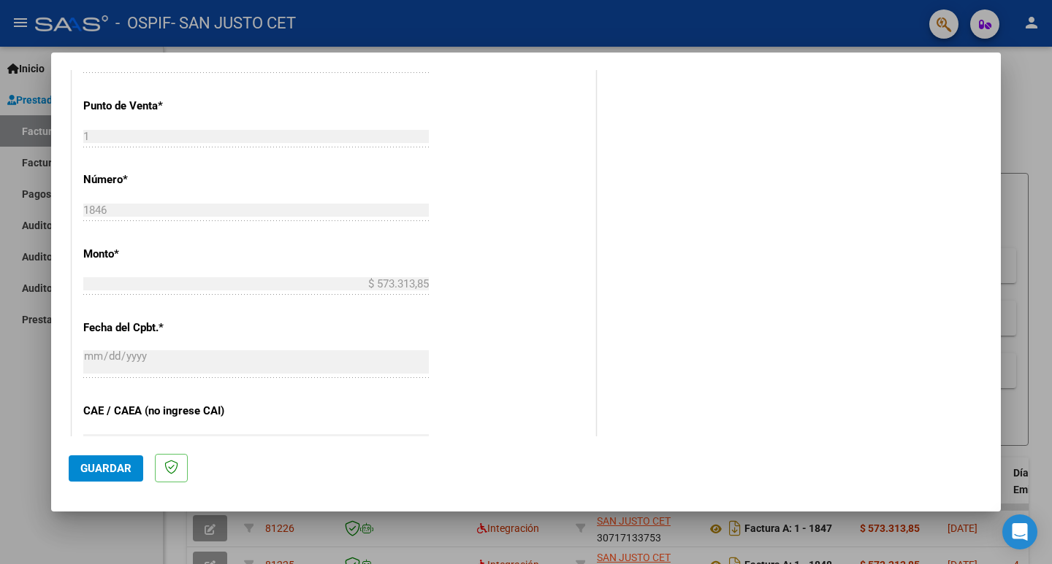
scroll to position [876, 0]
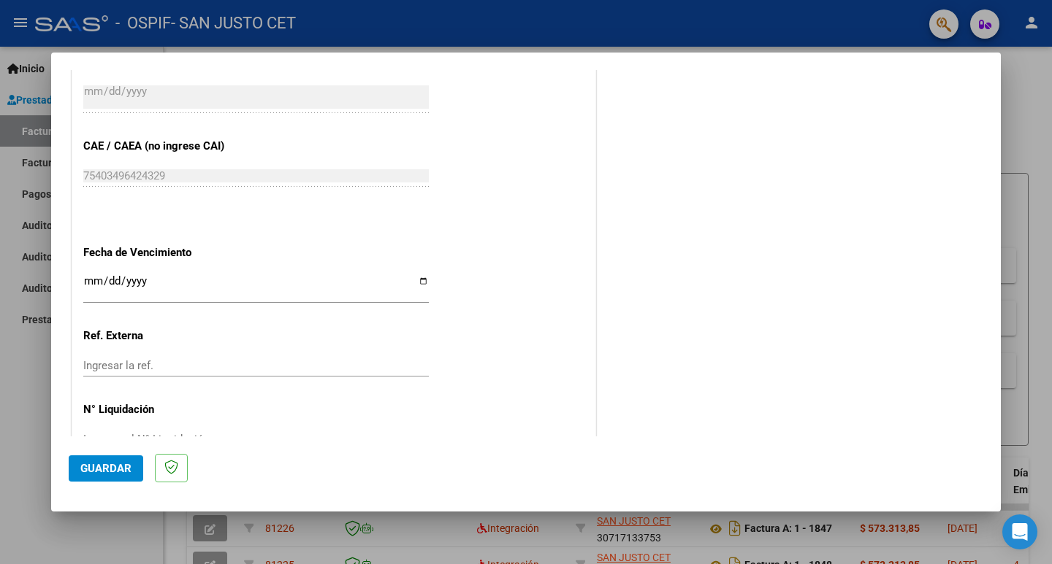
click at [112, 474] on span "Guardar" at bounding box center [105, 468] width 51 height 13
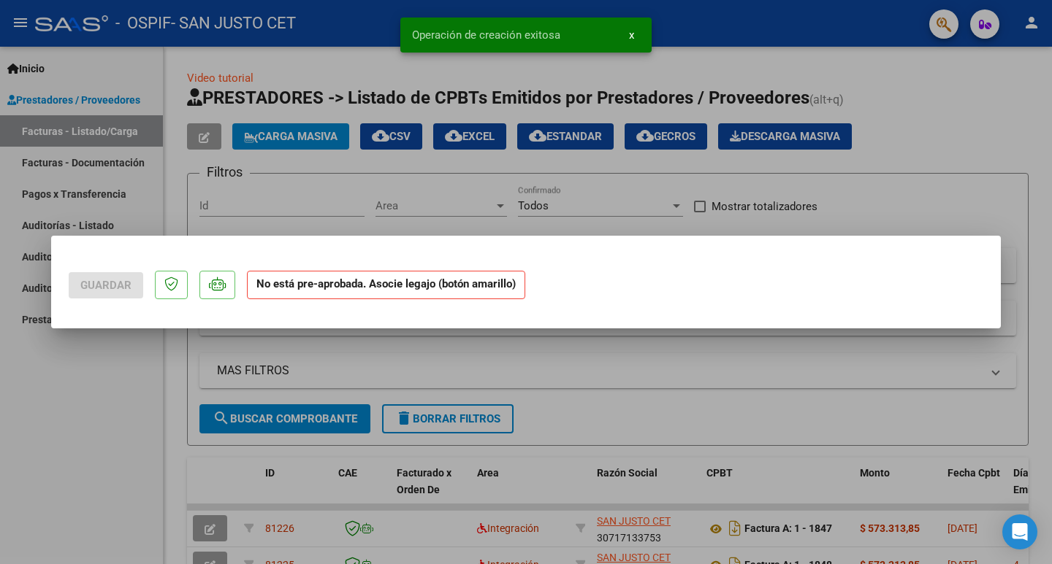
scroll to position [0, 0]
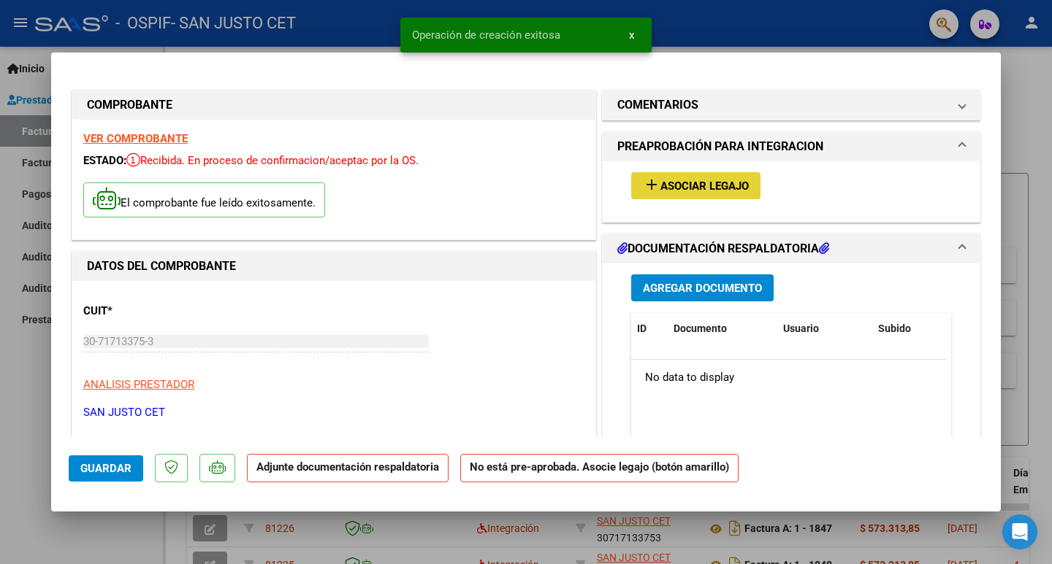
click at [702, 175] on button "add Asociar Legajo" at bounding box center [695, 185] width 129 height 27
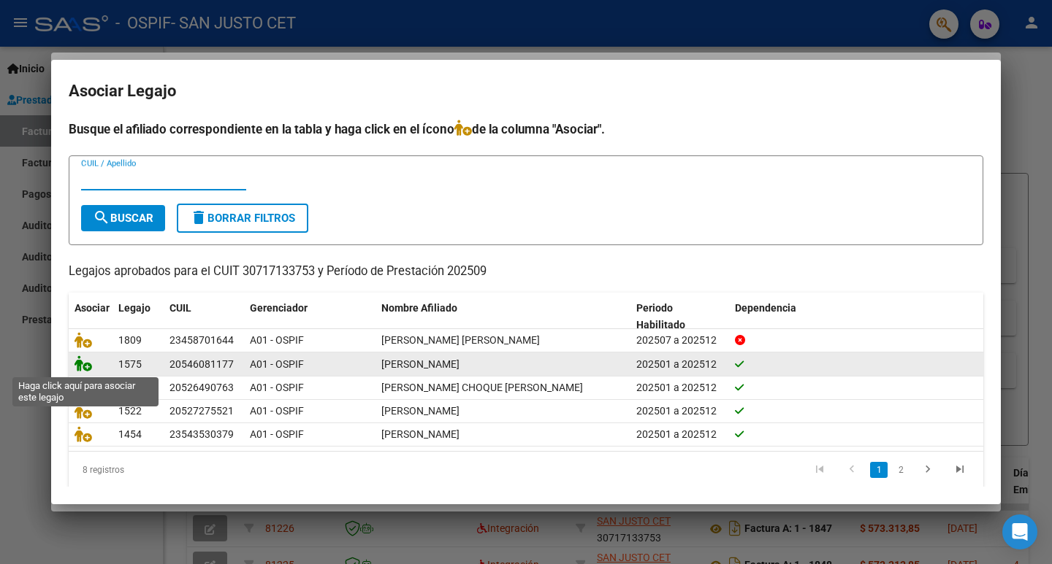
click at [84, 367] on icon at bounding box center [83, 364] width 18 height 16
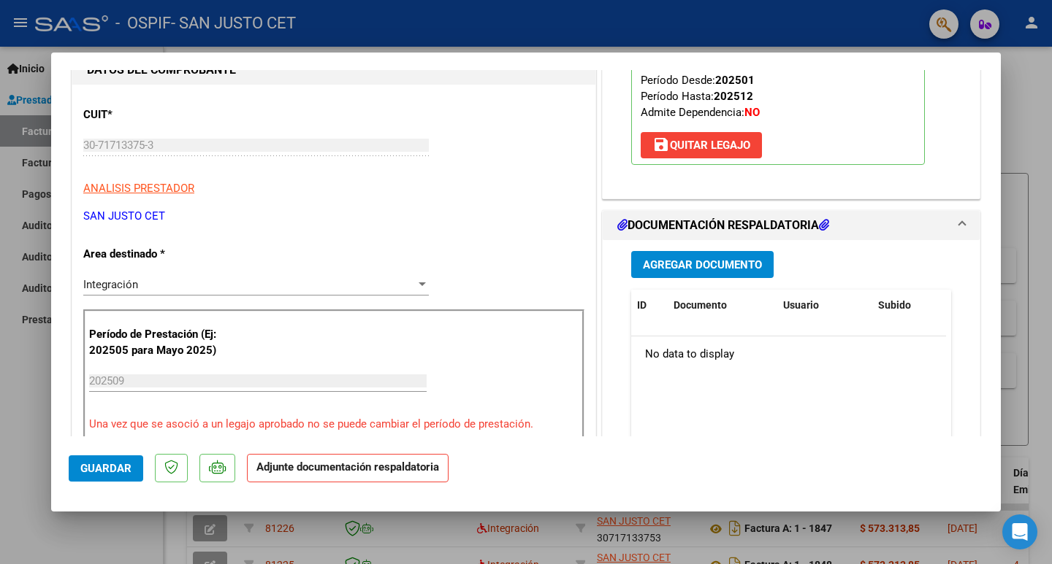
scroll to position [219, 0]
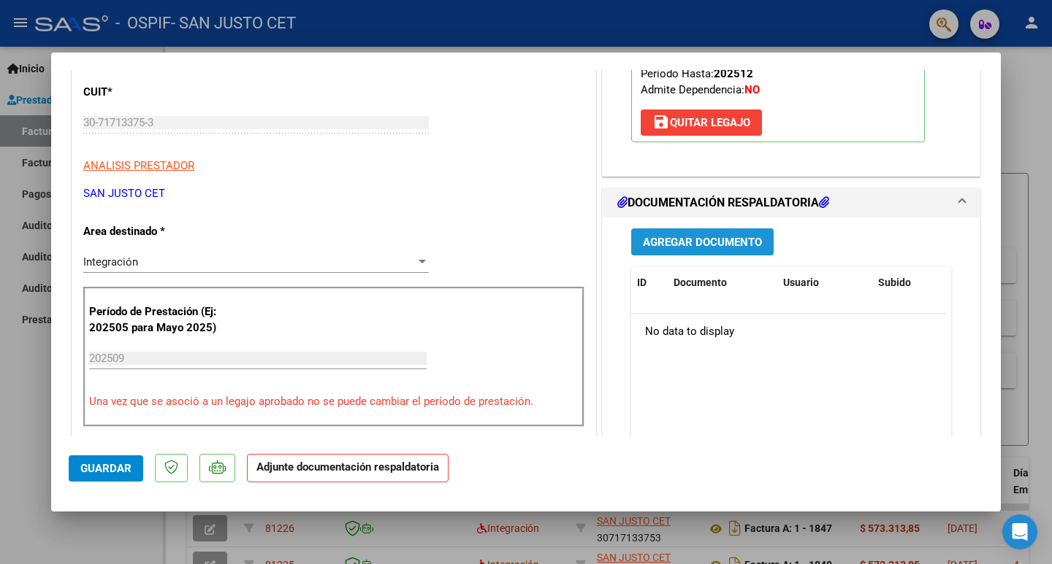
click at [678, 230] on button "Agregar Documento" at bounding box center [702, 242] width 142 height 27
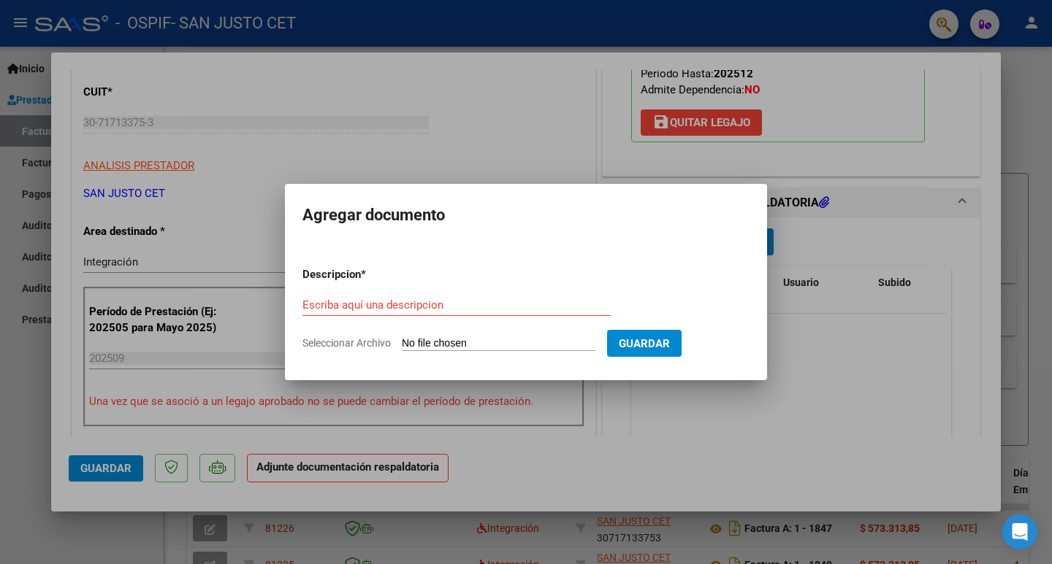
click at [440, 342] on input "Seleccionar Archivo" at bounding box center [499, 344] width 194 height 14
type input "C:\fakepath\AUT 2025 - SILVA ROMAN - OSPIF.pdf"
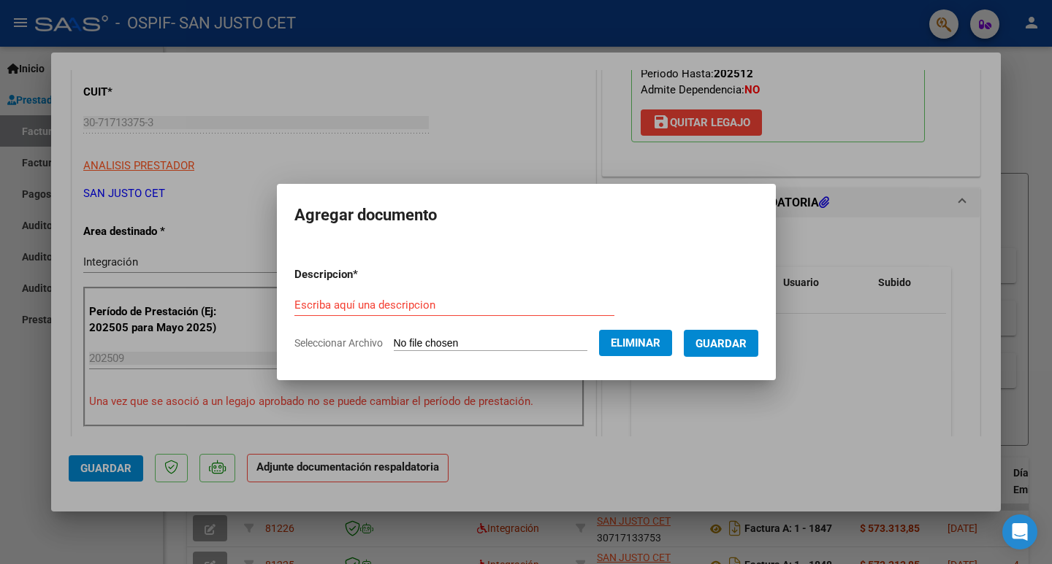
click at [344, 296] on div "Escriba aquí una descripcion" at bounding box center [454, 305] width 320 height 22
type input "AUTORIZACION SILVA"
click at [758, 345] on button "Guardar" at bounding box center [720, 343] width 74 height 27
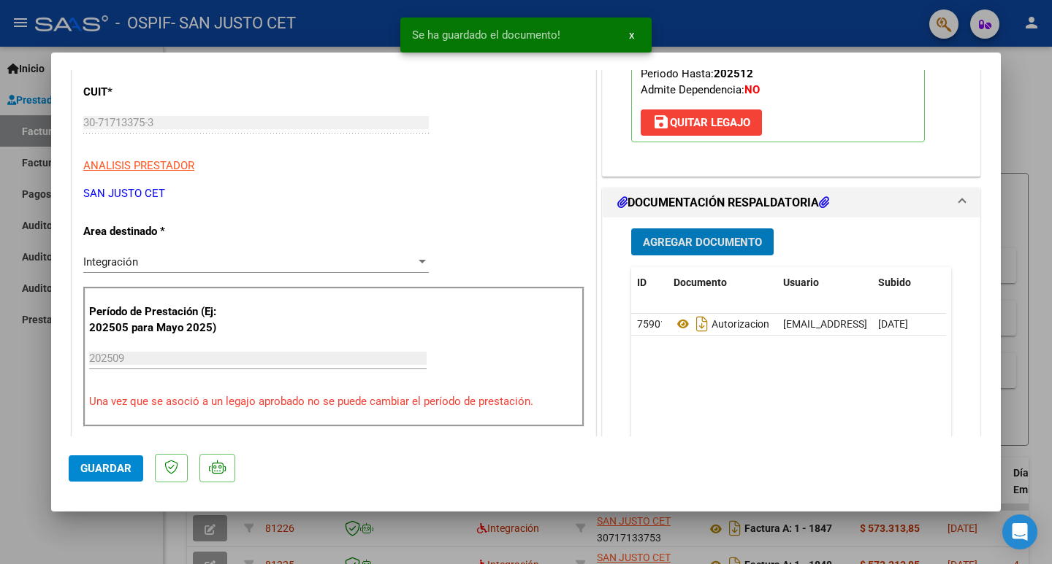
click at [681, 250] on button "Agregar Documento" at bounding box center [702, 242] width 142 height 27
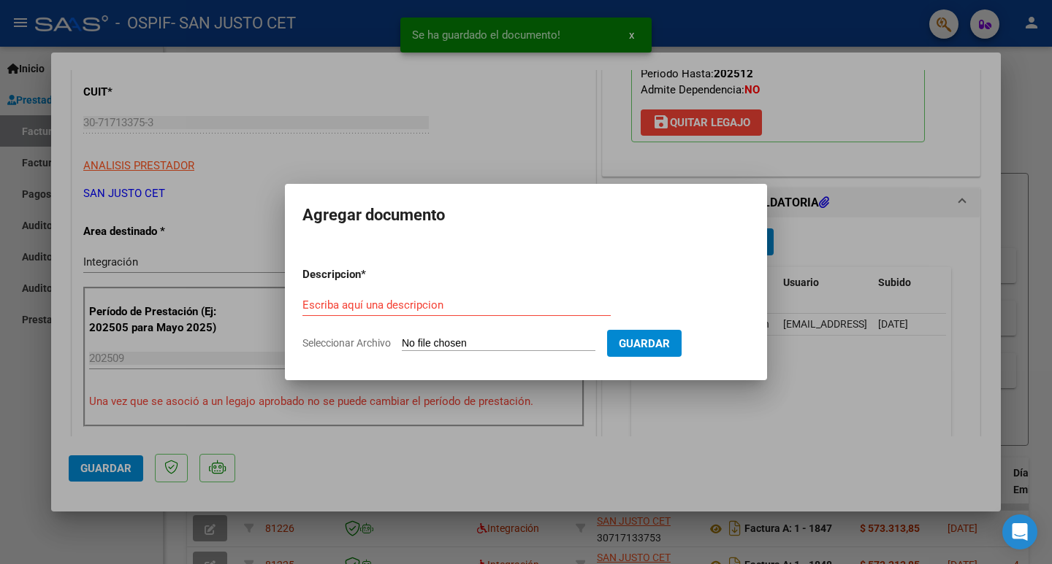
click at [436, 348] on input "Seleccionar Archivo" at bounding box center [499, 344] width 194 height 14
type input "C:\fakepath\CAE FC 1846.pdf"
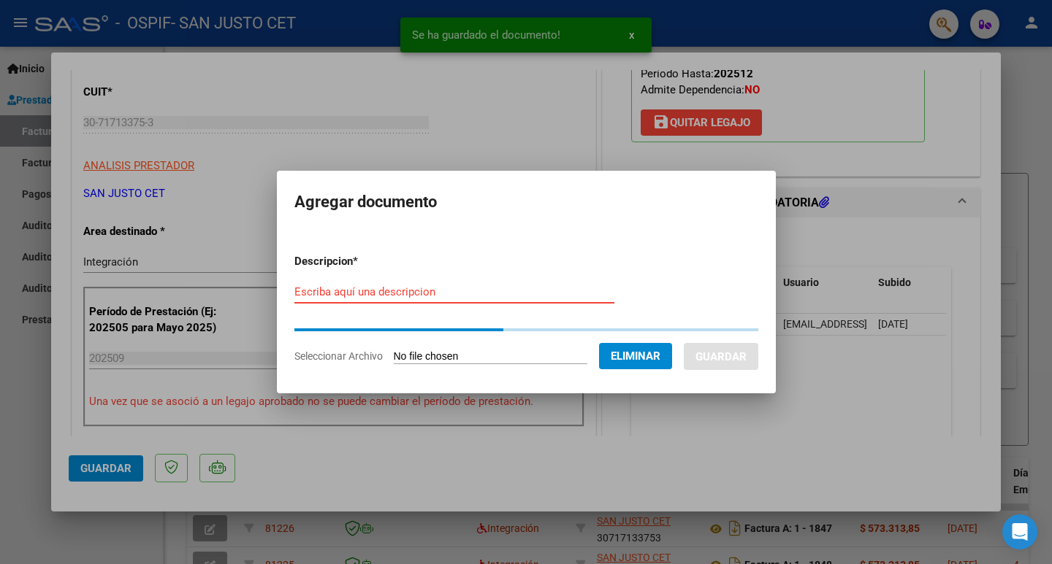
click at [330, 293] on input "Escriba aquí una descripcion" at bounding box center [454, 292] width 320 height 13
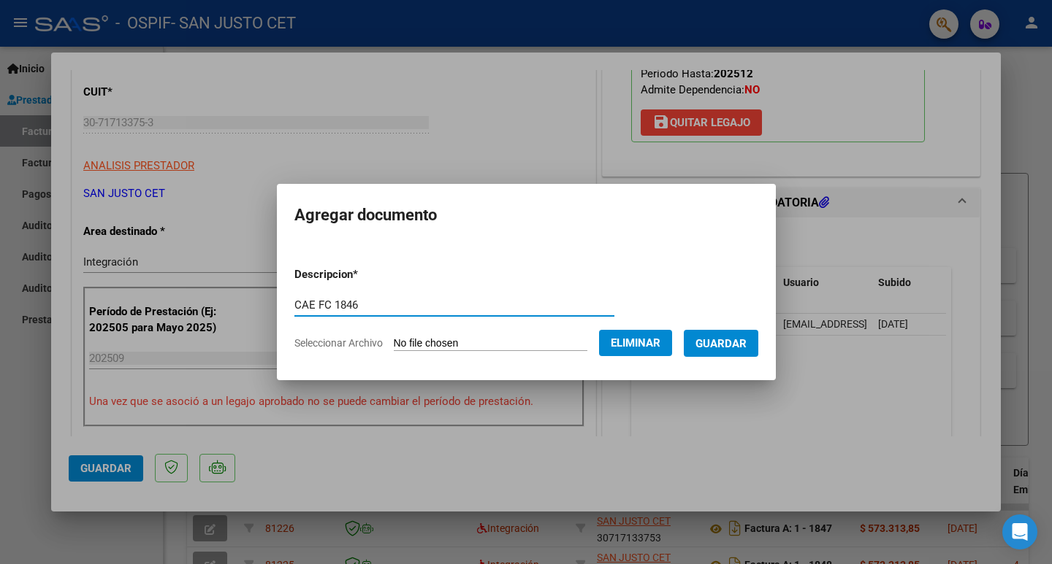
type input "CAE FC 1846"
click at [758, 346] on button "Guardar" at bounding box center [720, 343] width 74 height 27
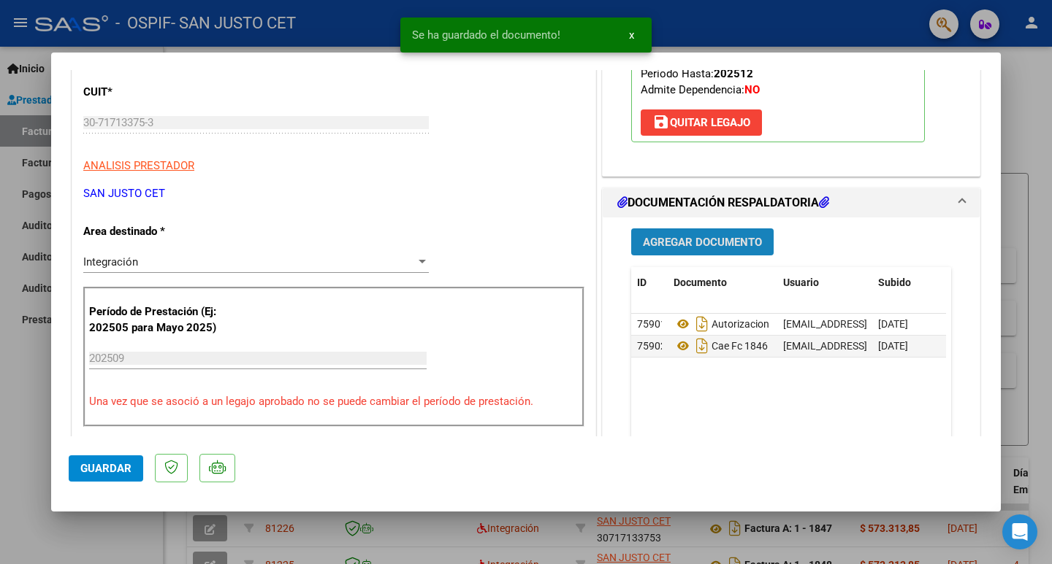
click at [673, 245] on span "Agregar Documento" at bounding box center [702, 242] width 119 height 13
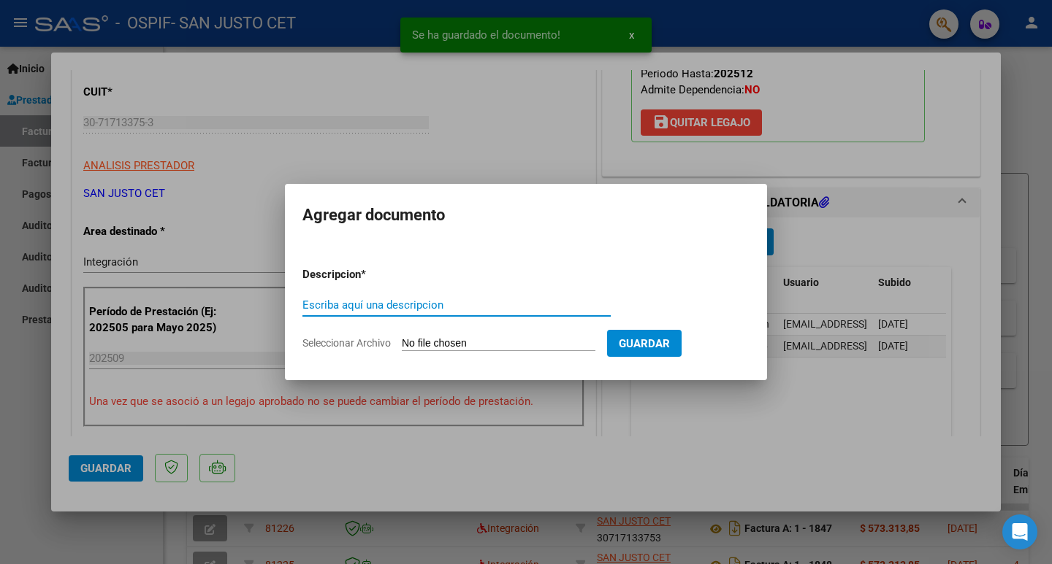
click at [468, 338] on input "Seleccionar Archivo" at bounding box center [499, 344] width 194 height 14
type input "C:\fakepath\FC [PERSON_NAME] [DATE].pdf"
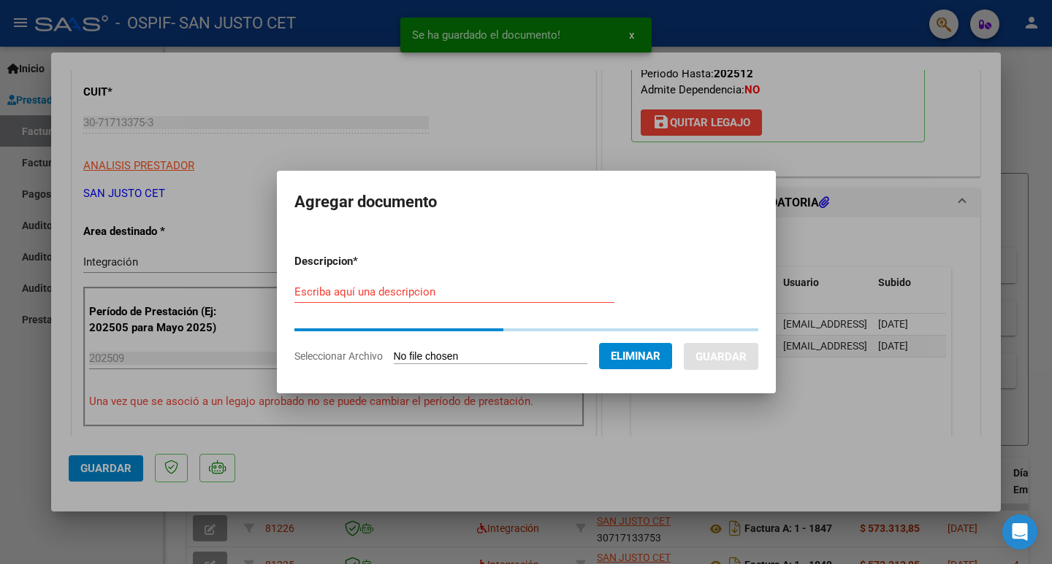
click at [328, 296] on div "Escriba aquí una descripcion" at bounding box center [454, 292] width 320 height 22
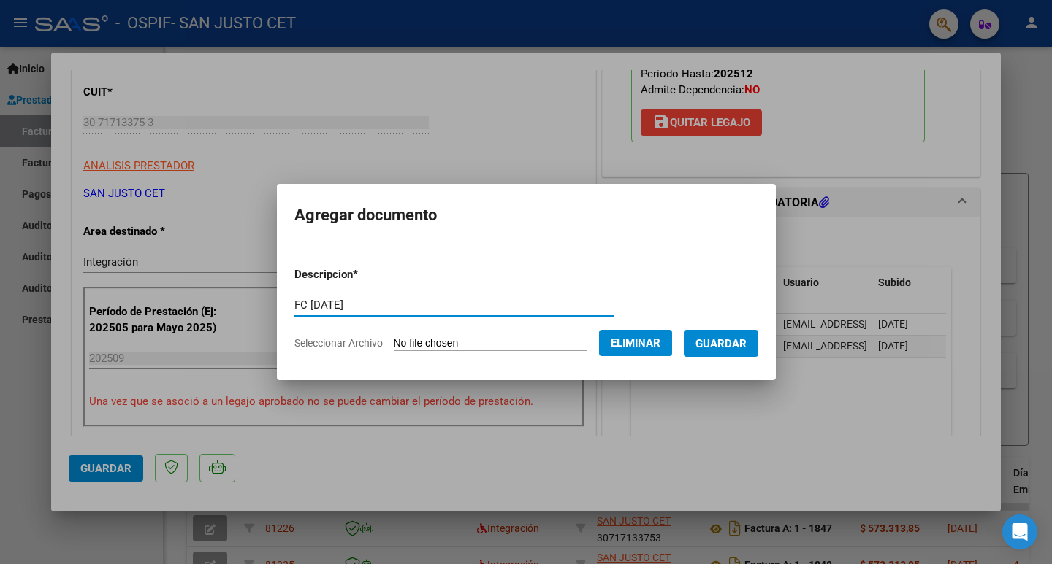
type input "FC [DATE]"
click at [746, 348] on span "Guardar" at bounding box center [720, 343] width 51 height 13
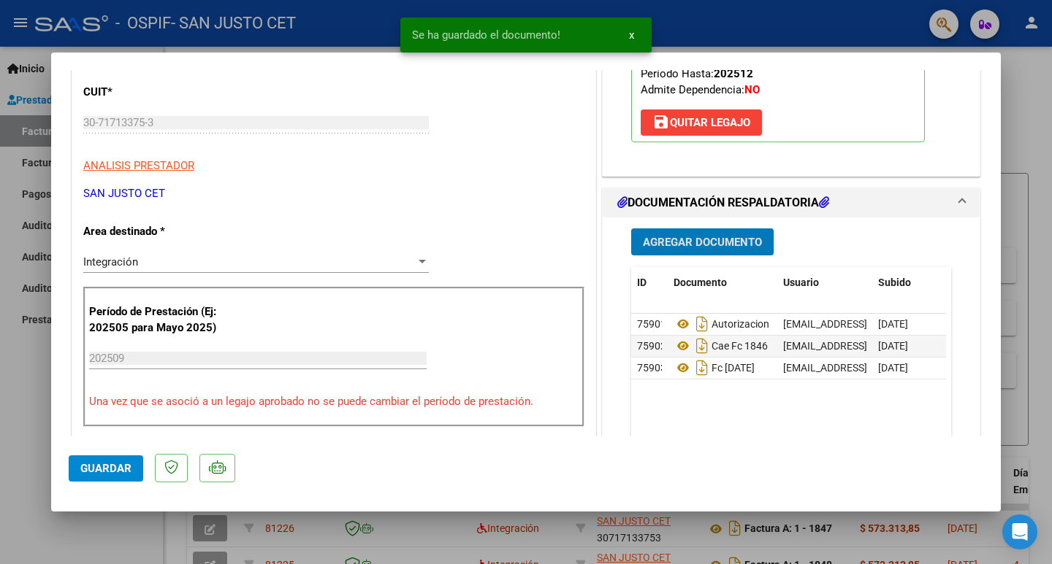
click at [643, 245] on span "Agregar Documento" at bounding box center [702, 242] width 119 height 13
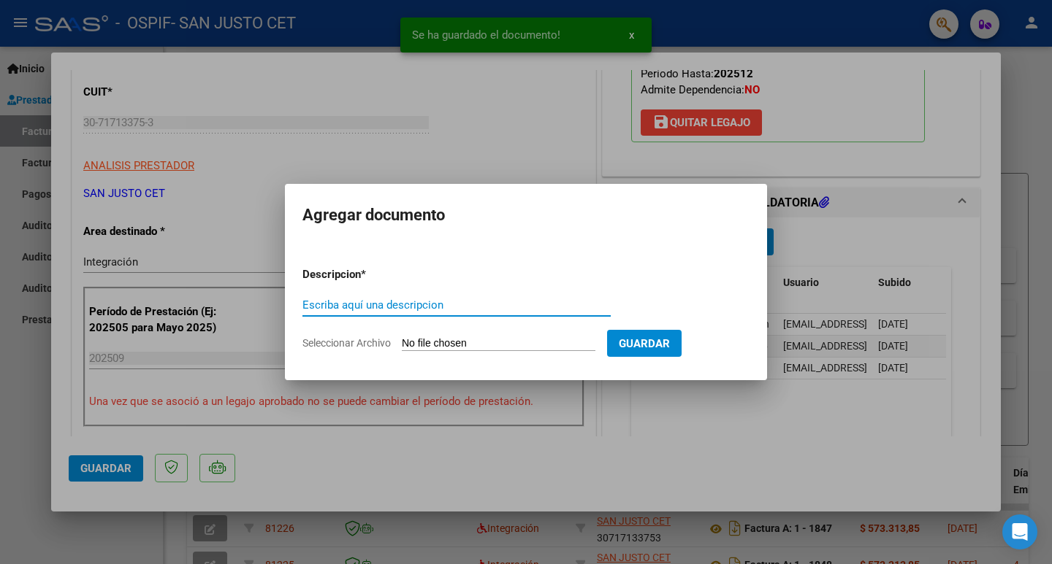
click at [442, 342] on input "Seleccionar Archivo" at bounding box center [499, 344] width 194 height 14
type input "C:\fakepath\SEPT [PERSON_NAME] (OSPIF).PDF"
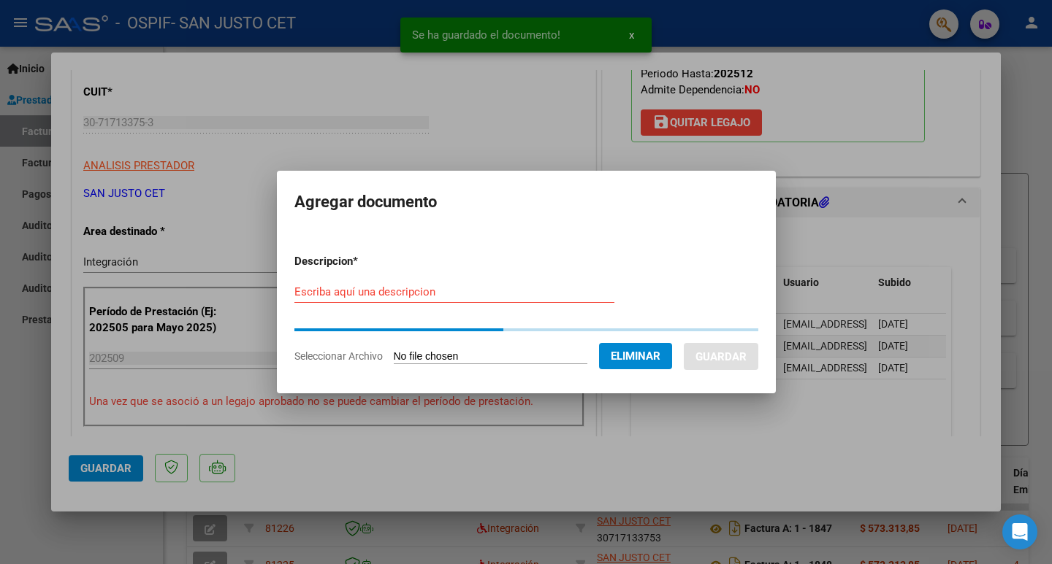
click at [378, 299] on div "Escriba aquí una descripcion" at bounding box center [454, 292] width 320 height 22
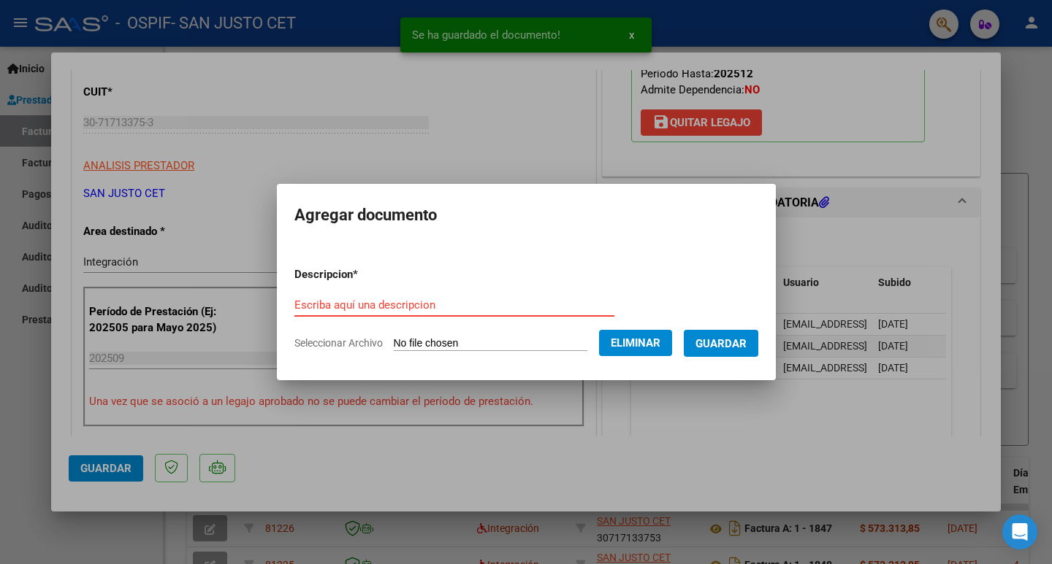
click at [376, 299] on input "Escriba aquí una descripcion" at bounding box center [454, 305] width 320 height 13
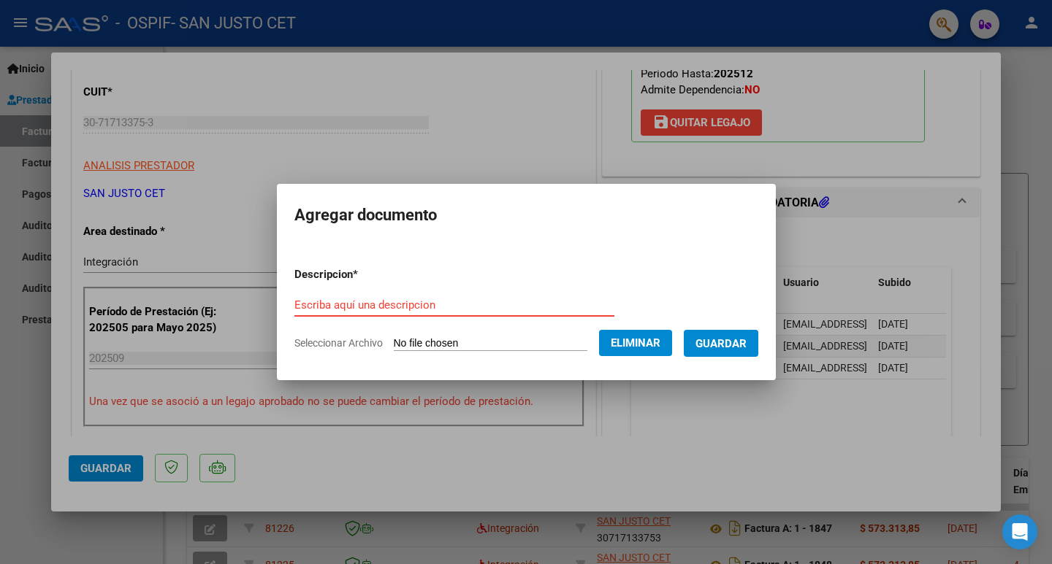
click at [376, 299] on input "Escriba aquí una descripcion" at bounding box center [454, 305] width 320 height 13
type input "ASISTENCIA SEPT SILVA"
click at [745, 342] on span "Guardar" at bounding box center [720, 343] width 51 height 13
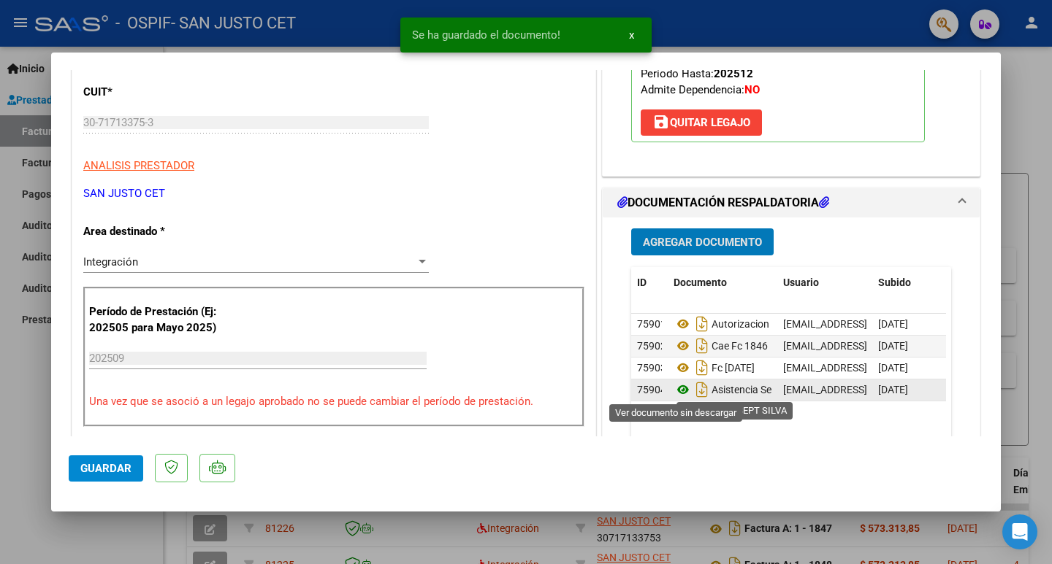
click at [679, 389] on icon at bounding box center [682, 390] width 19 height 18
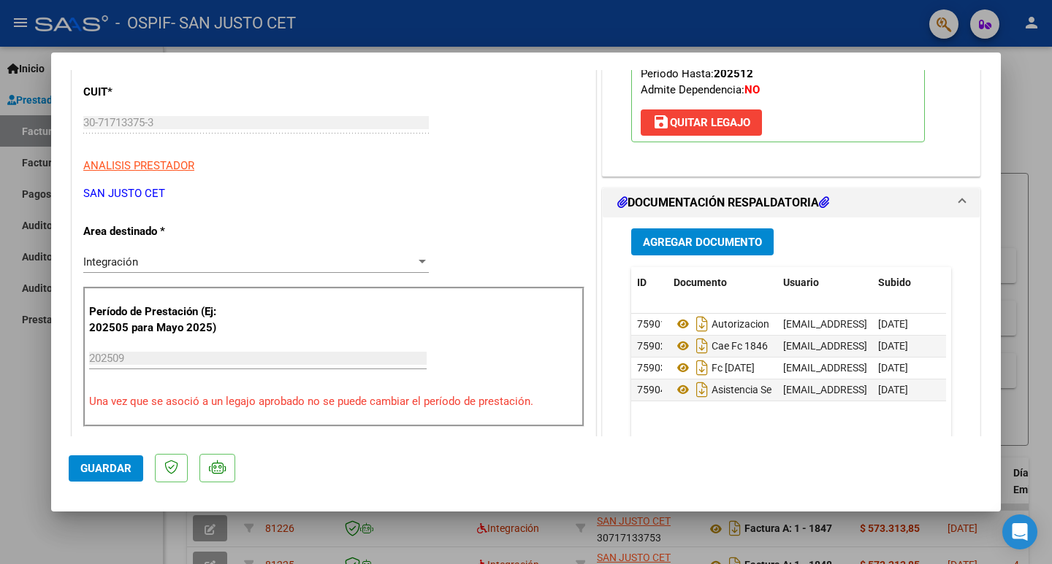
scroll to position [0, 0]
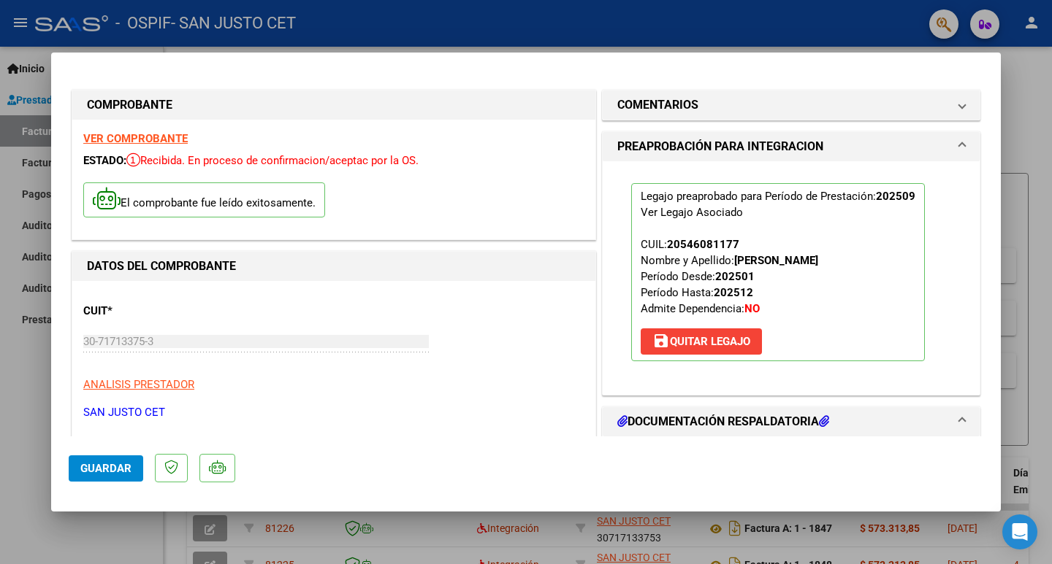
click at [106, 468] on span "Guardar" at bounding box center [105, 468] width 51 height 13
click at [115, 470] on span "Guardar" at bounding box center [105, 468] width 51 height 13
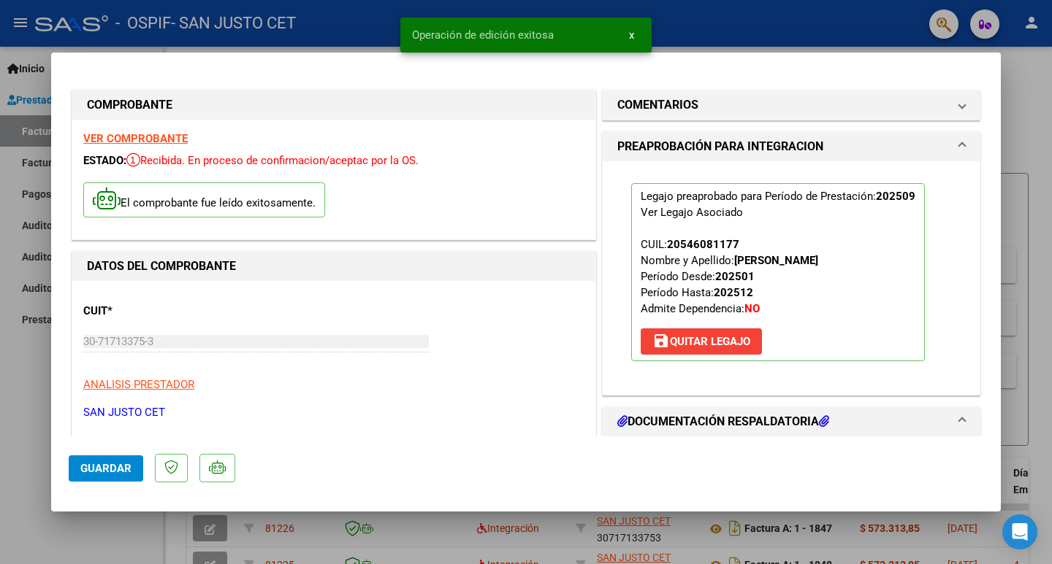
click at [9, 383] on div at bounding box center [526, 282] width 1052 height 564
type input "$ 0,00"
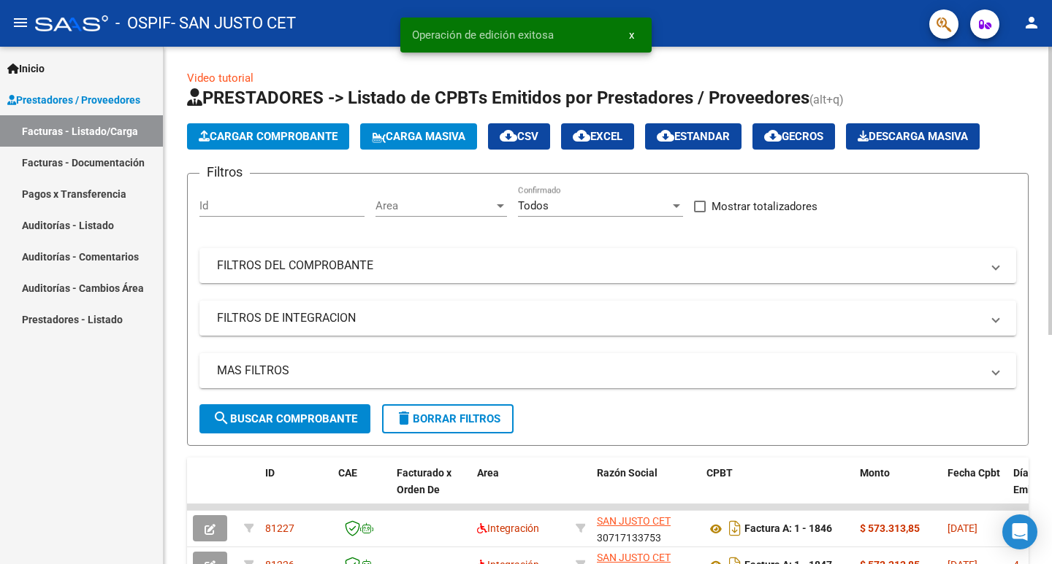
click at [269, 130] on span "Cargar Comprobante" at bounding box center [268, 136] width 139 height 13
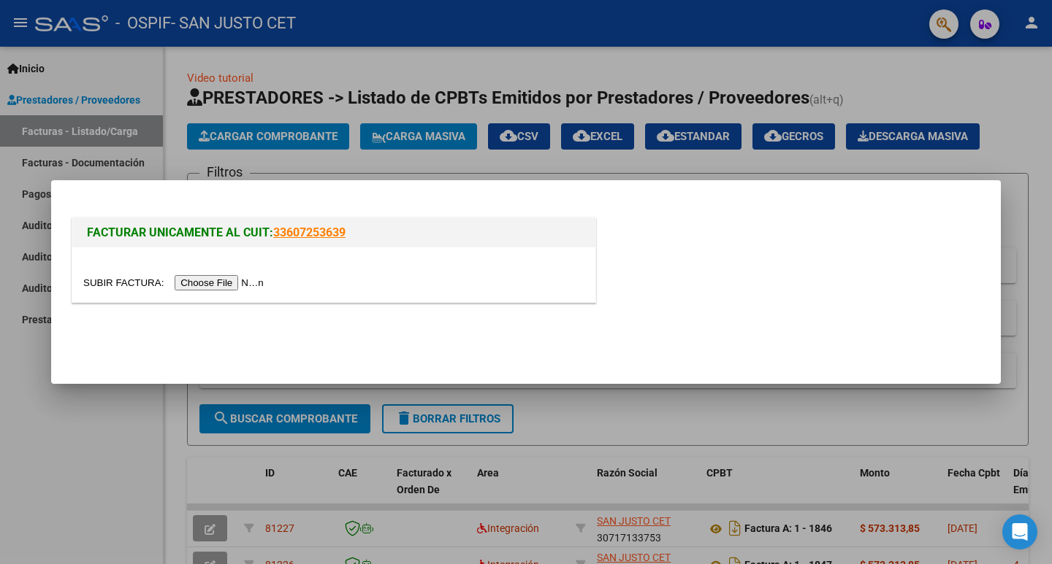
click at [226, 280] on input "file" at bounding box center [175, 282] width 185 height 15
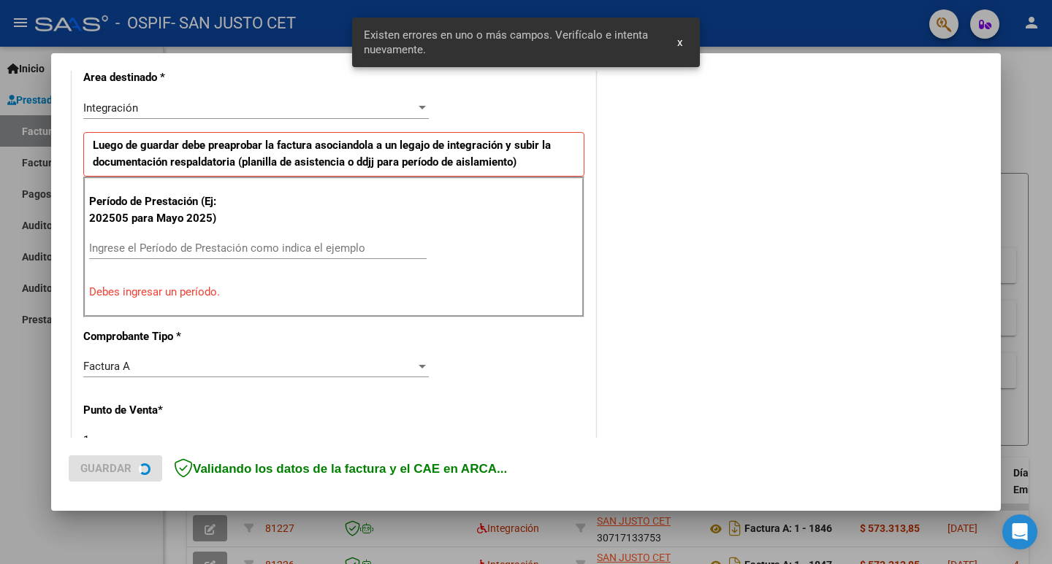
scroll to position [371, 0]
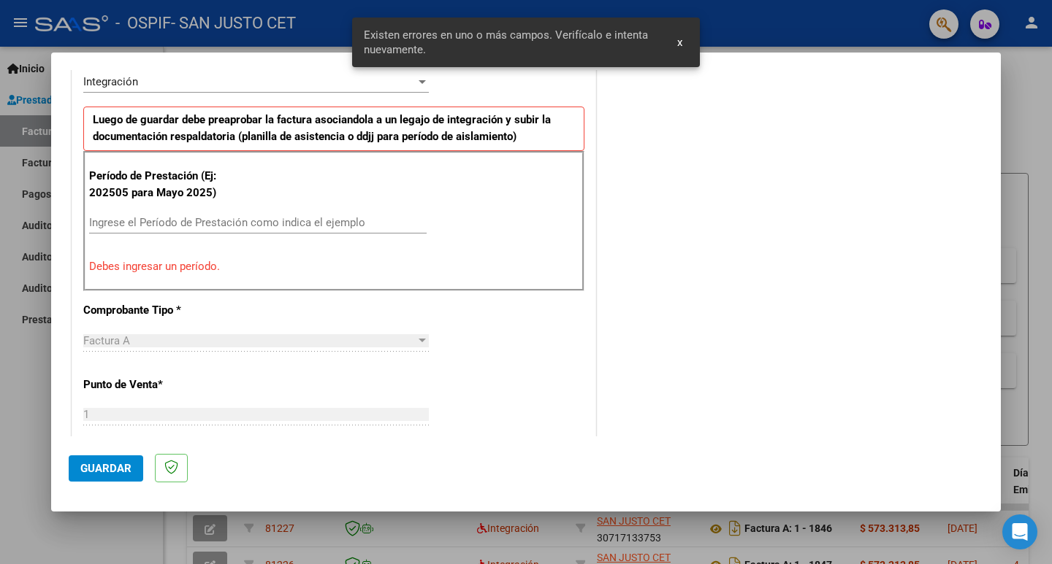
click at [148, 223] on input "Ingrese el Período de Prestación como indica el ejemplo" at bounding box center [257, 222] width 337 height 13
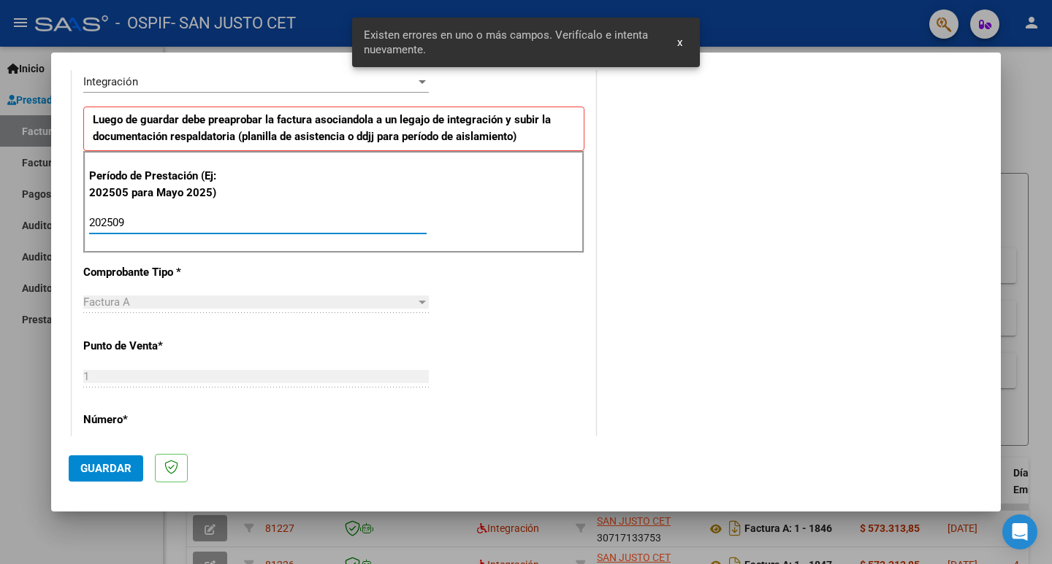
type input "202509"
click at [87, 468] on span "Guardar" at bounding box center [105, 468] width 51 height 13
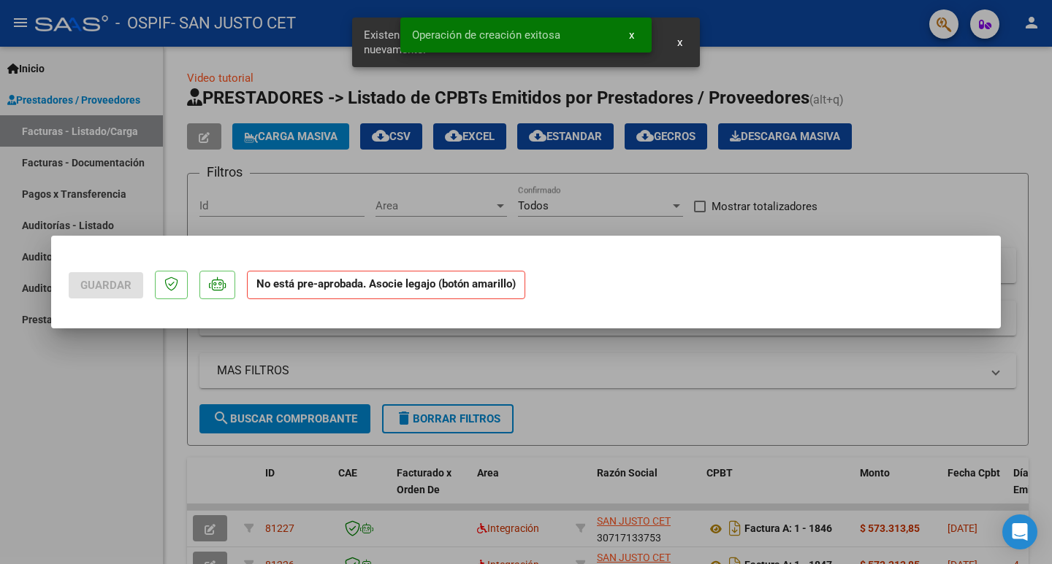
scroll to position [0, 0]
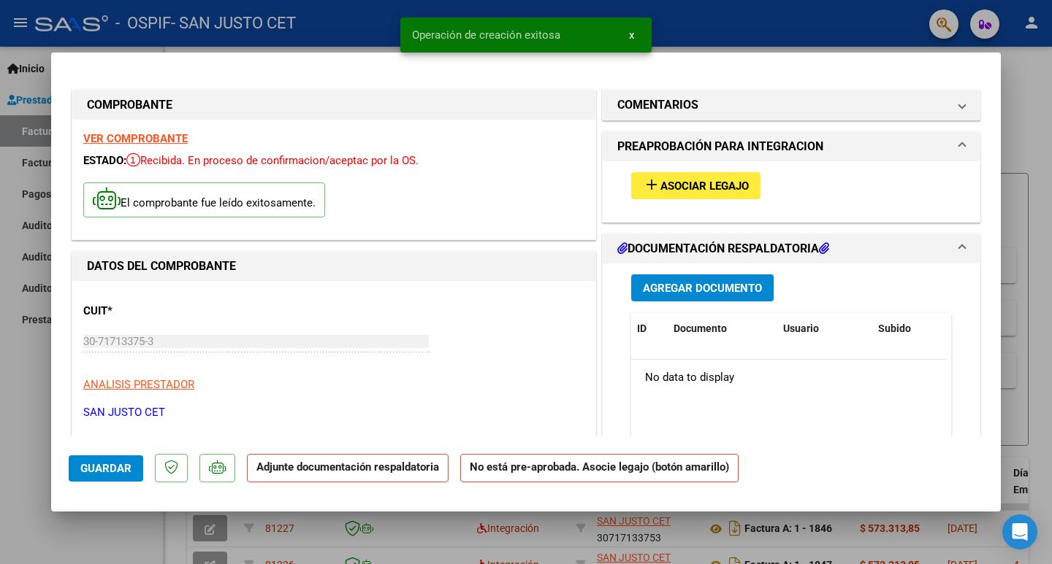
click at [705, 191] on span "Asociar Legajo" at bounding box center [704, 186] width 88 height 13
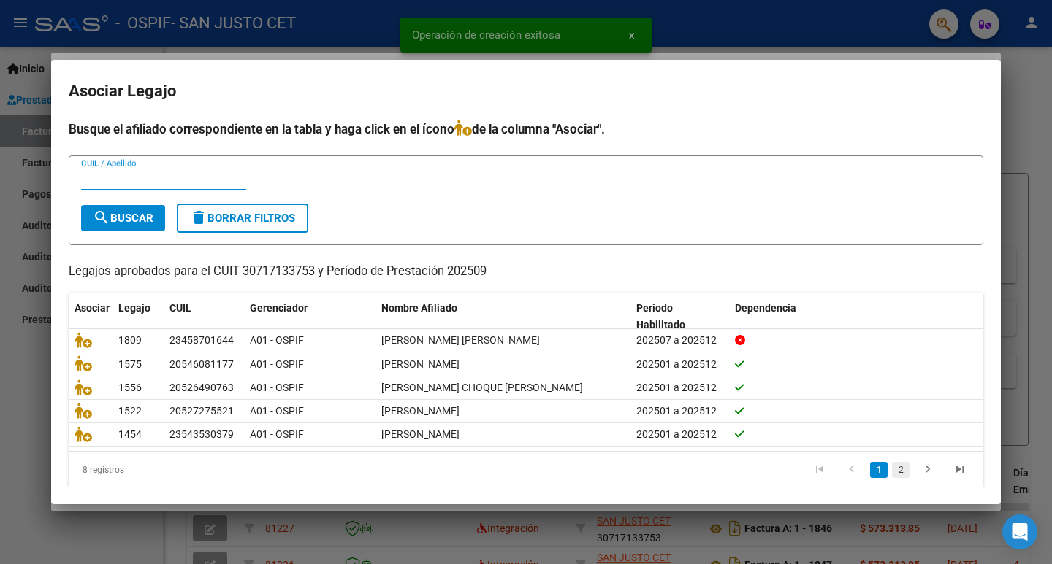
click at [895, 478] on link "2" at bounding box center [901, 470] width 18 height 16
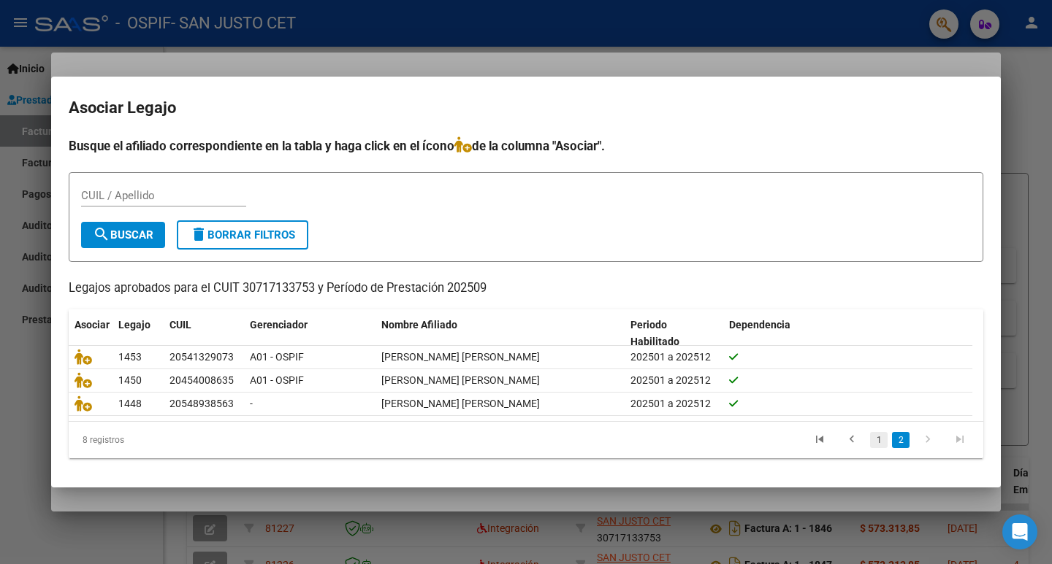
click at [881, 443] on link "1" at bounding box center [879, 440] width 18 height 16
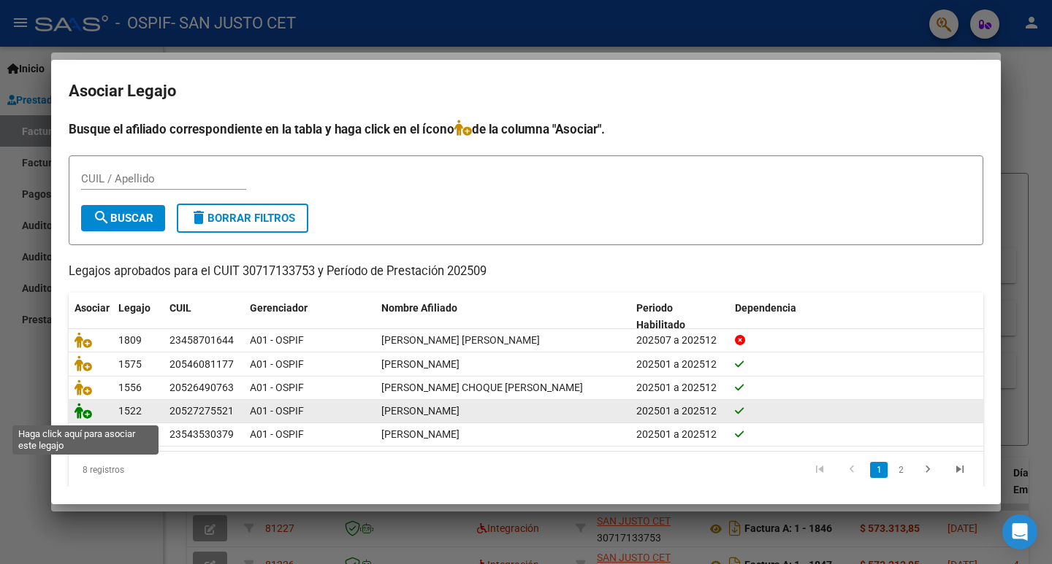
click at [85, 415] on icon at bounding box center [83, 411] width 18 height 16
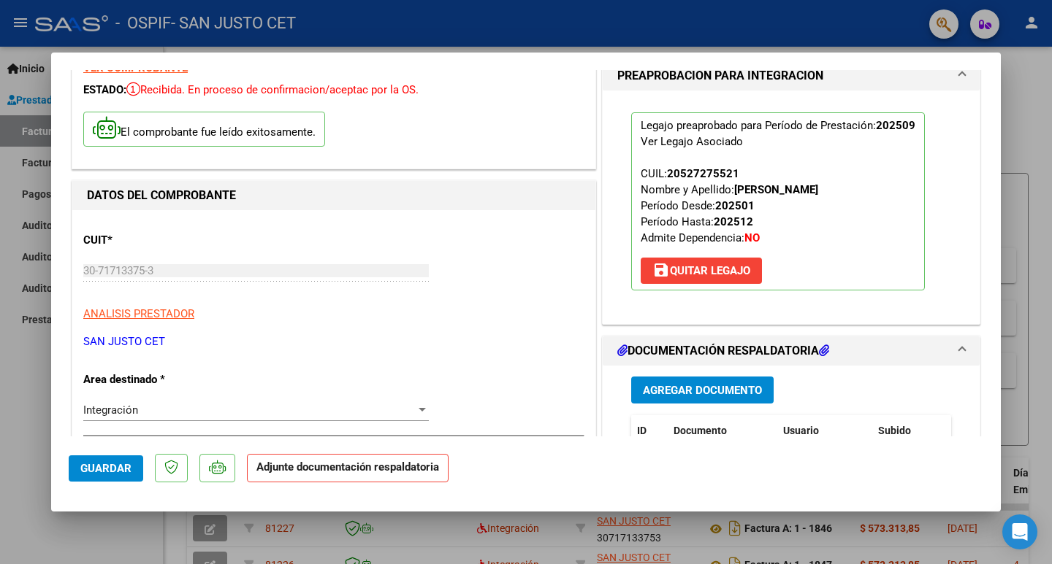
scroll to position [146, 0]
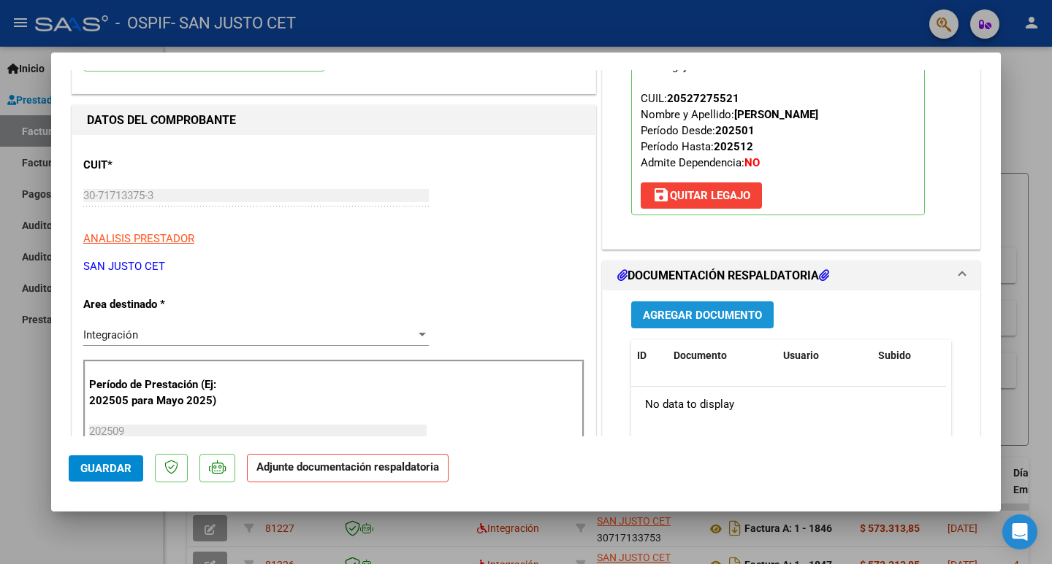
click at [710, 311] on span "Agregar Documento" at bounding box center [702, 315] width 119 height 13
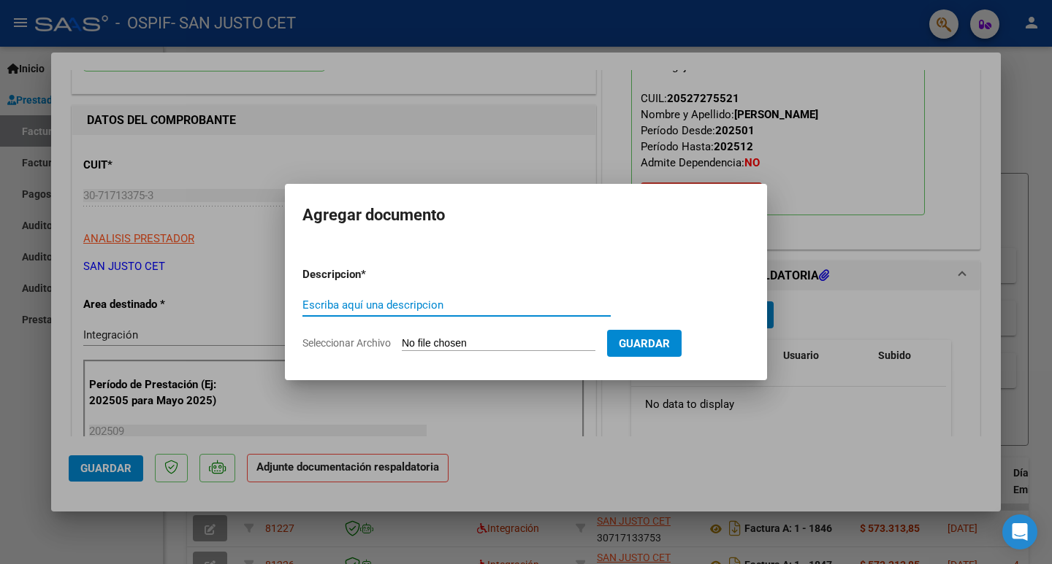
click at [437, 343] on input "Seleccionar Archivo" at bounding box center [499, 344] width 194 height 14
type input "C:\fakepath\AUT 2025 [PERSON_NAME].pdf"
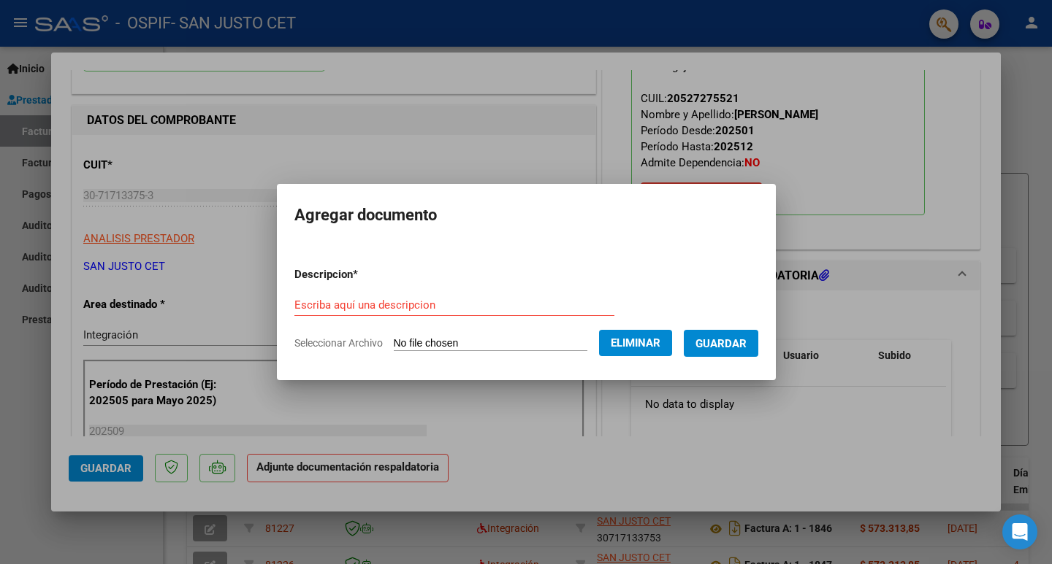
click at [314, 299] on input "Escriba aquí una descripcion" at bounding box center [454, 305] width 320 height 13
type input "AUTORIZACION MORENO"
click at [740, 344] on span "Guardar" at bounding box center [720, 343] width 51 height 13
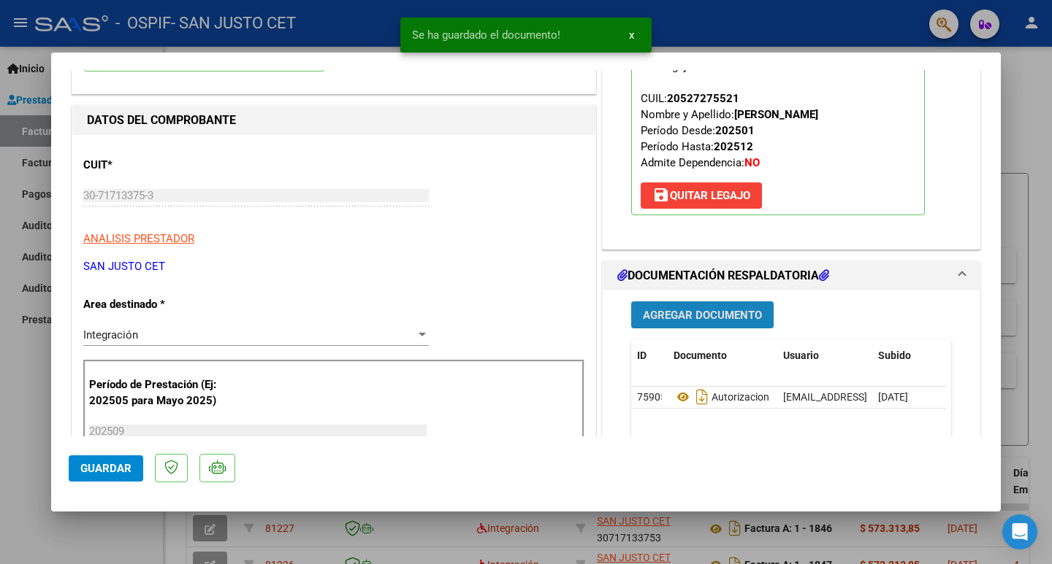
click at [662, 317] on span "Agregar Documento" at bounding box center [702, 315] width 119 height 13
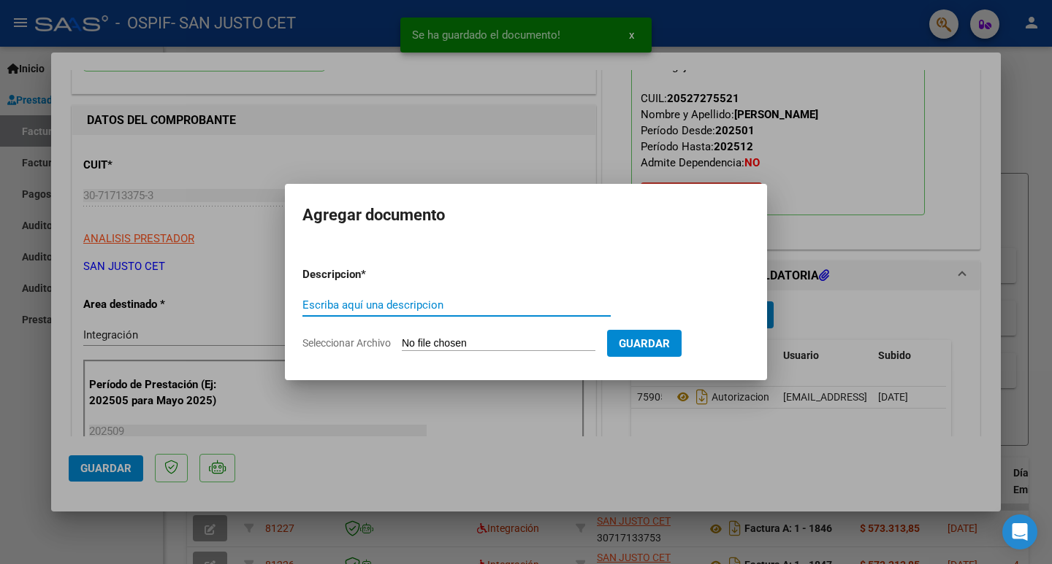
click at [415, 340] on input "Seleccionar Archivo" at bounding box center [499, 344] width 194 height 14
type input "C:\fakepath\CAE FC 1845.pdf"
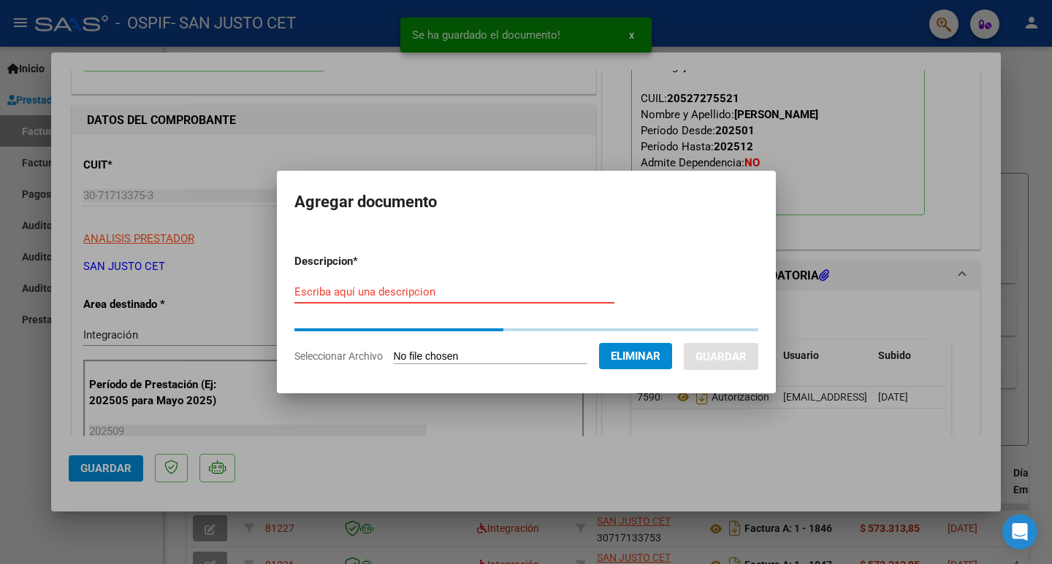
click at [354, 295] on input "Escriba aquí una descripcion" at bounding box center [454, 292] width 320 height 13
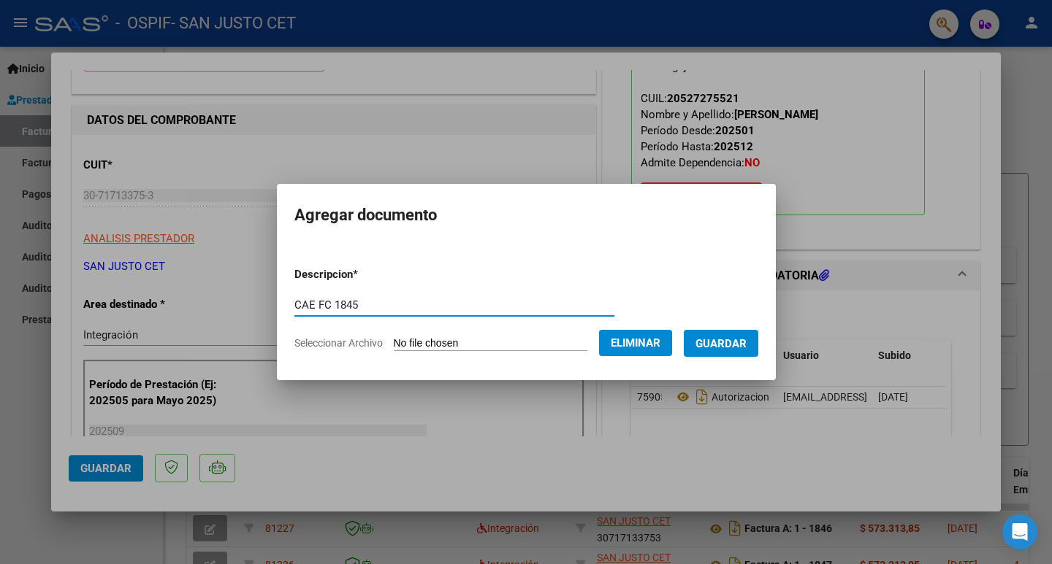
type input "CAE FC 1845"
click at [712, 357] on form "Descripcion * CAE FC 1845 Escriba aquí una descripcion Seleccionar Archivo Elim…" at bounding box center [526, 309] width 464 height 107
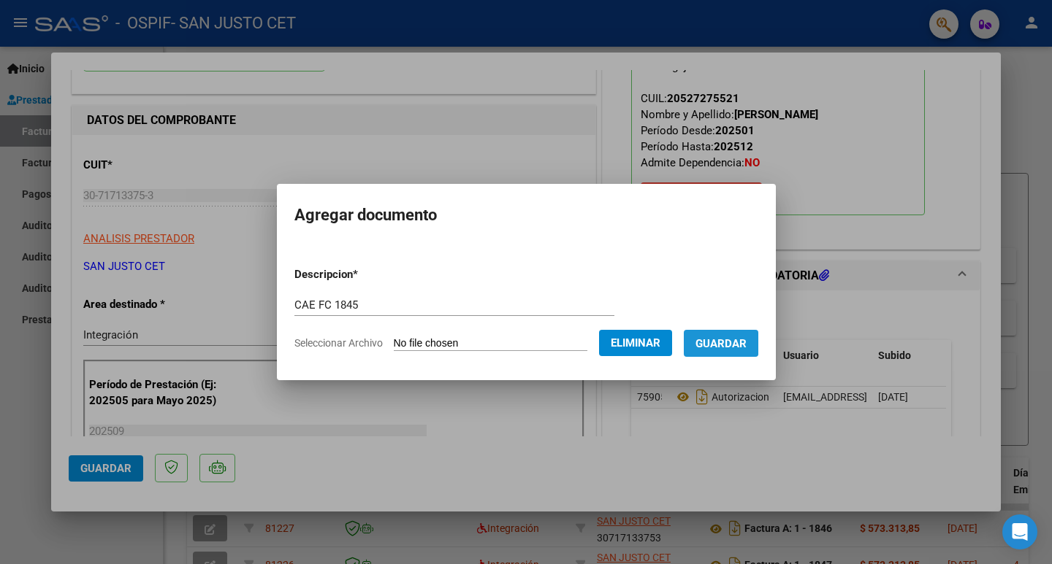
click at [724, 340] on span "Guardar" at bounding box center [720, 343] width 51 height 13
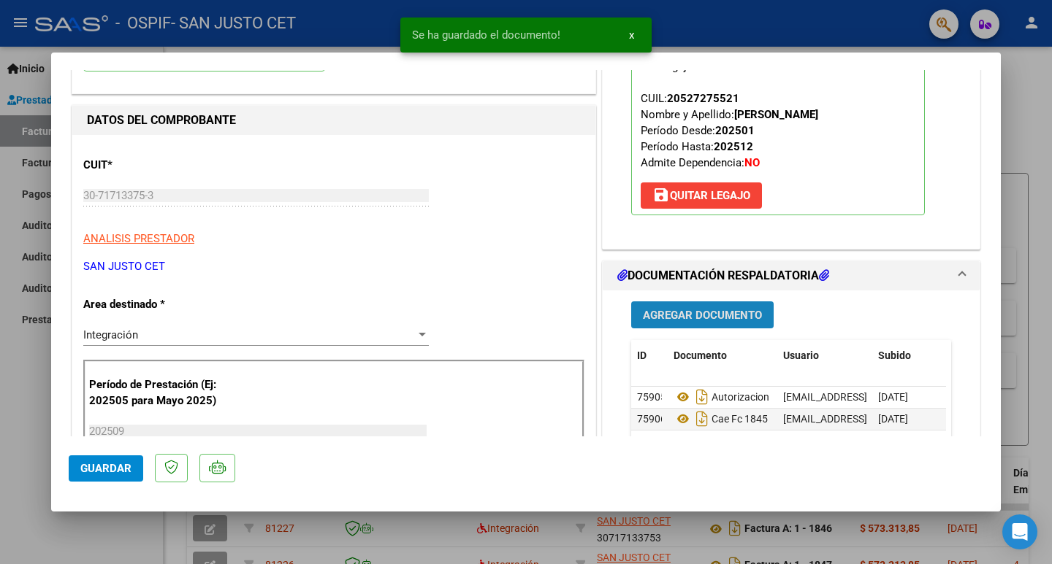
click at [670, 322] on button "Agregar Documento" at bounding box center [702, 315] width 142 height 27
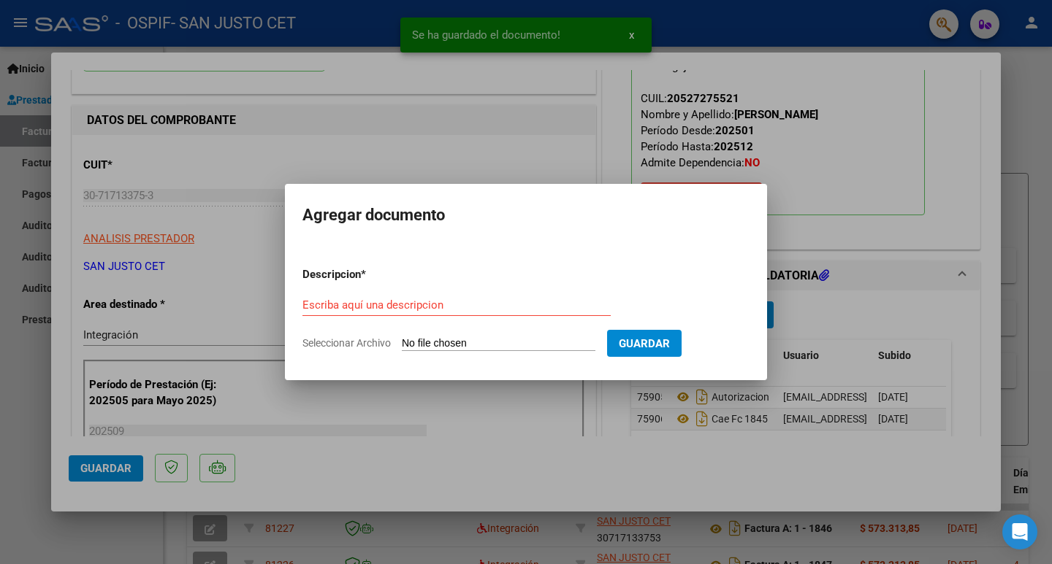
click at [499, 345] on input "Seleccionar Archivo" at bounding box center [499, 344] width 194 height 14
type input "C:\fakepath\FC OSPIF [PERSON_NAME] [DATE].pdf"
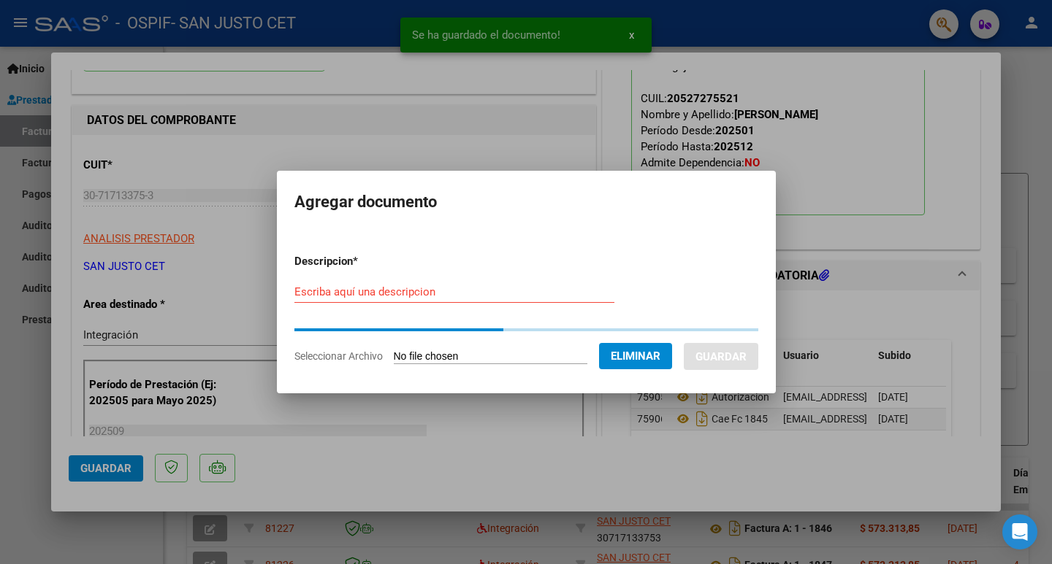
click at [322, 299] on input "Escriba aquí una descripcion" at bounding box center [454, 292] width 320 height 13
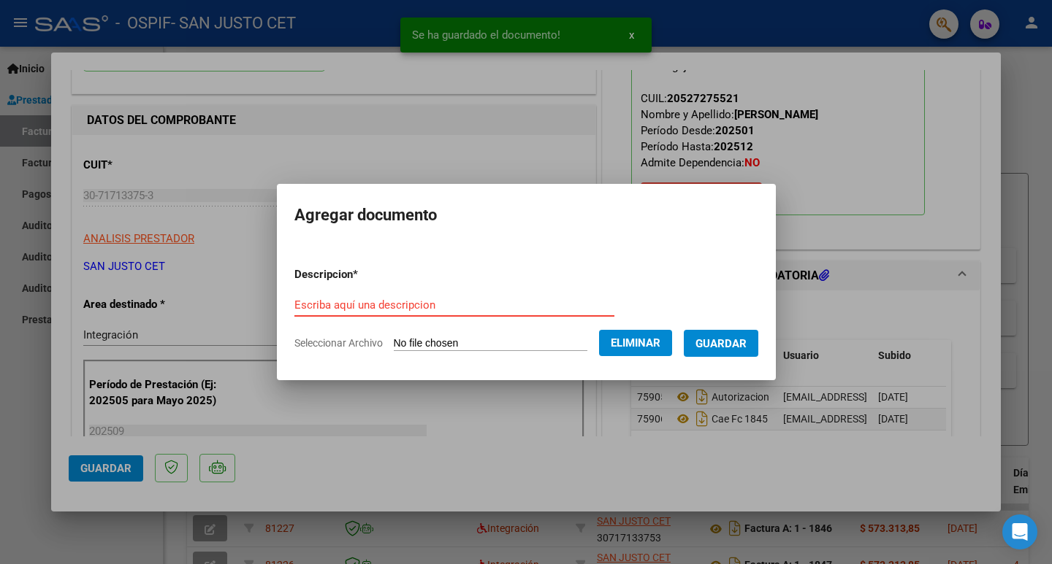
click at [322, 302] on input "Escriba aquí una descripcion" at bounding box center [454, 305] width 320 height 13
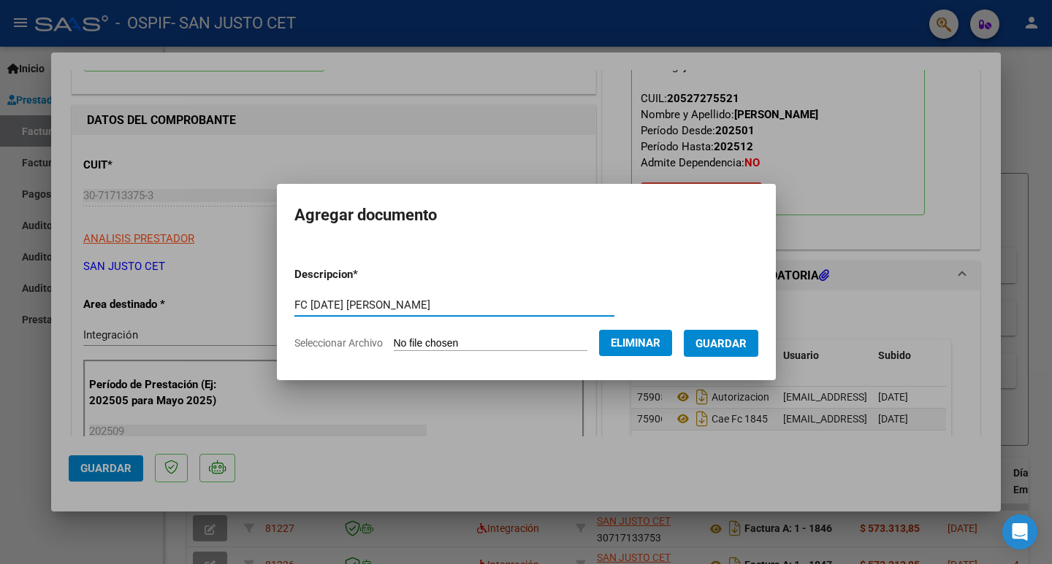
type input "FC [DATE] [PERSON_NAME]"
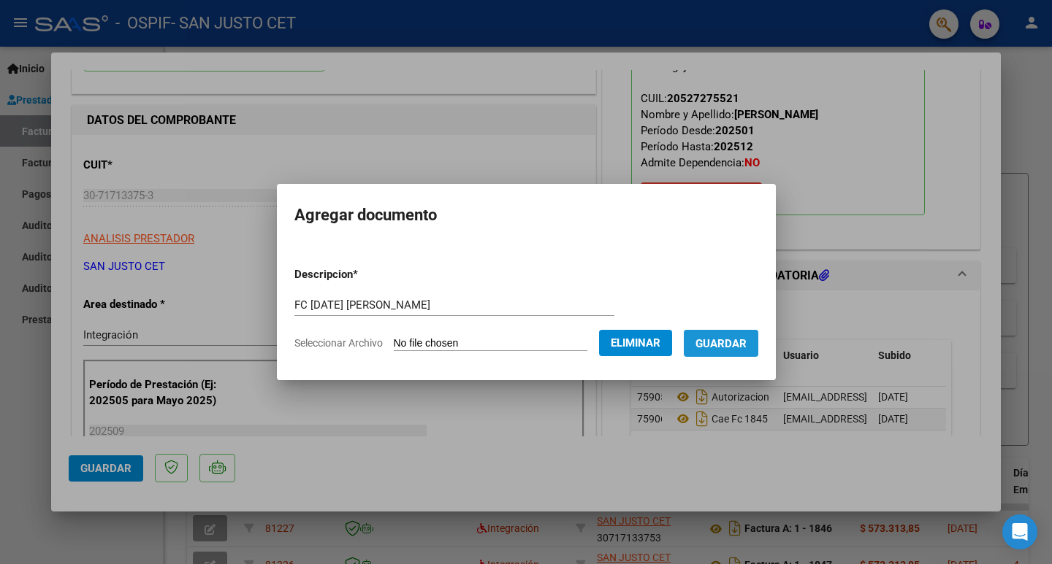
click at [746, 338] on span "Guardar" at bounding box center [720, 343] width 51 height 13
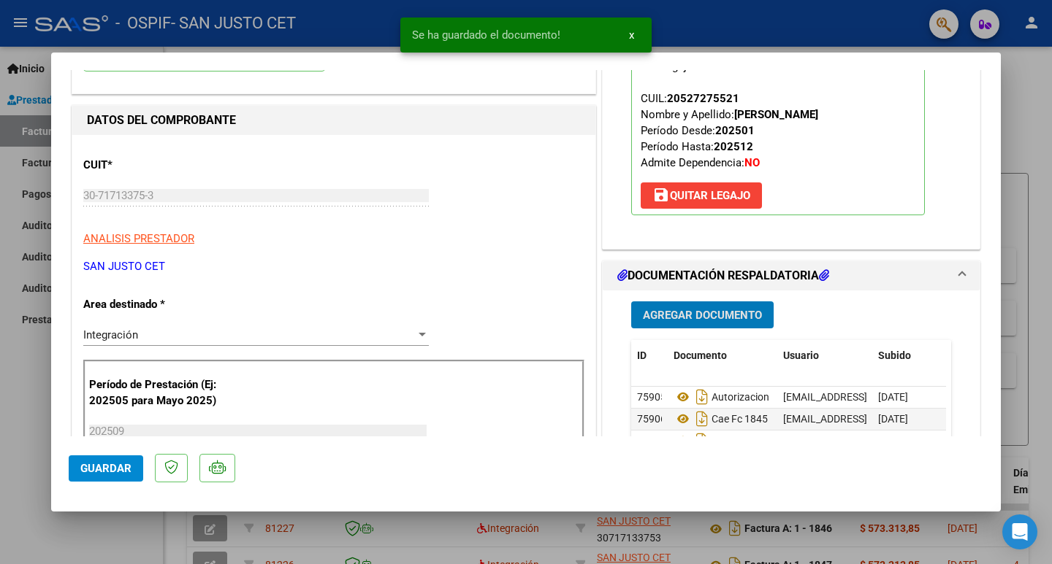
click at [664, 313] on span "Agregar Documento" at bounding box center [702, 315] width 119 height 13
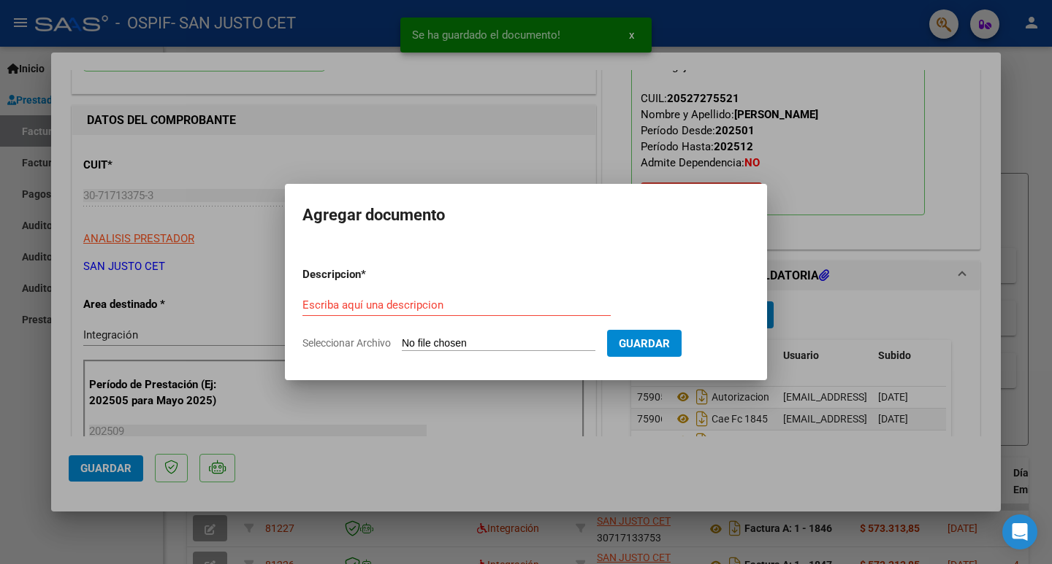
click at [417, 345] on input "Seleccionar Archivo" at bounding box center [499, 344] width 194 height 14
type input "C:\fakepath\SEPT ASIST - [PERSON_NAME] (OSPIF).PDF"
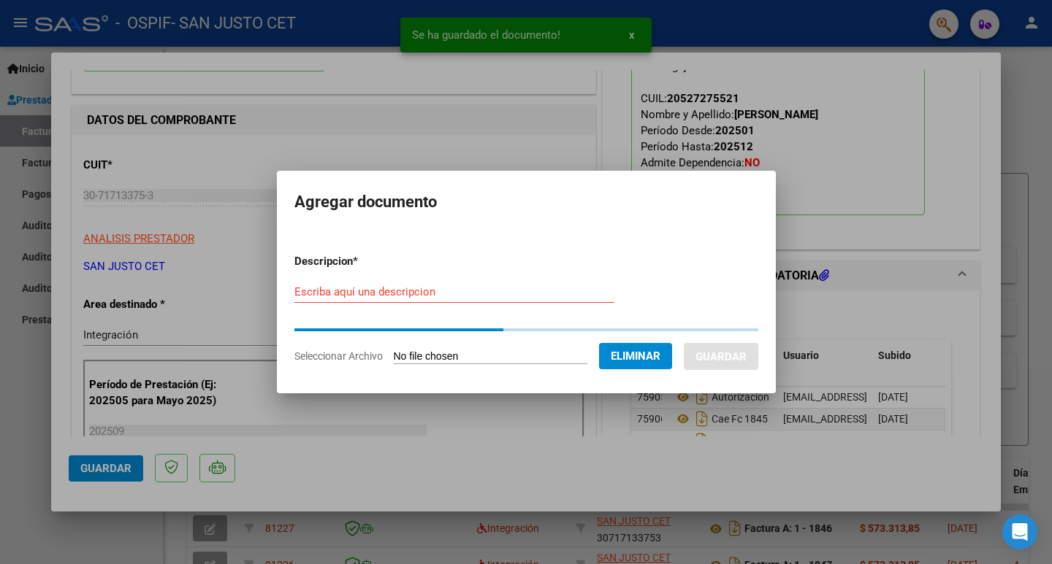
click at [337, 295] on input "Escriba aquí una descripcion" at bounding box center [454, 292] width 320 height 13
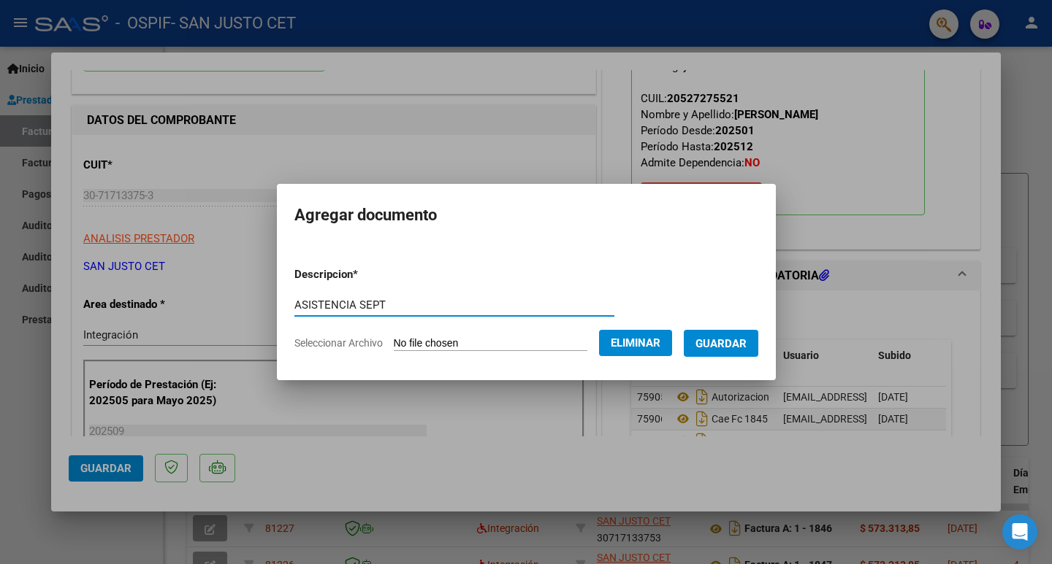
type input "ASISTENCIA SEPT"
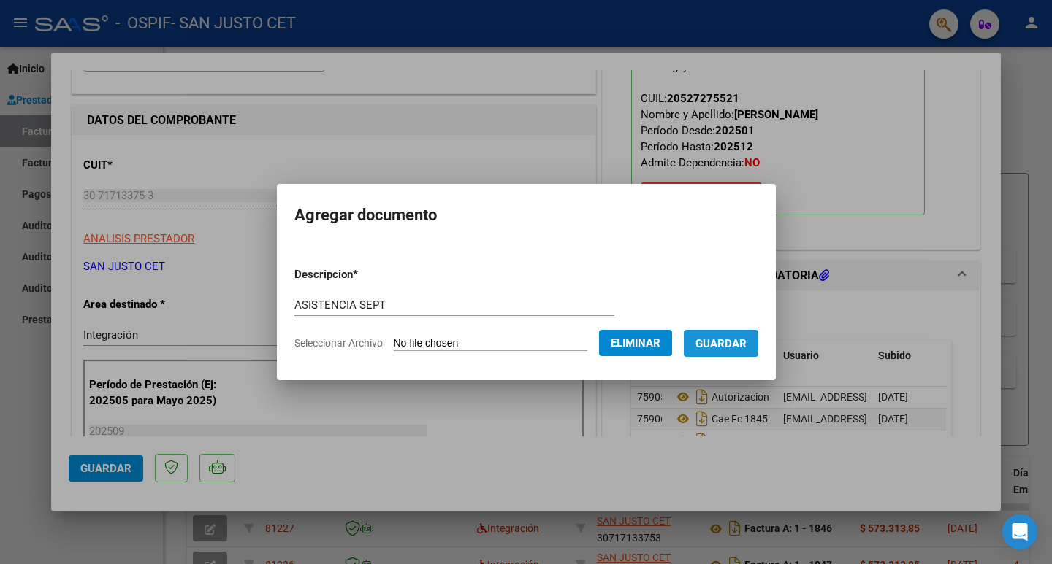
click at [731, 345] on span "Guardar" at bounding box center [720, 343] width 51 height 13
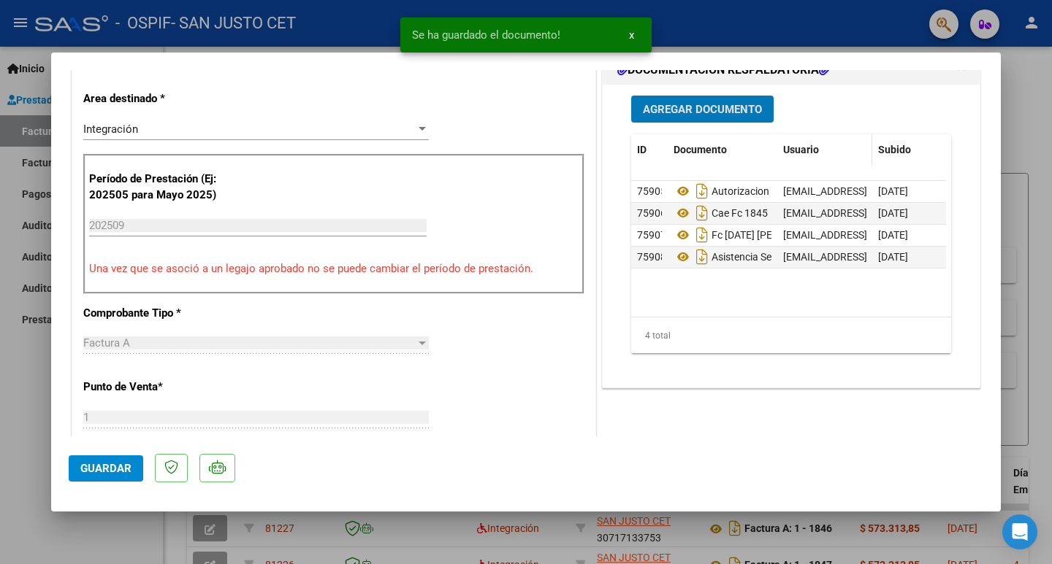
scroll to position [365, 0]
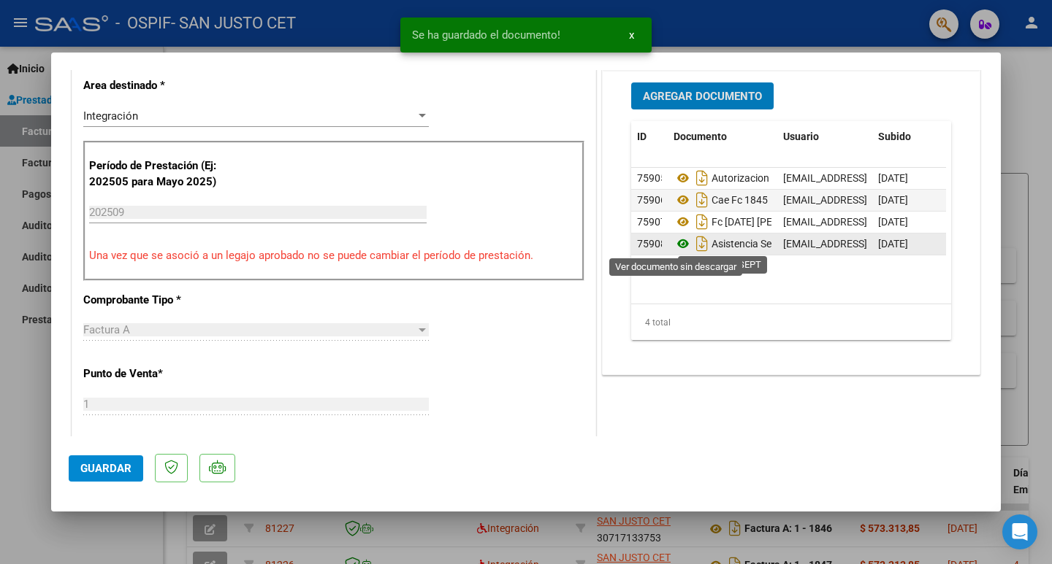
click at [676, 244] on icon at bounding box center [682, 244] width 19 height 18
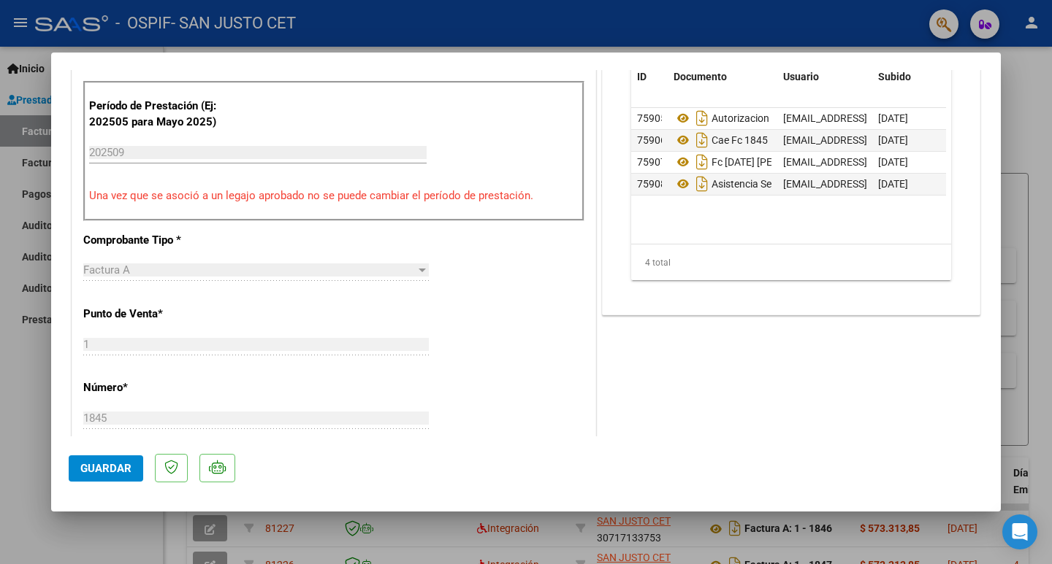
scroll to position [438, 0]
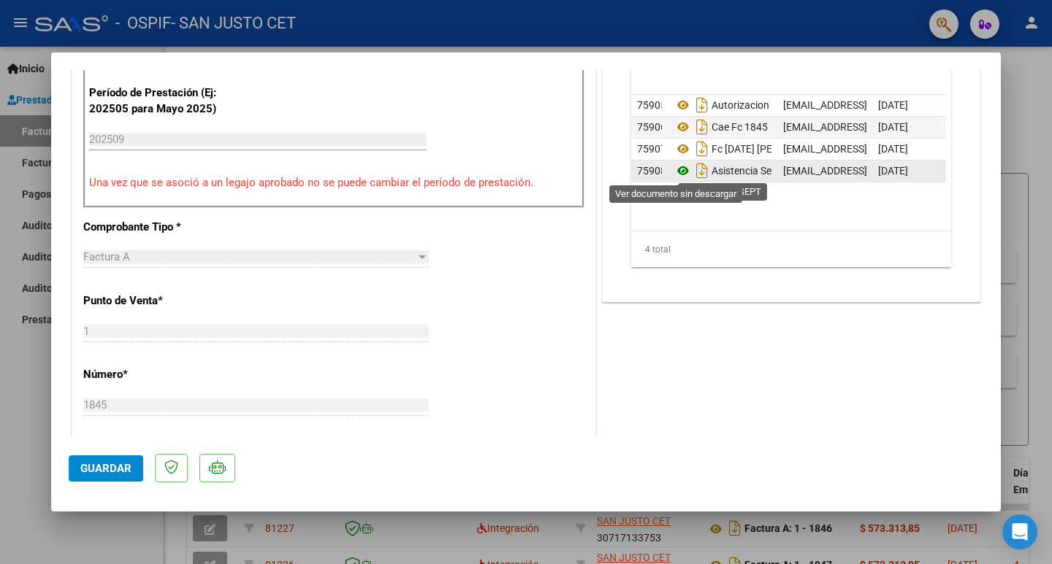
click at [673, 169] on icon at bounding box center [682, 171] width 19 height 18
click at [99, 473] on span "Guardar" at bounding box center [105, 468] width 51 height 13
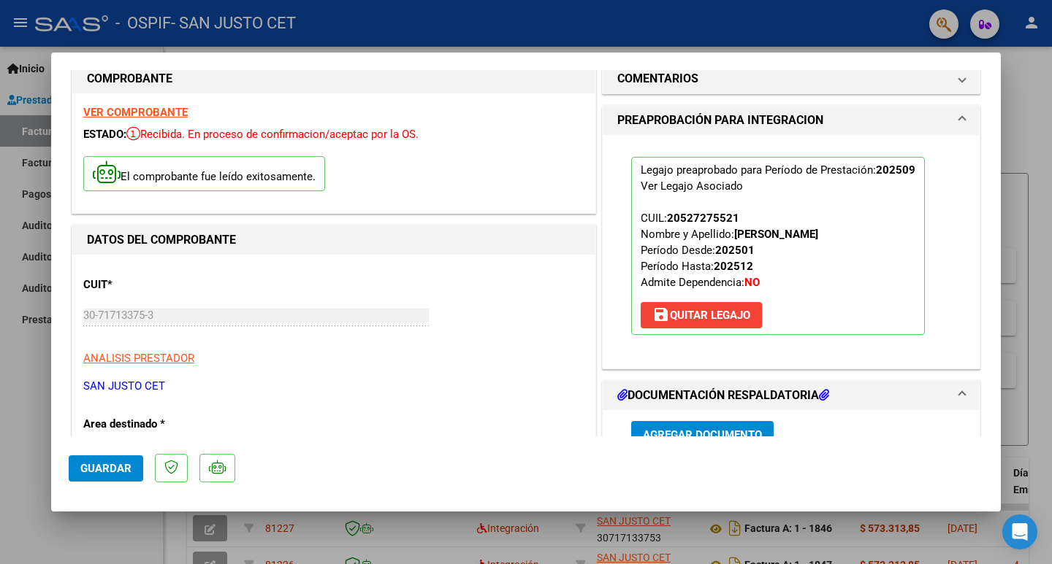
scroll to position [0, 0]
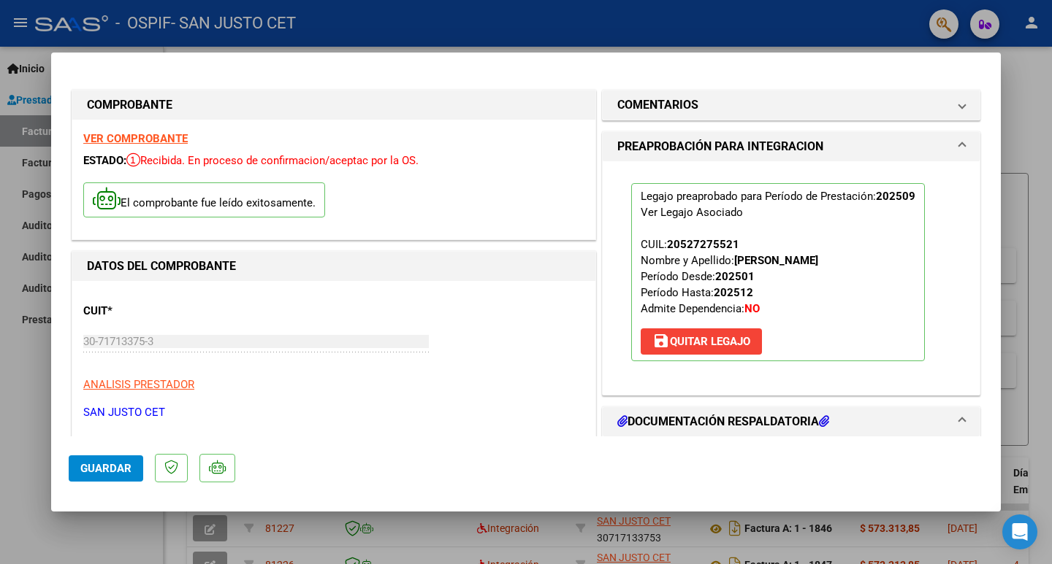
click at [76, 475] on button "Guardar" at bounding box center [106, 469] width 74 height 26
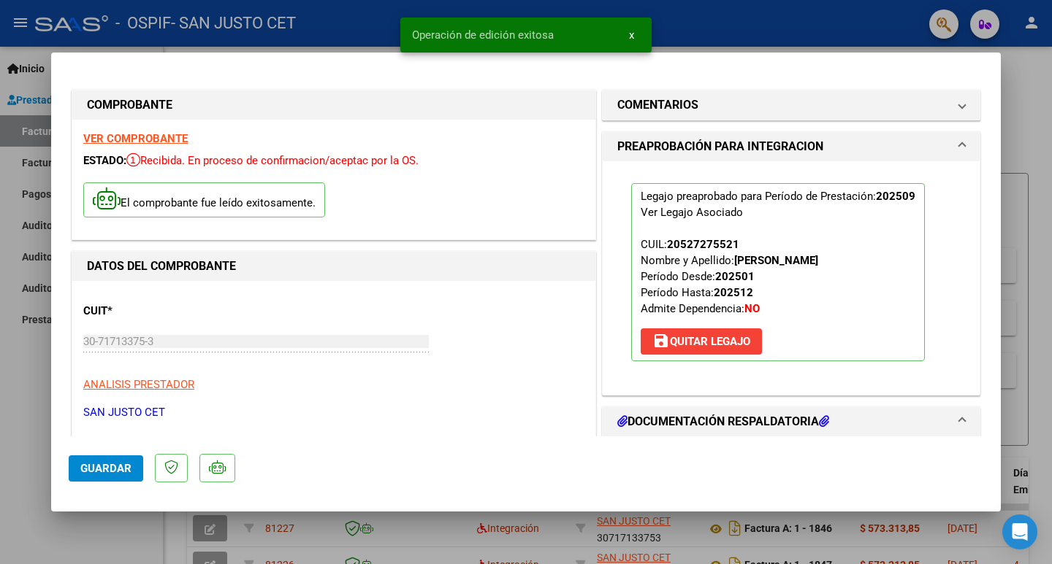
click at [0, 421] on div at bounding box center [526, 282] width 1052 height 564
type input "$ 0,00"
